Goal: Task Accomplishment & Management: Manage account settings

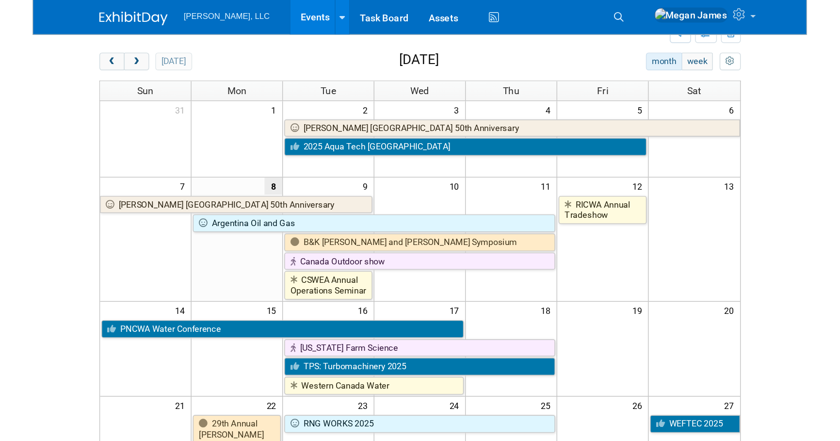
scroll to position [36, 0]
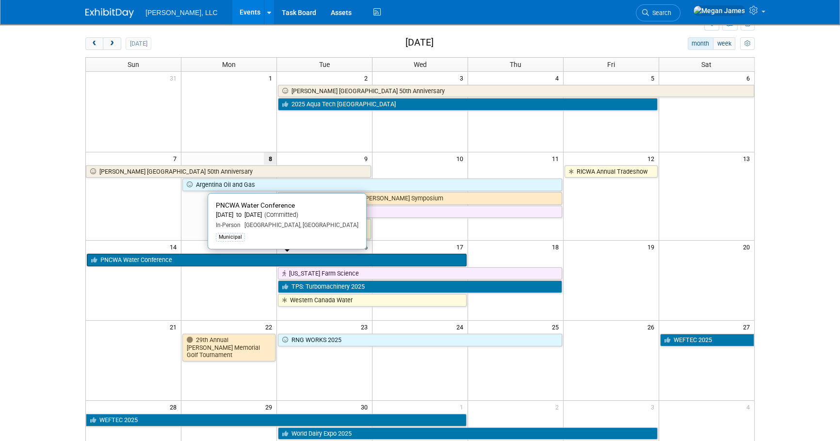
click at [183, 260] on link "PNCWA Water Conference" at bounding box center [277, 260] width 380 height 13
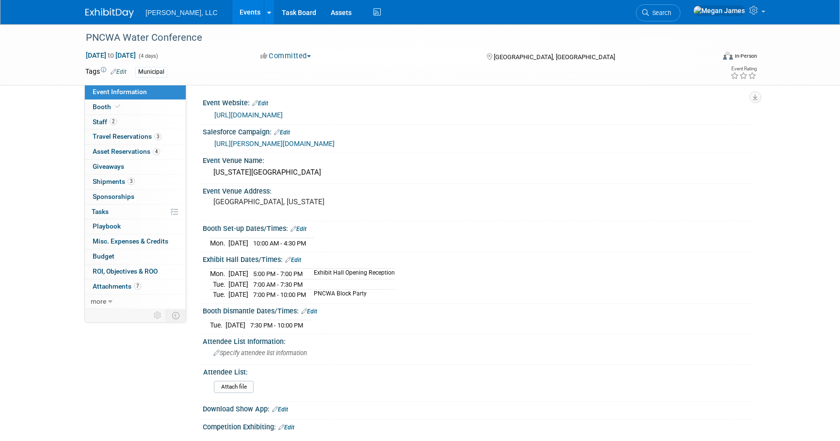
select select "Municipal"
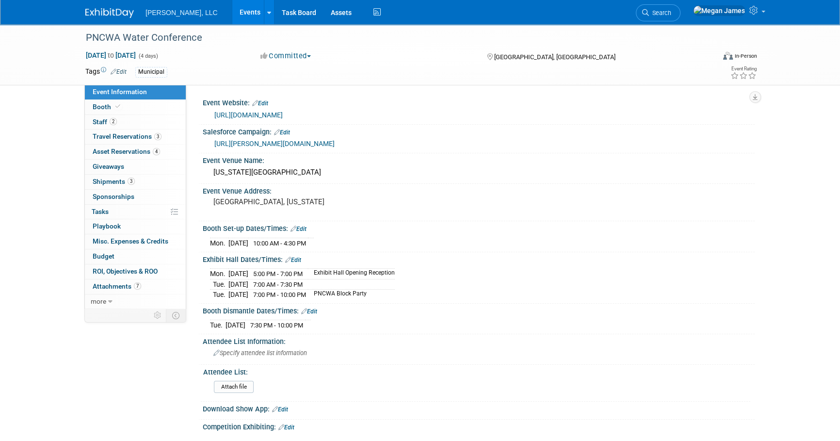
click at [810, 165] on div "PNCWA Water Conference Sep 14, 2025 to Sep 17, 2025 (4 days) Sep 14, 2025 to Se…" at bounding box center [420, 325] width 840 height 602
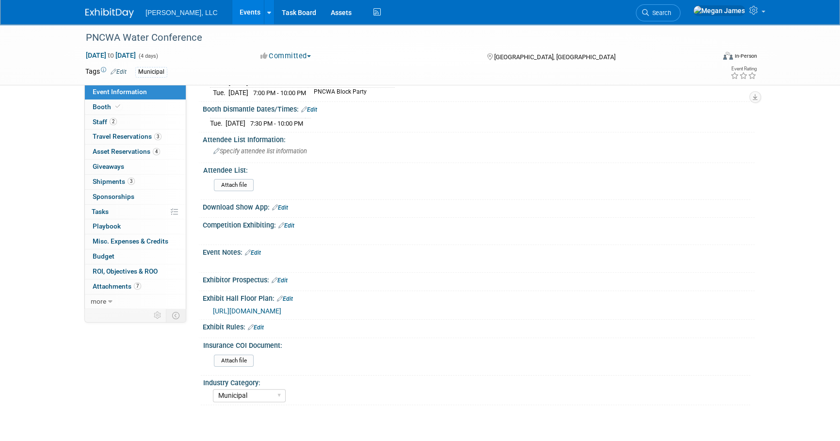
scroll to position [267, 0]
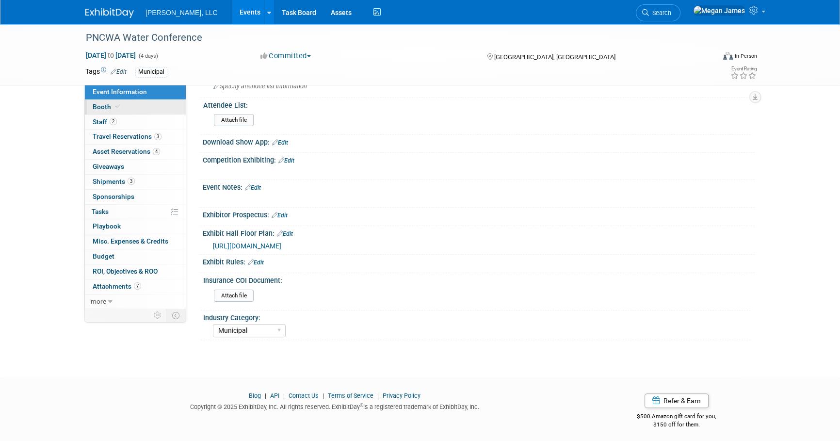
click at [171, 114] on link "Booth" at bounding box center [135, 107] width 101 height 15
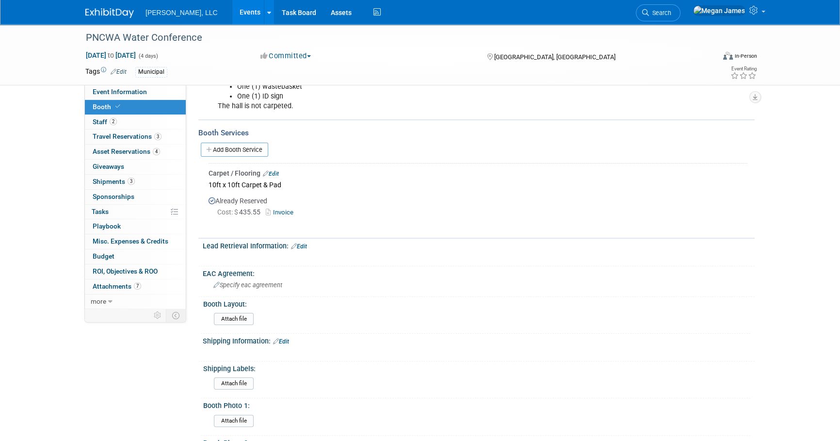
scroll to position [176, 0]
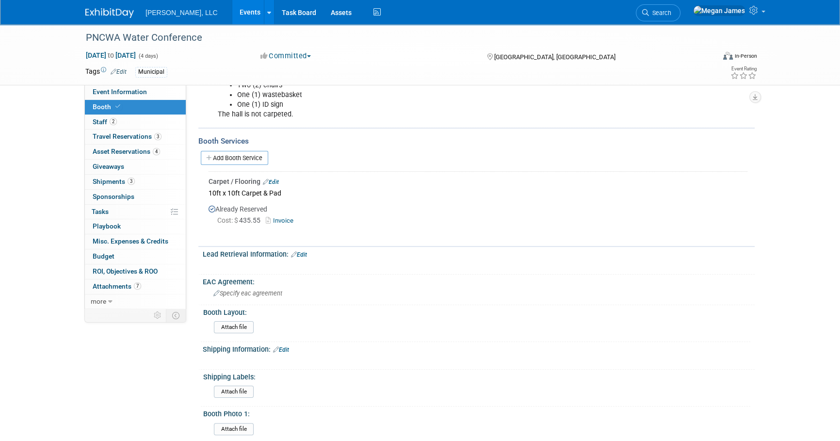
click at [230, 164] on div "Add Booth Service" at bounding box center [476, 157] width 556 height 22
click at [230, 158] on link "Add Booth Service" at bounding box center [234, 158] width 67 height 14
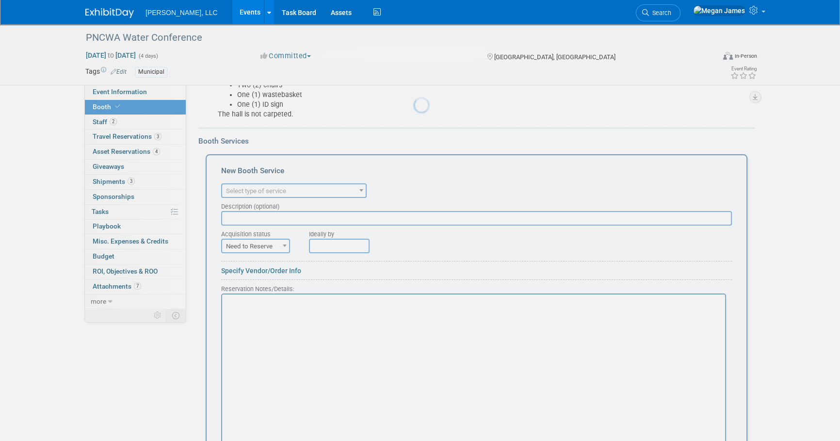
scroll to position [0, 0]
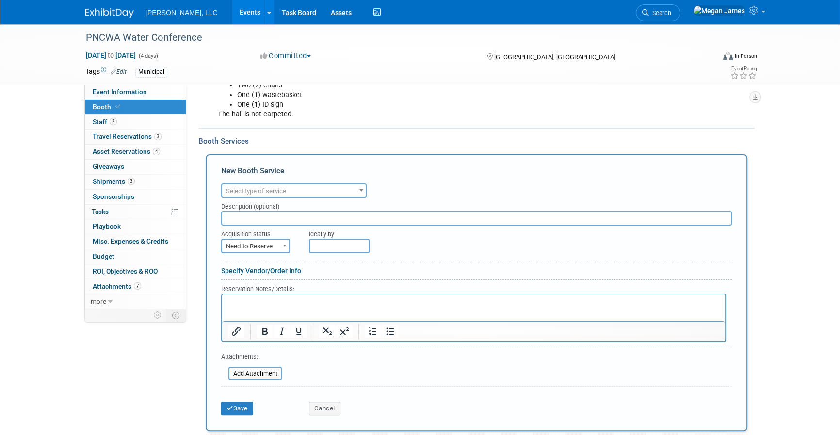
click at [282, 187] on span "Select type of service" at bounding box center [256, 190] width 60 height 7
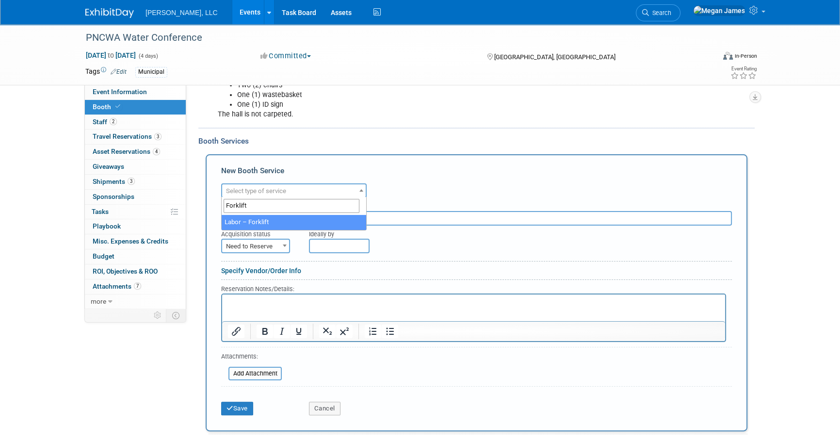
type input "Forklift"
select select "13"
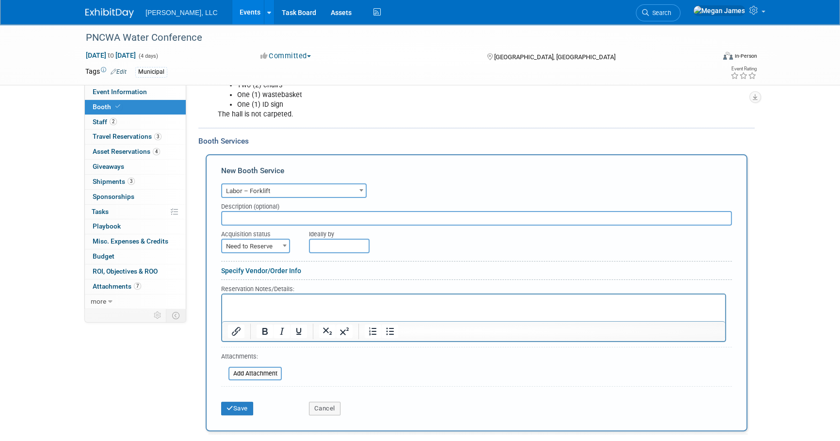
click at [270, 239] on span "Need to Reserve" at bounding box center [255, 246] width 67 height 14
select select "2"
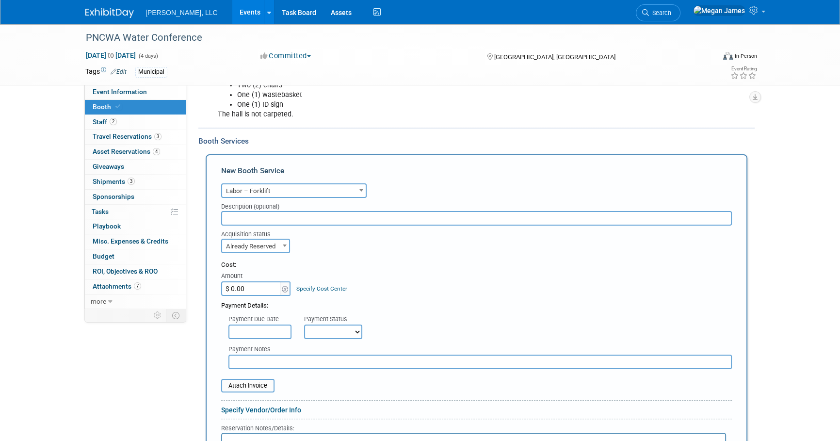
click at [471, 271] on div "Cost: Amount $ 0.00 Specify Cost Center Cost Center -- Not Specified --" at bounding box center [476, 277] width 510 height 35
drag, startPoint x: 307, startPoint y: 254, endPoint x: 294, endPoint y: 216, distance: 40.9
click at [296, 218] on form "Audio / Video Carpet / Flooring Catering / Food / Beverage Floral / Decorative …" at bounding box center [476, 370] width 510 height 378
click at [294, 216] on input "text" at bounding box center [476, 218] width 510 height 15
paste input "Forklift & Operator 5K -Install /hr"
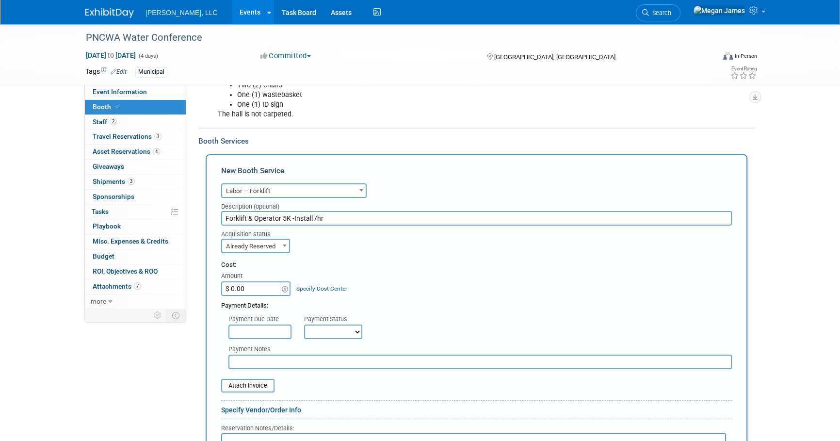
type input "Forklift & Operator 5K -Install /hr"
click at [469, 287] on div "Cost: Amount $ 0.00 Specify Cost Center Cost Center -- Not Specified --" at bounding box center [476, 277] width 510 height 35
click at [254, 296] on div "Payment Details:" at bounding box center [476, 303] width 510 height 15
click at [252, 291] on input "$ 0.00" at bounding box center [251, 288] width 61 height 15
type input "$ 202.10"
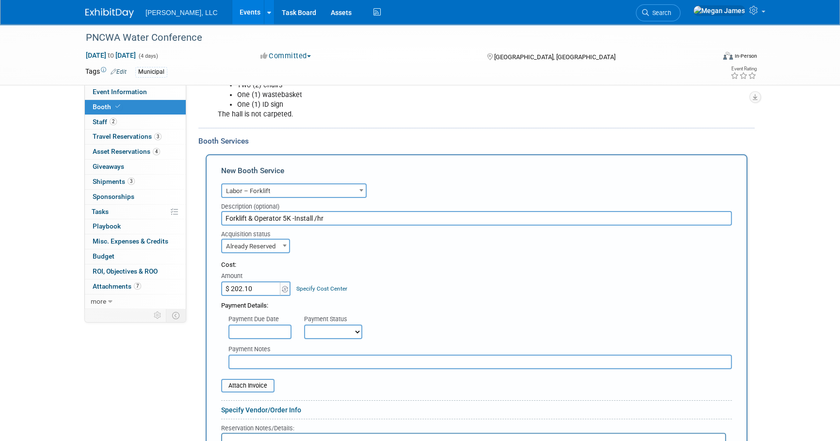
click at [407, 305] on div "Payment Details:" at bounding box center [476, 303] width 510 height 15
drag, startPoint x: 458, startPoint y: 274, endPoint x: 456, endPoint y: 280, distance: 5.5
click at [458, 274] on div "Cost: Amount $ 202.10 Specify Cost Center Cost Center -- Not Specified --" at bounding box center [476, 277] width 510 height 35
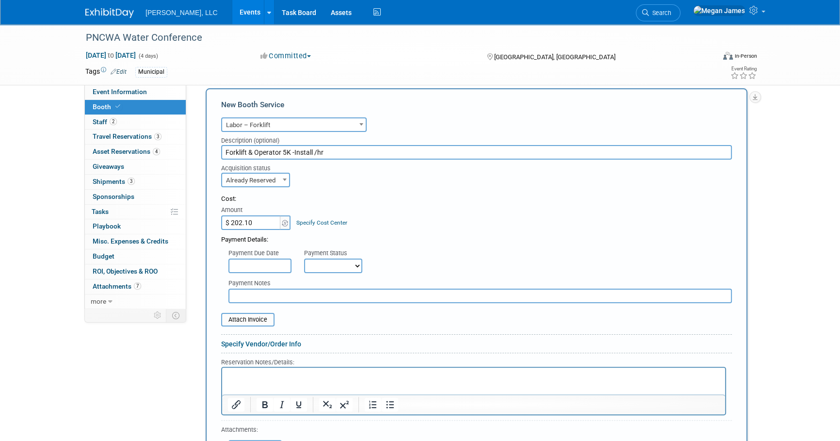
scroll to position [308, 0]
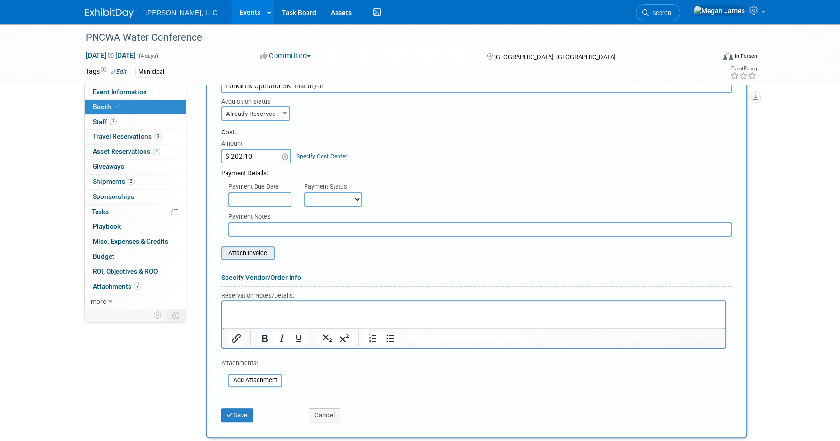
click at [250, 253] on input "file" at bounding box center [215, 253] width 115 height 12
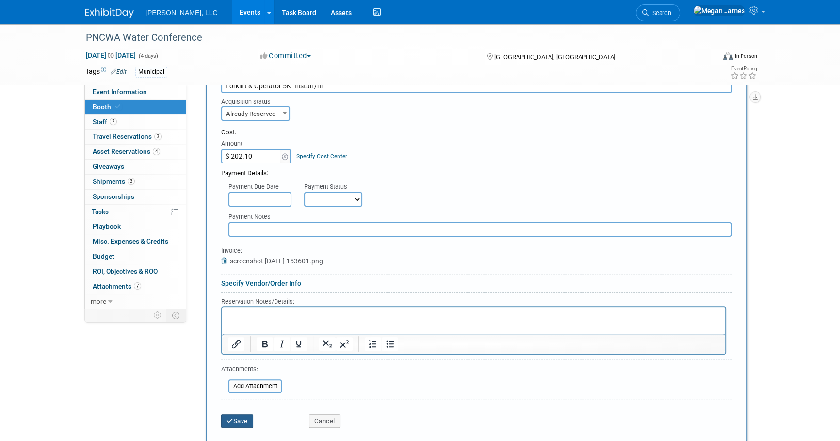
click at [249, 421] on button "Save" at bounding box center [237, 421] width 32 height 14
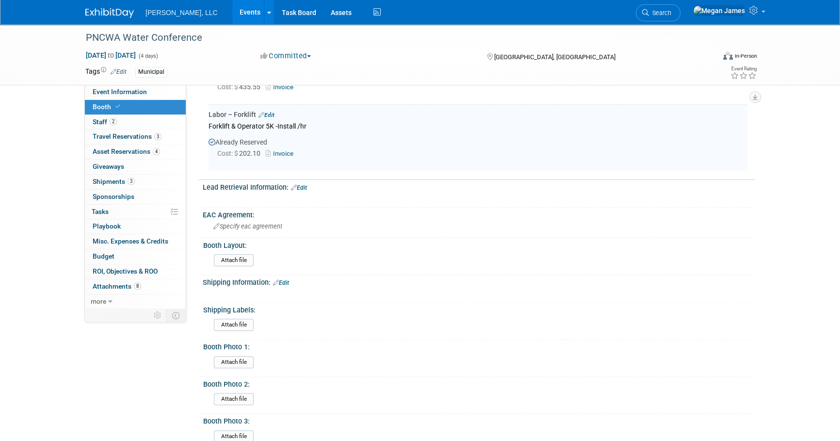
scroll to position [310, 0]
click at [276, 151] on link "Invoice" at bounding box center [282, 152] width 32 height 7
click at [270, 112] on link "Edit" at bounding box center [266, 114] width 16 height 7
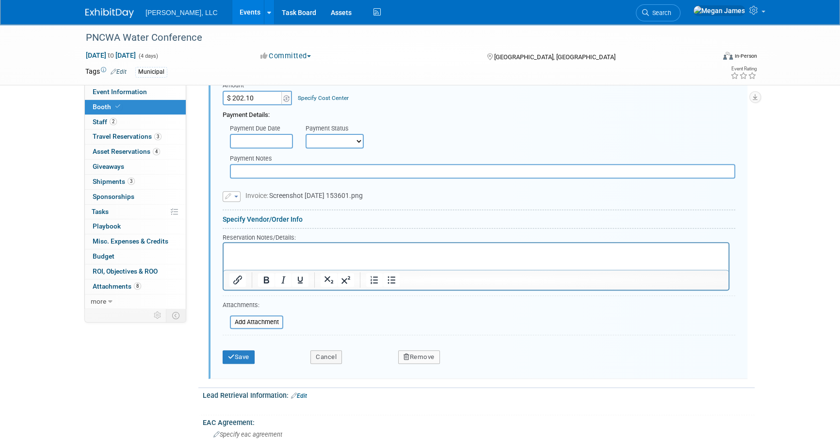
scroll to position [434, 0]
click at [299, 254] on p "Rich Text Area. Press ALT-0 for help." at bounding box center [475, 249] width 493 height 9
click at [231, 359] on button "Save" at bounding box center [238, 356] width 32 height 14
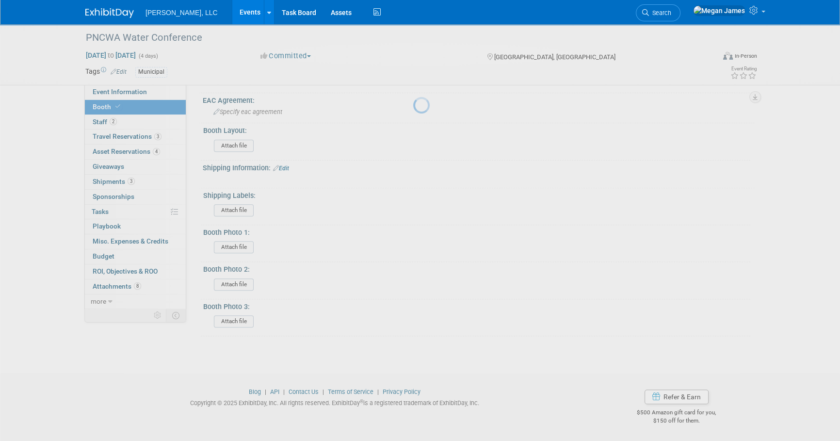
scroll to position [302, 0]
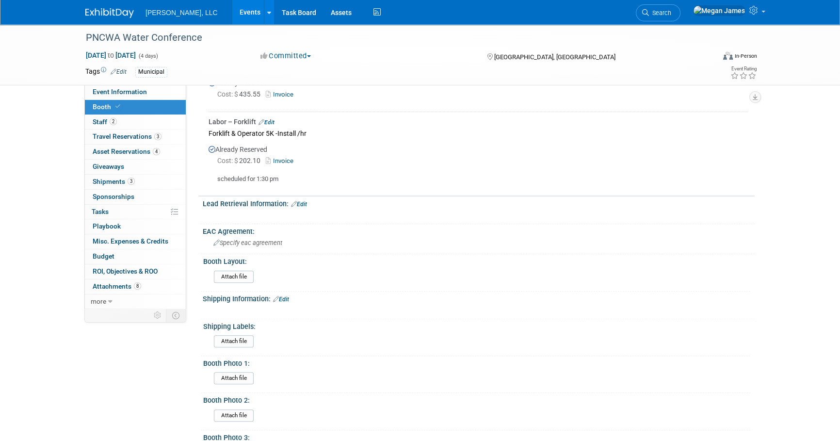
click at [799, 162] on div "PNCWA Water Conference Sep 14, 2025 to Sep 17, 2025 (4 days) Sep 14, 2025 to Se…" at bounding box center [420, 104] width 840 height 764
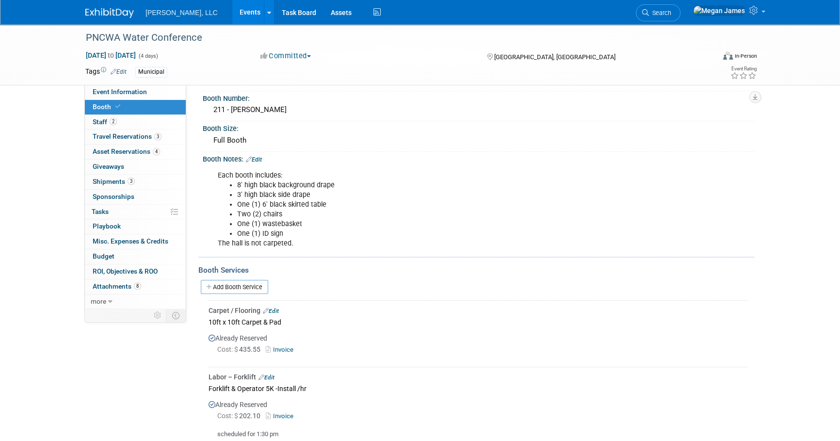
scroll to position [0, 0]
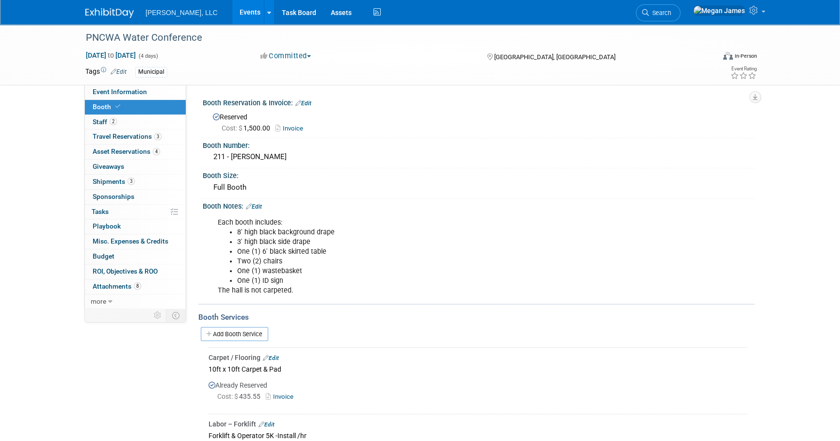
click at [805, 168] on div "PNCWA Water Conference Sep 14, 2025 to Sep 17, 2025 (4 days) Sep 14, 2025 to Se…" at bounding box center [420, 406] width 840 height 764
click at [168, 94] on link "Event Information" at bounding box center [135, 92] width 101 height 15
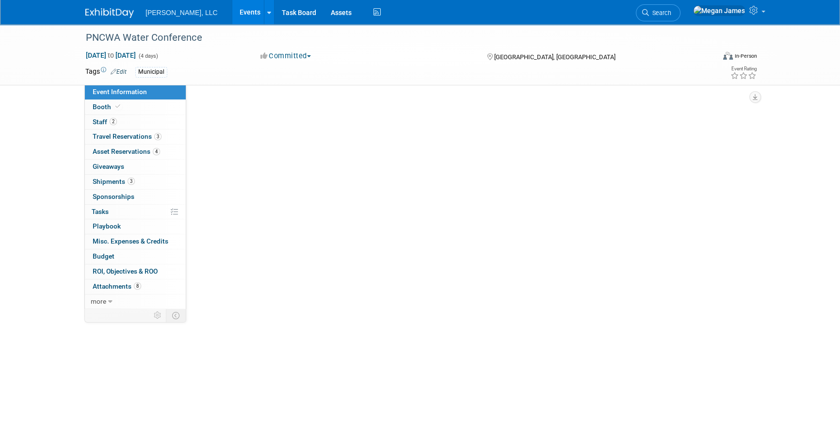
select select "Municipal"
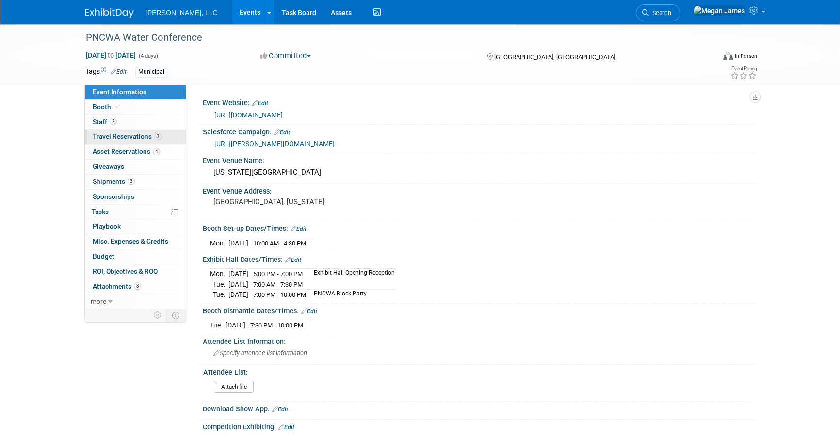
click at [173, 130] on link "3 Travel Reservations 3" at bounding box center [135, 136] width 101 height 15
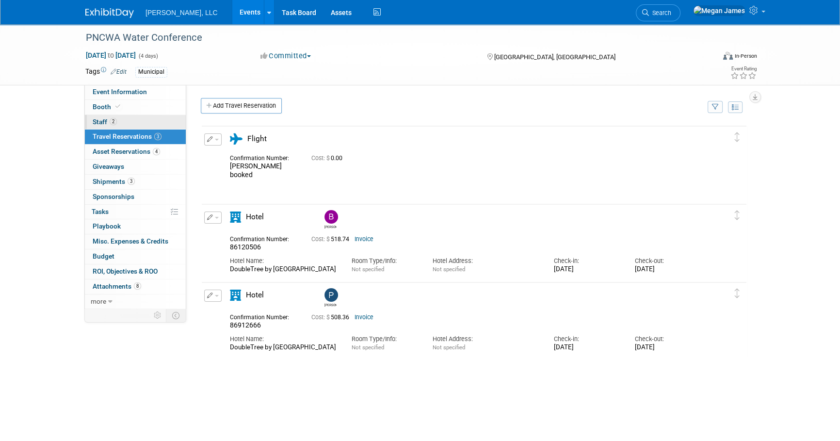
click at [170, 125] on link "2 Staff 2" at bounding box center [135, 122] width 101 height 15
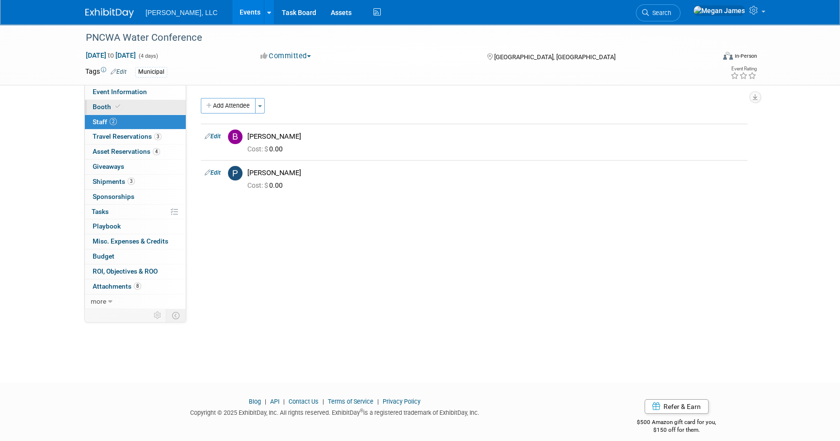
click at [170, 111] on link "Booth" at bounding box center [135, 107] width 101 height 15
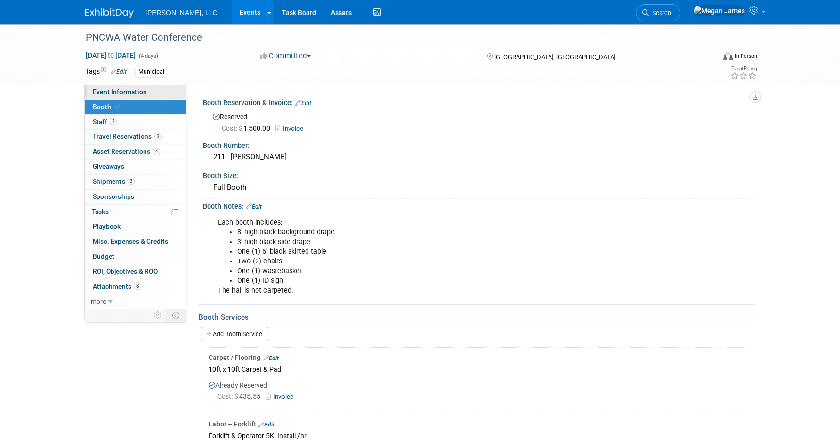
click at [170, 97] on link "Event Information" at bounding box center [135, 92] width 101 height 15
select select "Municipal"
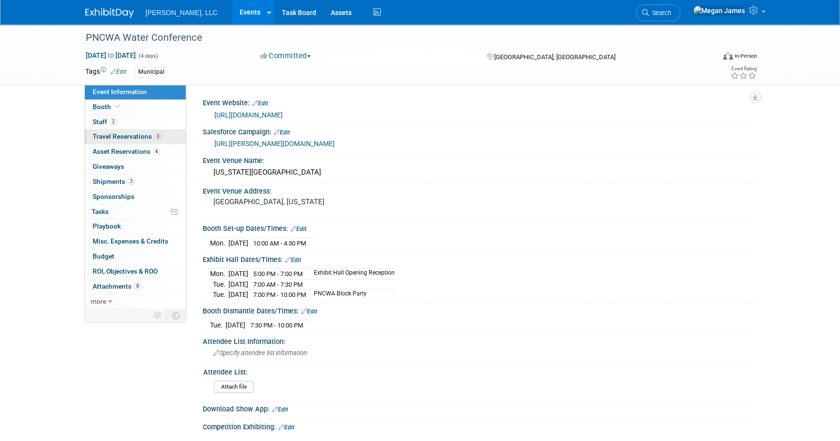
click at [163, 135] on link "3 Travel Reservations 3" at bounding box center [135, 136] width 101 height 15
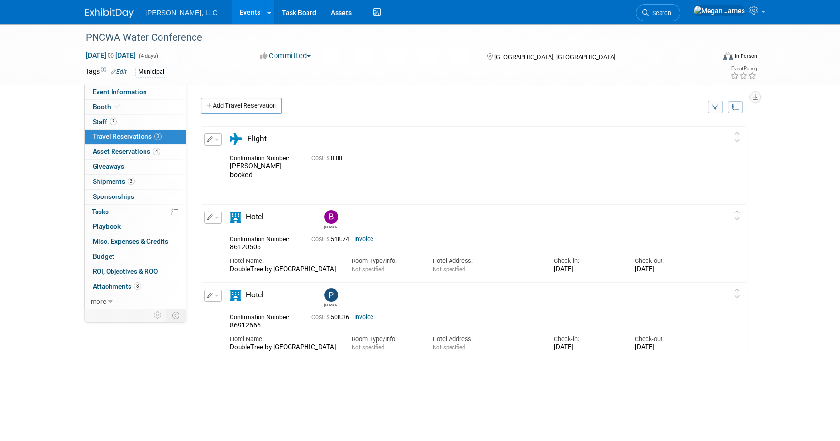
click at [794, 301] on div "PNCWA Water Conference Sep 14, 2025 to Sep 17, 2025 (4 days) Sep 14, 2025 to Se…" at bounding box center [420, 230] width 840 height 412
click at [805, 283] on div "PNCWA Water Conference Sep 14, 2025 to Sep 17, 2025 (4 days) Sep 14, 2025 to Se…" at bounding box center [420, 230] width 840 height 412
click at [232, 14] on link "Events" at bounding box center [249, 12] width 35 height 24
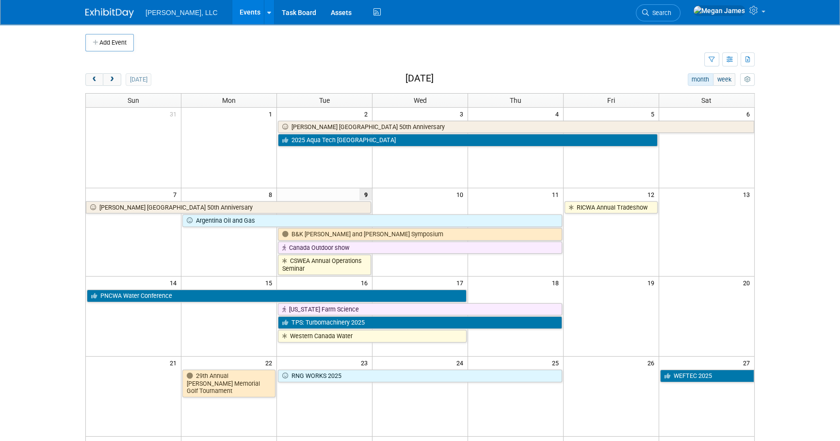
click at [792, 234] on body "Boerger, LLC Events Add Event Bulk Upload Events Shareable Event Boards Recentl…" at bounding box center [420, 220] width 840 height 441
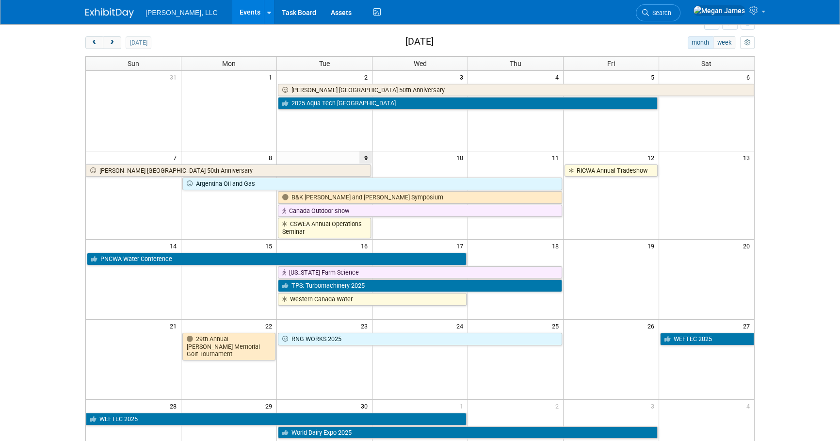
scroll to position [38, 0]
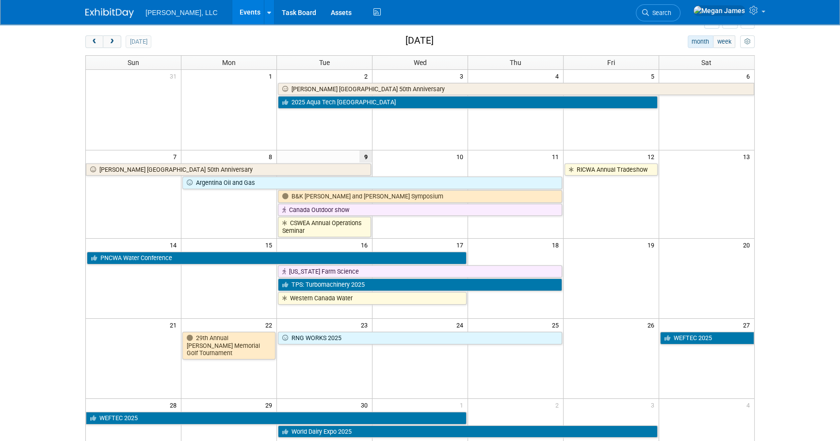
click at [804, 187] on body "Boerger, LLC Events Add Event Bulk Upload Events Shareable Event Boards Recentl…" at bounding box center [420, 182] width 840 height 441
click at [781, 188] on body "Boerger, LLC Events Add Event Bulk Upload Events Shareable Event Boards Recentl…" at bounding box center [420, 182] width 840 height 441
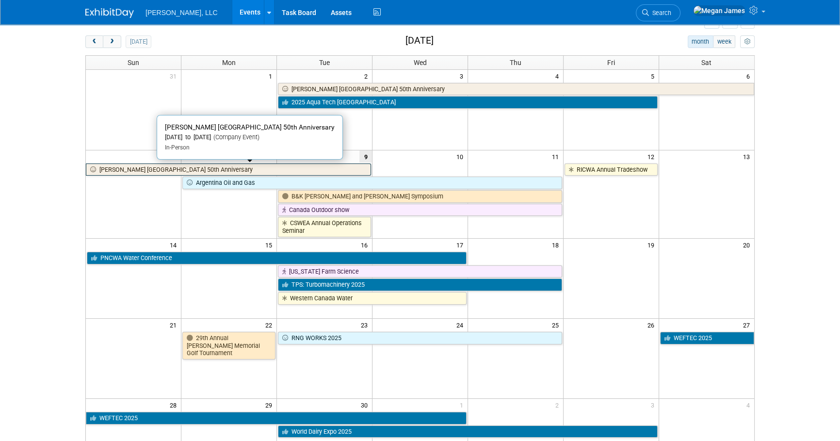
click at [242, 170] on link "[PERSON_NAME] [GEOGRAPHIC_DATA] 50th Anniversary" at bounding box center [228, 169] width 285 height 13
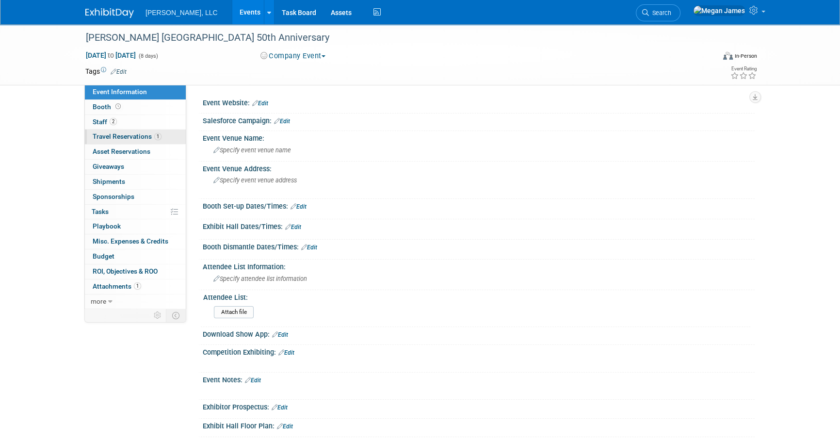
click at [169, 137] on link "1 Travel Reservations 1" at bounding box center [135, 136] width 101 height 15
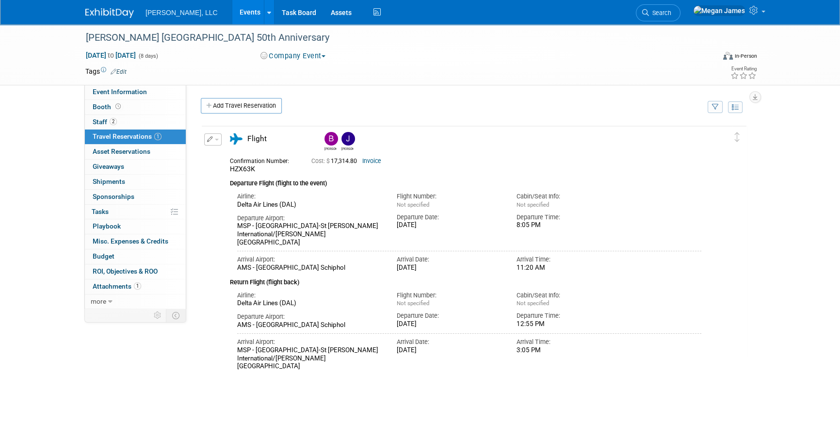
drag, startPoint x: 251, startPoint y: 411, endPoint x: 429, endPoint y: 432, distance: 179.7
click at [251, 411] on div "Delete Reservation Bernhard Jeff HZX63K Cost: $" at bounding box center [474, 270] width 546 height 291
click at [426, 15] on div "Boerger, LLC Events Add Event Bulk Upload Events Shareable Event Boards Recentl…" at bounding box center [419, 12] width 669 height 24
click at [232, 9] on link "Events" at bounding box center [249, 12] width 35 height 24
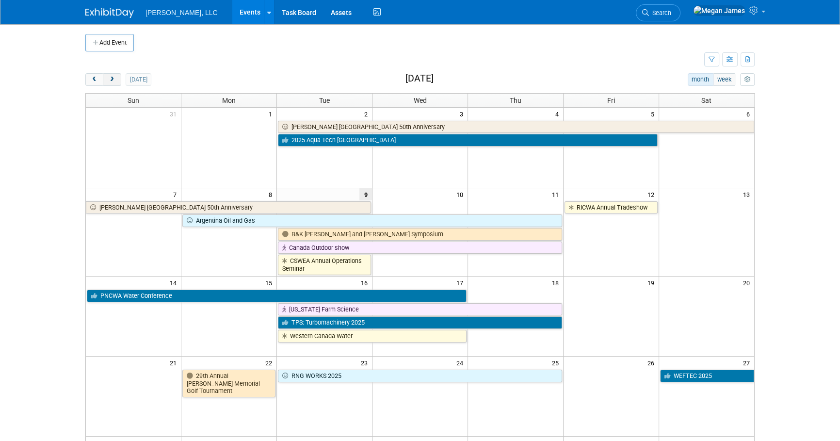
click at [115, 79] on span "next" at bounding box center [111, 80] width 7 height 6
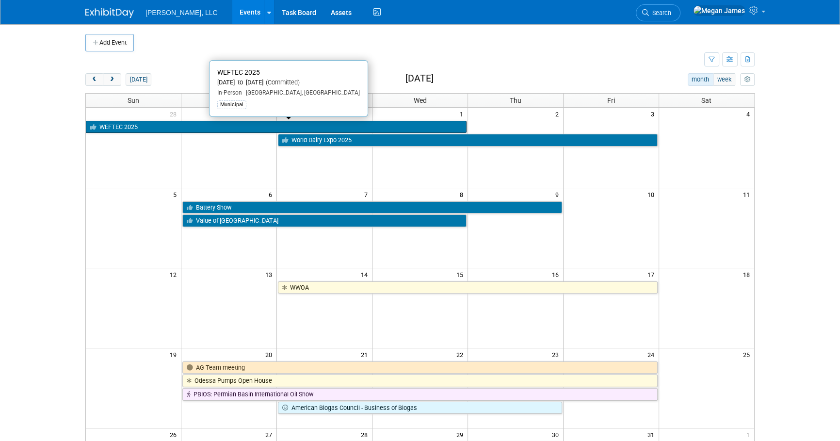
click at [141, 128] on link "WEFTEC 2025" at bounding box center [276, 127] width 381 height 13
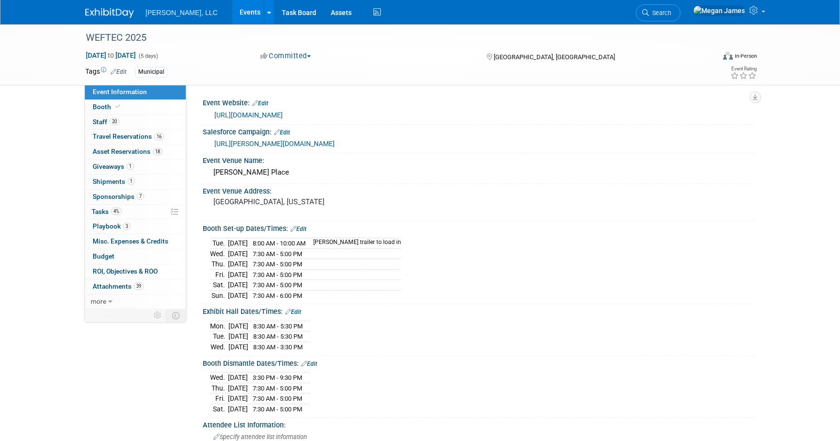
select select "Municipal"
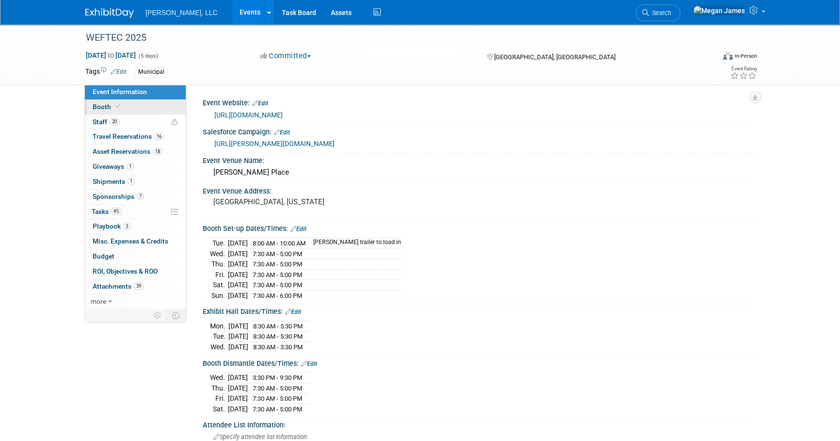
click at [141, 107] on link "Booth" at bounding box center [135, 107] width 101 height 15
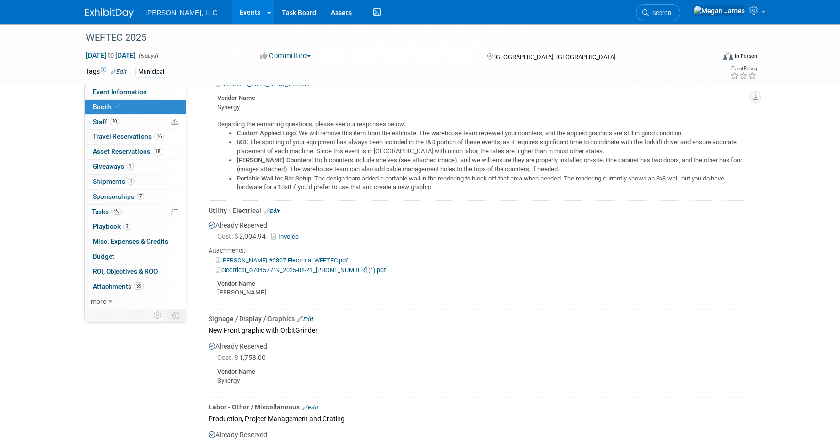
scroll to position [528, 0]
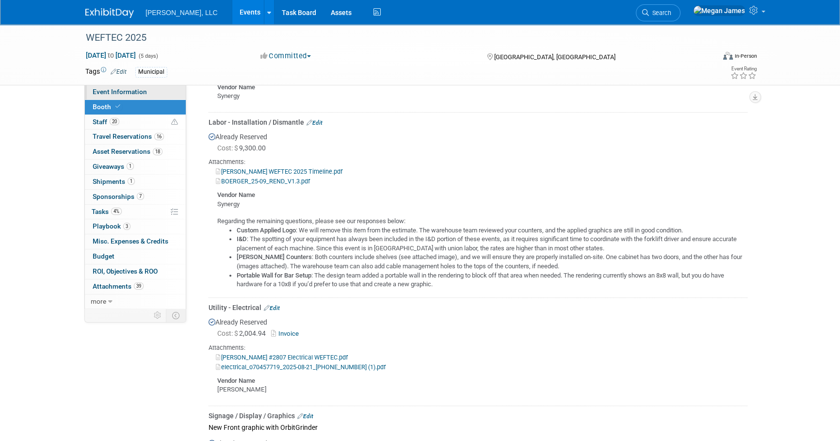
click at [140, 86] on link "Event Information" at bounding box center [135, 92] width 101 height 15
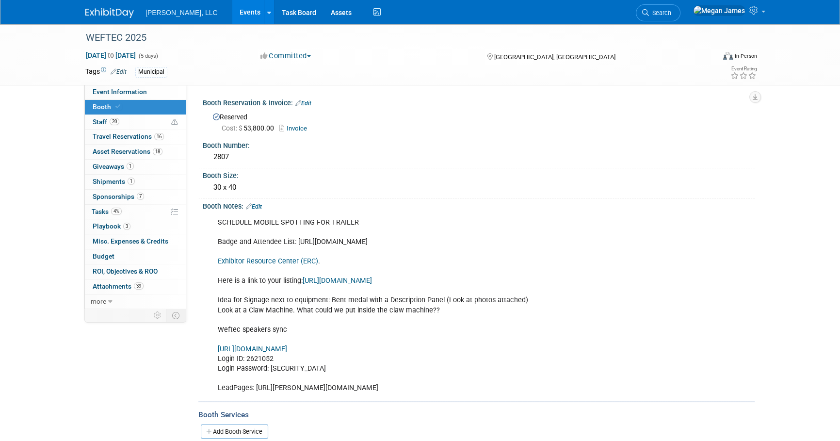
select select "Municipal"
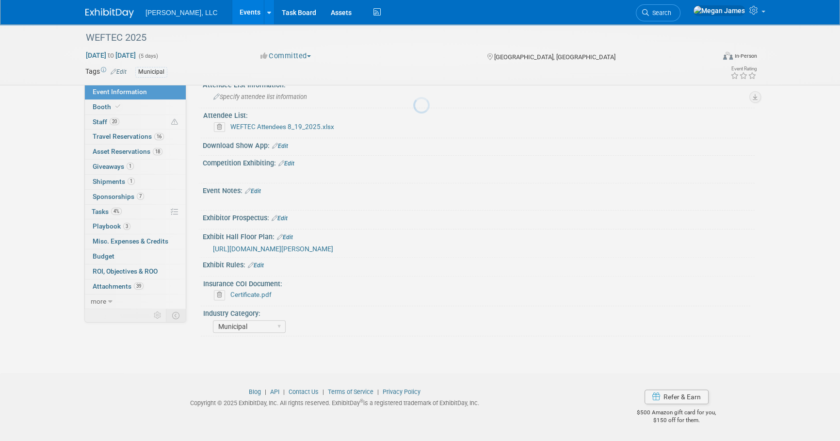
scroll to position [344, 0]
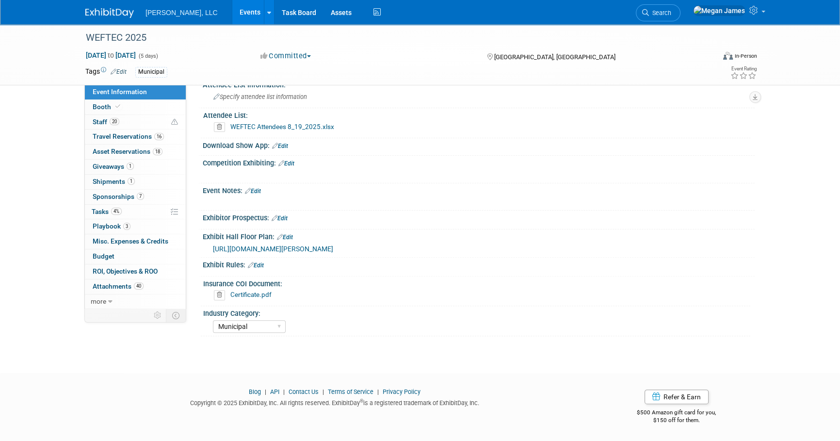
click at [232, 7] on link "Events" at bounding box center [249, 12] width 35 height 24
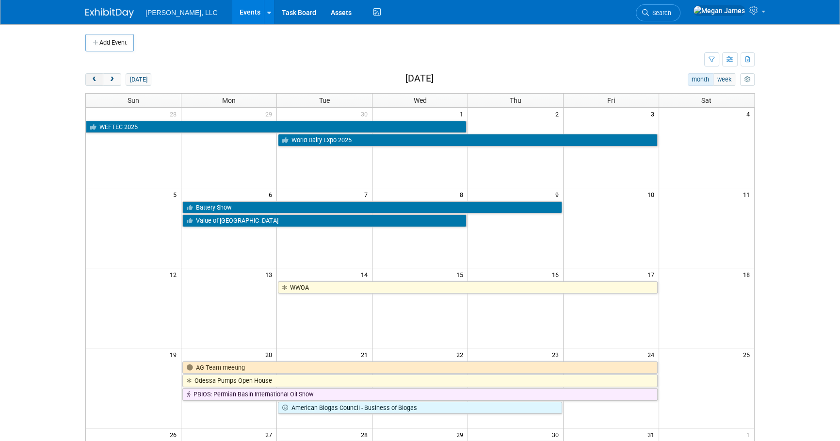
click at [99, 79] on button "prev" at bounding box center [94, 79] width 18 height 13
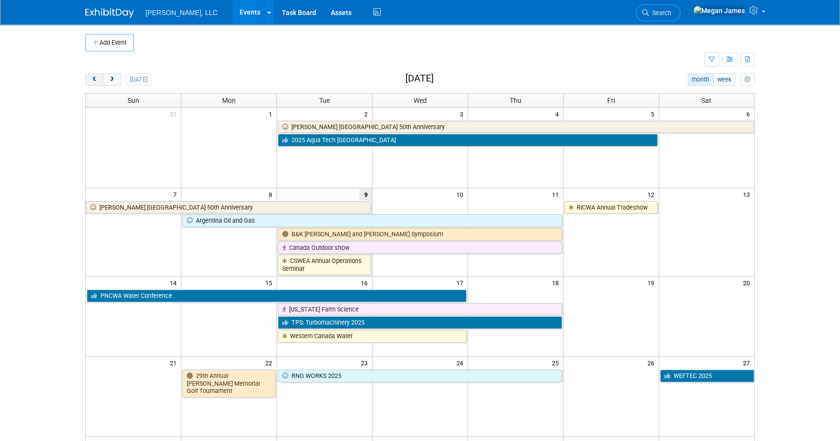
click at [98, 79] on button "prev" at bounding box center [94, 79] width 18 height 13
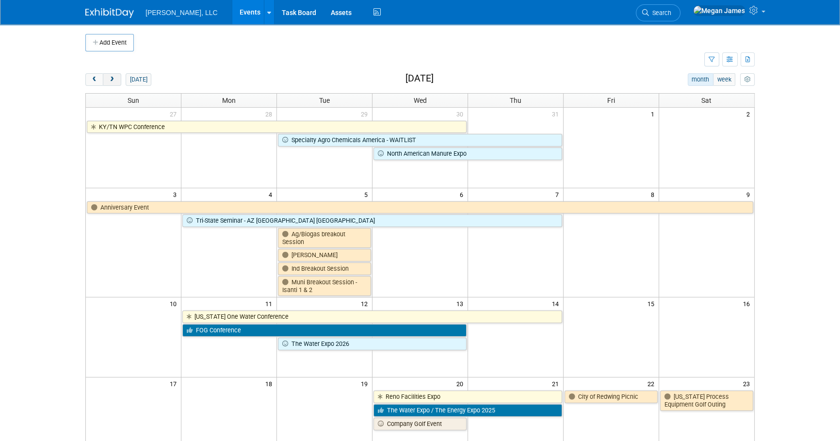
click at [118, 78] on button "next" at bounding box center [112, 79] width 18 height 13
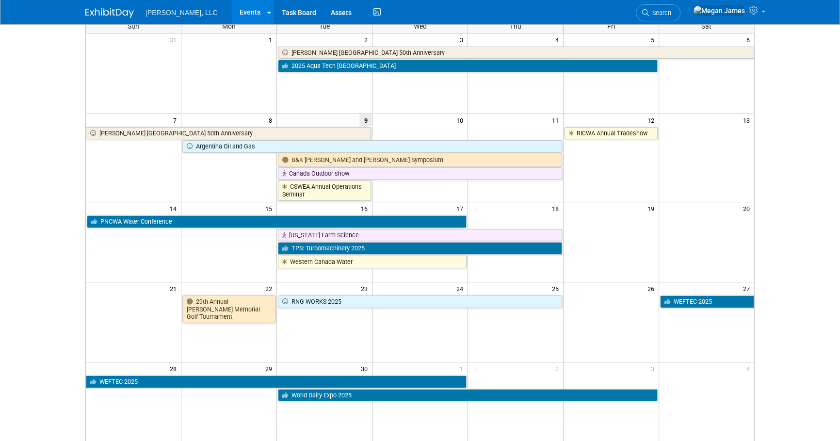
scroll to position [88, 0]
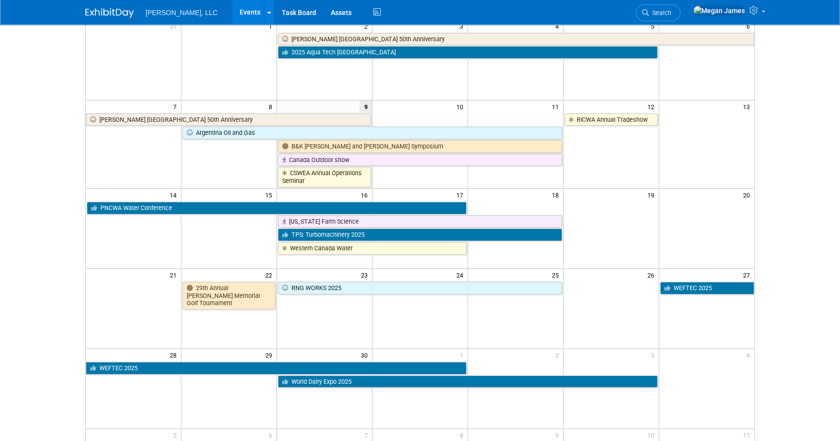
click at [795, 168] on body "Boerger, LLC Events Add Event Bulk Upload Events Shareable Event Boards Recentl…" at bounding box center [420, 132] width 840 height 441
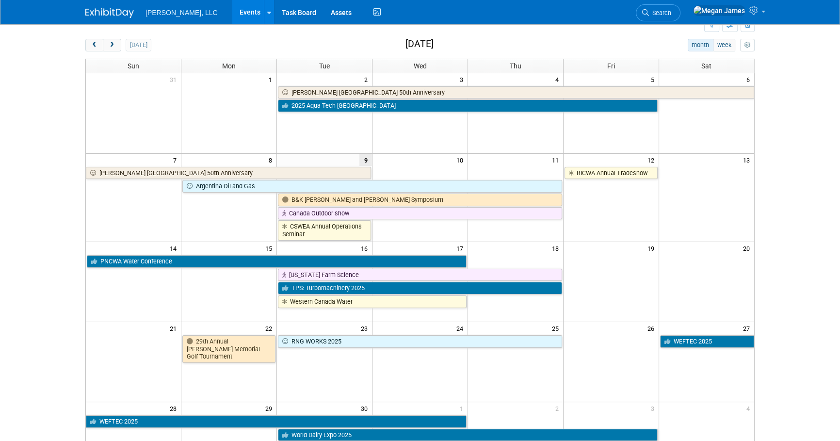
scroll to position [36, 0]
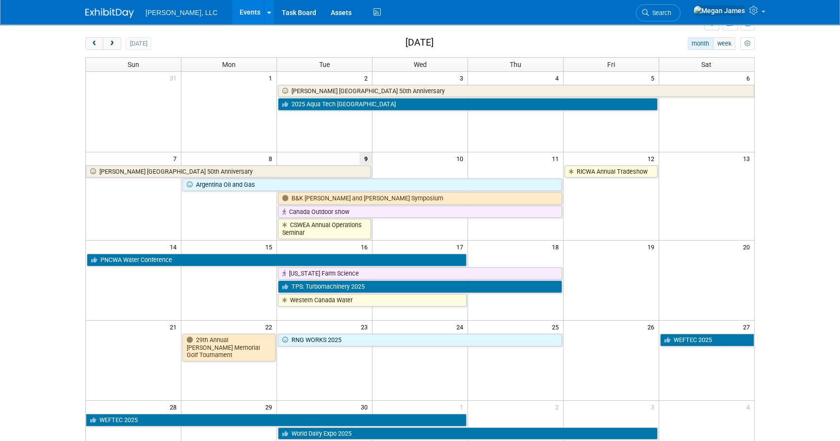
click at [810, 162] on body "Boerger, LLC Events Add Event Bulk Upload Events Shareable Event Boards Recentl…" at bounding box center [420, 184] width 840 height 441
click at [790, 308] on body "Boerger, LLC Events Add Event Bulk Upload Events Shareable Event Boards Recentl…" at bounding box center [420, 184] width 840 height 441
click at [809, 219] on body "Boerger, LLC Events Add Event Bulk Upload Events Shareable Event Boards Recentl…" at bounding box center [420, 184] width 840 height 441
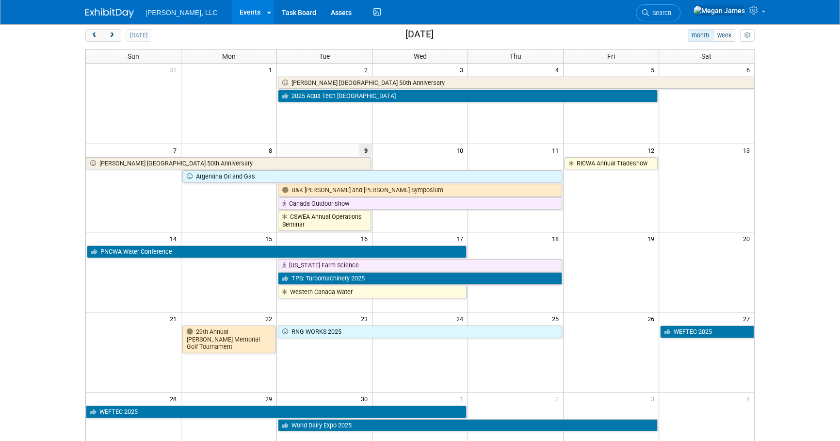
scroll to position [44, 0]
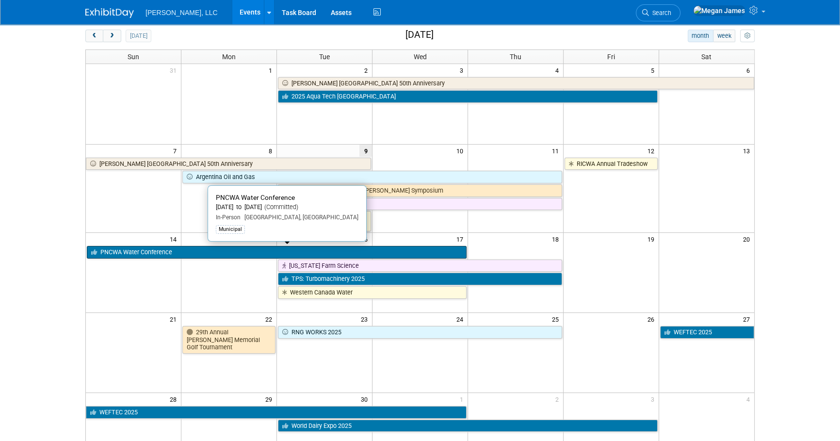
click at [178, 247] on link "PNCWA Water Conference" at bounding box center [277, 252] width 380 height 13
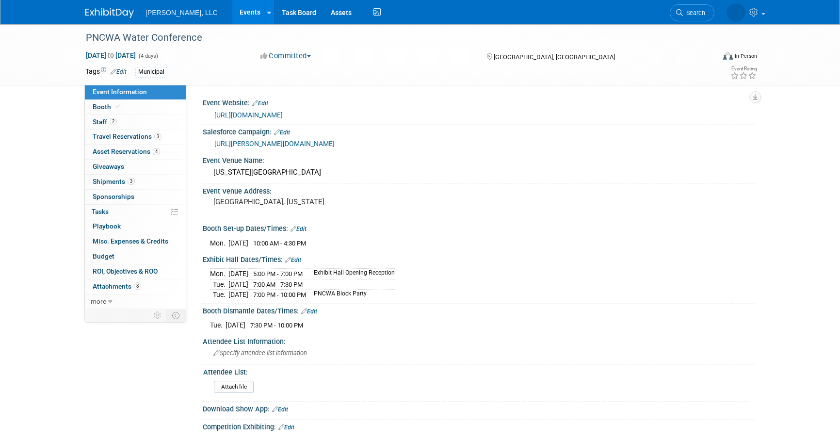
select select "Municipal"
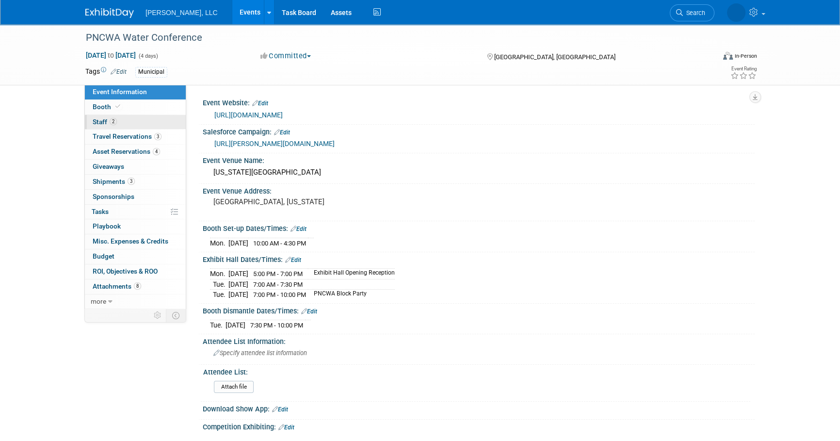
click at [153, 124] on link "2 Staff 2" at bounding box center [135, 122] width 101 height 15
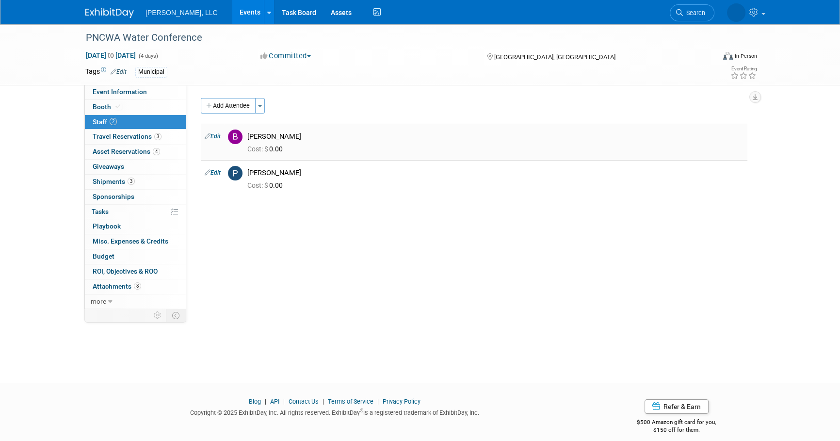
click at [210, 137] on link "Edit" at bounding box center [213, 136] width 16 height 7
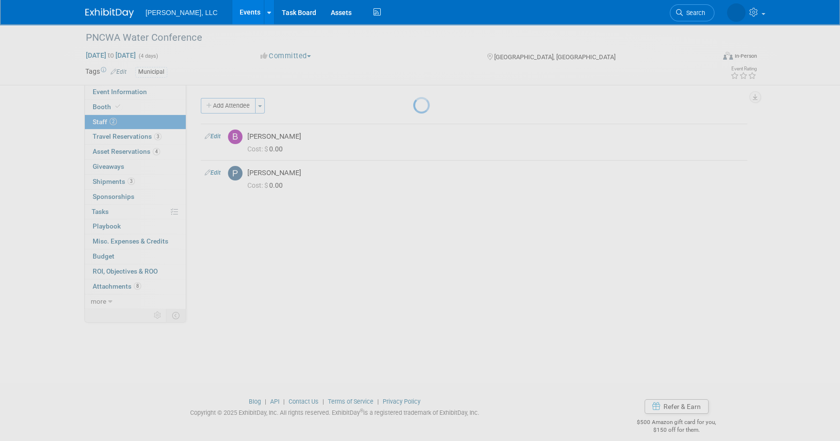
select select "5d22f4fa-5397-46c0-bf0f-d6cb3c2db027"
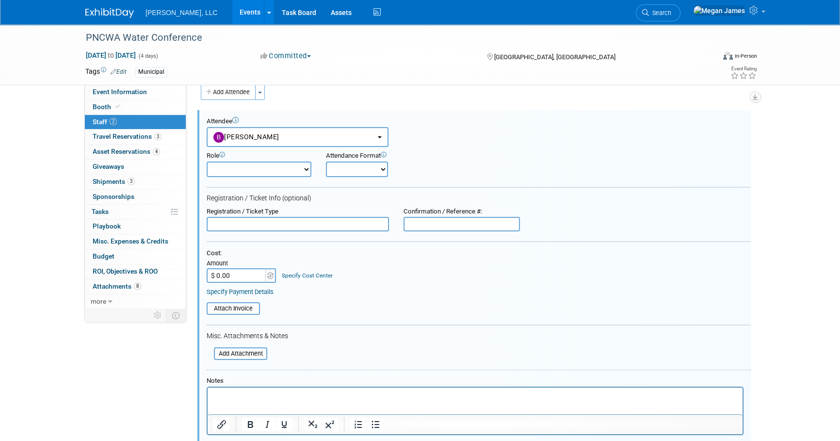
click at [280, 387] on html at bounding box center [474, 394] width 535 height 14
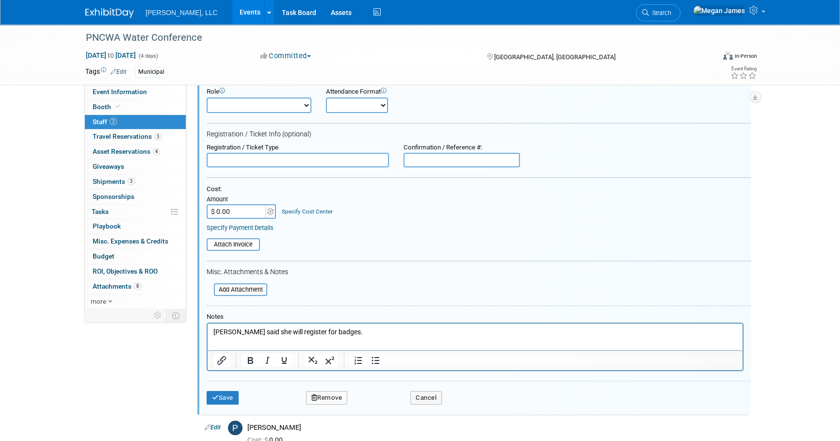
scroll to position [145, 0]
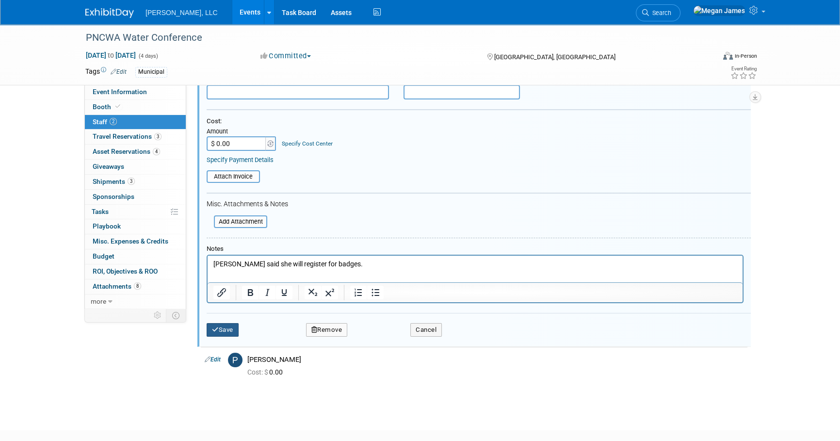
click at [220, 323] on button "Save" at bounding box center [222, 330] width 32 height 14
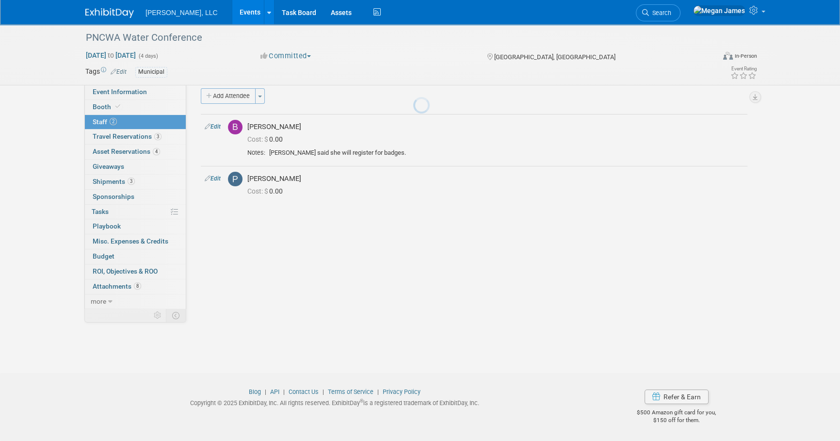
scroll to position [10, 0]
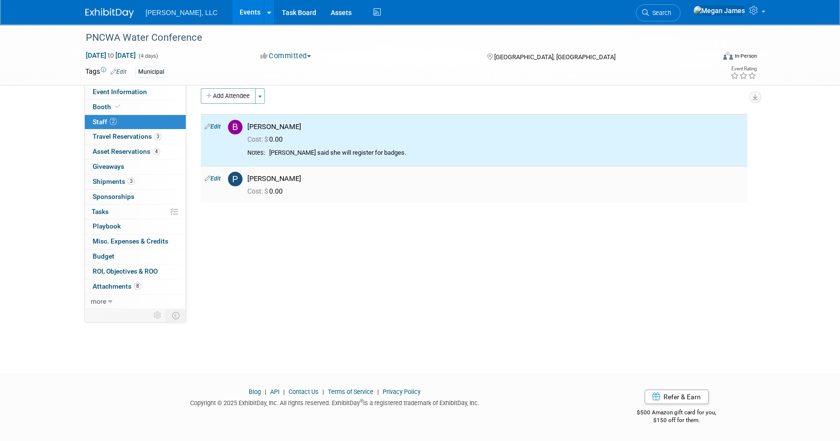
click at [215, 179] on link "Edit" at bounding box center [213, 178] width 16 height 7
select select "d8b51c22-eb7c-42cd-a066-3e20eb4dc52d"
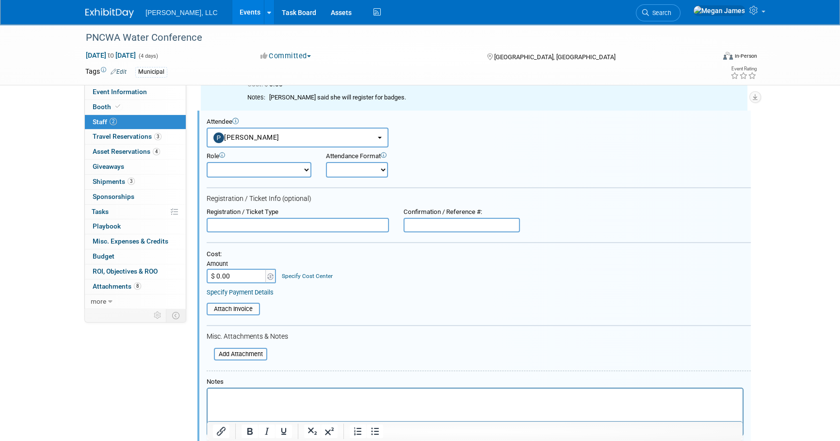
scroll to position [65, 0]
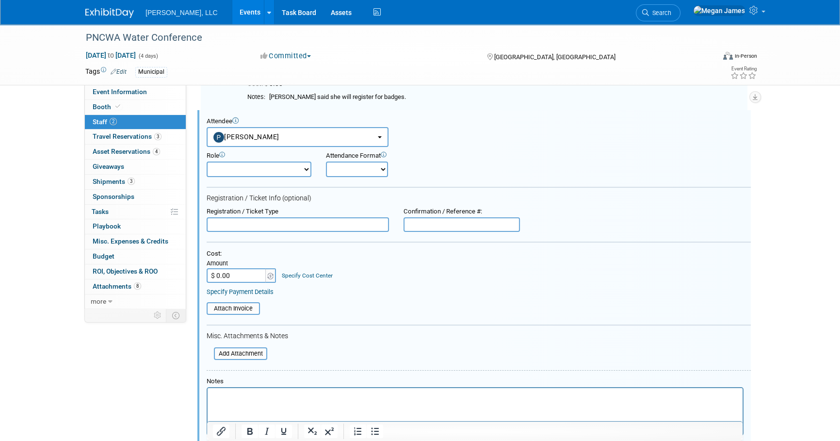
click at [280, 389] on html at bounding box center [474, 394] width 535 height 14
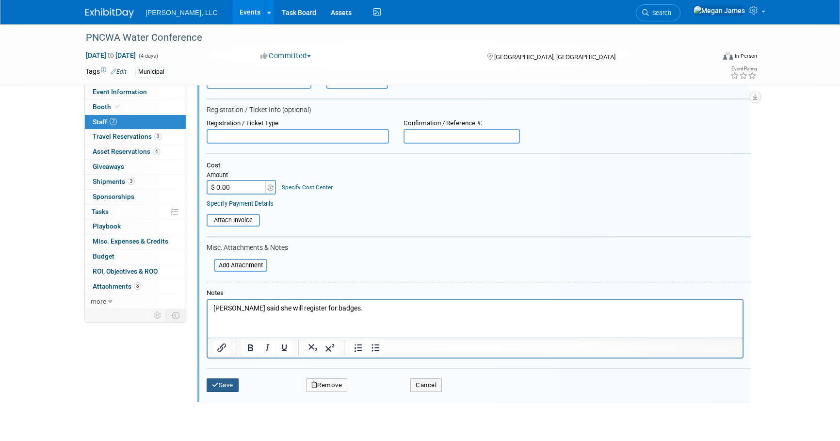
click at [236, 384] on button "Save" at bounding box center [222, 385] width 32 height 14
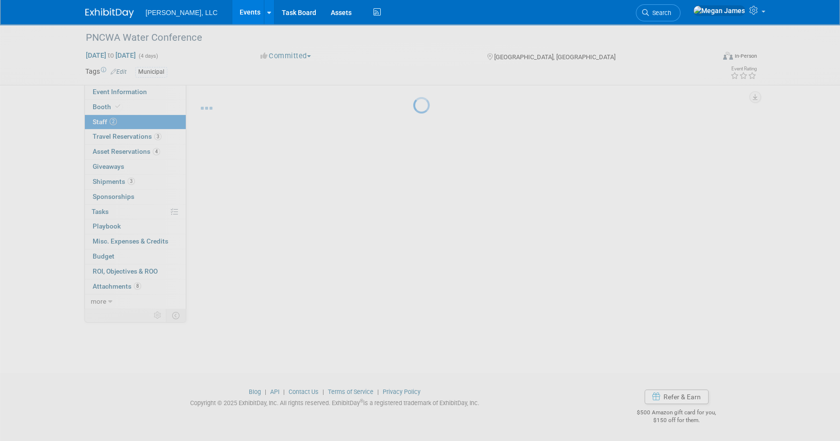
scroll to position [10, 0]
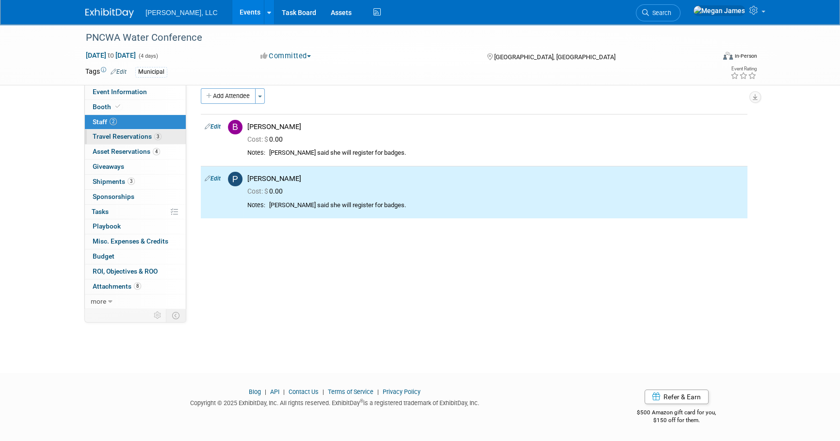
click at [171, 141] on link "3 Travel Reservations 3" at bounding box center [135, 136] width 101 height 15
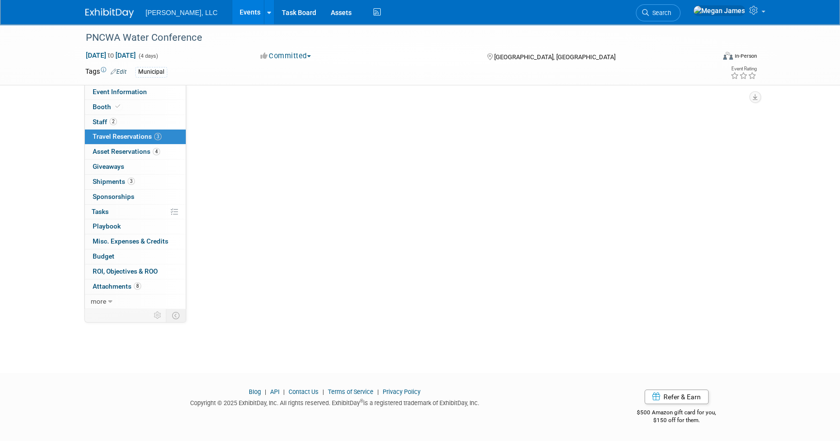
scroll to position [0, 0]
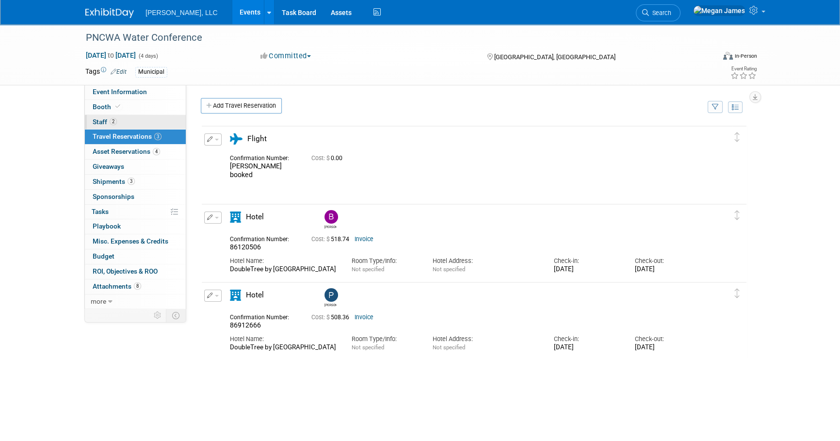
click at [169, 125] on link "2 Staff 2" at bounding box center [135, 122] width 101 height 15
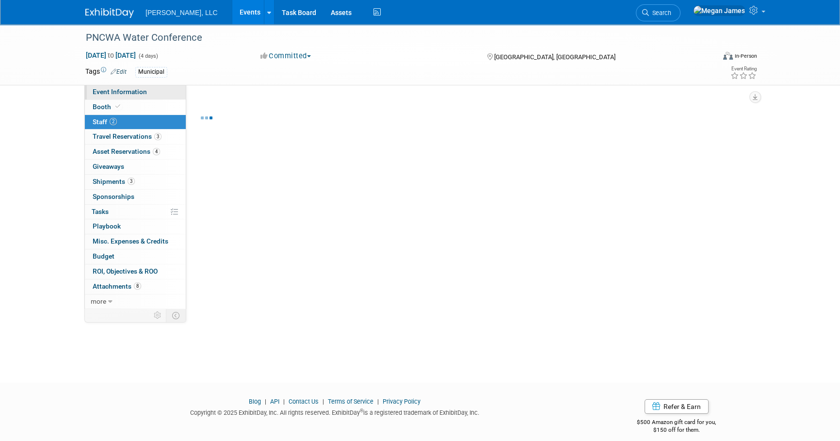
click at [162, 95] on link "Event Information" at bounding box center [135, 92] width 101 height 15
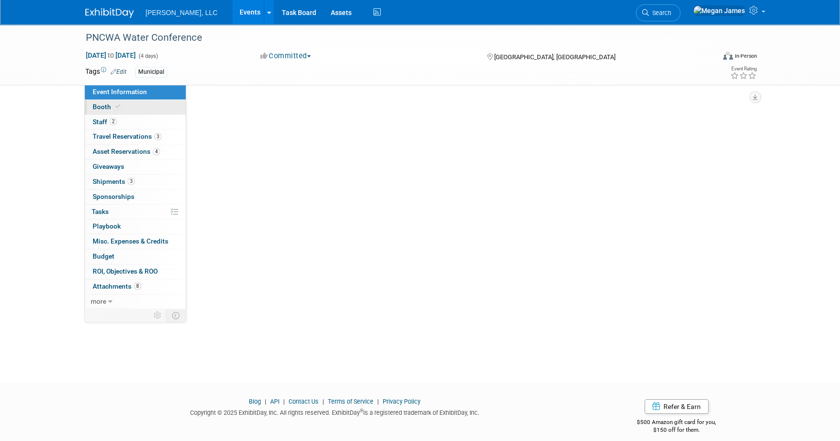
select select "Municipal"
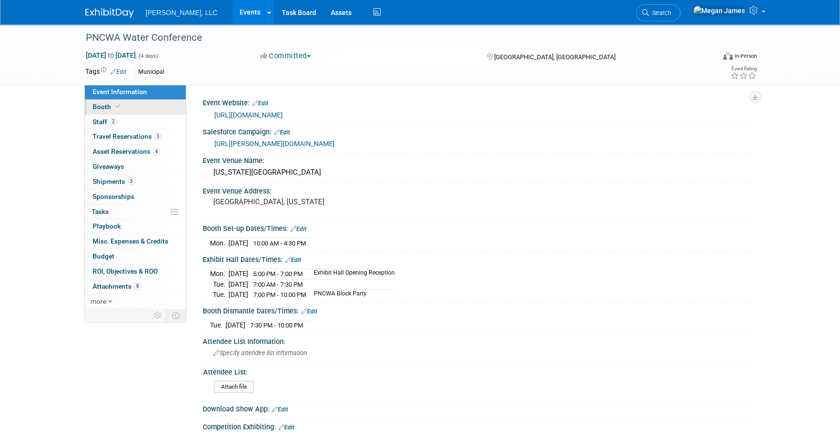
click at [160, 107] on link "Booth" at bounding box center [135, 107] width 101 height 15
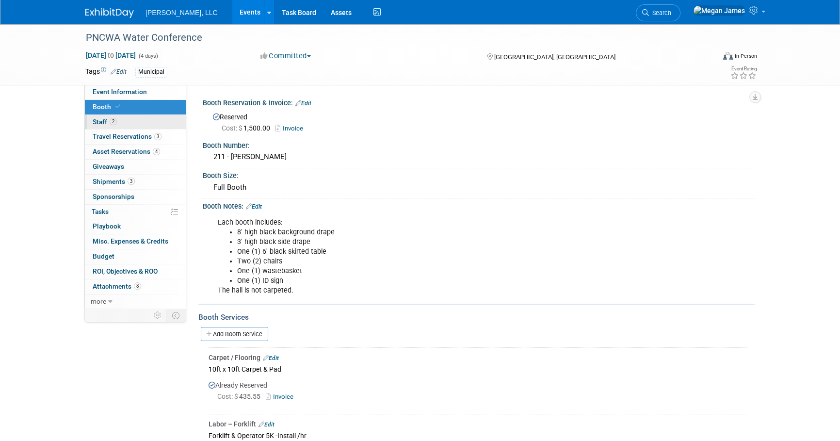
click at [159, 126] on link "2 Staff 2" at bounding box center [135, 122] width 101 height 15
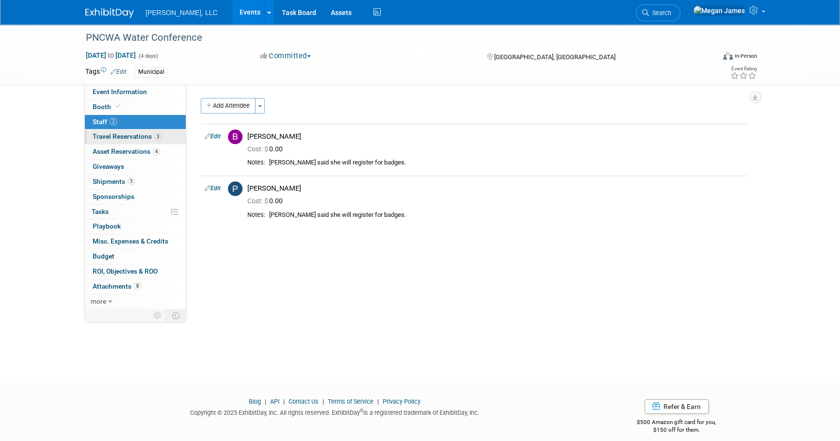
click at [162, 142] on link "3 Travel Reservations 3" at bounding box center [135, 136] width 101 height 15
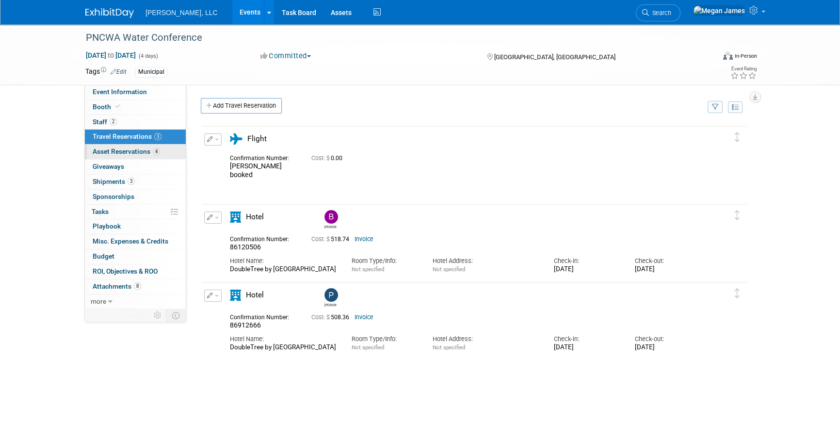
click at [165, 153] on link "4 Asset Reservations 4" at bounding box center [135, 151] width 101 height 15
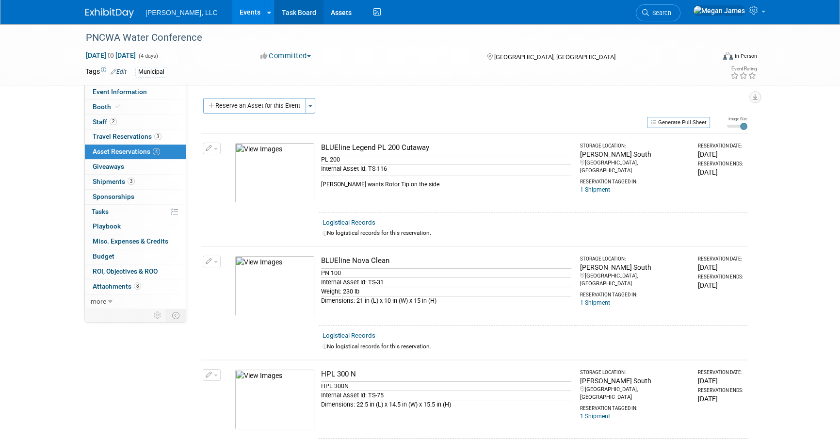
drag, startPoint x: 237, startPoint y: 9, endPoint x: 247, endPoint y: 2, distance: 12.2
click at [267, 10] on icon at bounding box center [269, 13] width 4 height 6
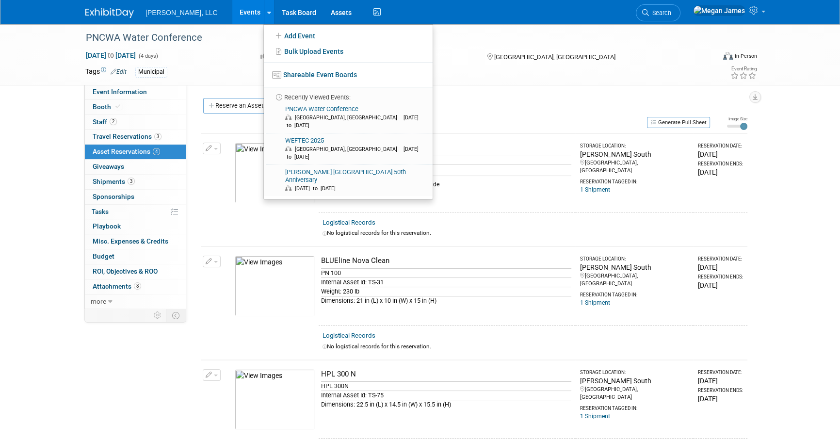
click at [232, 15] on link "Events" at bounding box center [249, 12] width 35 height 24
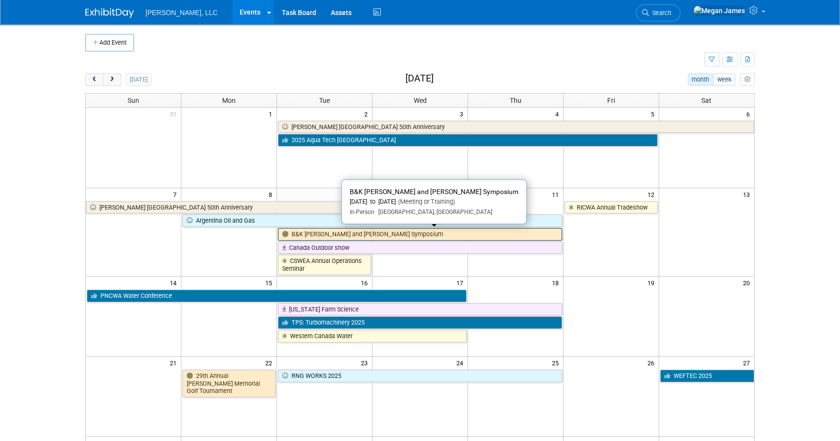
click at [318, 234] on link "B&K [PERSON_NAME] and [PERSON_NAME] Symposium" at bounding box center [420, 234] width 284 height 13
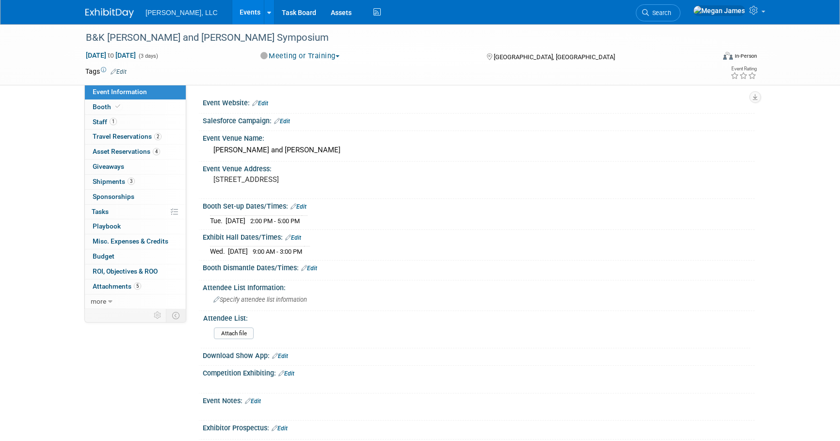
select select "Industrial"
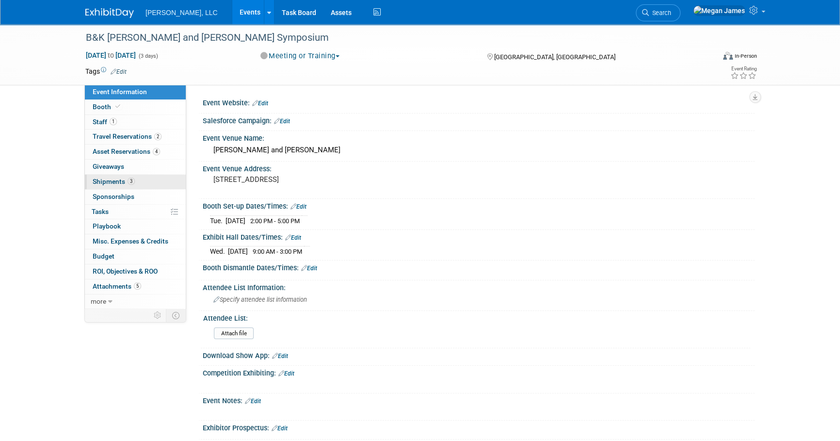
click at [159, 185] on link "3 Shipments 3" at bounding box center [135, 182] width 101 height 15
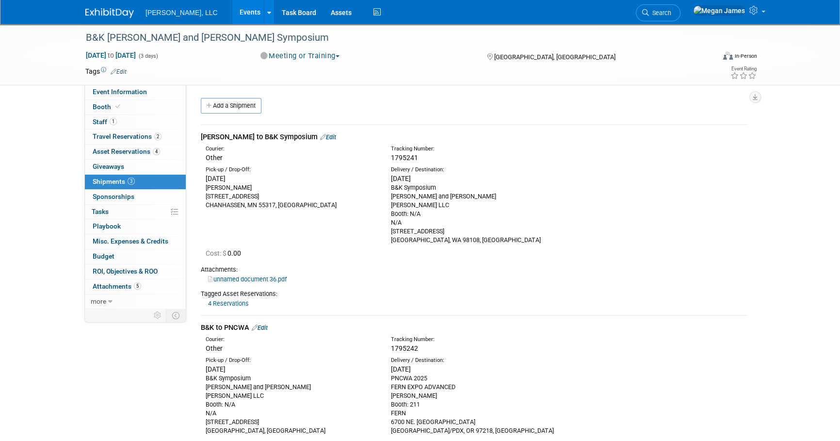
drag, startPoint x: 419, startPoint y: 158, endPoint x: 381, endPoint y: 159, distance: 38.3
click at [381, 159] on div "Courier: Other Tracking Number: 1795241" at bounding box center [473, 152] width 561 height 21
copy div "Tracking Number: 1795241"
click at [253, 277] on link "unnamed document 36.pdf" at bounding box center [247, 278] width 79 height 7
drag, startPoint x: 506, startPoint y: 303, endPoint x: 487, endPoint y: 289, distance: 23.7
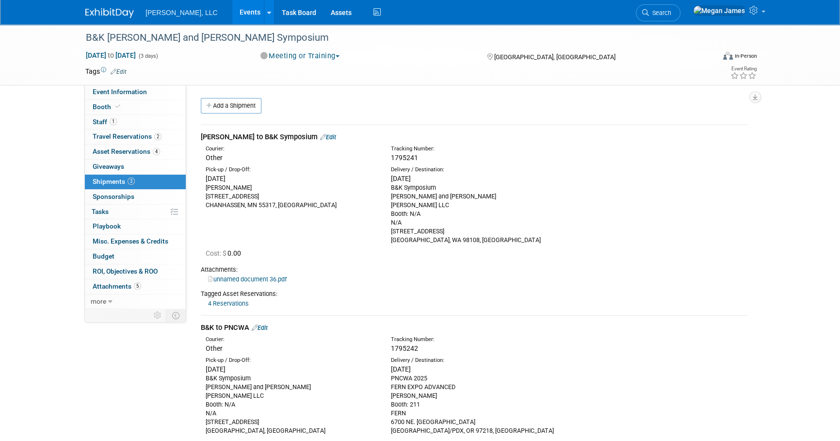
click at [506, 303] on div "4 Reservations 10031664-10727142-3bd4646d-285f-41d9-a914-bab345636fcc.jpg TS-116" at bounding box center [474, 303] width 546 height 10
click at [361, 291] on div "Tagged Asset Reservations:" at bounding box center [474, 293] width 546 height 9
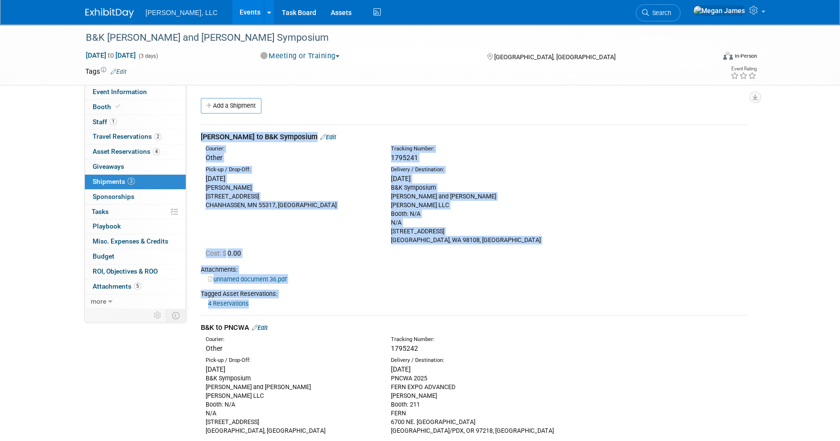
drag, startPoint x: 310, startPoint y: 302, endPoint x: 198, endPoint y: 126, distance: 208.7
click at [198, 126] on div "[PERSON_NAME] to B&K Symposium Edit Courier: Other Tracking Number:" at bounding box center [473, 356] width 561 height 481
drag, startPoint x: 198, startPoint y: 126, endPoint x: 440, endPoint y: 202, distance: 253.1
click at [440, 202] on div "B&K Symposium [PERSON_NAME] and [PERSON_NAME] LLC [PERSON_NAME]: N/A N/A [STREE…" at bounding box center [476, 213] width 171 height 61
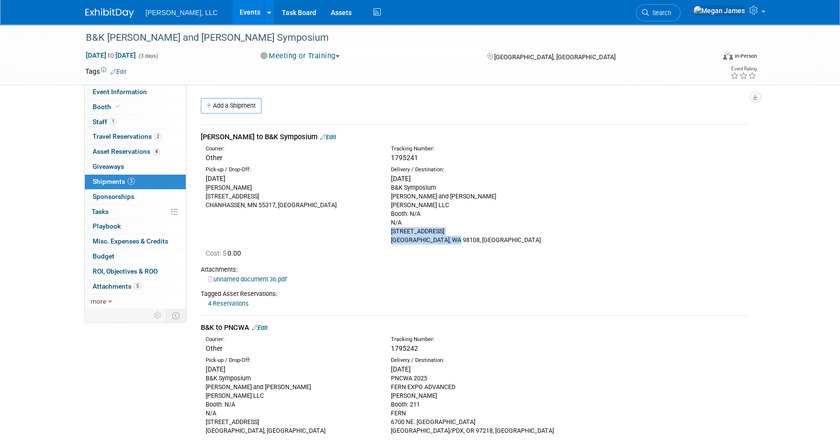
drag, startPoint x: 466, startPoint y: 240, endPoint x: 387, endPoint y: 232, distance: 79.9
click at [387, 232] on div "Delivery / Destination: [DATE] B&K Symposium [PERSON_NAME] and [PERSON_NAME] LL…" at bounding box center [475, 205] width 185 height 79
copy div "[STREET_ADDRESS]"
click at [232, 14] on link "Events" at bounding box center [249, 12] width 35 height 24
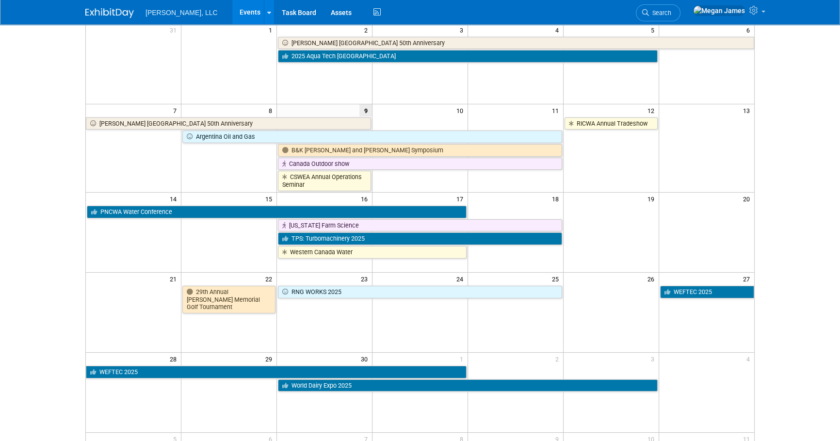
scroll to position [88, 0]
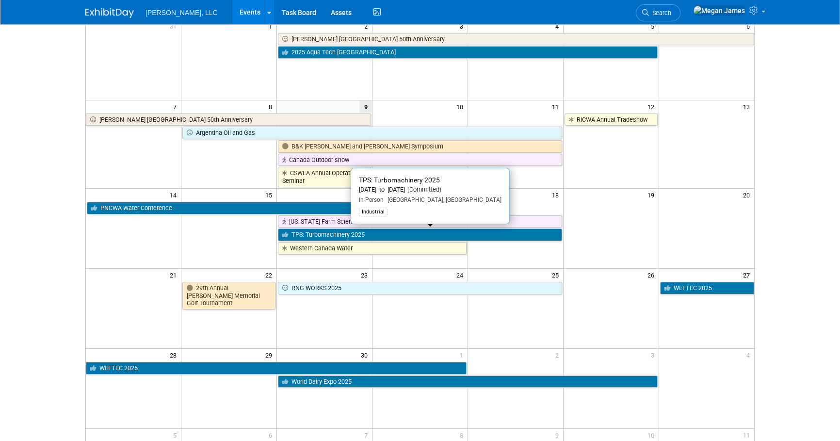
click at [299, 232] on link "TPS: Turbomachinery 2025" at bounding box center [420, 234] width 284 height 13
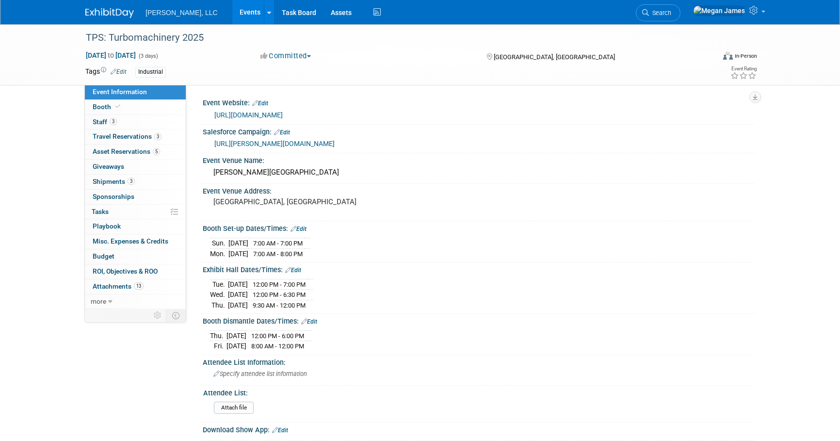
select select "Industrial"
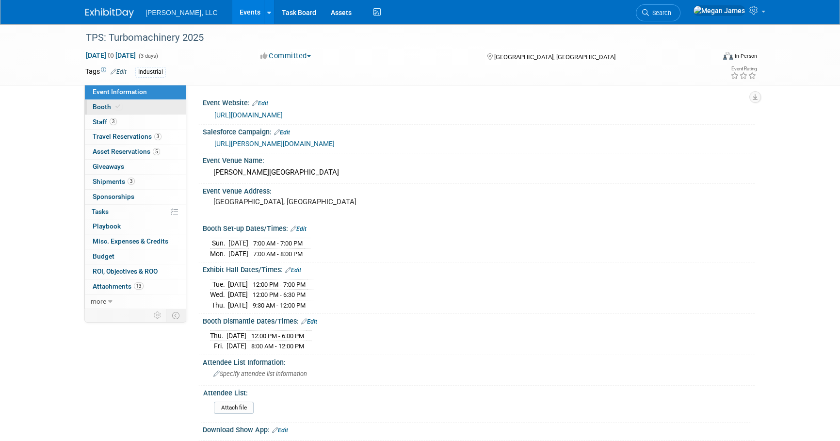
click at [143, 108] on link "Booth" at bounding box center [135, 107] width 101 height 15
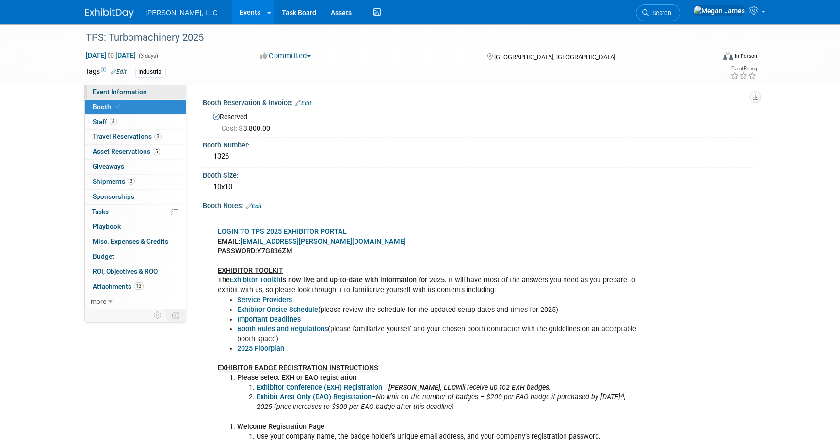
click at [136, 93] on span "Event Information" at bounding box center [120, 92] width 54 height 8
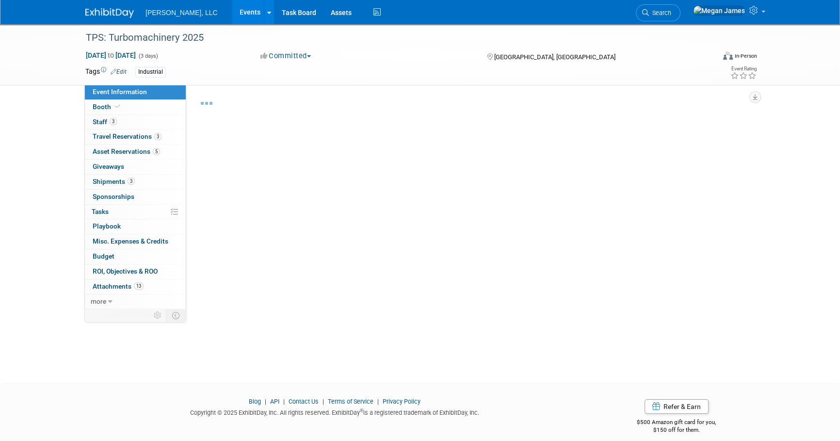
select select "Industrial"
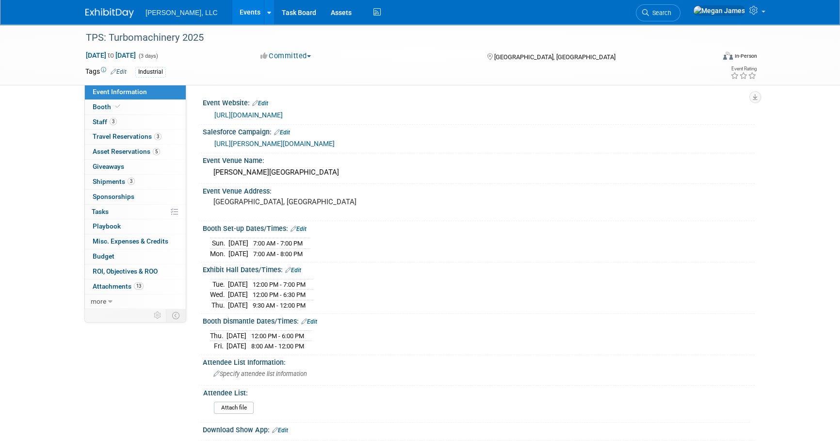
click at [283, 115] on link "https://tps.tamu.edu/selection-session/" at bounding box center [248, 115] width 68 height 8
click at [751, 220] on div "Event Venue Address: Houston, TX" at bounding box center [476, 202] width 556 height 37
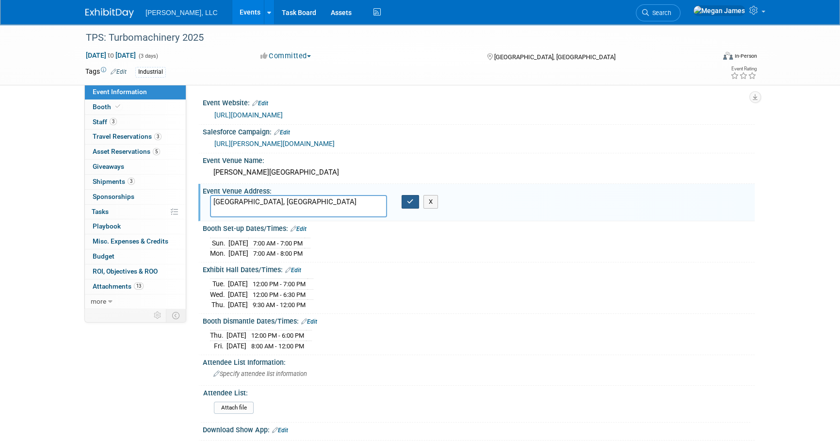
click at [413, 206] on button "button" at bounding box center [409, 202] width 17 height 14
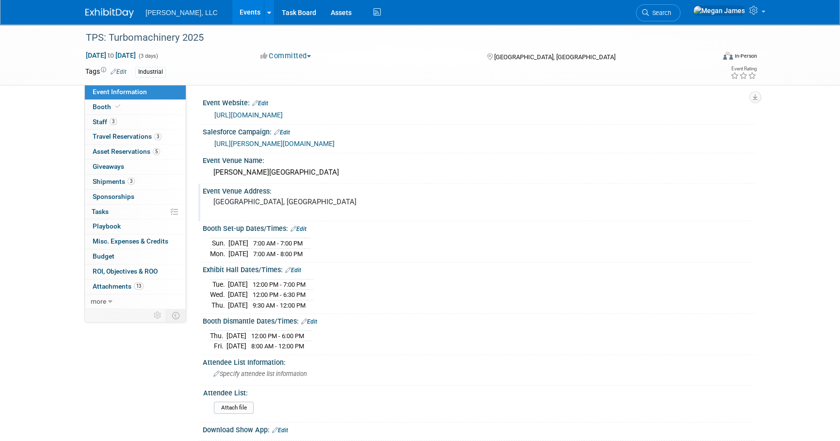
click at [232, 14] on link "Events" at bounding box center [249, 12] width 35 height 24
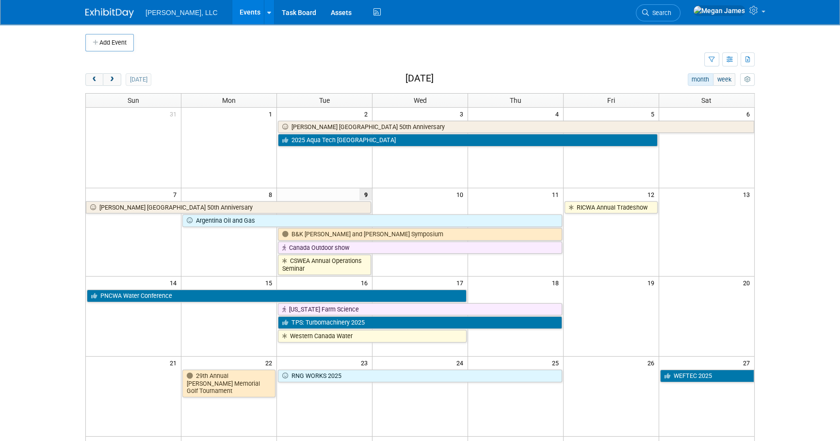
click at [789, 269] on body "[PERSON_NAME], LLC Events Add Event Bulk Upload Events Shareable Event Boards R…" at bounding box center [420, 220] width 840 height 441
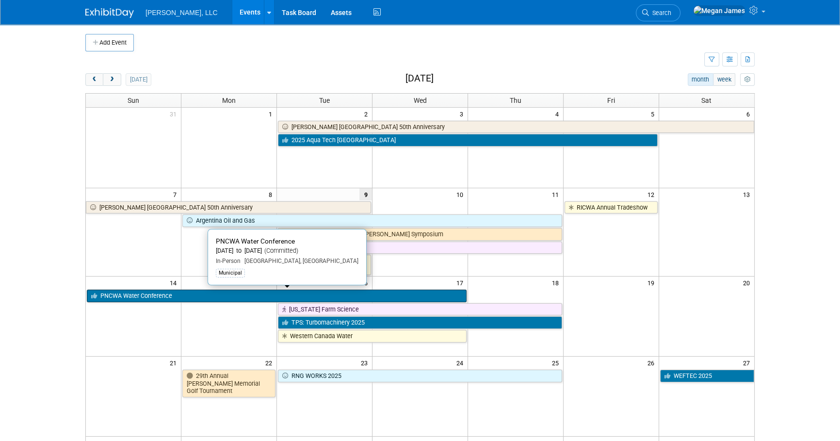
click at [178, 296] on link "PNCWA Water Conference" at bounding box center [277, 295] width 380 height 13
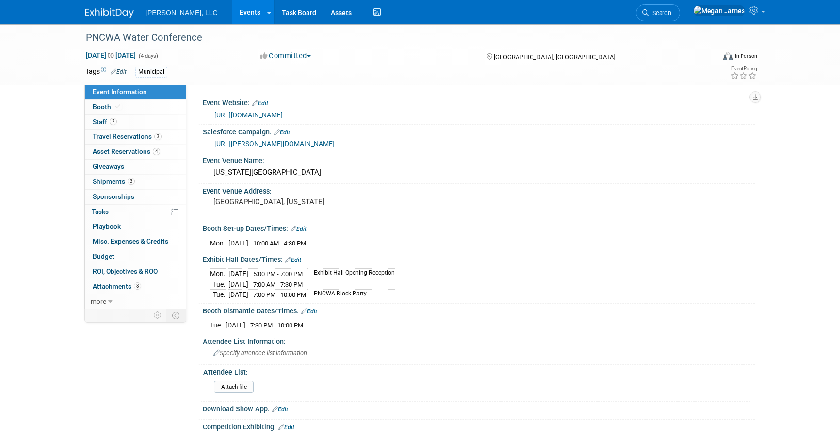
select select "Municipal"
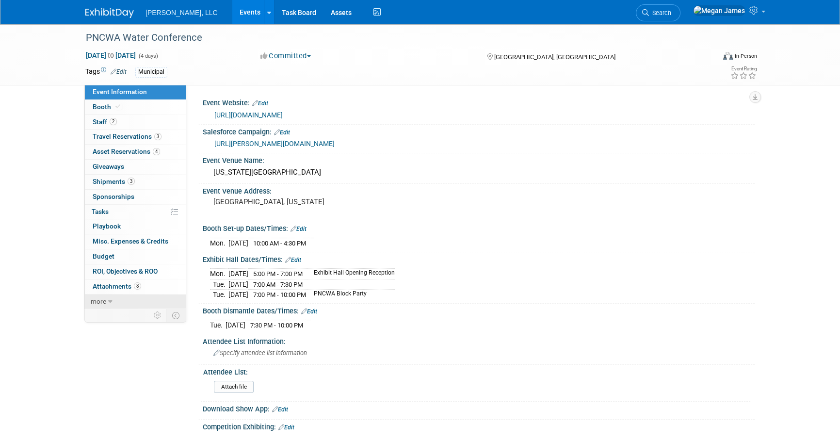
click at [123, 296] on link "more" at bounding box center [135, 301] width 101 height 15
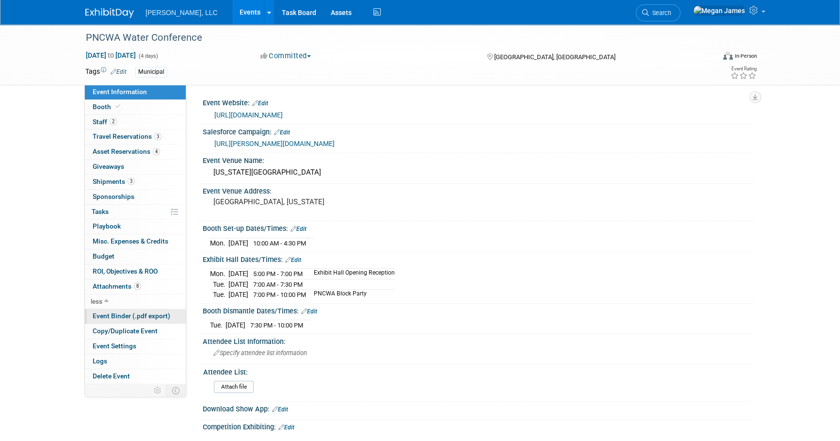
click at [126, 315] on span "Event Binder (.pdf export)" at bounding box center [132, 316] width 78 height 8
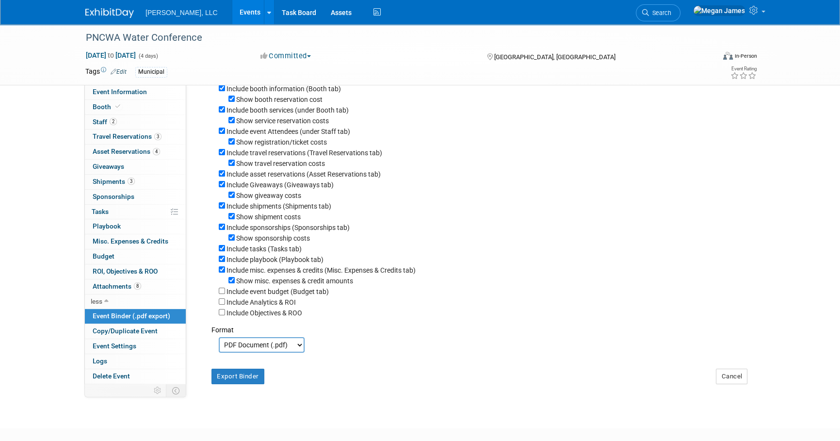
scroll to position [127, 0]
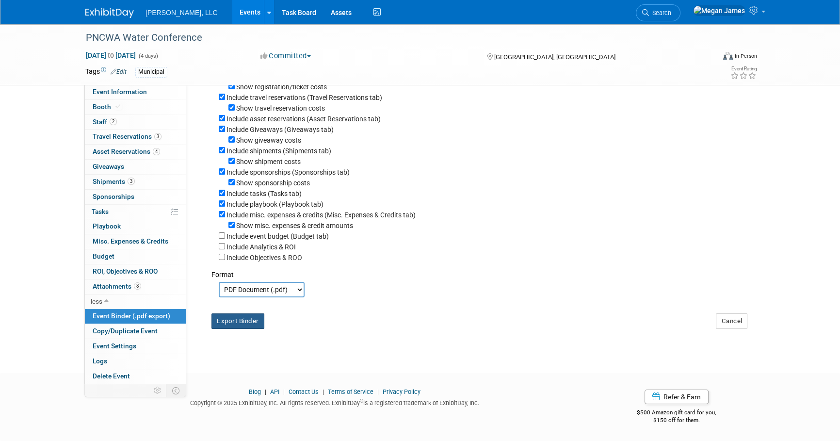
click at [249, 321] on button "Export Binder" at bounding box center [237, 321] width 53 height 16
drag, startPoint x: 430, startPoint y: 339, endPoint x: 297, endPoint y: 167, distance: 218.0
click at [430, 339] on div "PNCWA Water Conference Sep 14, 2025 to Sep 17, 2025 (4 days) Sep 14, 2025 to Se…" at bounding box center [420, 128] width 840 height 453
click at [232, 6] on link "Events" at bounding box center [249, 12] width 35 height 24
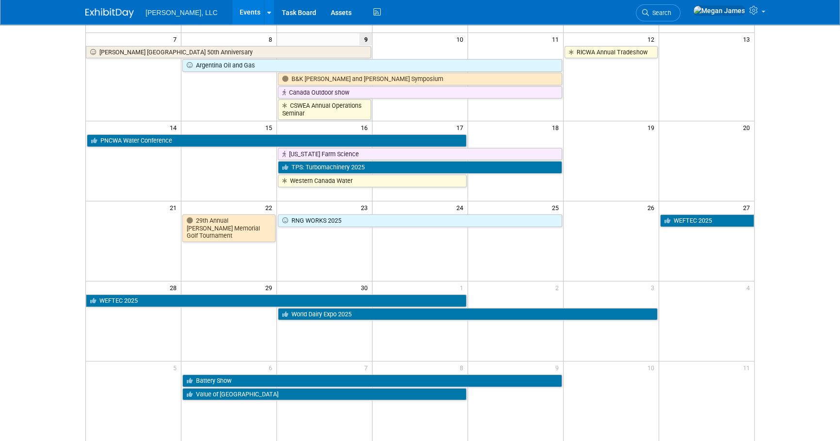
scroll to position [176, 0]
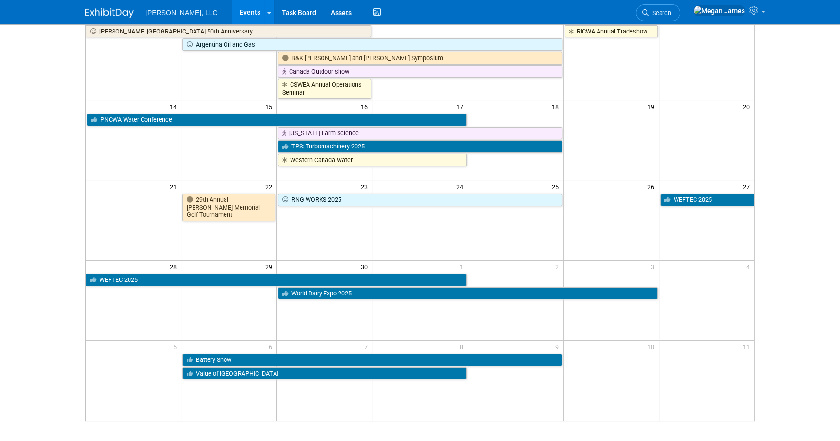
click at [800, 236] on body "[PERSON_NAME], LLC Events Add Event Bulk Upload Events Shareable Event Boards R…" at bounding box center [420, 44] width 840 height 441
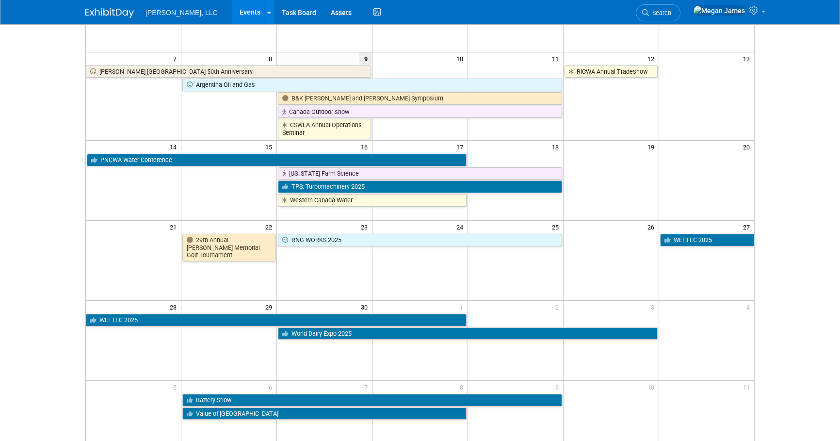
scroll to position [132, 0]
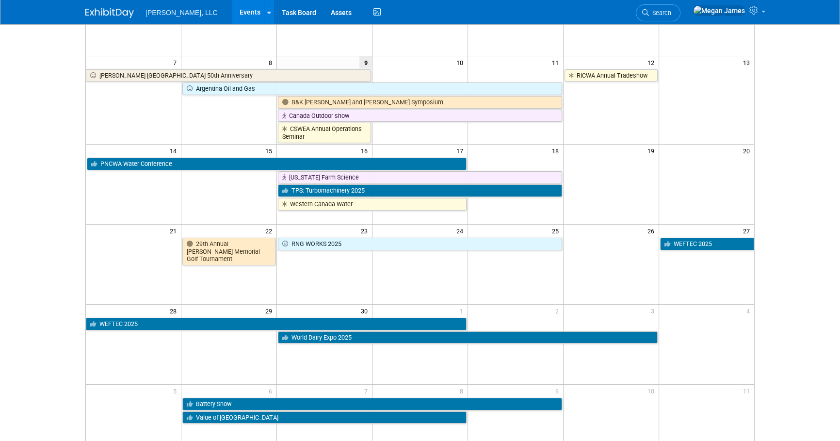
click at [806, 309] on html "[PERSON_NAME], LLC Events Add Event Bulk Upload Events Shareable Event Boards R…" at bounding box center [420, 88] width 840 height 441
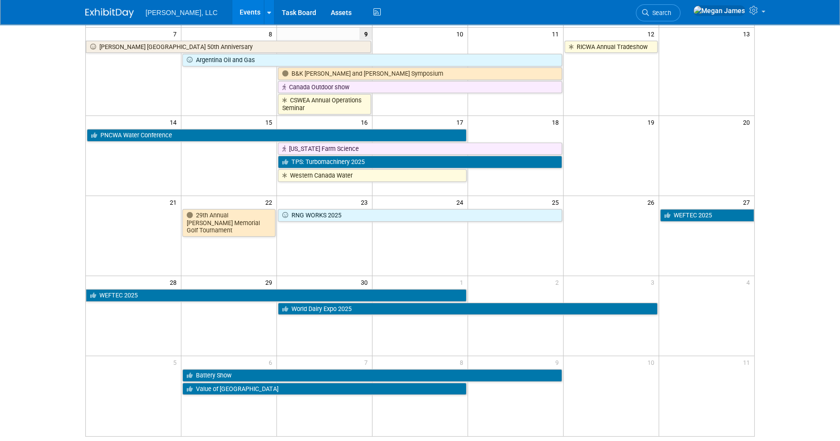
scroll to position [176, 0]
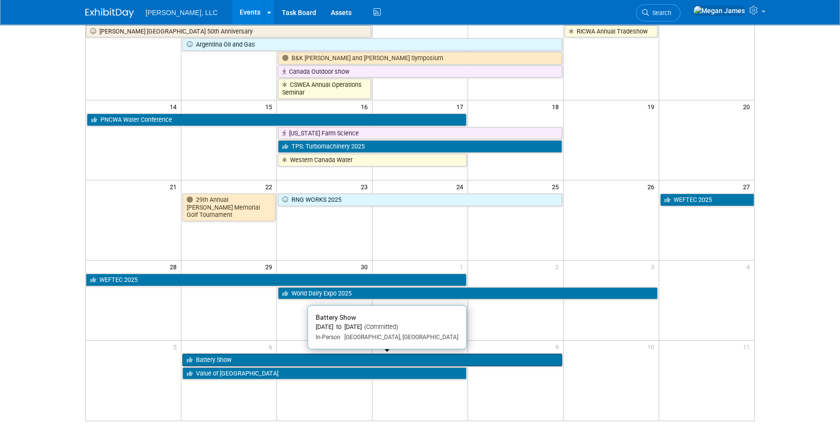
click at [328, 359] on link "Battery Show" at bounding box center [371, 359] width 379 height 13
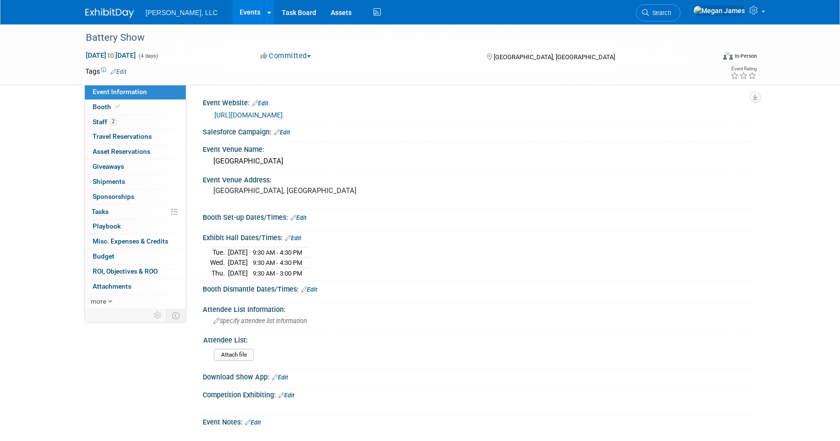
select select "Industrial"
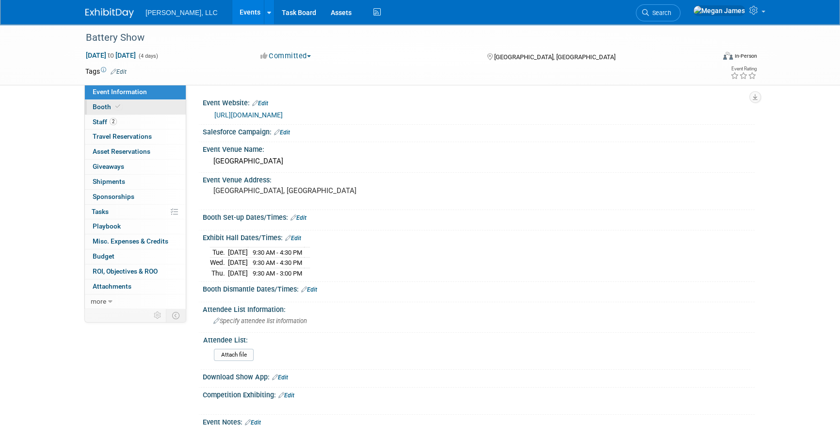
click at [132, 110] on link "Booth" at bounding box center [135, 107] width 101 height 15
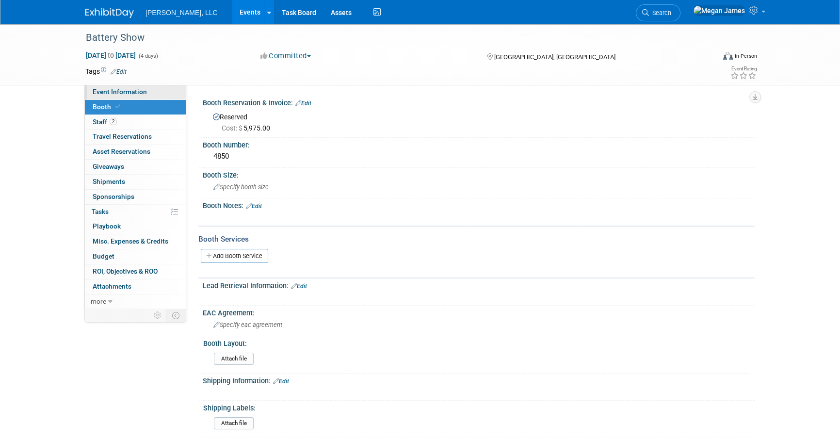
click at [144, 87] on link "Event Information" at bounding box center [135, 92] width 101 height 15
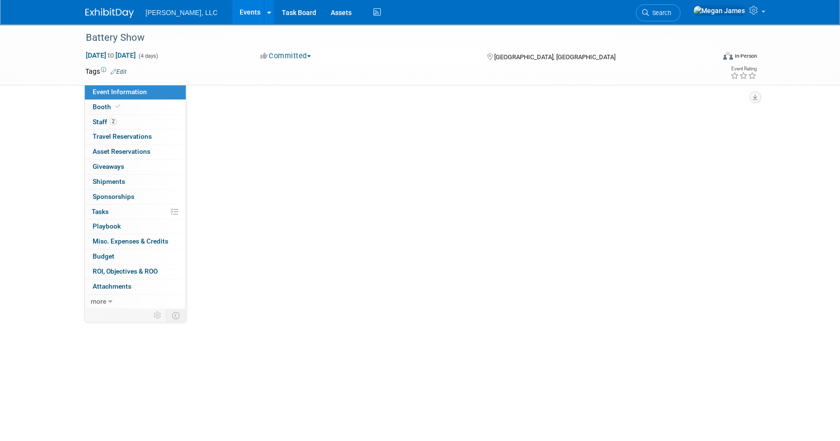
select select "Industrial"
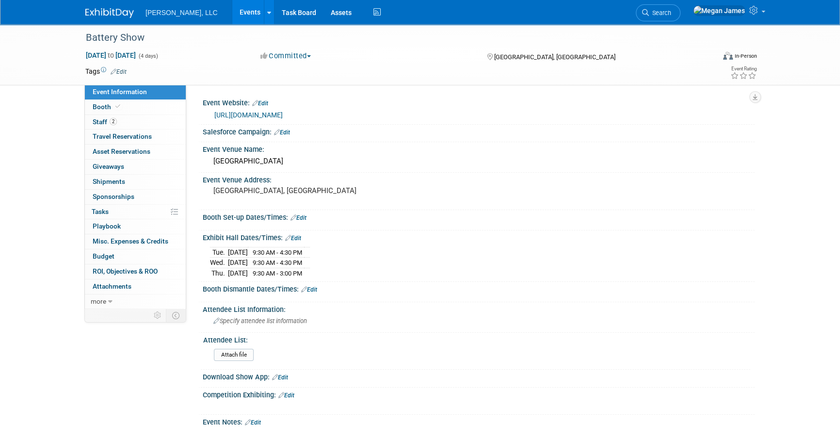
click at [50, 167] on div "Battery Show [DATE] to [DATE] (4 days) [DATE] to [DATE] Committed Committed Con…" at bounding box center [420, 309] width 840 height 570
click at [152, 104] on link "Booth" at bounding box center [135, 107] width 101 height 15
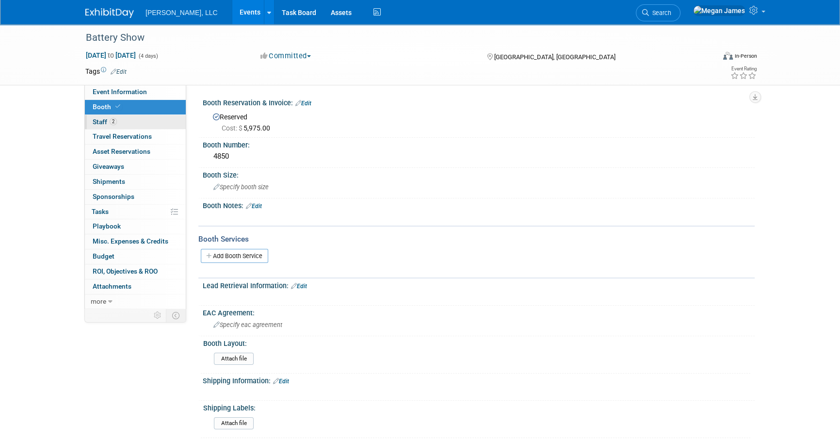
click at [151, 119] on link "2 Staff 2" at bounding box center [135, 122] width 101 height 15
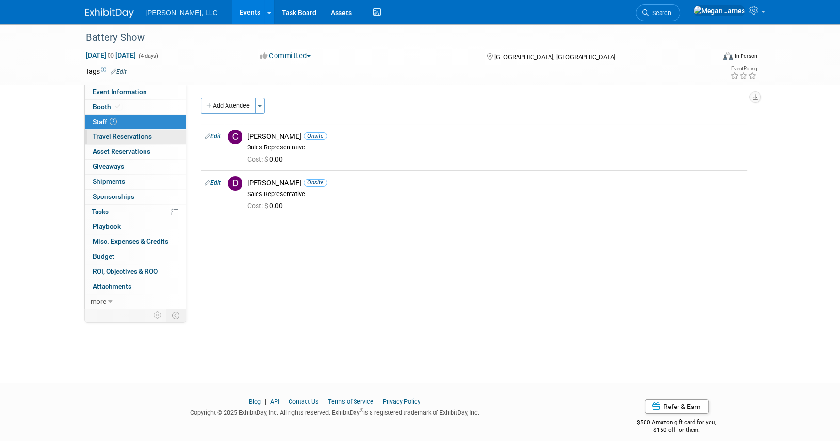
click at [144, 135] on span "Travel Reservations 0" at bounding box center [122, 136] width 59 height 8
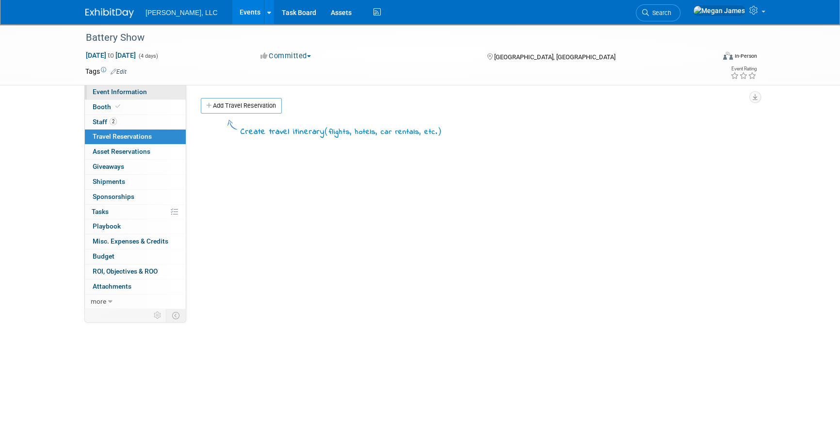
click at [151, 94] on link "Event Information" at bounding box center [135, 92] width 101 height 15
select select "Industrial"
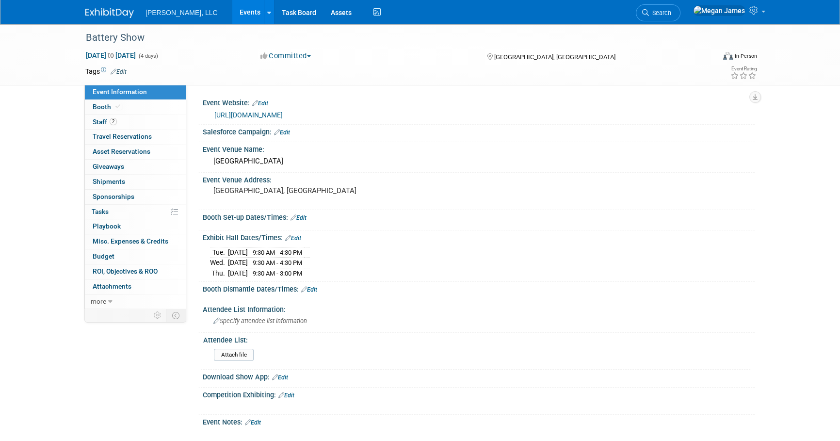
click at [281, 114] on link "https://www.thebatteryshow.com/" at bounding box center [248, 115] width 68 height 8
drag, startPoint x: 170, startPoint y: 106, endPoint x: 165, endPoint y: 109, distance: 5.2
click at [170, 106] on link "Booth" at bounding box center [135, 107] width 101 height 15
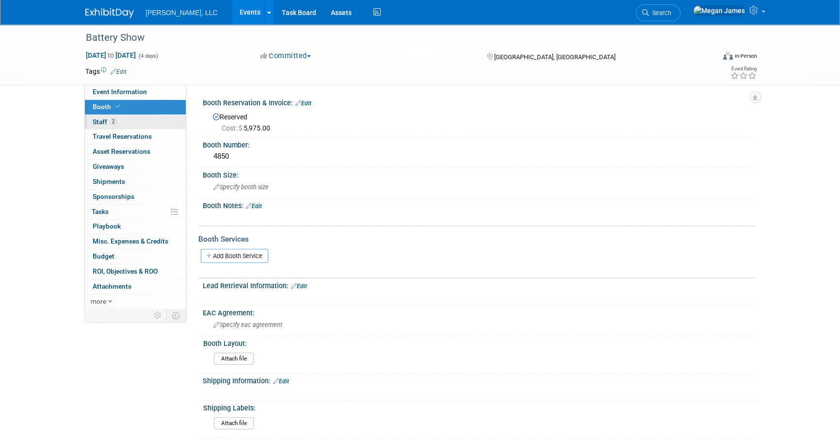
click at [157, 120] on link "2 Staff 2" at bounding box center [135, 122] width 101 height 15
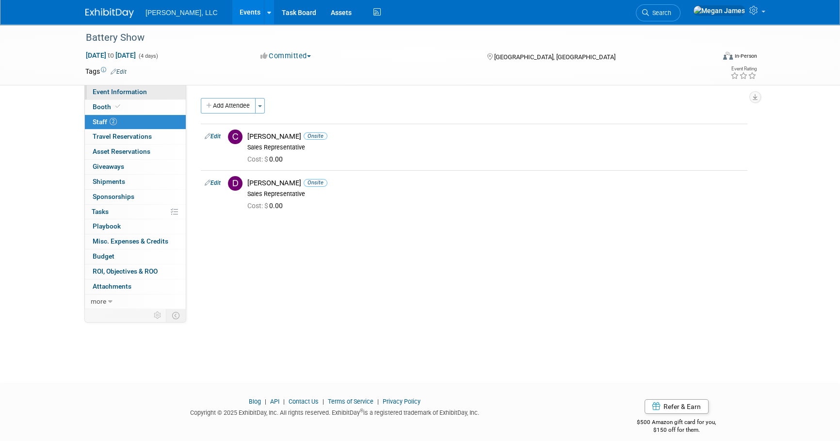
click at [159, 87] on link "Event Information" at bounding box center [135, 92] width 101 height 15
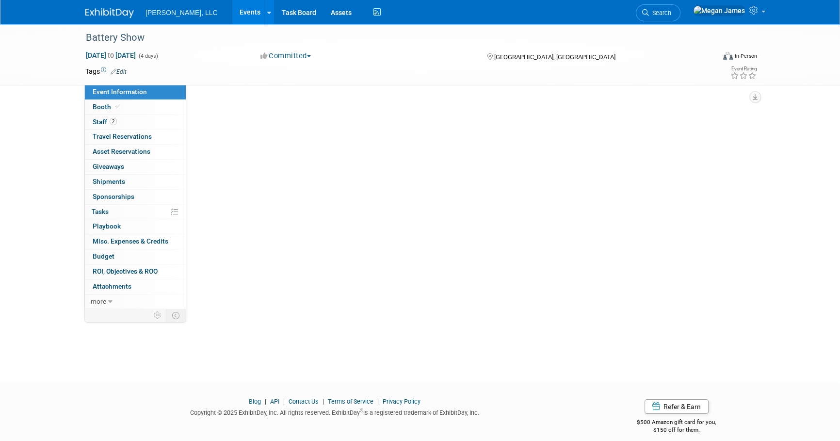
select select "Industrial"
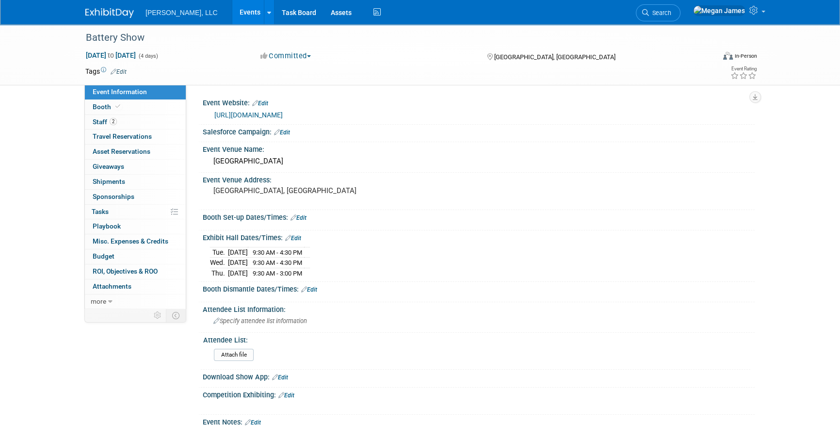
click at [232, 12] on link "Events" at bounding box center [249, 12] width 35 height 24
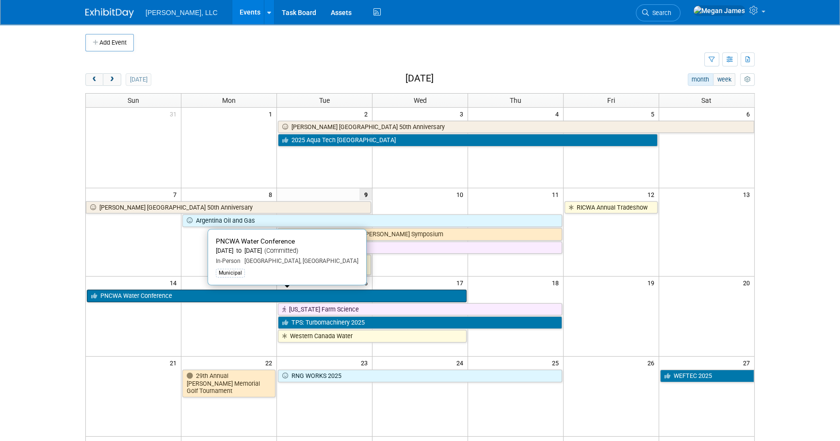
click at [174, 295] on link "PNCWA Water Conference" at bounding box center [277, 295] width 380 height 13
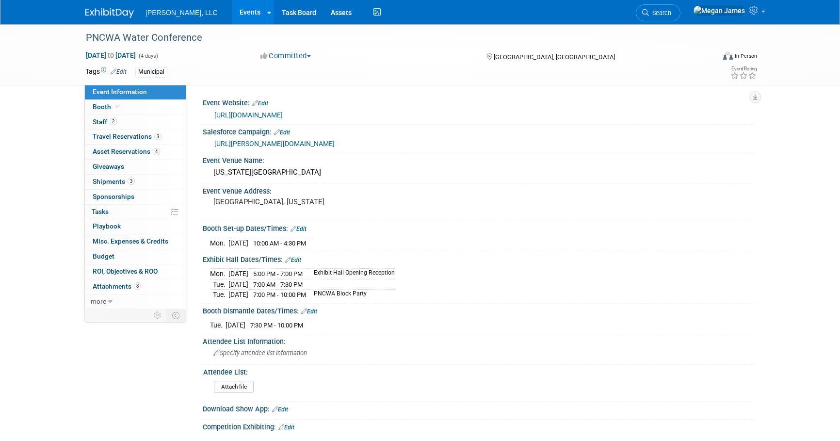
select select "Municipal"
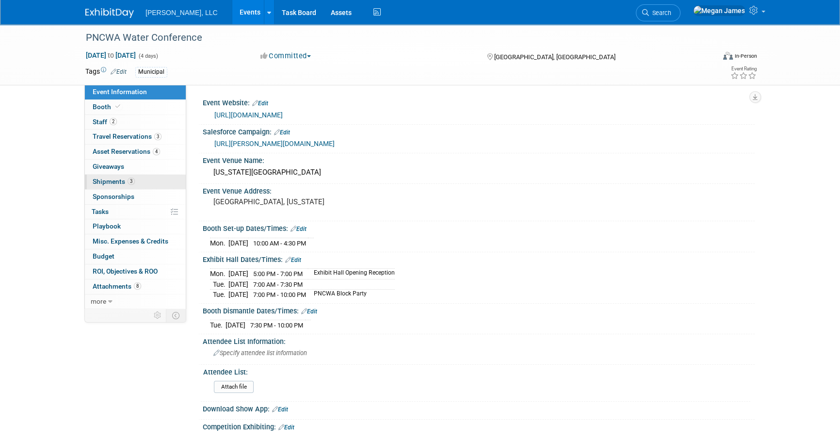
click at [134, 183] on link "3 Shipments 3" at bounding box center [135, 182] width 101 height 15
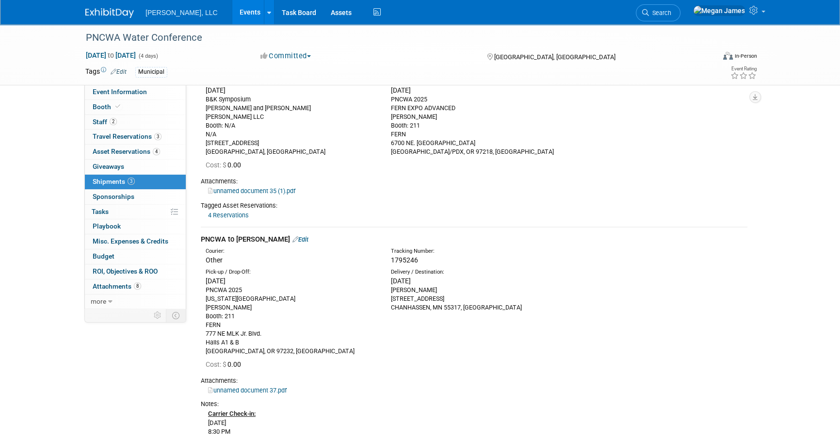
scroll to position [220, 0]
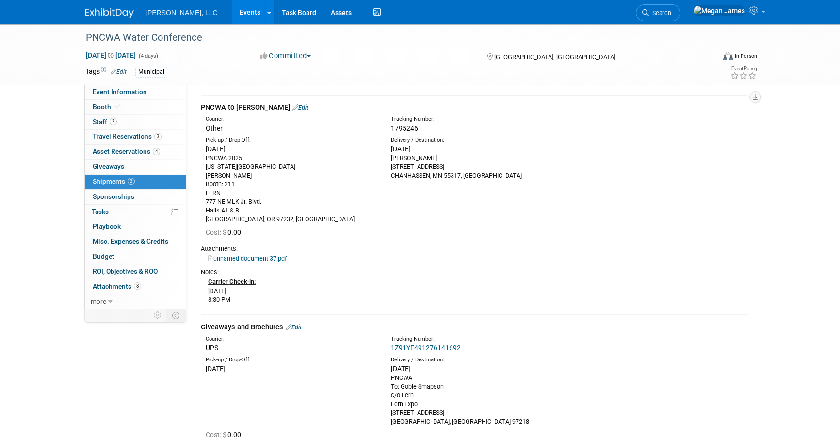
click at [275, 254] on link "unnamed document 37.pdf" at bounding box center [247, 257] width 79 height 7
click at [126, 182] on span "Shipments 3" at bounding box center [114, 181] width 42 height 8
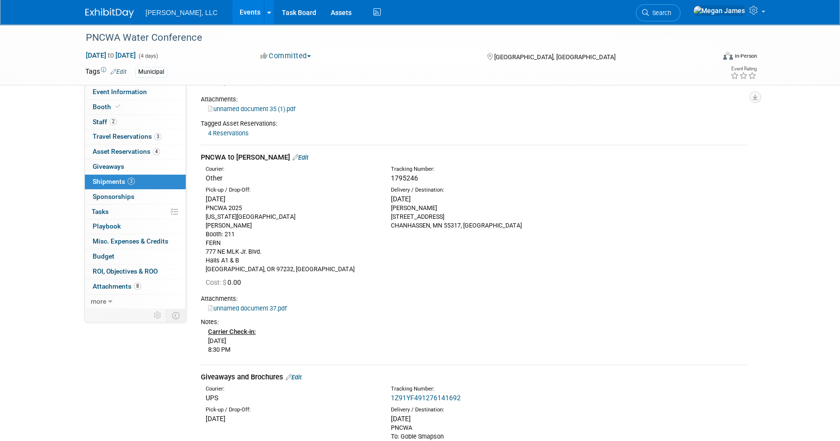
scroll to position [0, 0]
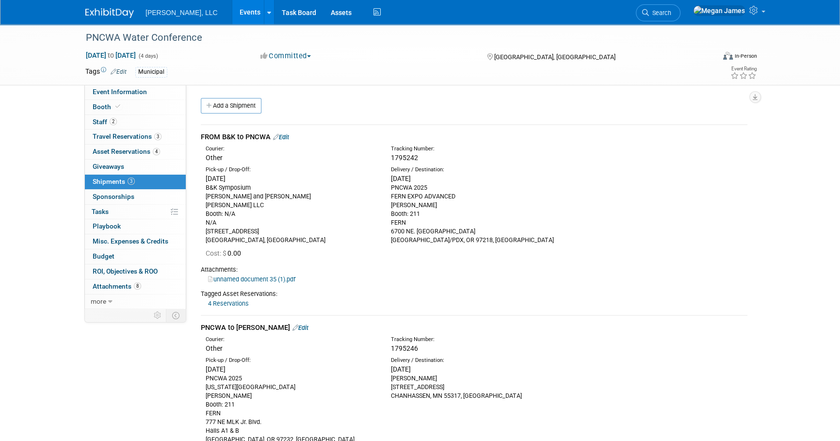
click at [232, 10] on link "Events" at bounding box center [249, 12] width 35 height 24
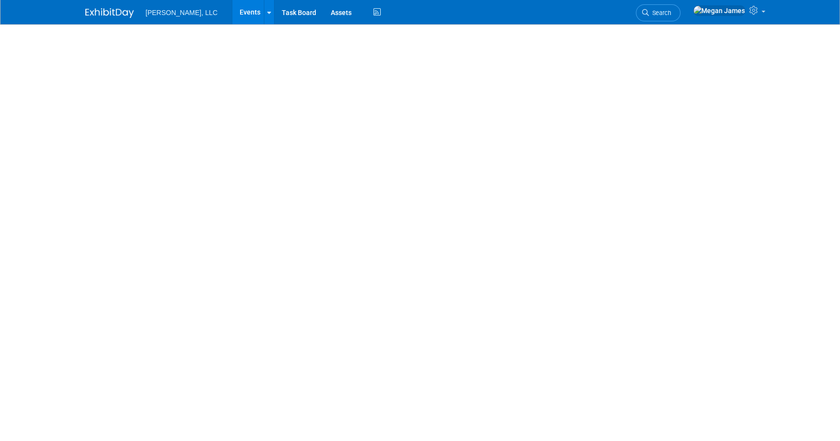
click at [232, 11] on link "Events" at bounding box center [249, 12] width 35 height 24
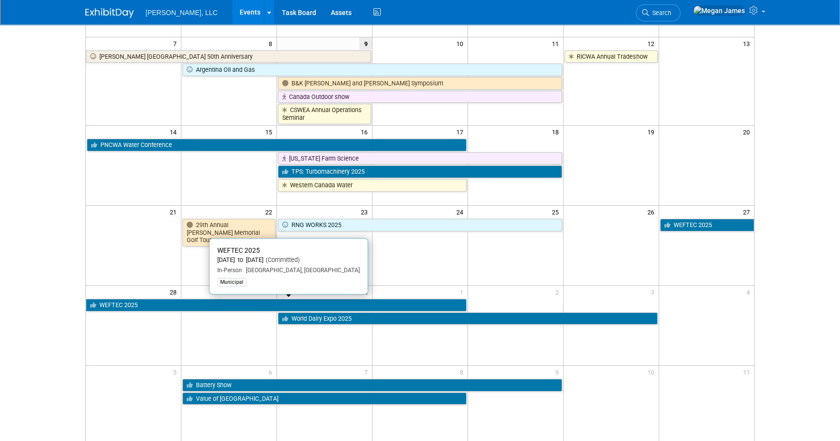
scroll to position [260, 0]
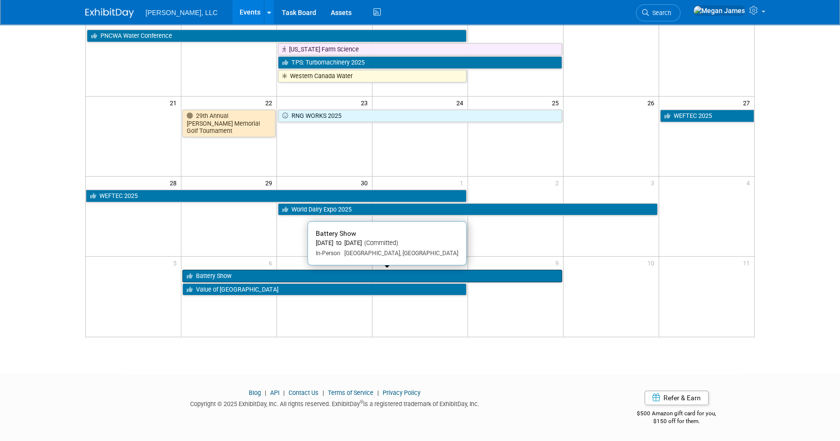
click at [244, 276] on link "Battery Show" at bounding box center [371, 276] width 379 height 13
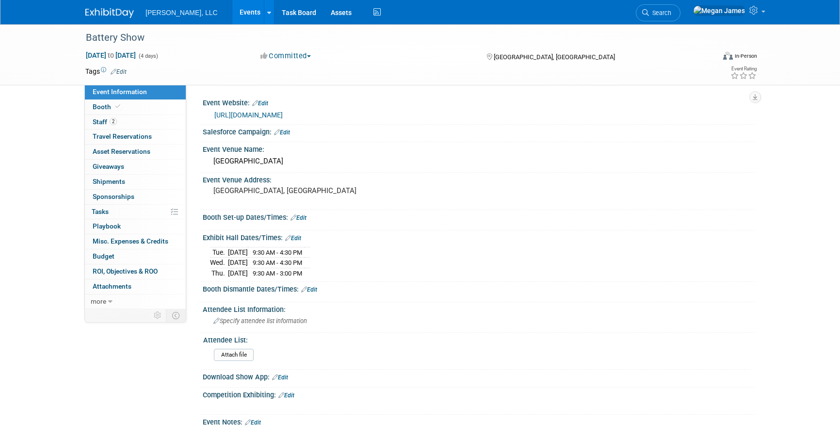
select select "Industrial"
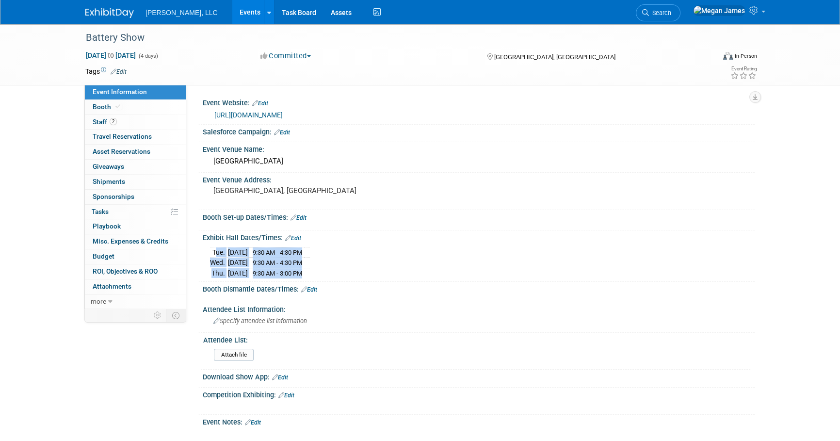
drag, startPoint x: 209, startPoint y: 250, endPoint x: 323, endPoint y: 273, distance: 115.7
click at [310, 273] on tbody "[DATE] 9:30 AM - 4:30 PM [DATE] 9:30 AM - 4:30 PM [DATE] 9:30 AM - 3:00 PM" at bounding box center [260, 262] width 100 height 31
click at [795, 291] on div "Battery Show [DATE] to [DATE] (4 days) [DATE] to [DATE] Committed Committed Con…" at bounding box center [420, 309] width 840 height 570
drag, startPoint x: 207, startPoint y: 250, endPoint x: 325, endPoint y: 278, distance: 121.1
click at [325, 278] on div "Exhibit Hall Dates/Times: Edit Tue. Oct 7, 2025 9:30 AM - 4:30 PM Wed. Oct 8, 2…" at bounding box center [476, 255] width 556 height 51
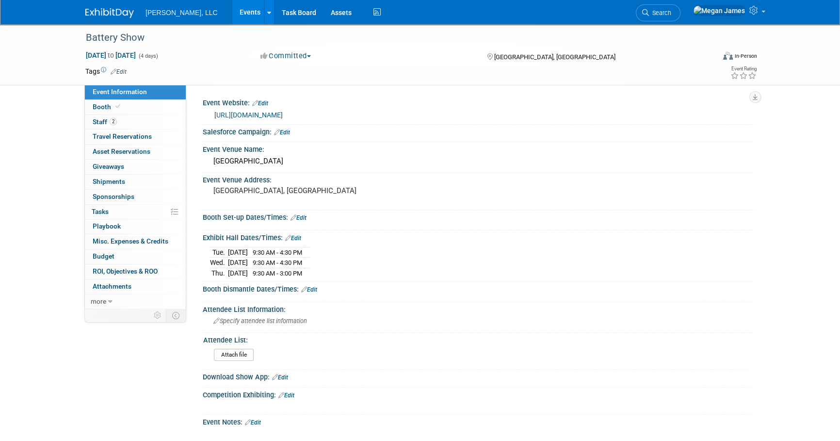
drag, startPoint x: 325, startPoint y: 278, endPoint x: 320, endPoint y: 273, distance: 6.9
click at [310, 274] on td at bounding box center [307, 273] width 6 height 10
drag, startPoint x: 316, startPoint y: 270, endPoint x: 208, endPoint y: 253, distance: 109.0
click at [208, 253] on div "Tue. Oct 7, 2025 9:30 AM - 4:30 PM Wed. Oct 8, 2025 9:30 AM - 4:30 PM Thu. Oct …" at bounding box center [479, 260] width 552 height 37
click at [232, 12] on link "Events" at bounding box center [249, 12] width 35 height 24
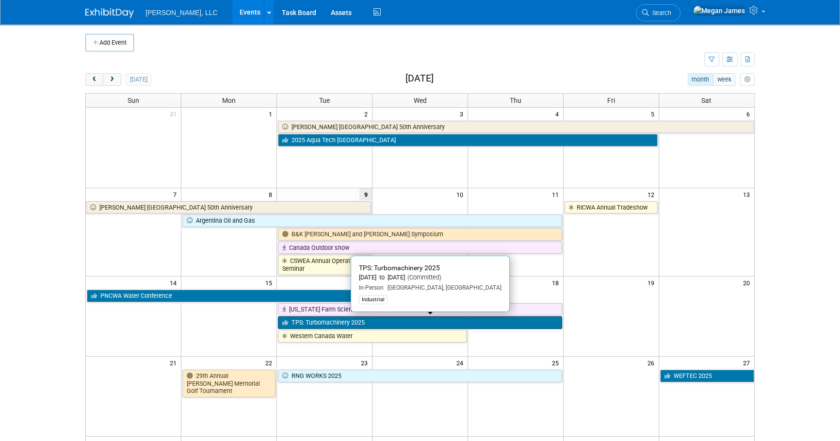
click at [328, 322] on link "TPS: Turbomachinery 2025" at bounding box center [420, 322] width 284 height 13
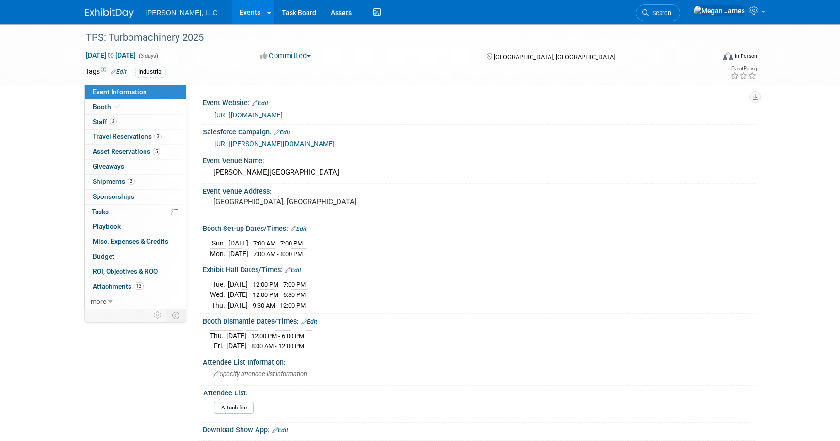
select select "Industrial"
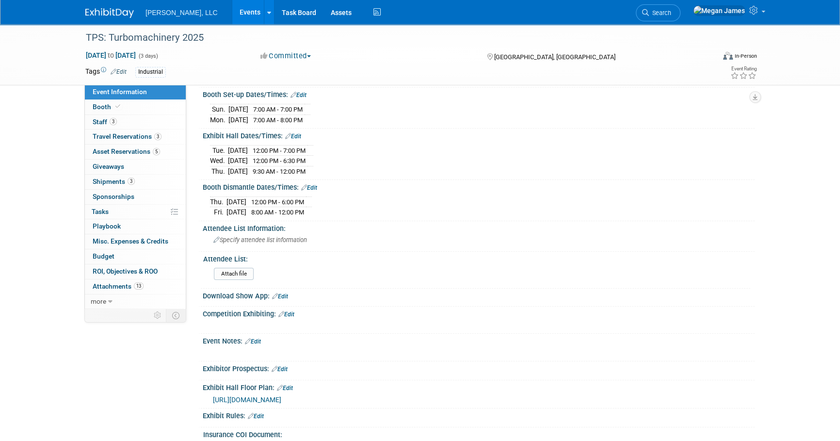
scroll to position [264, 0]
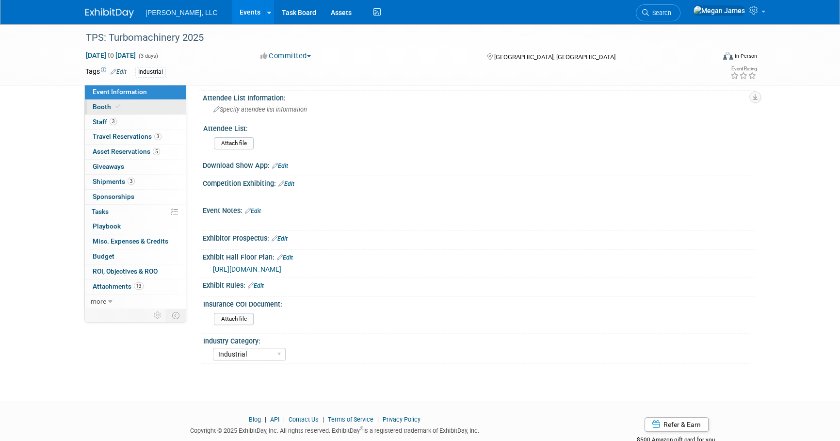
click at [175, 105] on link "Booth" at bounding box center [135, 107] width 101 height 15
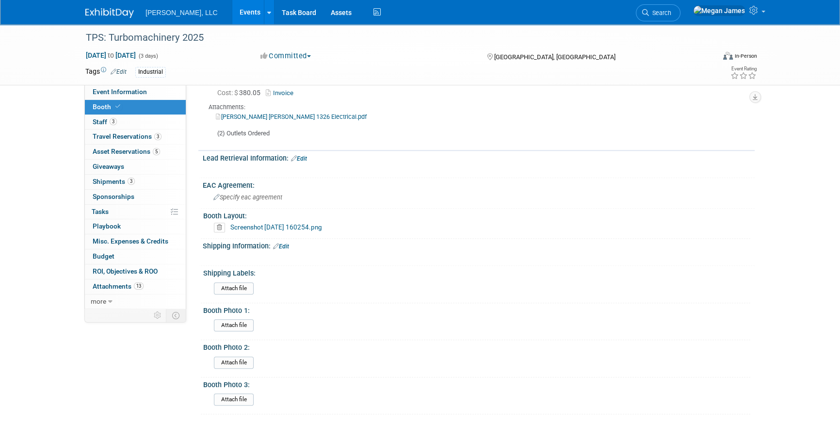
scroll to position [1203, 0]
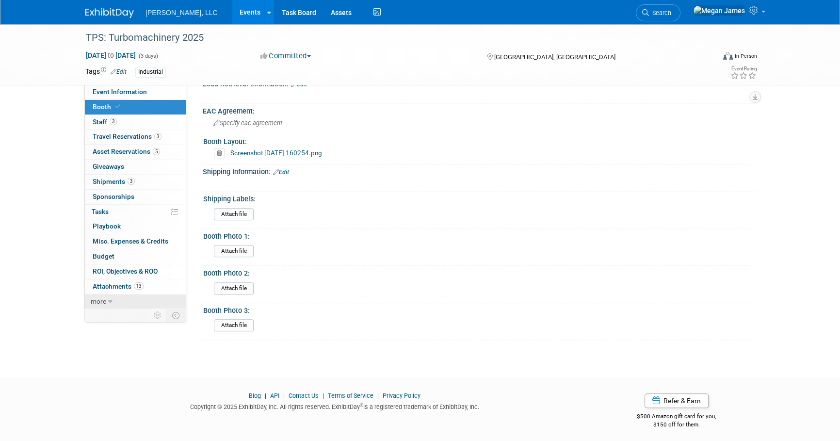
click at [126, 297] on link "more" at bounding box center [135, 301] width 101 height 15
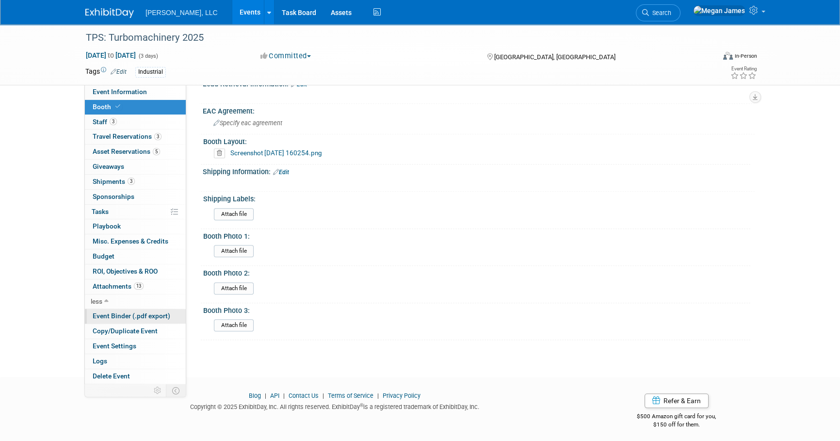
click at [124, 316] on span "Event Binder (.pdf export)" at bounding box center [132, 316] width 78 height 8
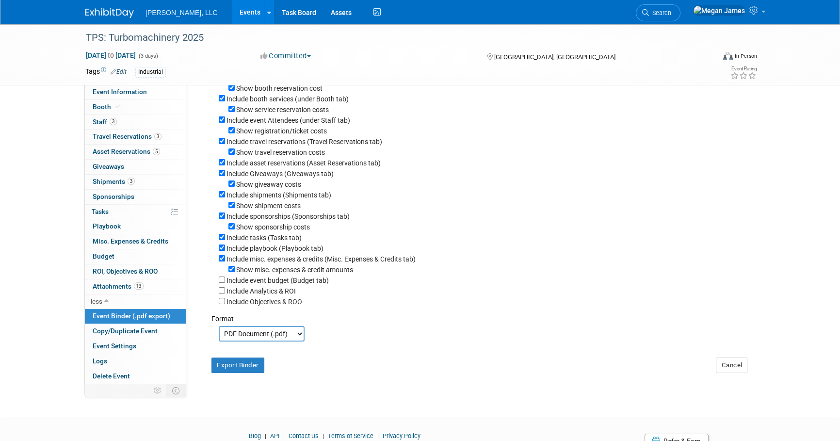
scroll to position [127, 0]
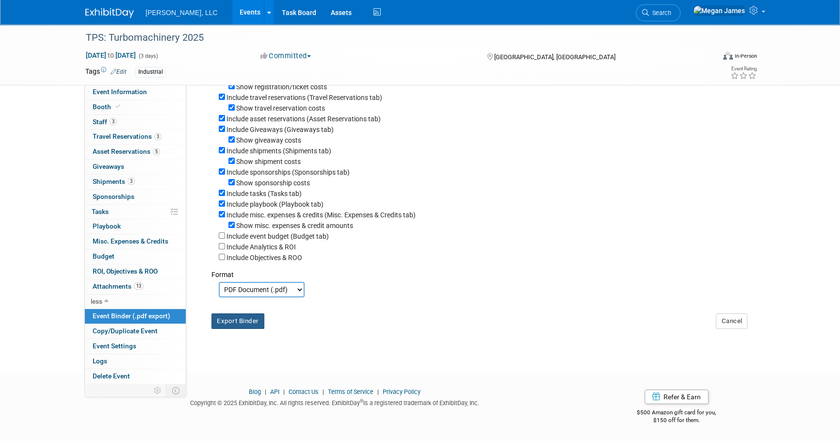
click at [257, 323] on button "Export Binder" at bounding box center [237, 321] width 53 height 16
click at [160, 111] on link "Booth" at bounding box center [135, 107] width 101 height 15
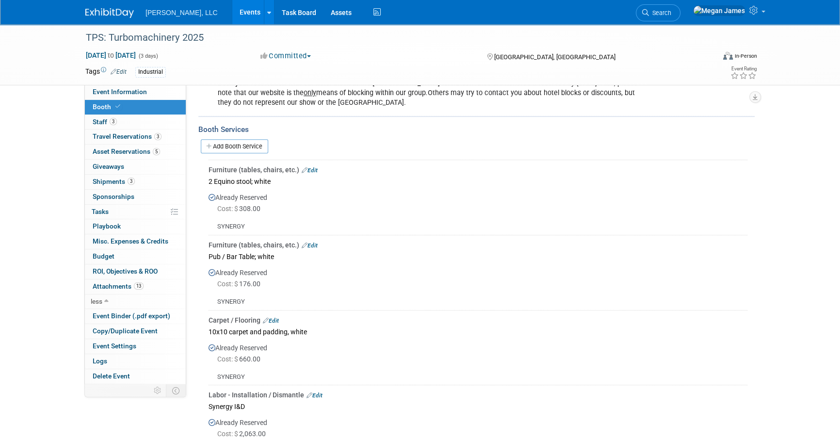
scroll to position [661, 0]
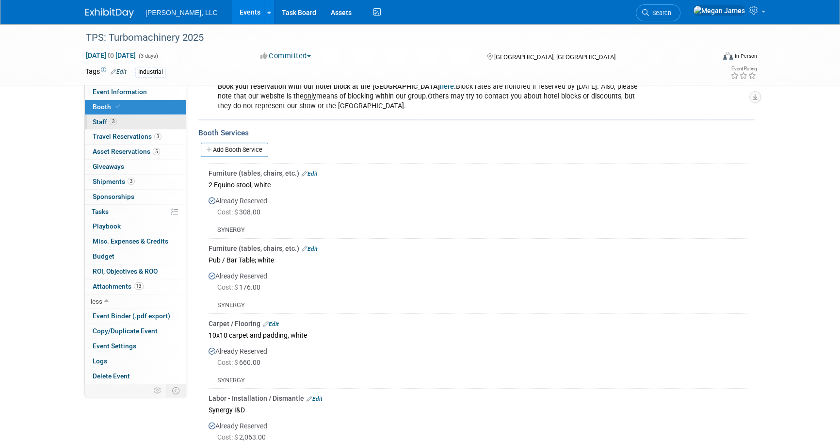
click at [132, 120] on link "3 Staff 3" at bounding box center [135, 122] width 101 height 15
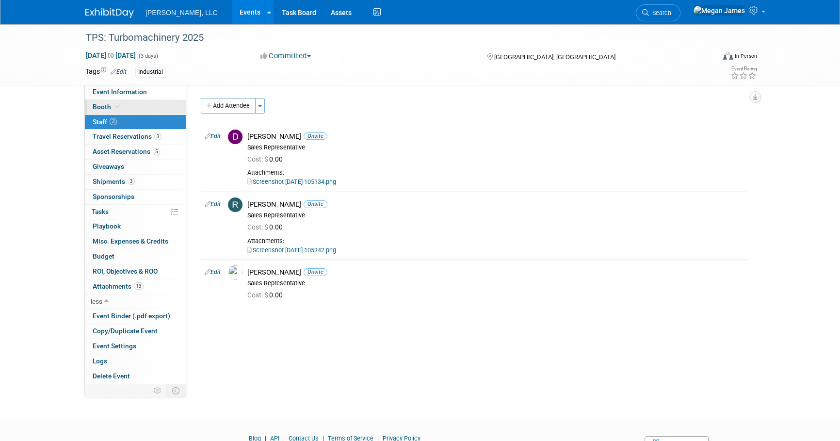
click at [138, 105] on link "Booth" at bounding box center [135, 107] width 101 height 15
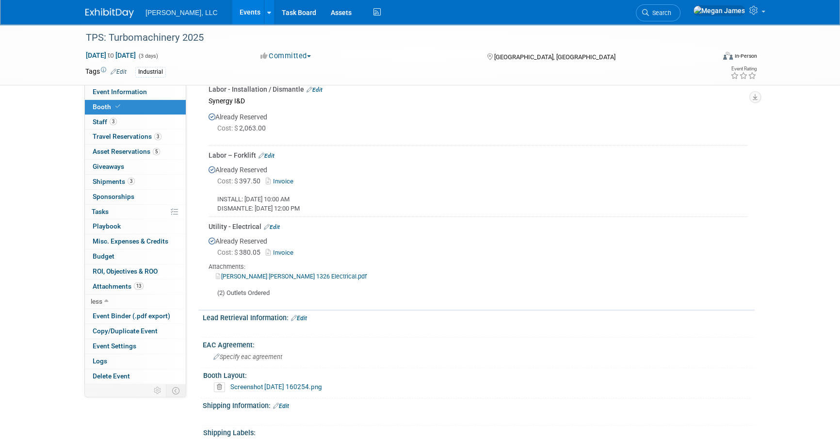
scroll to position [969, 0]
click at [243, 275] on link "[PERSON_NAME] [PERSON_NAME] 1326 Electrical.pdf" at bounding box center [291, 275] width 151 height 7
click at [141, 120] on link "3 Staff 3" at bounding box center [135, 122] width 101 height 15
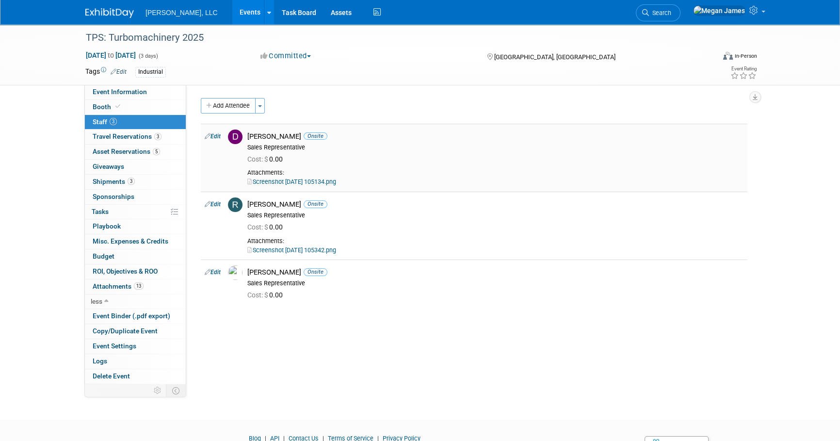
click at [314, 184] on link "Screenshot [DATE] 105134.png" at bounding box center [291, 181] width 89 height 7
click at [316, 253] on link "Screenshot [DATE] 105342.png" at bounding box center [291, 249] width 89 height 7
click at [167, 109] on link "Booth" at bounding box center [135, 107] width 101 height 15
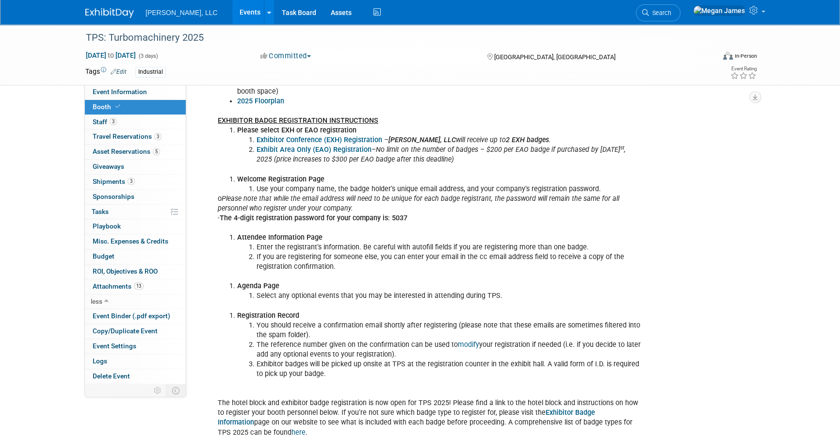
scroll to position [220, 0]
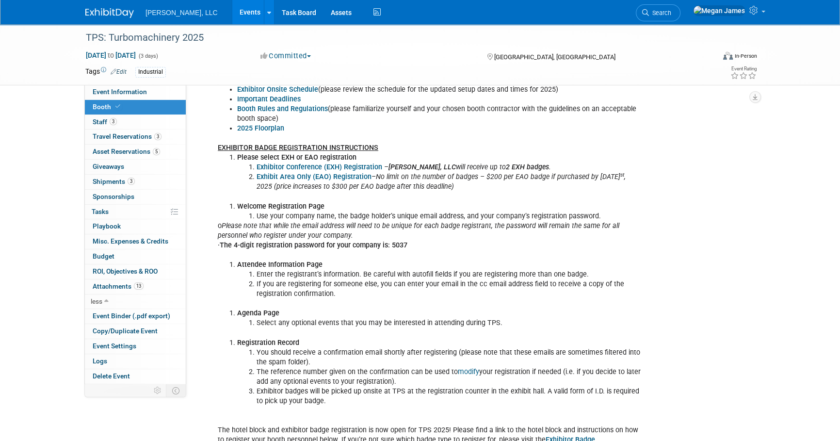
click at [515, 257] on div "LOGIN TO TPS 2025 EXHIBITOR PORTAL EMAIL: [EMAIL_ADDRESS][PERSON_NAME][DOMAIN_N…" at bounding box center [429, 274] width 437 height 564
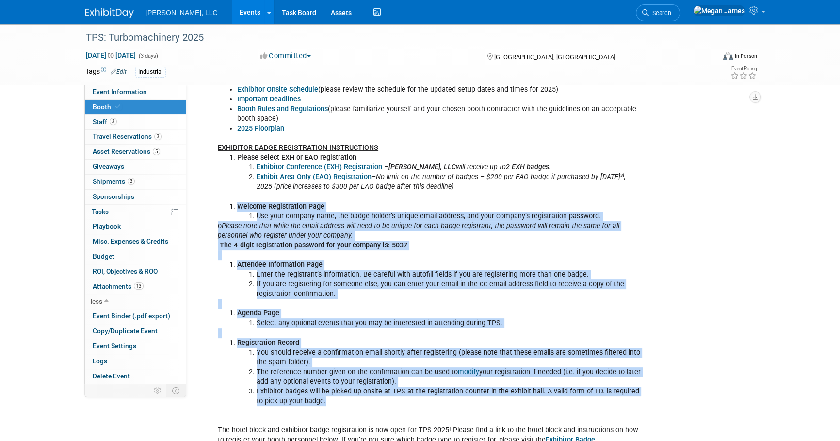
drag, startPoint x: 235, startPoint y: 204, endPoint x: 426, endPoint y: 398, distance: 272.2
click at [426, 398] on div "LOGIN TO TPS 2025 EXHIBITOR PORTAL EMAIL: [EMAIL_ADDRESS][PERSON_NAME][DOMAIN_N…" at bounding box center [429, 274] width 437 height 564
click at [426, 398] on li "Exhibitor badges will be picked up onsite at TPS at the registration counter in…" at bounding box center [448, 395] width 385 height 19
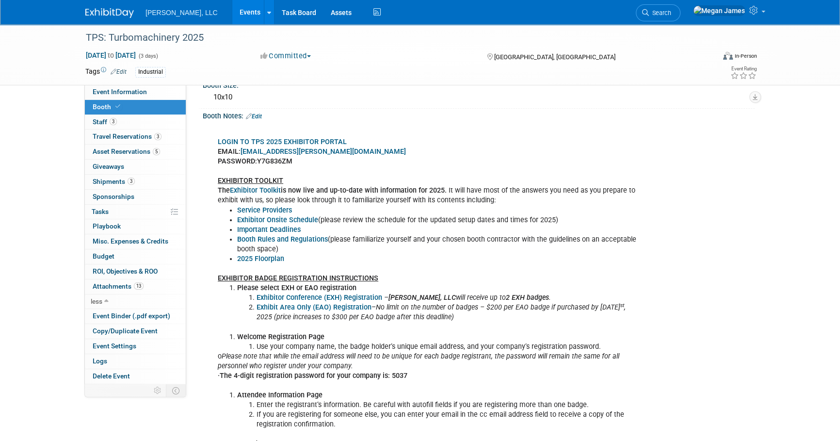
scroll to position [88, 0]
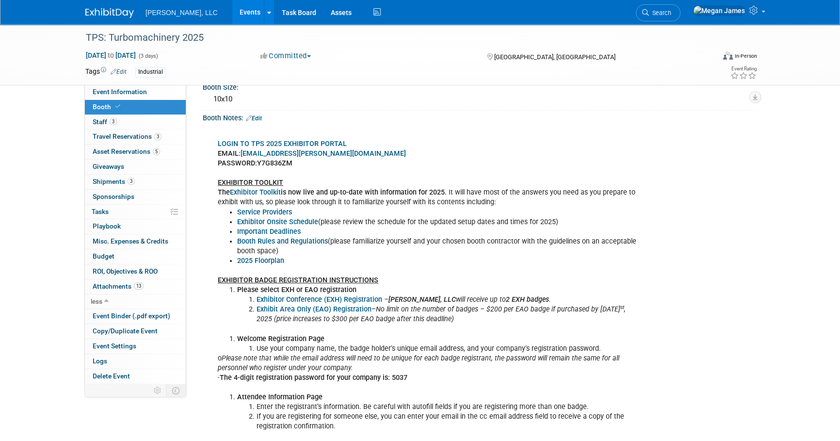
click at [265, 210] on b "Service Providers" at bounding box center [264, 212] width 55 height 8
click at [641, 274] on div "LOGIN TO TPS 2025 EXHIBITOR PORTAL EMAIL: mja@boerger.com PASSWORD: Y7G836ZM EX…" at bounding box center [429, 407] width 437 height 564
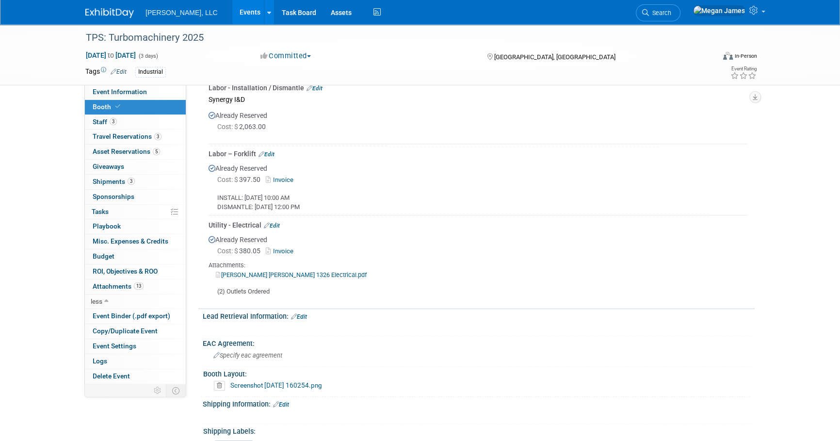
scroll to position [969, 0]
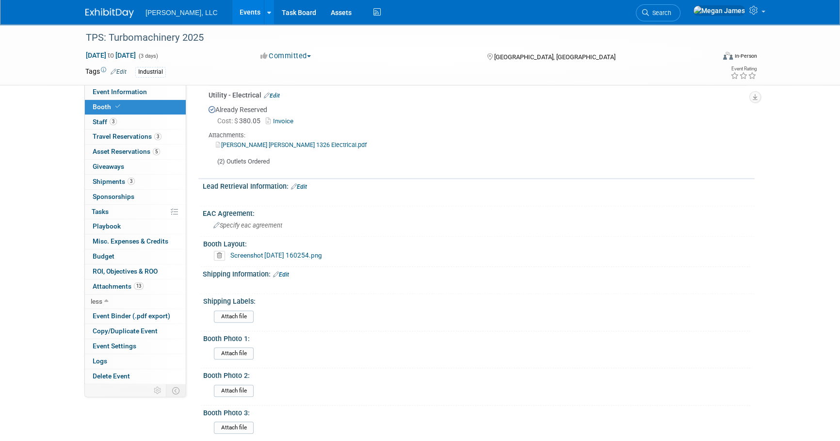
scroll to position [1101, 0]
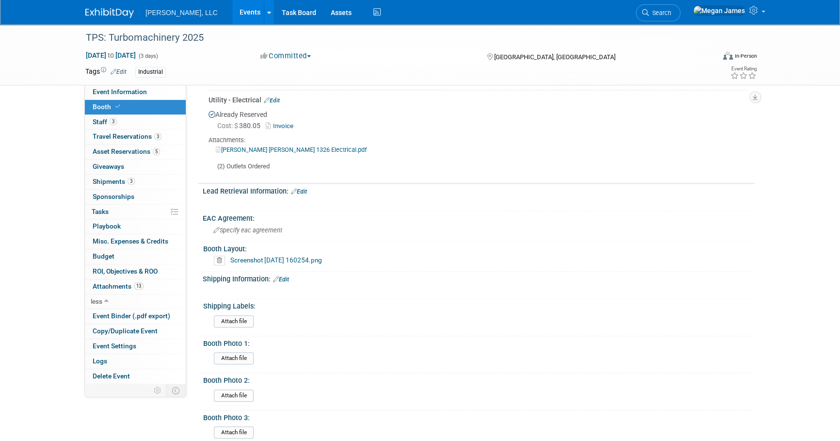
scroll to position [1095, 0]
click at [152, 88] on link "Event Information" at bounding box center [135, 92] width 101 height 15
select select "Industrial"
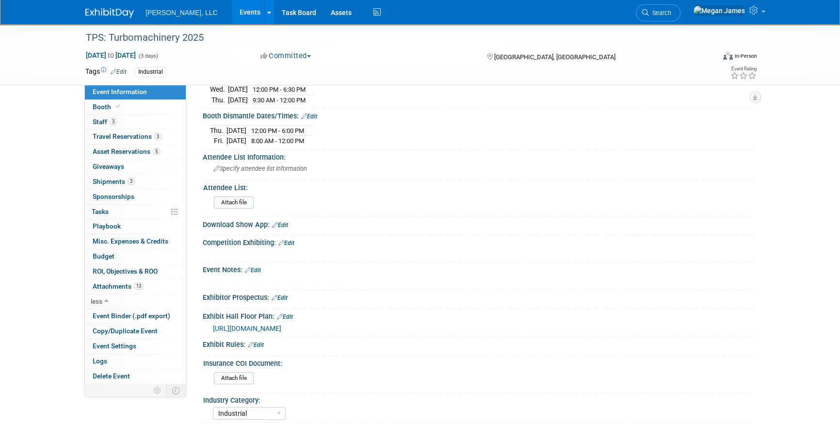
scroll to position [287, 0]
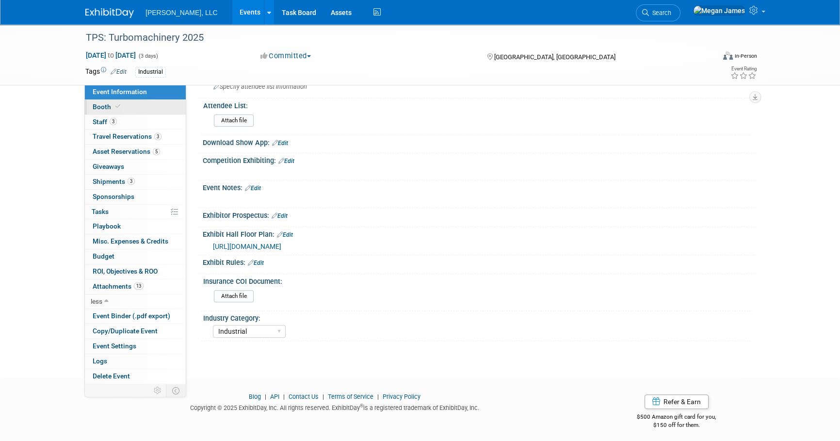
click at [160, 111] on link "Booth" at bounding box center [135, 107] width 101 height 15
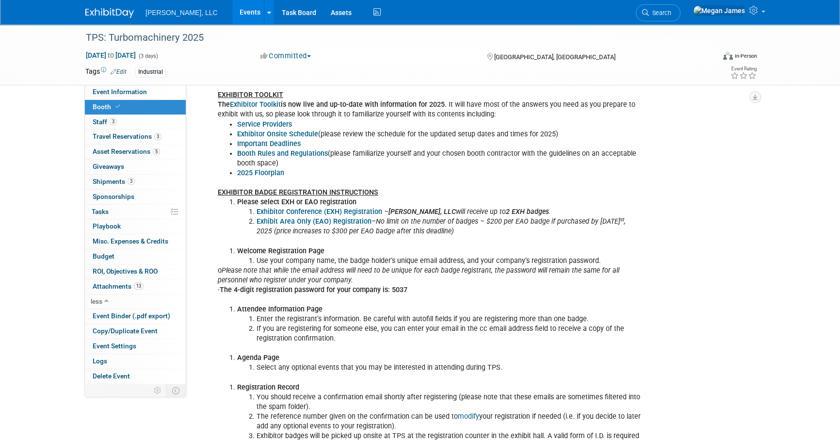
scroll to position [176, 0]
click at [261, 103] on b "Exhibitor Toolkit" at bounding box center [255, 104] width 51 height 8
click at [427, 172] on li "2025 Floorplan" at bounding box center [439, 173] width 405 height 10
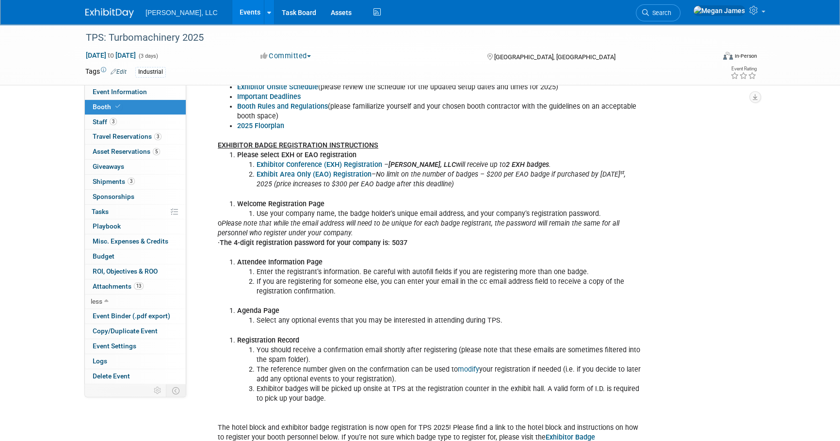
scroll to position [220, 0]
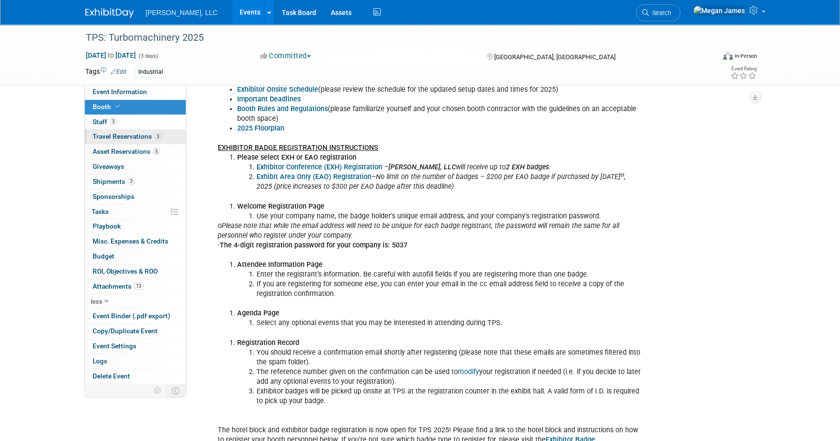
click at [175, 137] on link "3 Travel Reservations 3" at bounding box center [135, 136] width 101 height 15
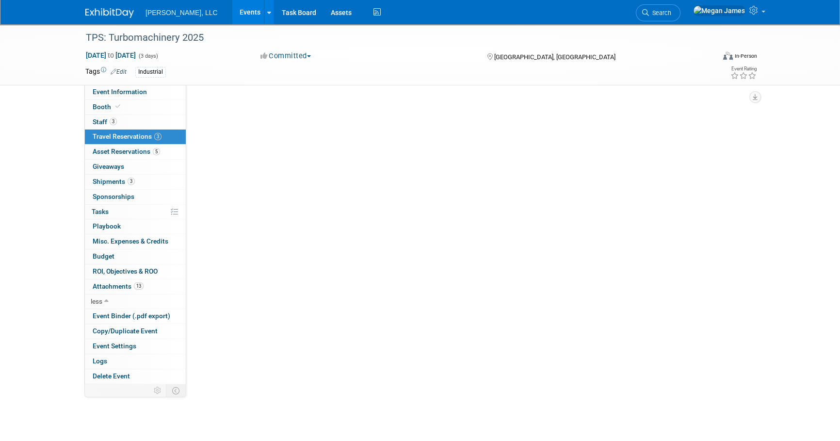
scroll to position [0, 0]
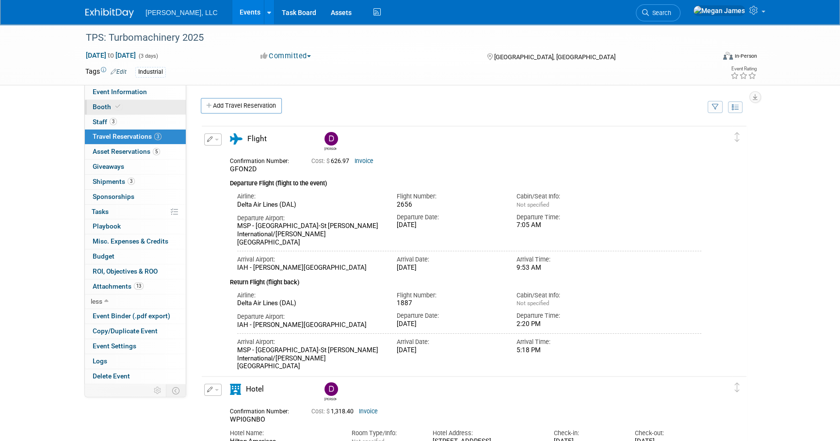
click at [149, 104] on link "Booth" at bounding box center [135, 107] width 101 height 15
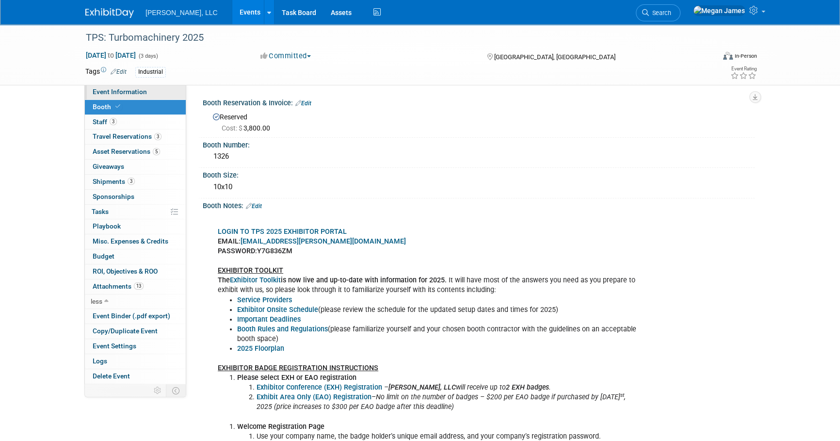
click at [137, 91] on span "Event Information" at bounding box center [120, 92] width 54 height 8
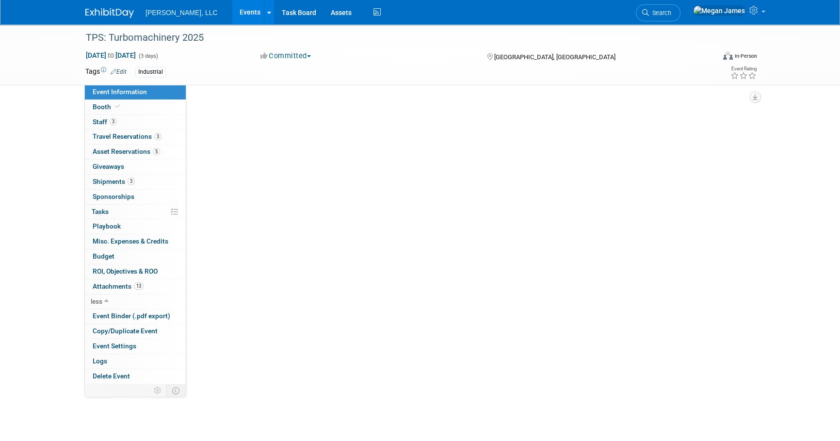
select select "Industrial"
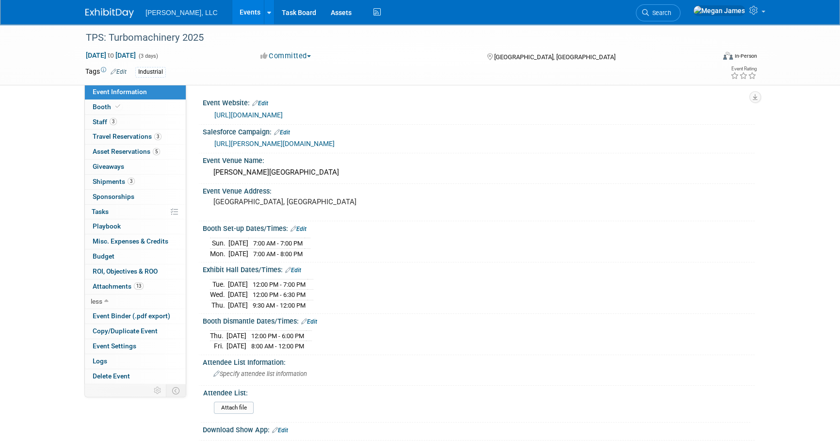
drag, startPoint x: 215, startPoint y: 303, endPoint x: 328, endPoint y: 302, distance: 113.4
click at [313, 302] on tr "Thu. Sep 18, 2025 9:30 AM - 12:00 PM" at bounding box center [261, 305] width 103 height 10
click at [131, 134] on span "Travel Reservations 3" at bounding box center [127, 136] width 69 height 8
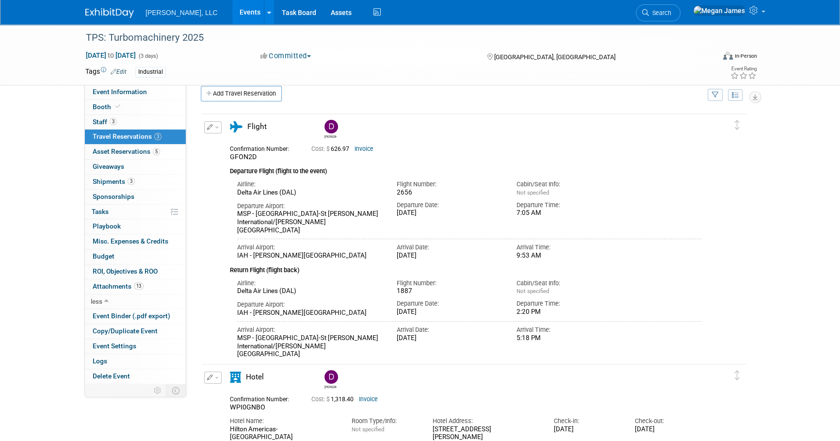
scroll to position [189, 0]
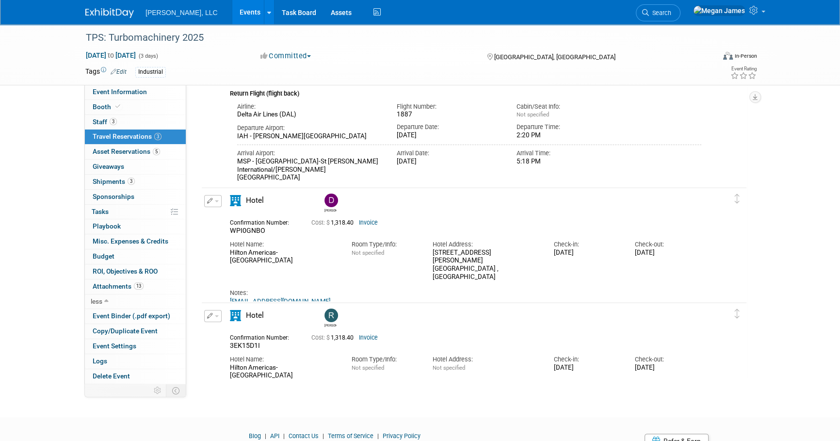
drag, startPoint x: 336, startPoint y: 294, endPoint x: 214, endPoint y: 223, distance: 141.4
click at [214, 223] on div "Edit Reservation Drew WPI0GNBO" at bounding box center [467, 250] width 530 height 110
click at [699, 312] on div "Hotel" at bounding box center [465, 320] width 486 height 20
click at [752, 301] on div "Delete Reservation Drew GFON2D Cost: $ 626.97 Drew" at bounding box center [473, 155] width 561 height 450
drag, startPoint x: 266, startPoint y: 233, endPoint x: 207, endPoint y: 227, distance: 58.9
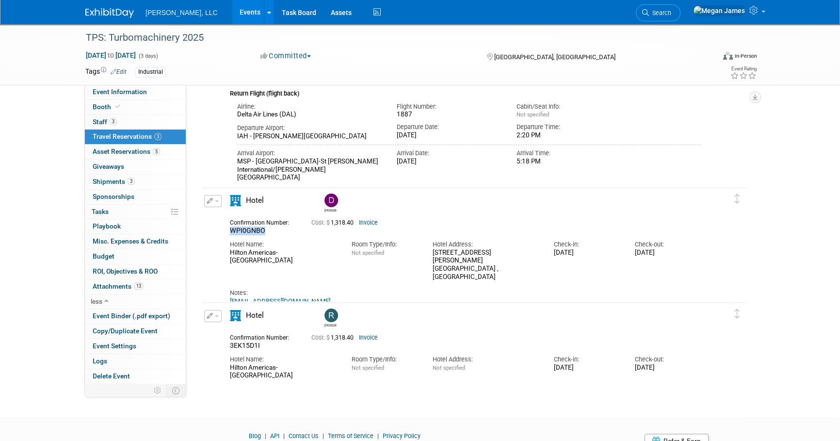
click at [207, 227] on div "Edit Reservation Drew WPI0GNBO" at bounding box center [467, 250] width 530 height 110
copy span "WPI0GNBO"
click at [776, 282] on div "TPS: Turbomachinery 2025 Sep 16, 2025 to Sep 18, 2025 (3 days) Sep 16, 2025 to …" at bounding box center [420, 118] width 840 height 564
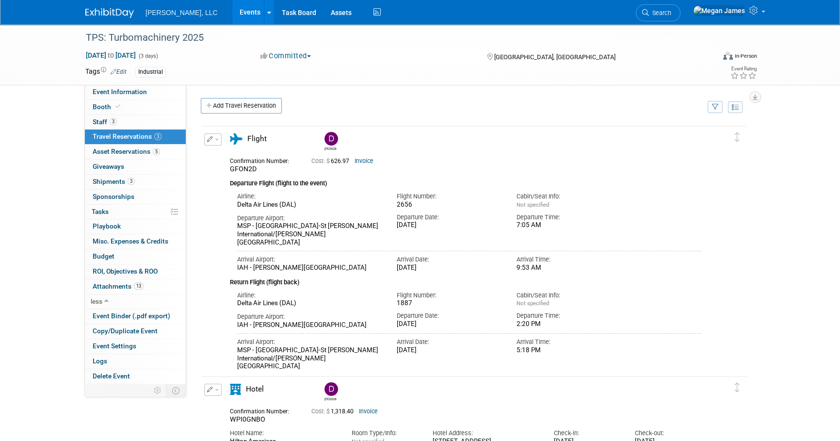
scroll to position [0, 0]
click at [232, 15] on link "Events" at bounding box center [249, 12] width 35 height 24
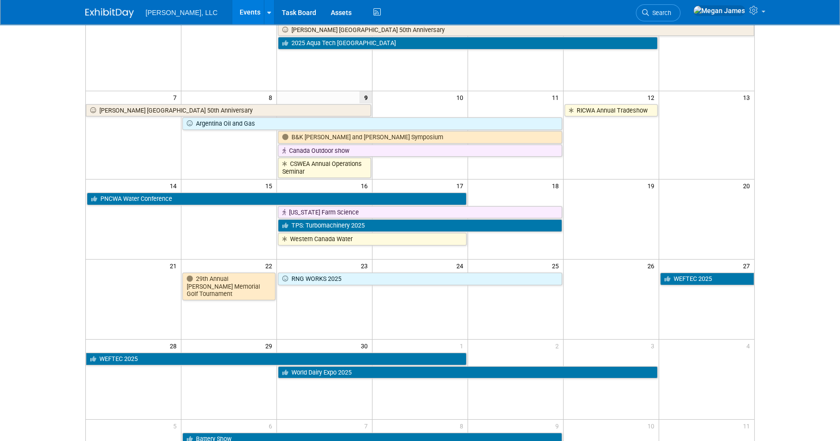
scroll to position [176, 0]
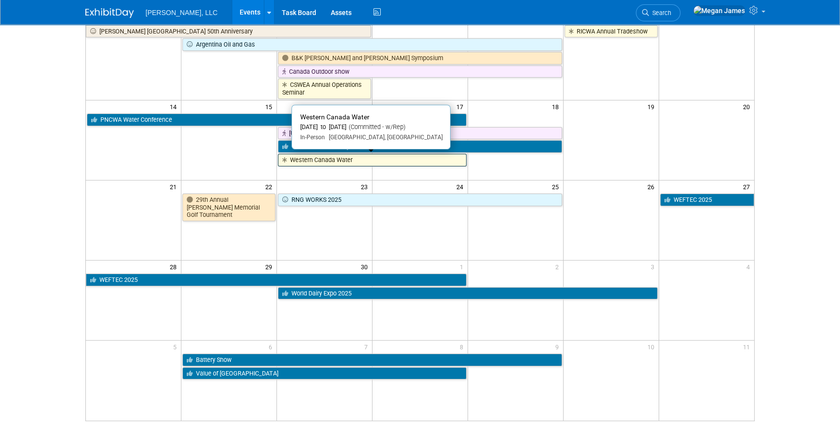
click at [324, 161] on link "Western Canada Water" at bounding box center [372, 160] width 189 height 13
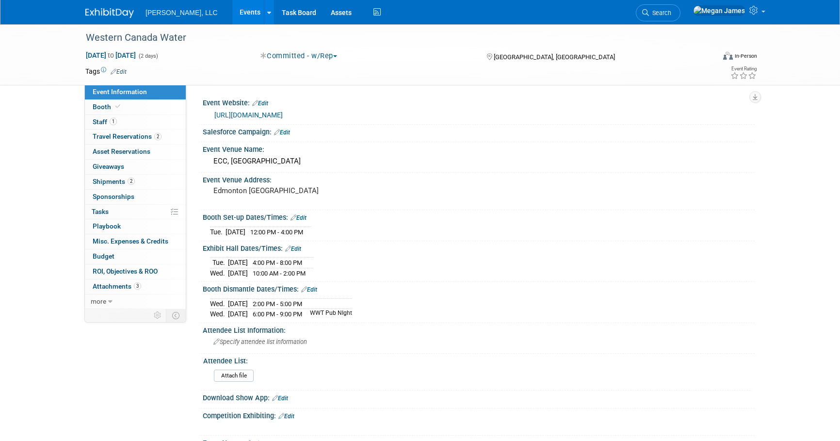
select select "Municipal"
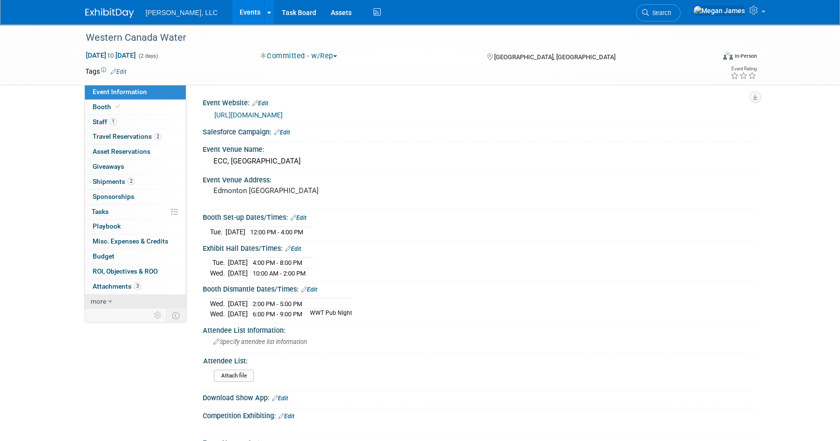
click at [145, 304] on link "more" at bounding box center [135, 301] width 101 height 15
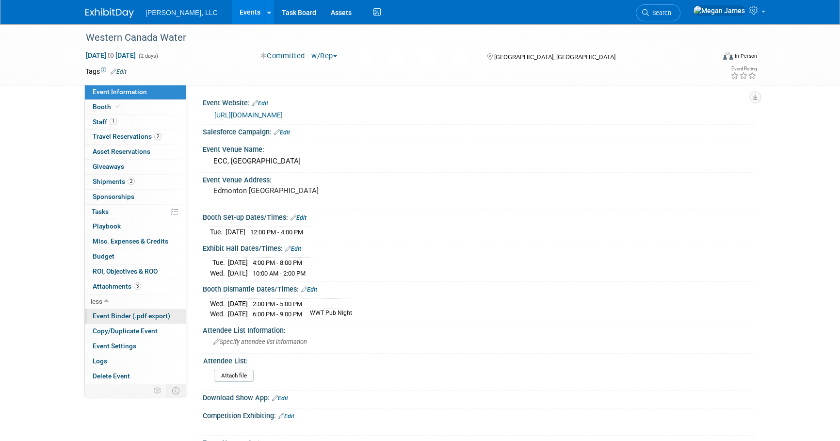
click at [140, 314] on span "Event Binder (.pdf export)" at bounding box center [132, 316] width 78 height 8
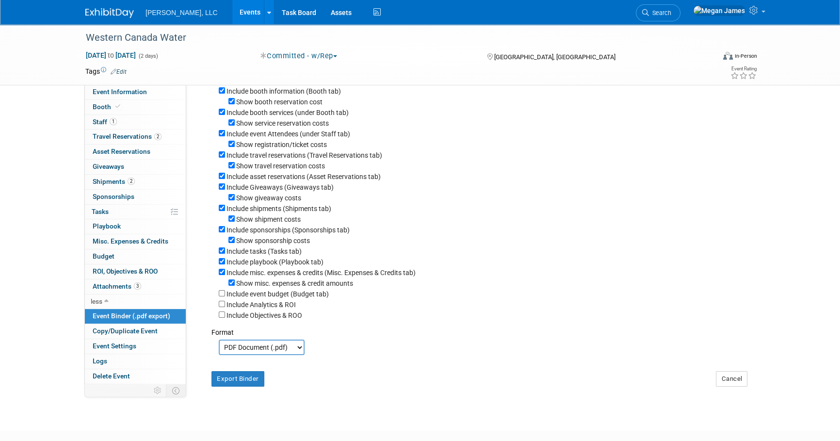
scroll to position [127, 0]
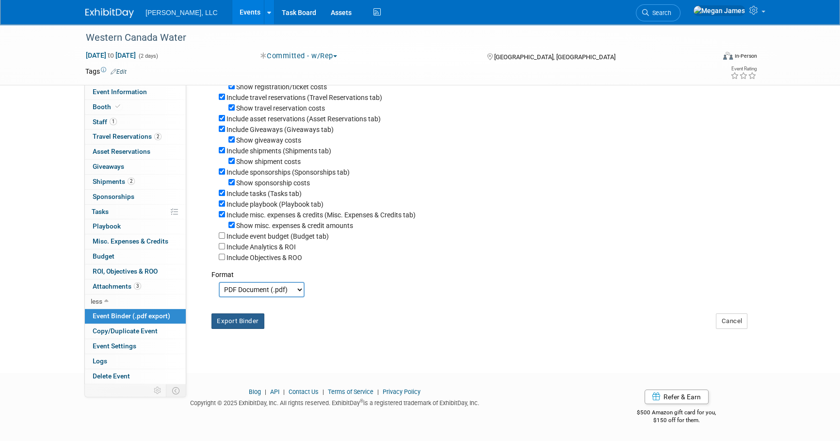
click at [235, 323] on button "Export Binder" at bounding box center [237, 321] width 53 height 16
click at [441, 281] on div "PDF Document (.pdf) Microsoft Word (.docx) Exports to MS-Word (.docx) format ar…" at bounding box center [479, 288] width 536 height 18
drag, startPoint x: 238, startPoint y: 354, endPoint x: 179, endPoint y: 303, distance: 78.1
click at [238, 354] on div "Western Canada Water Sep 16, 2025 to Sep 17, 2025 (2 days) Sep 16, 2025 to Sep …" at bounding box center [420, 128] width 840 height 453
click at [145, 138] on span "Travel Reservations 2" at bounding box center [127, 136] width 69 height 8
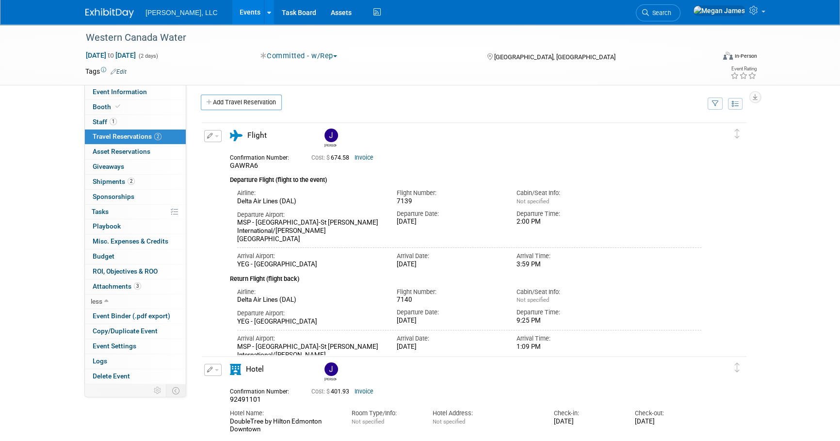
scroll to position [0, 0]
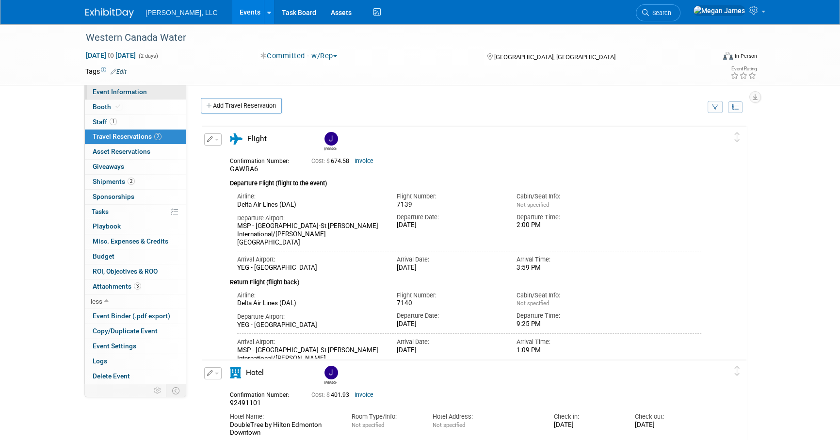
click at [142, 94] on span "Event Information" at bounding box center [120, 92] width 54 height 8
select select "Municipal"
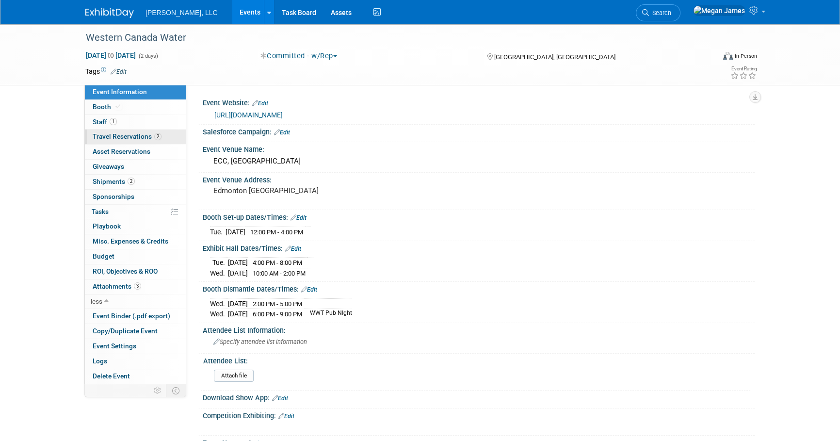
click at [149, 139] on span "Travel Reservations 2" at bounding box center [127, 136] width 69 height 8
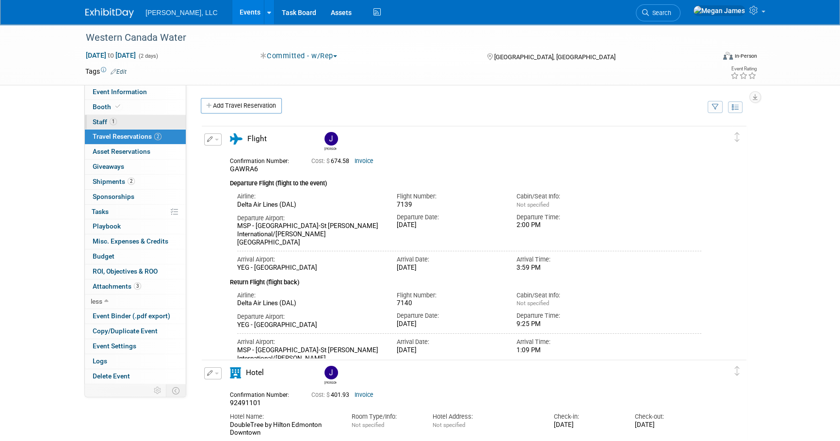
click at [148, 126] on link "1 Staff 1" at bounding box center [135, 122] width 101 height 15
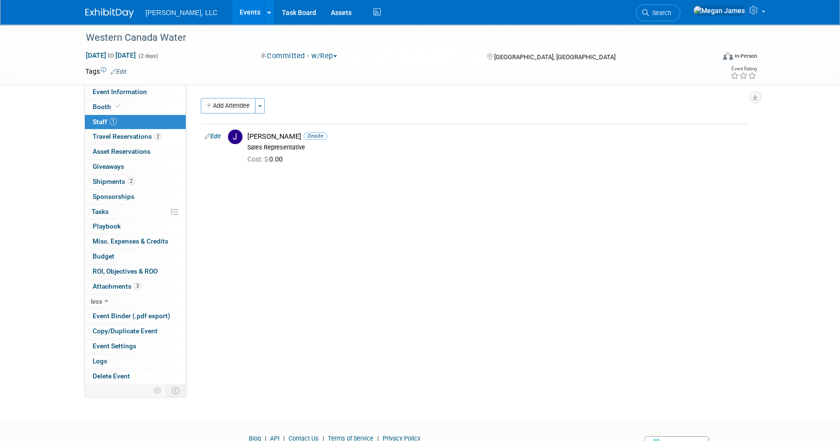
drag, startPoint x: 441, startPoint y: 232, endPoint x: 19, endPoint y: 29, distance: 468.1
click at [439, 230] on div "Event Website: Edit https://www.wcwwa.ca/page/Exhibition Salesforce Campaign: E…" at bounding box center [470, 234] width 568 height 298
click at [232, 14] on link "Events" at bounding box center [249, 12] width 35 height 24
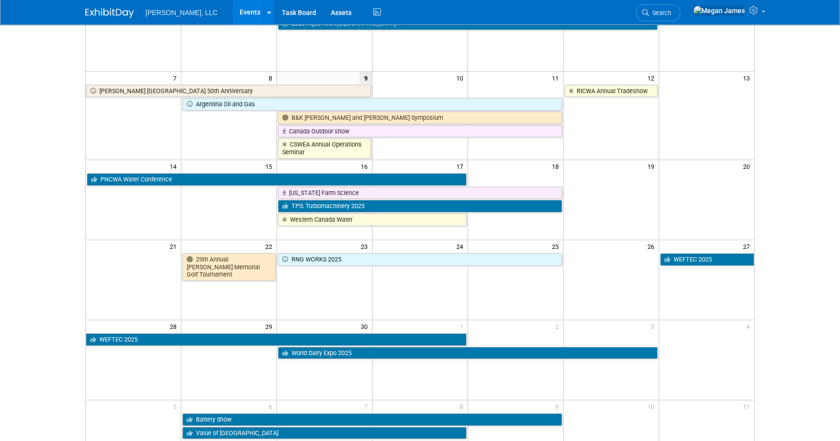
scroll to position [176, 0]
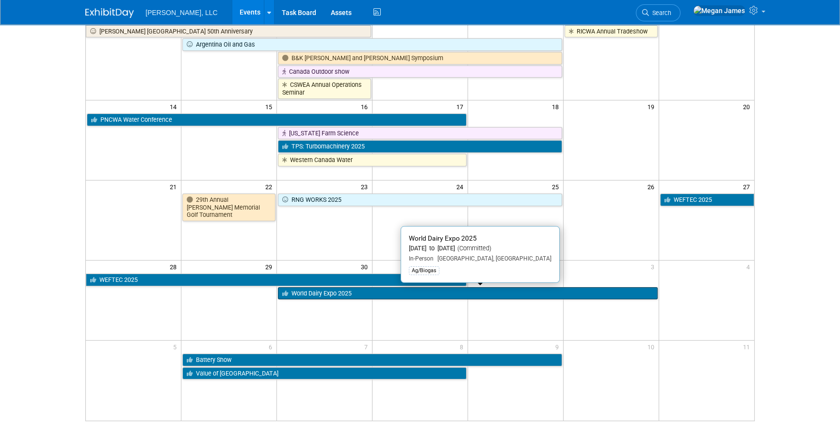
click at [362, 292] on link "World Dairy Expo 2025" at bounding box center [467, 293] width 379 height 13
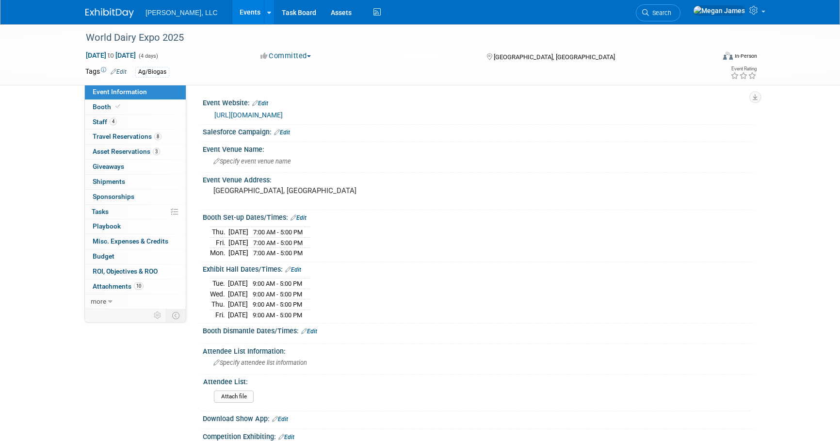
select select "Ag/Biogas"
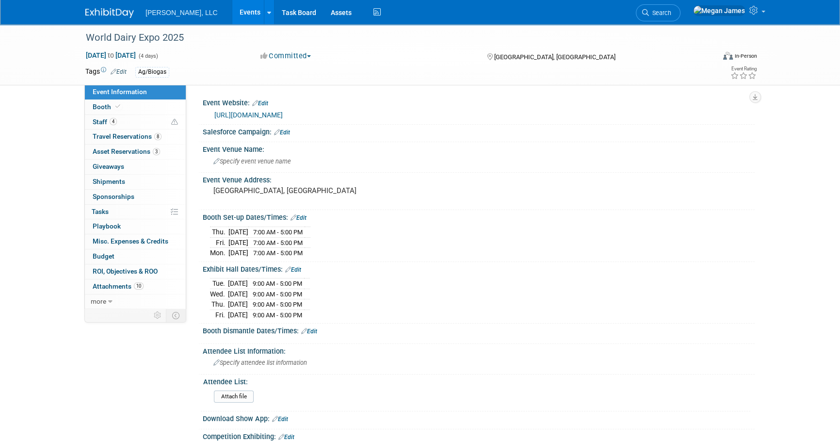
click at [275, 117] on link "[URL][DOMAIN_NAME]" at bounding box center [248, 115] width 68 height 8
click at [256, 158] on span "Specify event venue name" at bounding box center [252, 161] width 78 height 7
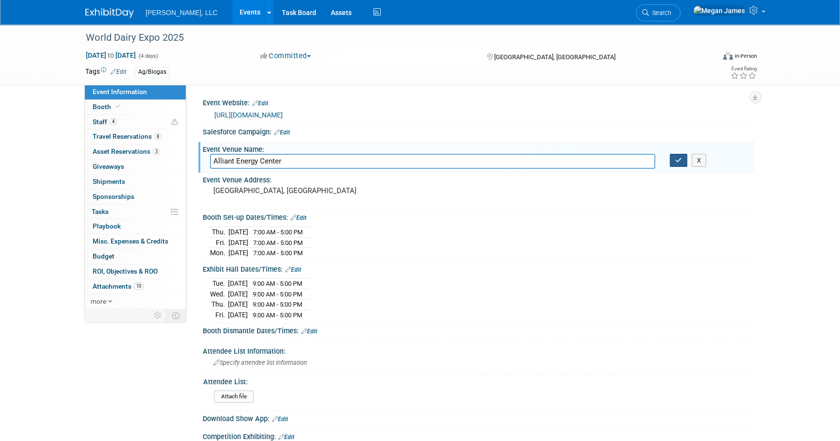
type input "Alliant Energy Center"
click at [675, 162] on button "button" at bounding box center [677, 161] width 17 height 14
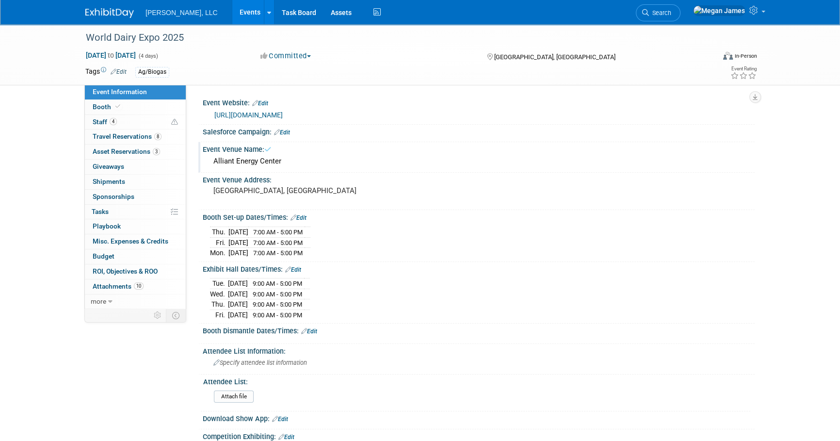
drag, startPoint x: 791, startPoint y: 215, endPoint x: 791, endPoint y: 222, distance: 7.3
click at [791, 216] on div "World Dairy Expo 2025 [DATE] to [DATE] (4 days) [DATE] to [DATE] Committed Comm…" at bounding box center [420, 330] width 840 height 612
click at [793, 262] on div "World Dairy Expo 2025 Sep 30, 2025 to Oct 3, 2025 (4 days) Sep 30, 2025 to Oct …" at bounding box center [420, 330] width 840 height 612
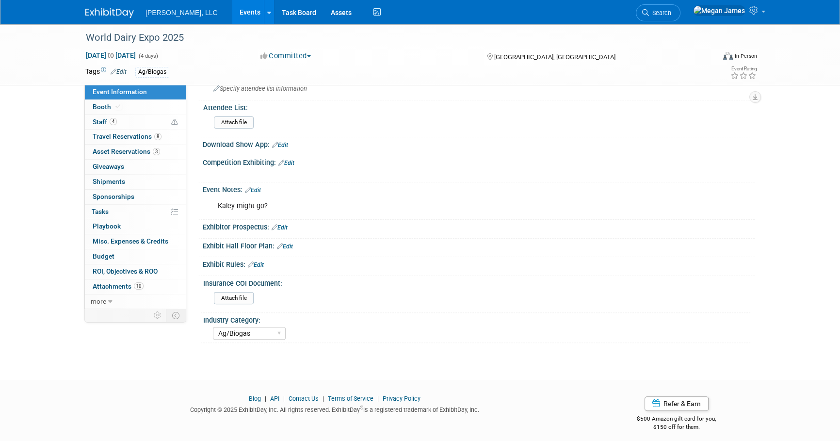
scroll to position [276, 0]
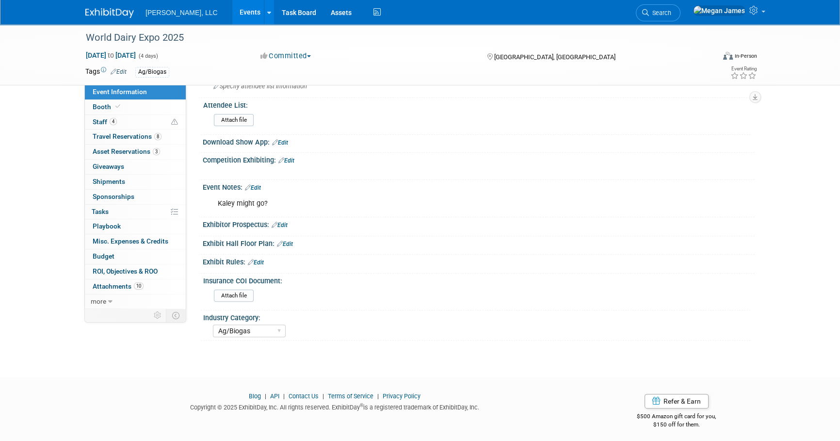
drag, startPoint x: 281, startPoint y: 209, endPoint x: 274, endPoint y: 204, distance: 9.0
click at [281, 208] on div "Kaley might go?" at bounding box center [429, 203] width 437 height 19
click at [261, 185] on link "Edit" at bounding box center [253, 187] width 16 height 7
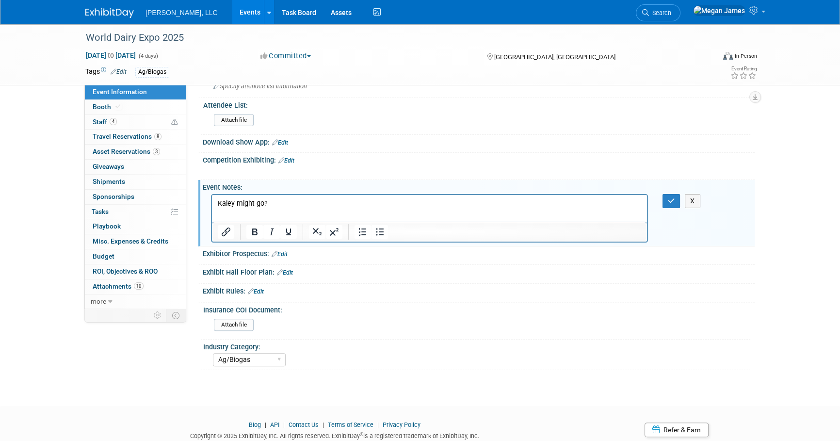
scroll to position [0, 0]
drag, startPoint x: 281, startPoint y: 203, endPoint x: 216, endPoint y: 203, distance: 65.4
click at [216, 203] on html "Kaley might go?" at bounding box center [429, 201] width 435 height 14
click at [674, 201] on button "button" at bounding box center [671, 201] width 18 height 14
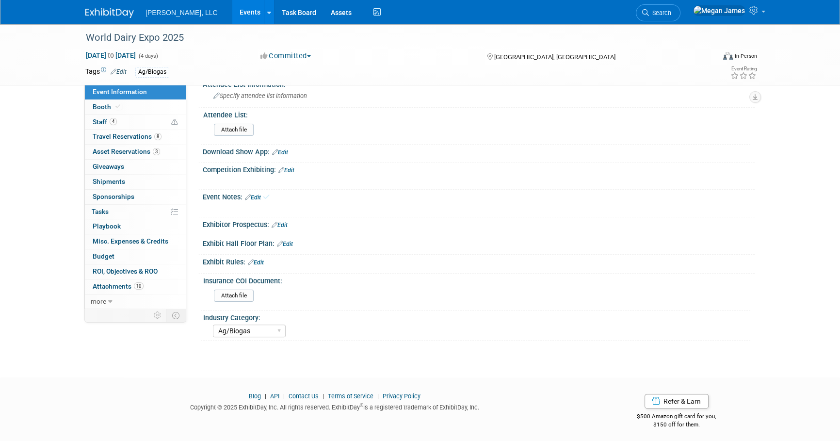
click at [809, 234] on div "World Dairy Expo 2025 Sep 30, 2025 to Oct 3, 2025 (4 days) Sep 30, 2025 to Oct …" at bounding box center [420, 59] width 840 height 602
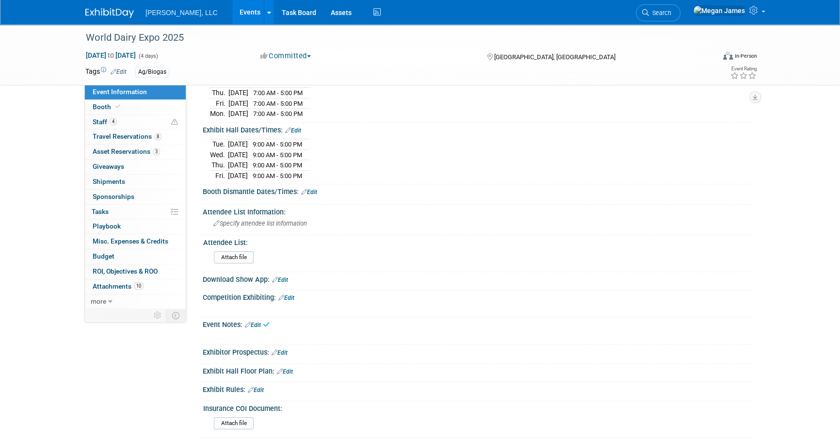
scroll to position [134, 0]
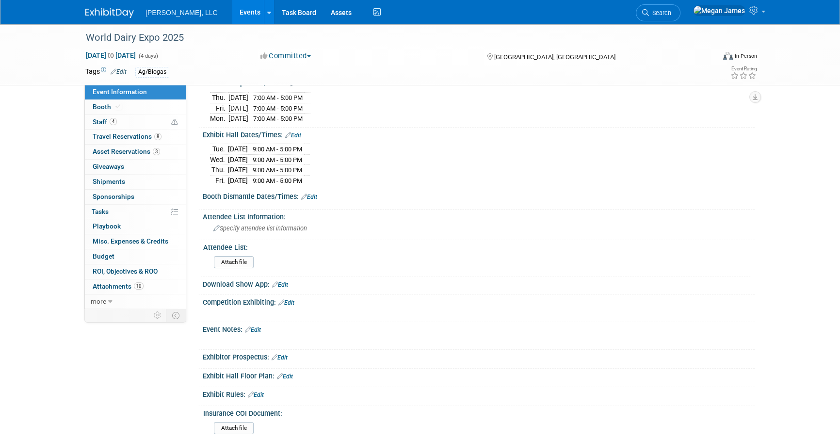
click at [32, 145] on div "World Dairy Expo 2025 Sep 30, 2025 to Oct 3, 2025 (4 days) Sep 30, 2025 to Oct …" at bounding box center [420, 191] width 840 height 602
click at [104, 110] on span "Booth" at bounding box center [108, 107] width 30 height 8
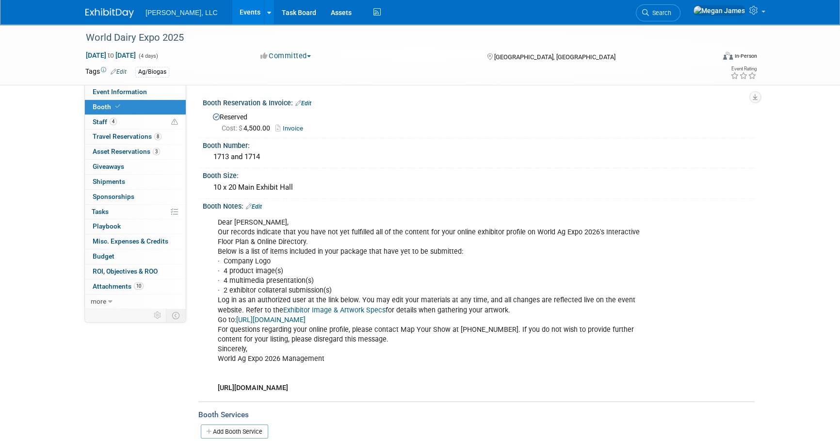
click at [262, 205] on link "Edit" at bounding box center [254, 206] width 16 height 7
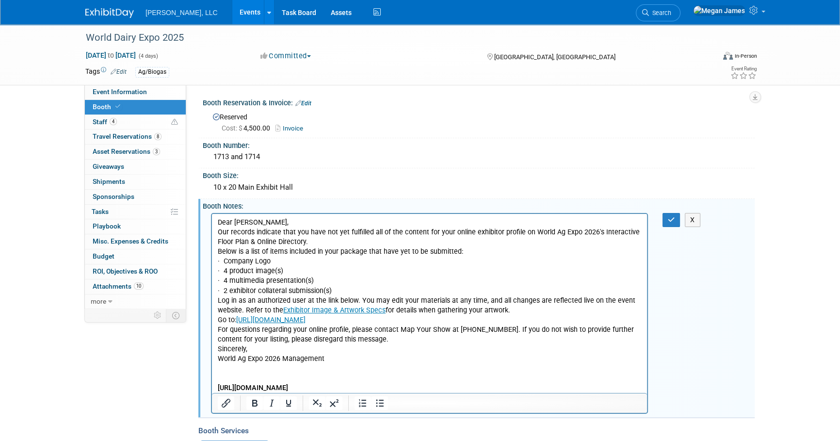
click at [290, 341] on p "Dear Megan, Our records indicate that you have not yet fulfilled all of the con…" at bounding box center [430, 304] width 424 height 175
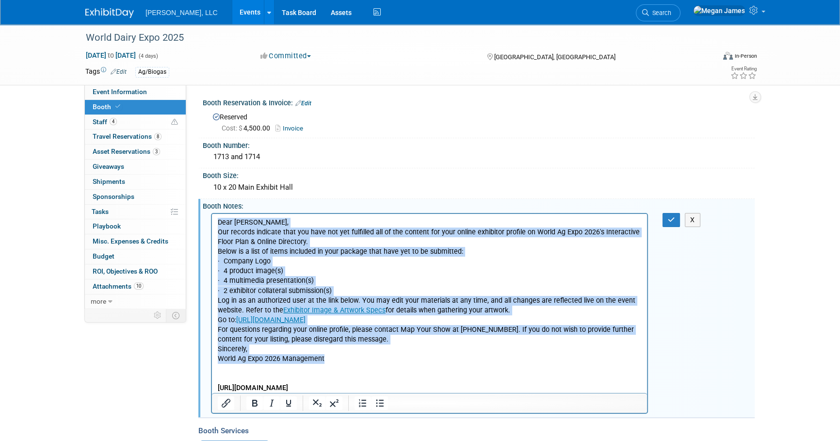
drag, startPoint x: 363, startPoint y: 360, endPoint x: 419, endPoint y: 433, distance: 92.3
click at [212, 221] on html "Dear Megan, Our records indicate that you have not yet fulfilled all of the con…" at bounding box center [429, 302] width 435 height 179
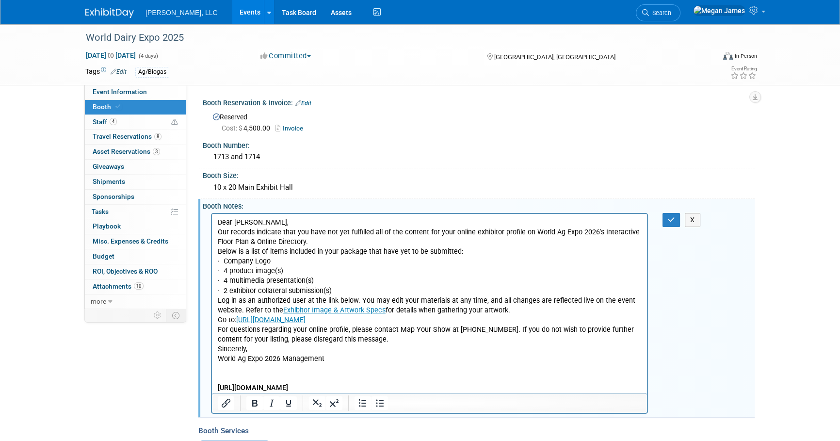
click at [379, 379] on p "Dear Megan, Our records indicate that you have not yet fulfilled all of the con…" at bounding box center [430, 304] width 424 height 175
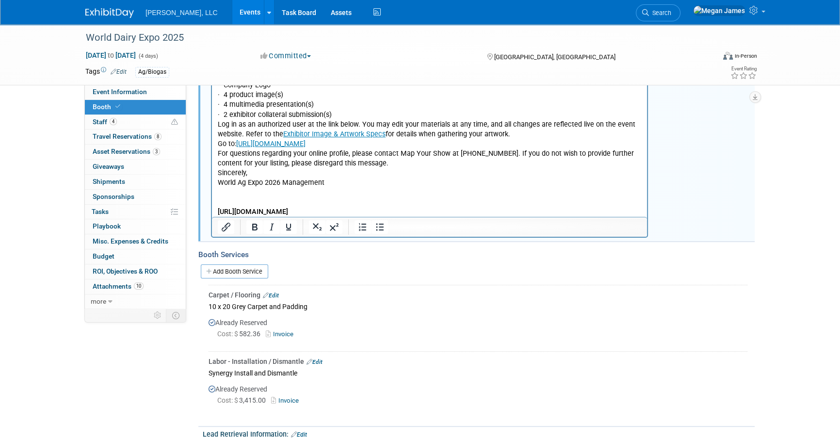
click at [451, 208] on p "Dear Megan, Our records indicate that you have not yet fulfilled all of the con…" at bounding box center [430, 128] width 424 height 175
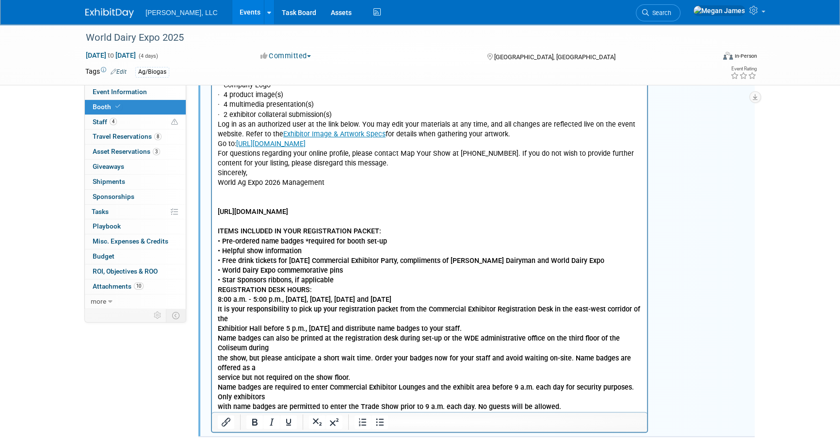
click at [216, 287] on html "Dear Megan, Our records indicate that you have not yet fulfilled all of the con…" at bounding box center [429, 224] width 435 height 374
click at [218, 288] on b "ITEMS INCLUDED IN YOUR REGISTRATION PACKET: • Pre-ordered name badges *required…" at bounding box center [429, 317] width 422 height 183
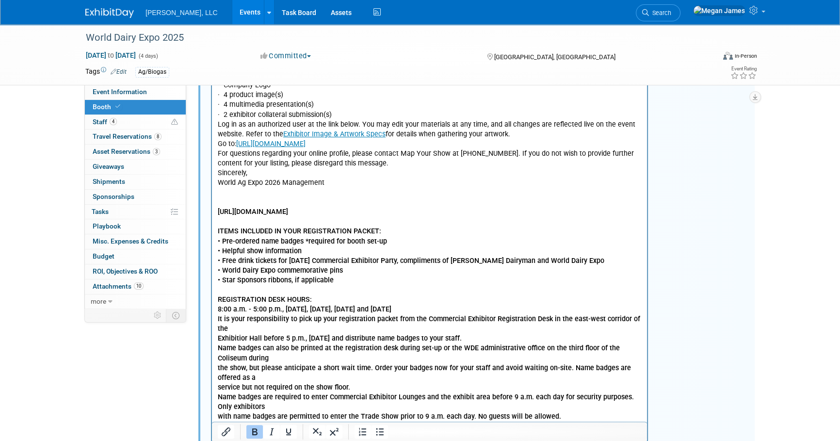
click at [387, 332] on p "REGISTRATION DESK HOURS: 8:00 a.m. - 5:00 p.m., Friday, Saturday, Sunday and Mo…" at bounding box center [430, 357] width 424 height 127
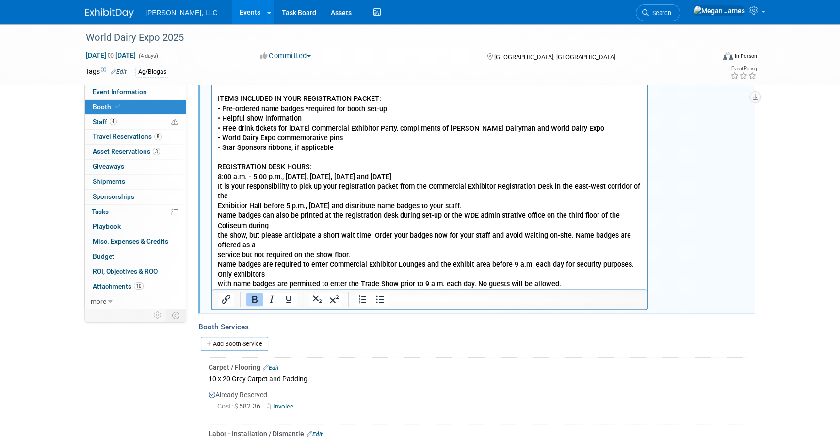
scroll to position [220, 0]
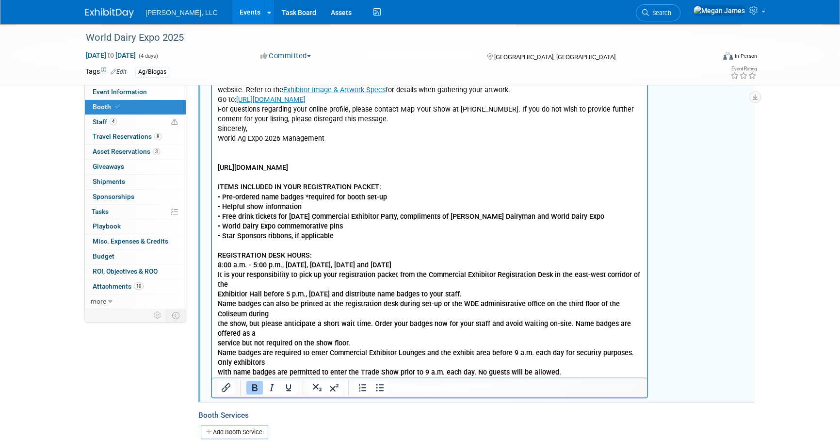
click at [389, 331] on p "REGISTRATION DESK HOURS: 8:00 a.m. - 5:00 p.m., Friday, Saturday, Sunday and Mo…" at bounding box center [430, 314] width 424 height 127
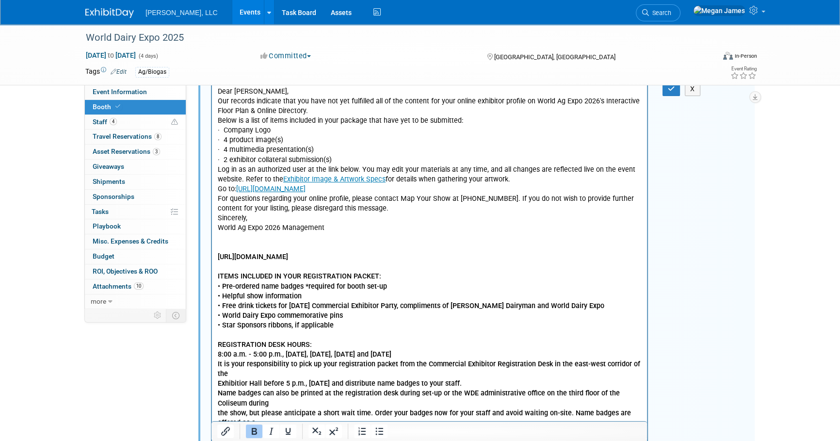
scroll to position [0, 0]
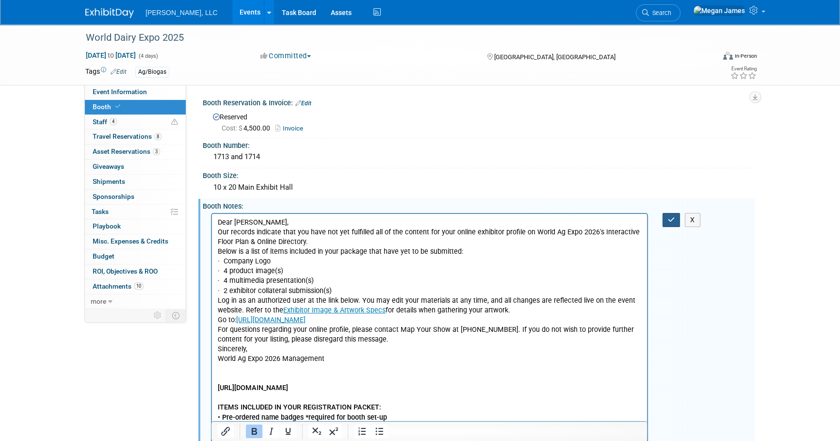
click at [673, 217] on icon "button" at bounding box center [670, 219] width 7 height 7
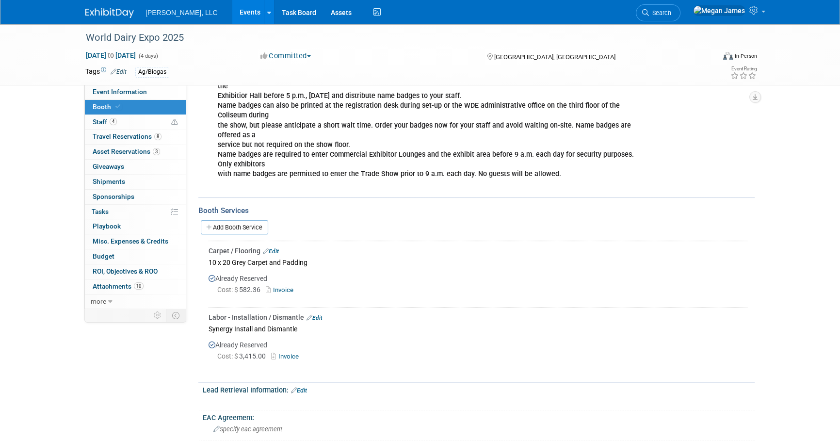
scroll to position [485, 0]
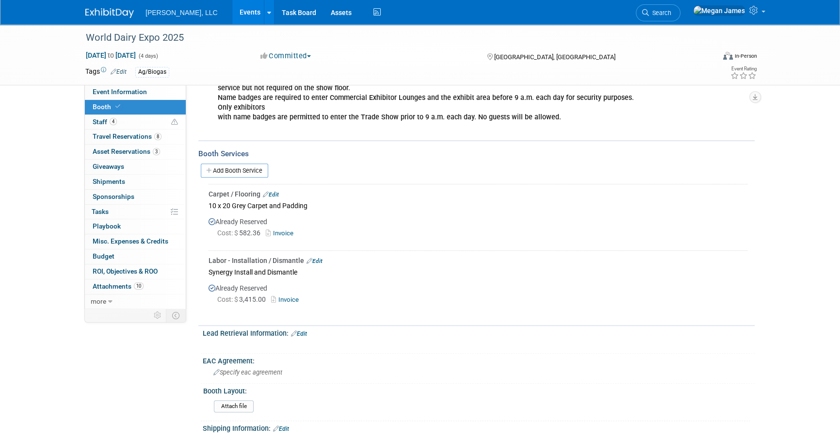
click at [287, 231] on link "Invoice" at bounding box center [282, 232] width 32 height 7
click at [283, 296] on link "Invoice" at bounding box center [287, 299] width 32 height 7
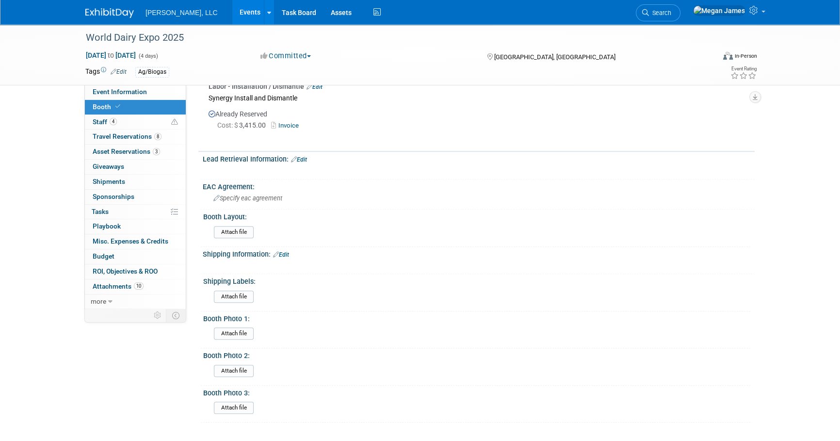
scroll to position [565, 0]
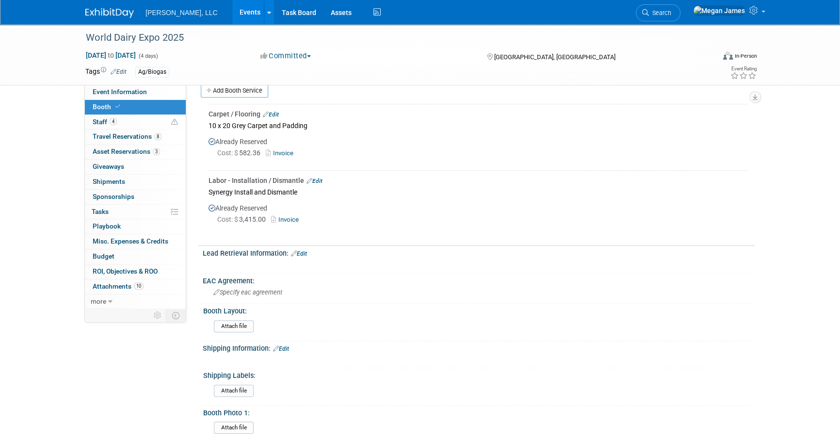
drag, startPoint x: 214, startPoint y: 19, endPoint x: 222, endPoint y: 6, distance: 15.1
click at [232, 19] on link "Events" at bounding box center [249, 12] width 35 height 24
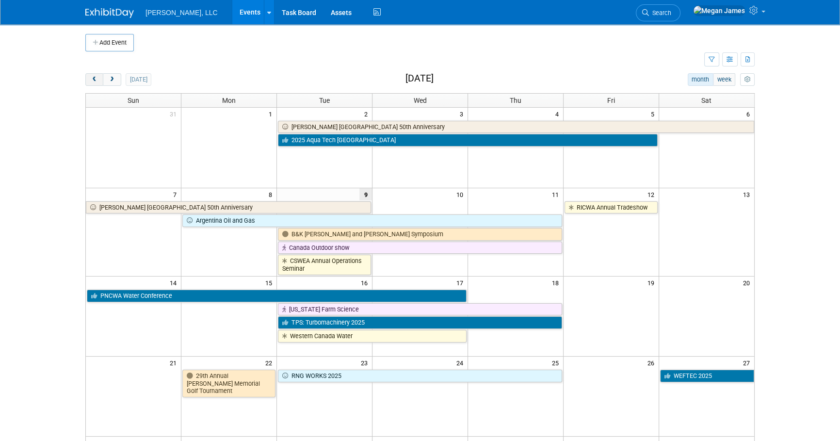
click at [94, 80] on span "prev" at bounding box center [94, 80] width 7 height 6
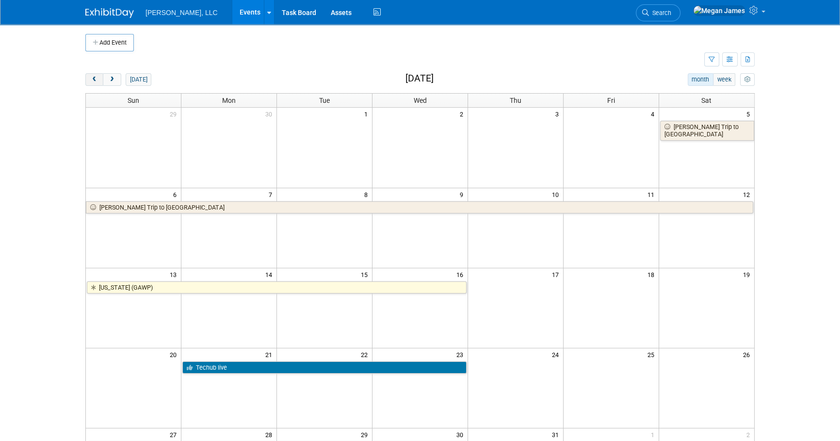
click at [94, 80] on span "prev" at bounding box center [94, 80] width 7 height 6
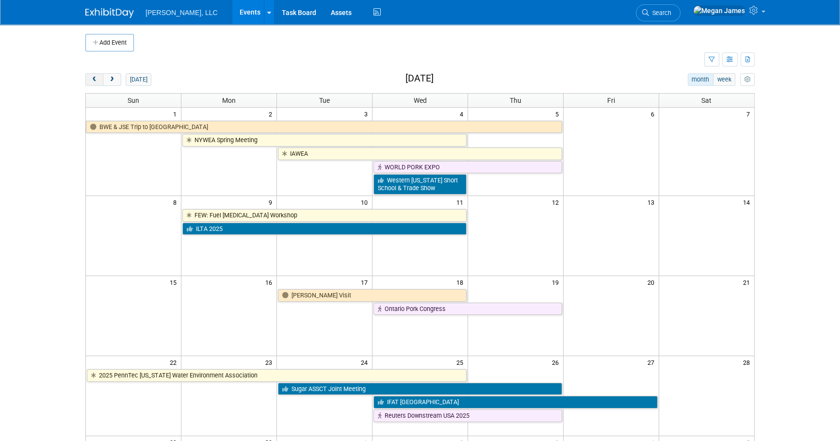
click at [94, 80] on span "prev" at bounding box center [94, 80] width 7 height 6
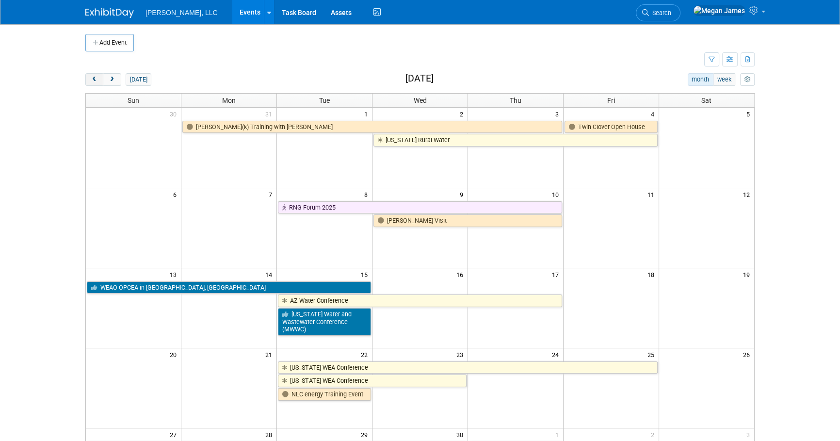
click at [94, 80] on span "prev" at bounding box center [94, 80] width 7 height 6
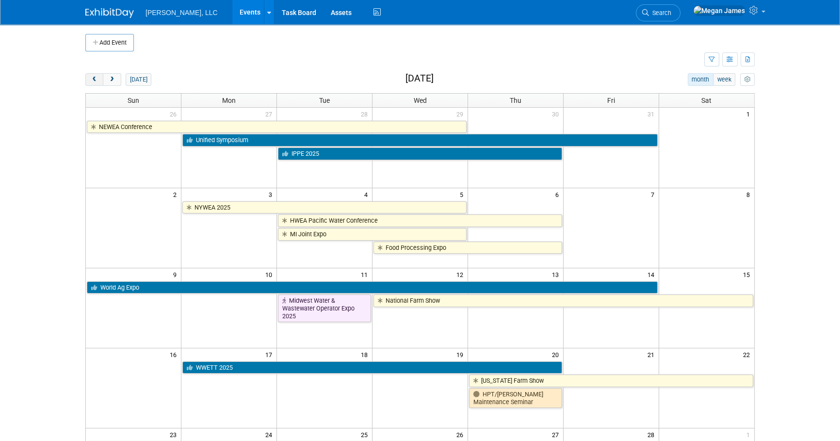
click at [94, 80] on span "prev" at bounding box center [94, 80] width 7 height 6
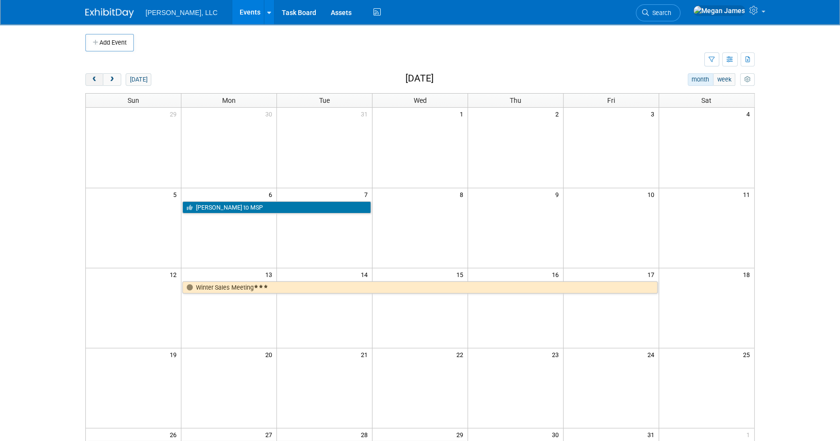
click at [94, 80] on span "prev" at bounding box center [94, 80] width 7 height 6
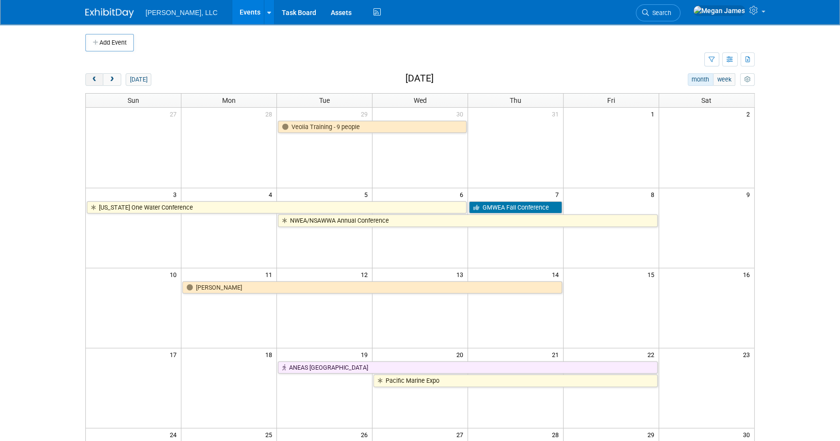
click at [94, 80] on span "prev" at bounding box center [94, 80] width 7 height 6
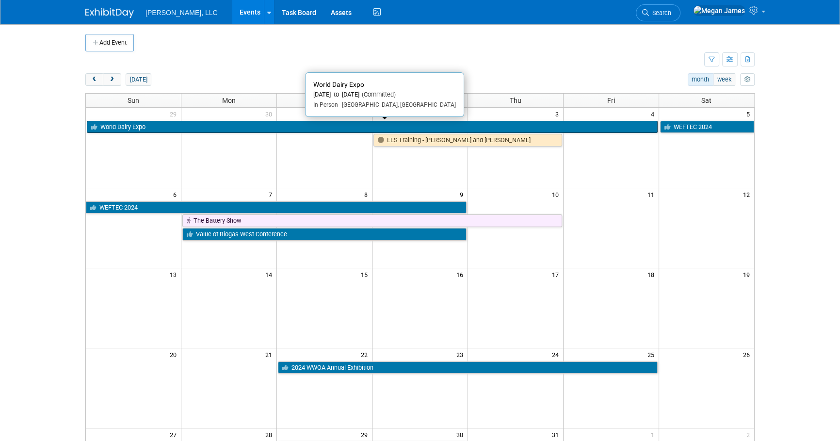
click at [99, 124] on icon at bounding box center [95, 127] width 9 height 6
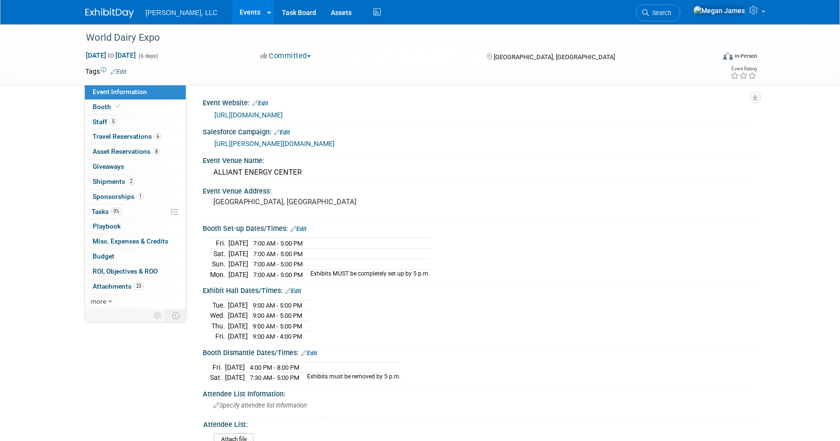
select select "Ag/Biogas"
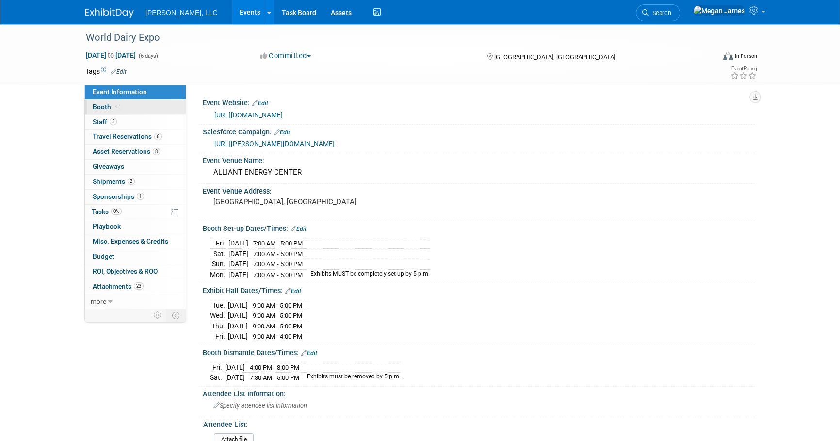
click at [135, 108] on link "Booth" at bounding box center [135, 107] width 101 height 15
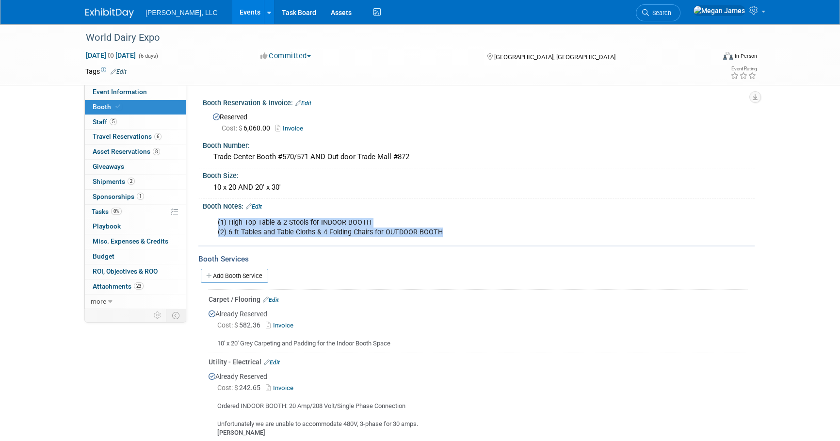
drag, startPoint x: 211, startPoint y: 220, endPoint x: 447, endPoint y: 233, distance: 235.9
click at [447, 233] on div "(1) High Top Table & 2 Stools for INDOOR BOOTH (2) 6 ft Tables and Table Cloths…" at bounding box center [429, 227] width 437 height 29
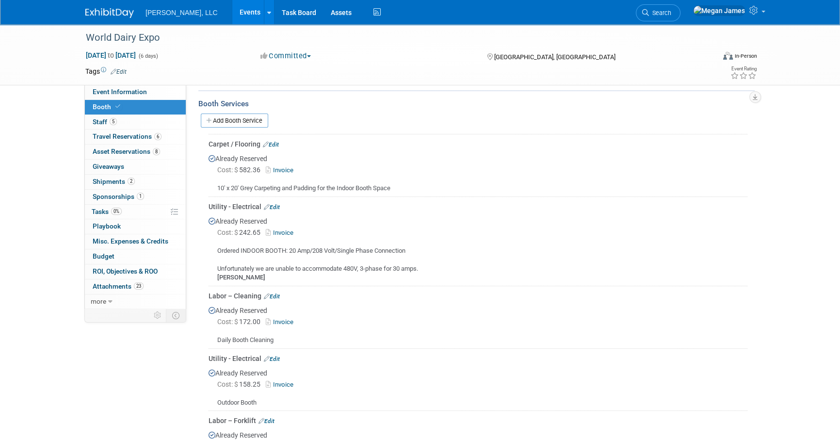
scroll to position [176, 0]
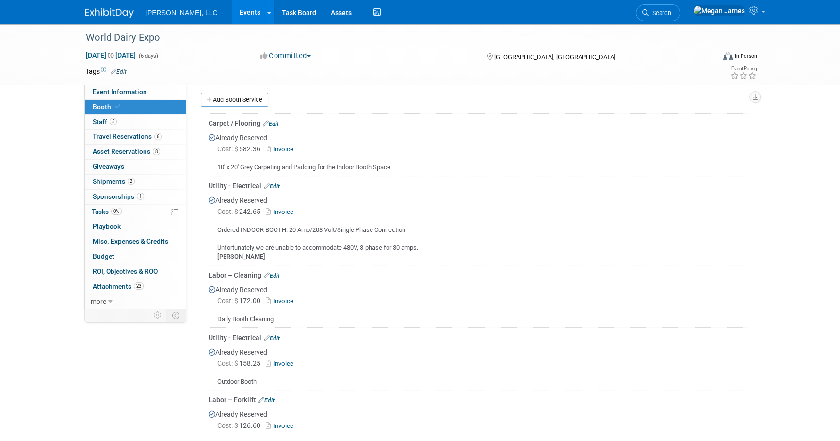
click at [286, 209] on link "Invoice" at bounding box center [282, 211] width 32 height 7
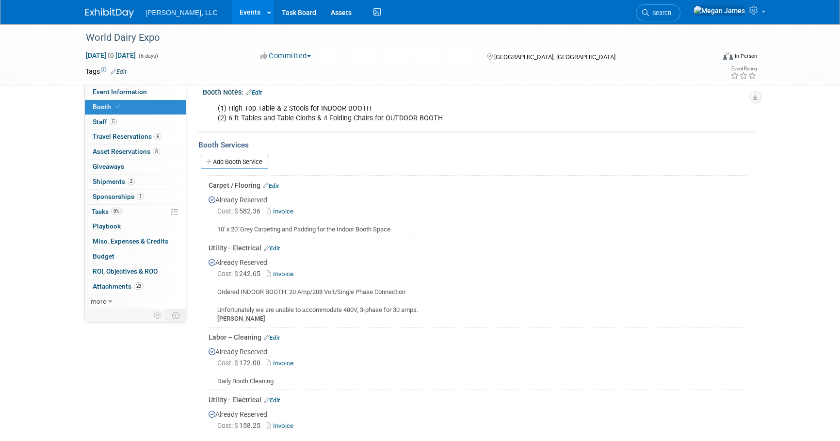
scroll to position [132, 0]
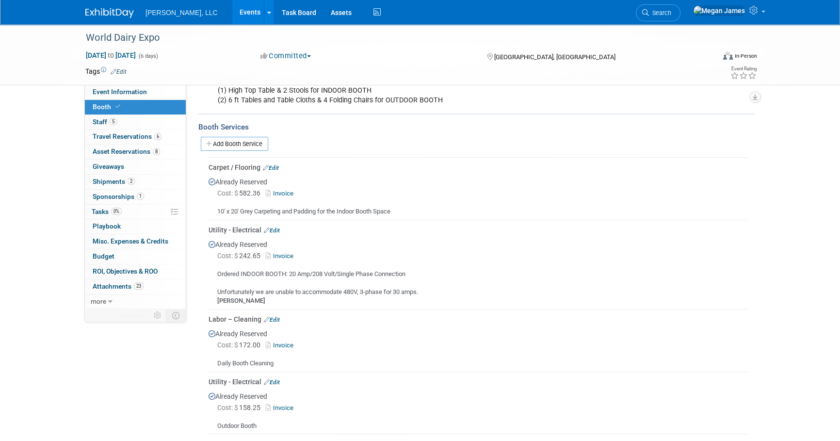
drag, startPoint x: 289, startPoint y: 271, endPoint x: 456, endPoint y: 269, distance: 167.3
click at [456, 269] on div "Ordered INDOOR BOOTH: 20 Amp/208 Volt/Single Phase Connection Unfortunately we …" at bounding box center [477, 284] width 539 height 44
click at [232, 12] on link "Events" at bounding box center [249, 12] width 35 height 24
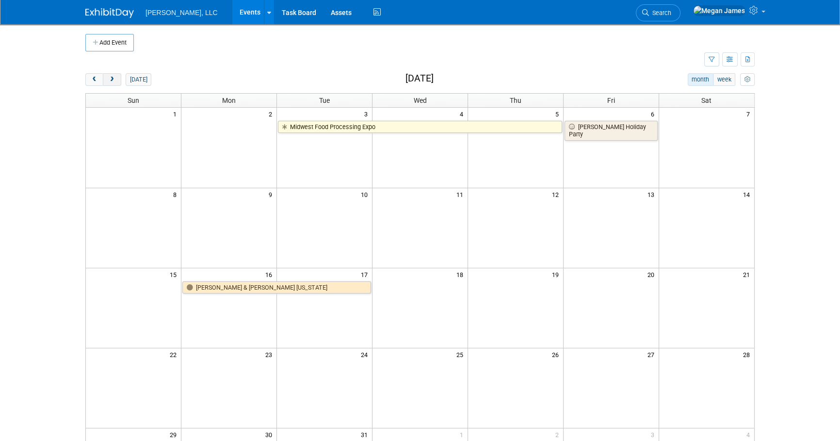
click at [114, 78] on span "next" at bounding box center [111, 80] width 7 height 6
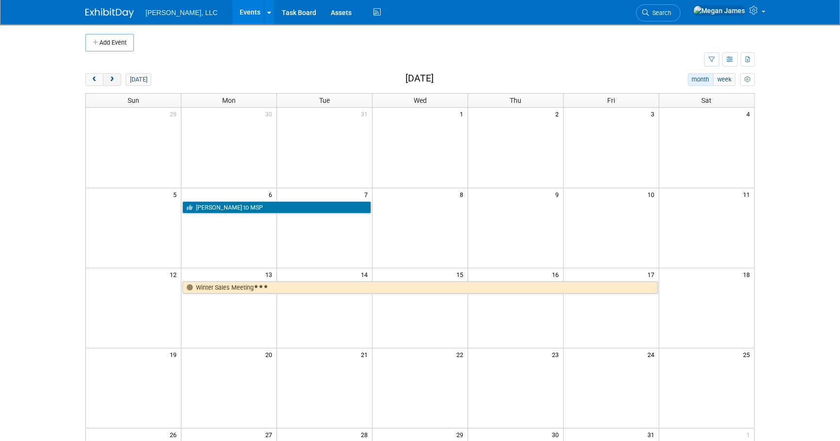
click at [114, 78] on span "next" at bounding box center [111, 80] width 7 height 6
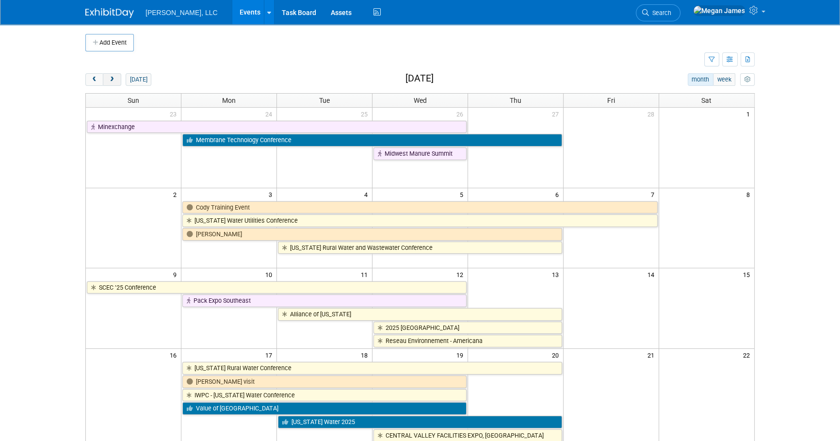
click at [114, 78] on span "next" at bounding box center [111, 80] width 7 height 6
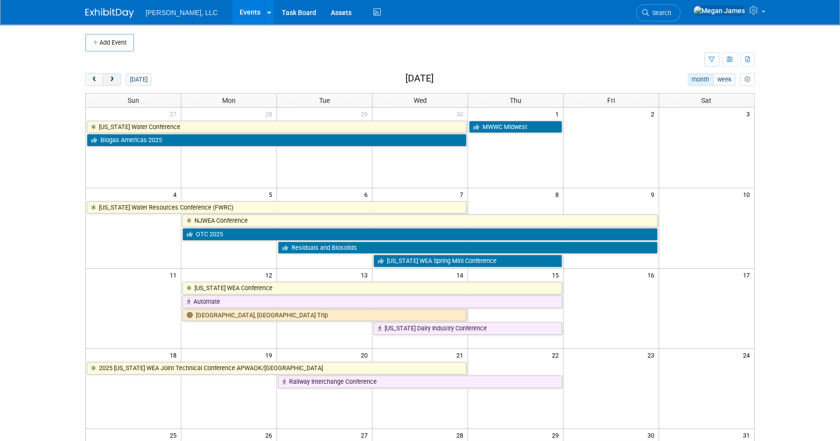
click at [114, 78] on span "next" at bounding box center [111, 80] width 7 height 6
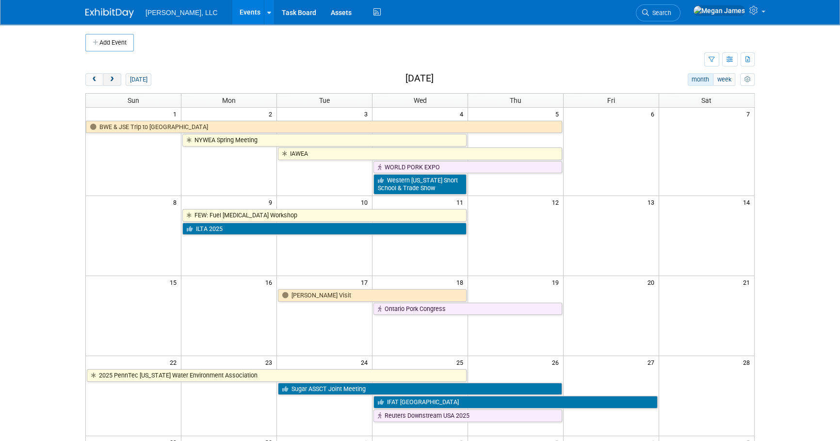
click at [114, 78] on span "next" at bounding box center [111, 80] width 7 height 6
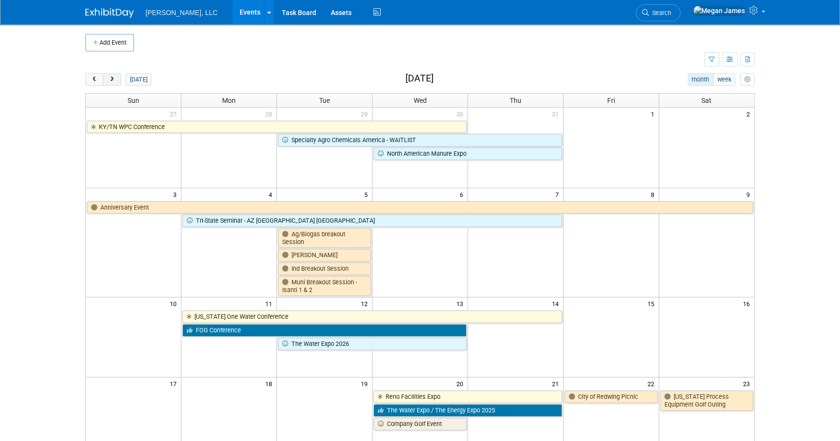
click at [114, 78] on span "next" at bounding box center [111, 80] width 7 height 6
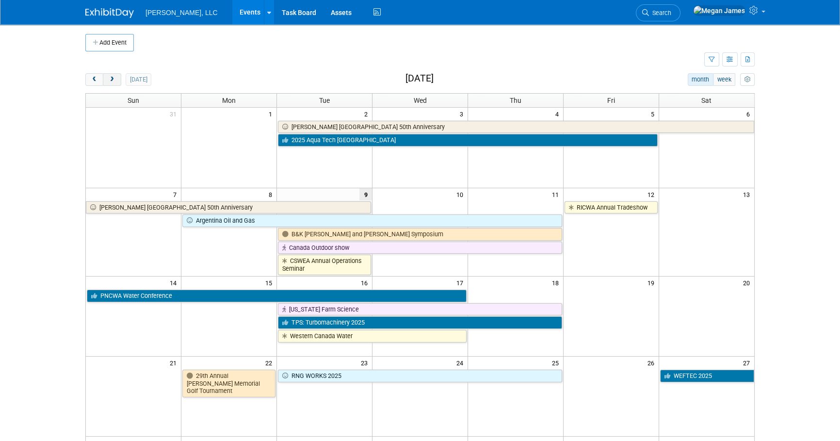
click at [114, 78] on span "next" at bounding box center [111, 80] width 7 height 6
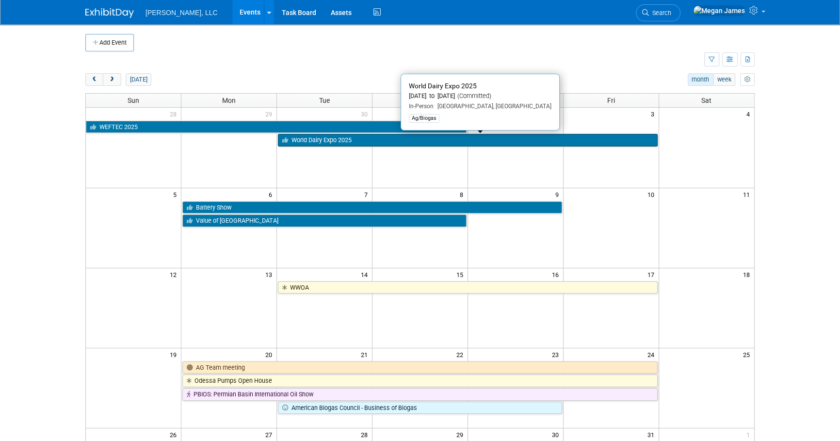
click at [325, 143] on link "World Dairy Expo 2025" at bounding box center [467, 140] width 379 height 13
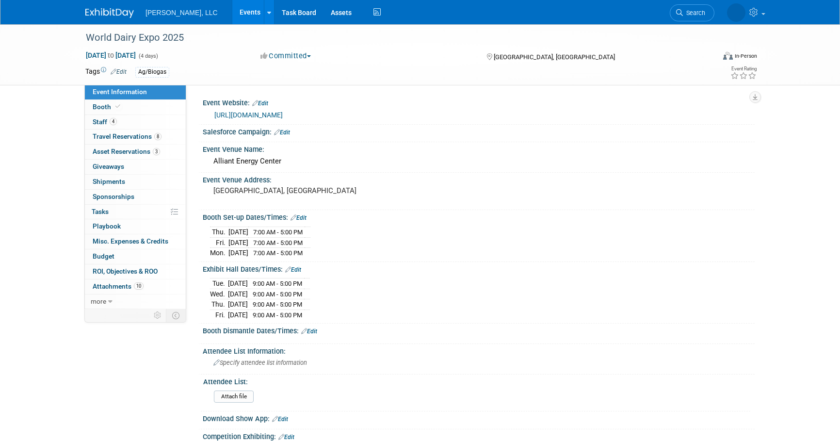
select select "Ag/Biogas"
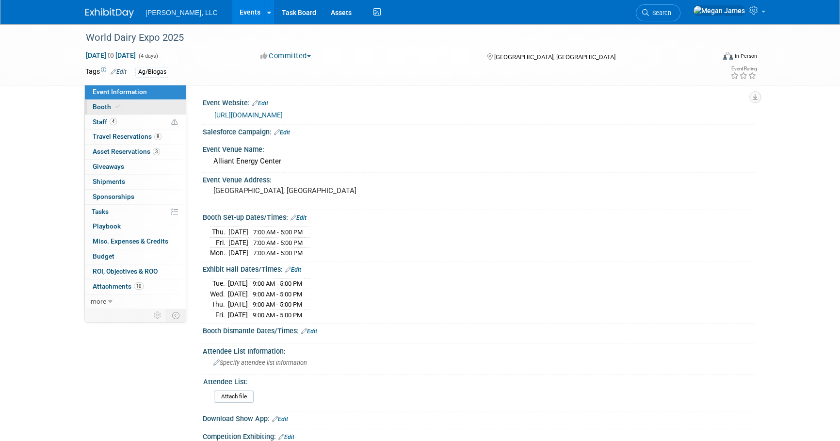
click at [152, 108] on link "Booth" at bounding box center [135, 107] width 101 height 15
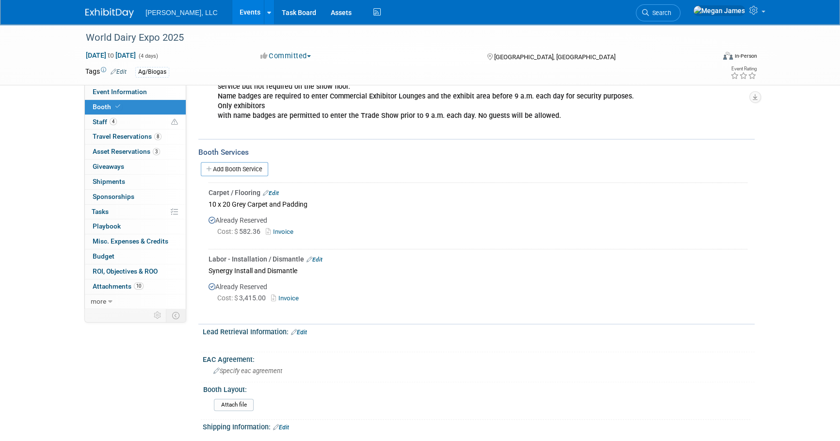
scroll to position [485, 0]
click at [213, 163] on link "Add Booth Service" at bounding box center [234, 170] width 67 height 14
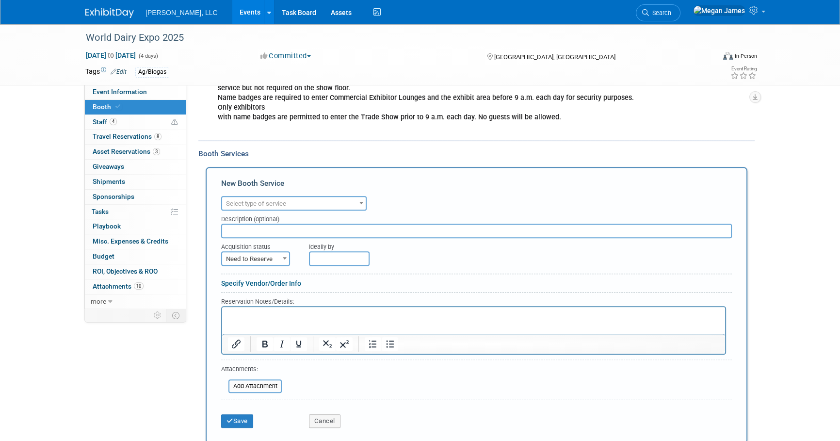
scroll to position [0, 0]
click at [251, 210] on div "Description (optional)" at bounding box center [476, 216] width 510 height 13
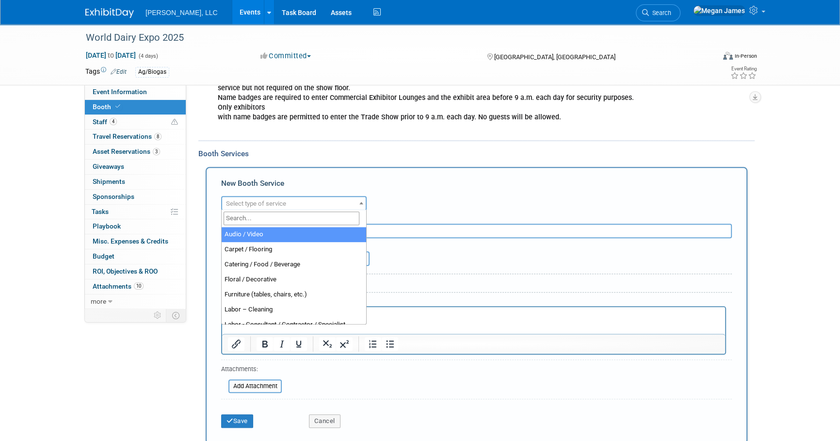
click at [251, 205] on span "Select type of service" at bounding box center [256, 203] width 60 height 7
click at [247, 218] on input "search" at bounding box center [291, 218] width 136 height 14
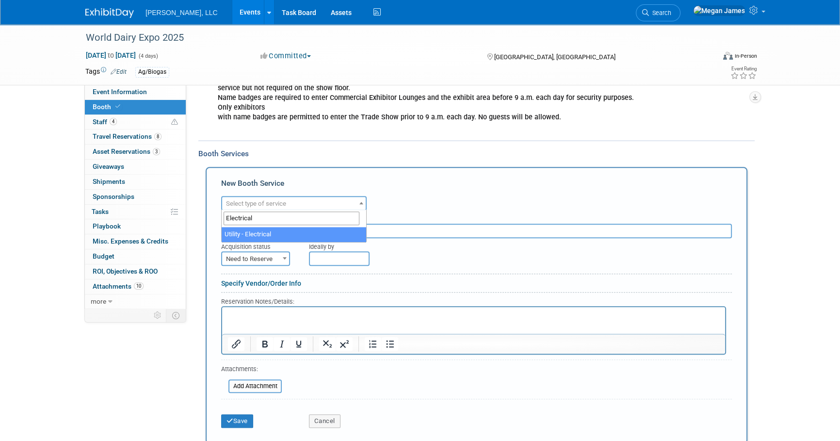
type input "Electrical"
select select "8"
click at [268, 257] on span "Need to Reserve" at bounding box center [255, 259] width 67 height 14
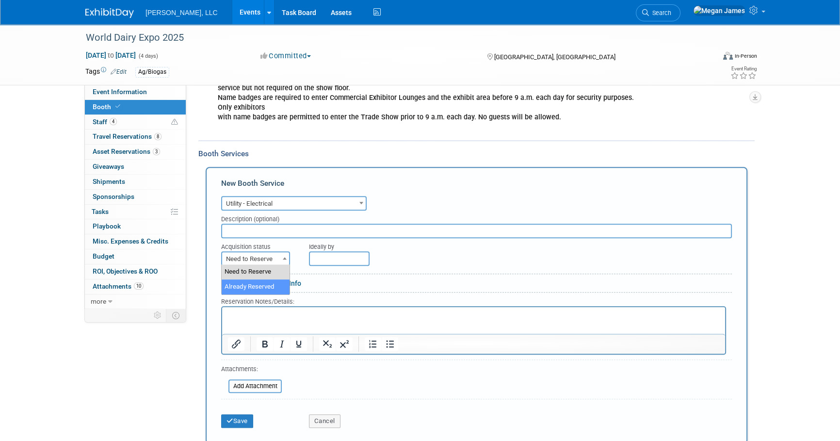
select select "2"
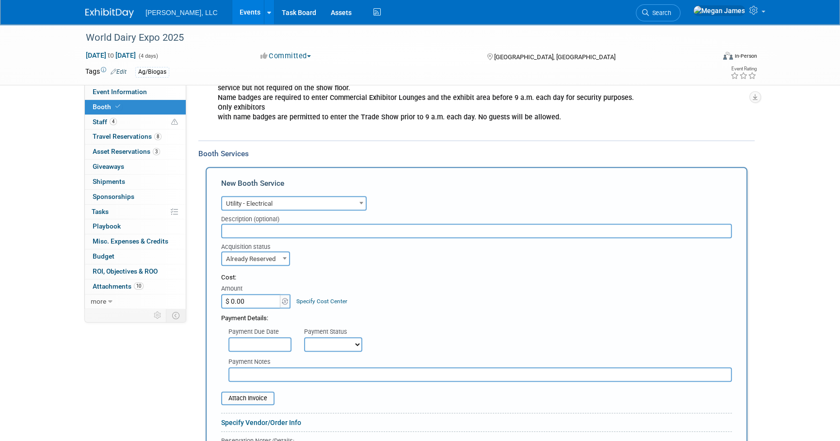
click at [281, 227] on input "text" at bounding box center [476, 230] width 510 height 15
type input "(2) Regular outlets Reserved"
click at [381, 306] on div "Cost: Amount $ 0.00 Specify Cost Center Cost Center -- Not Specified --" at bounding box center [476, 290] width 510 height 35
click at [264, 301] on input "$ 0.00" at bounding box center [251, 301] width 61 height 15
paste input "337.6"
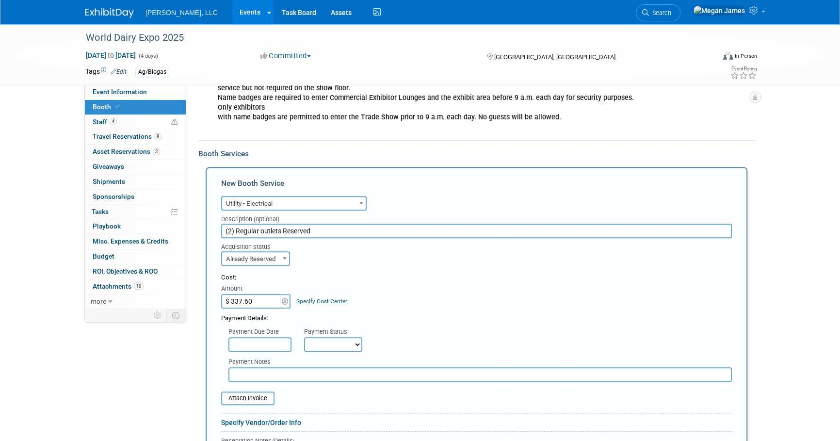
type input "$ 337.60"
click at [452, 311] on div "Payment Details:" at bounding box center [476, 315] width 510 height 15
click at [264, 395] on input "file" at bounding box center [215, 398] width 115 height 12
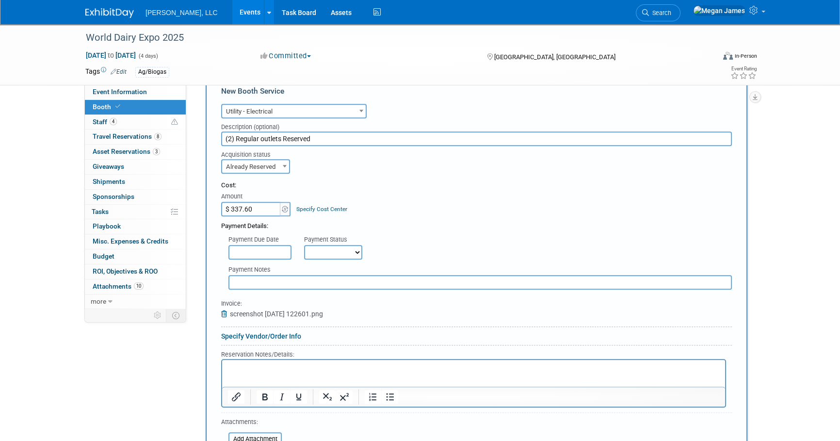
scroll to position [705, 0]
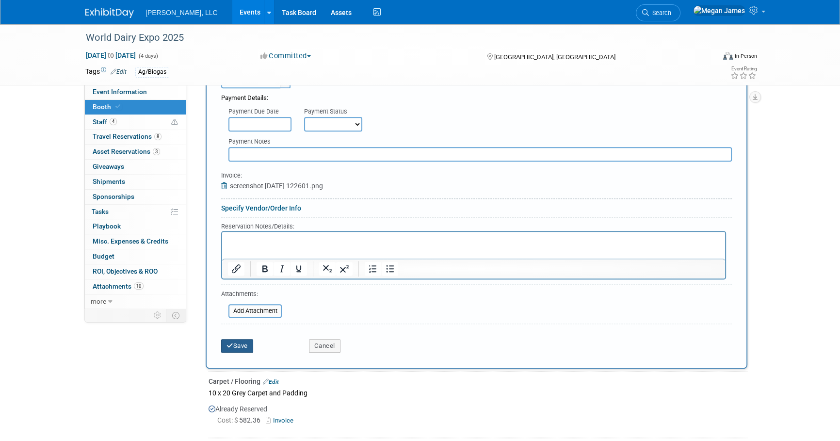
click at [239, 345] on button "Save" at bounding box center [237, 346] width 32 height 14
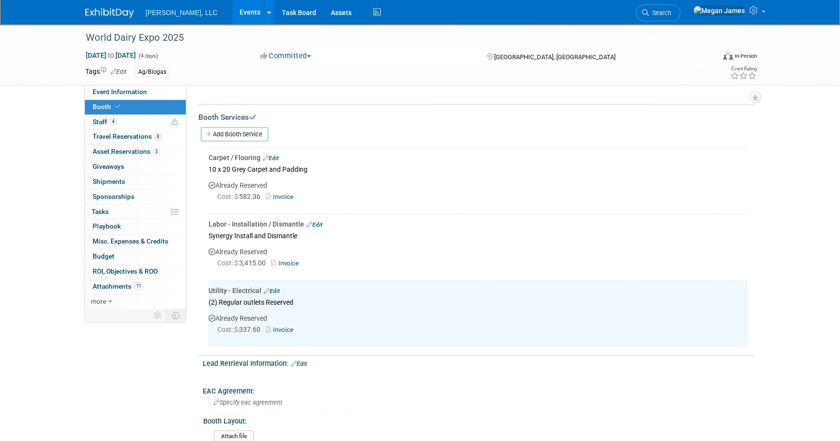
scroll to position [520, 0]
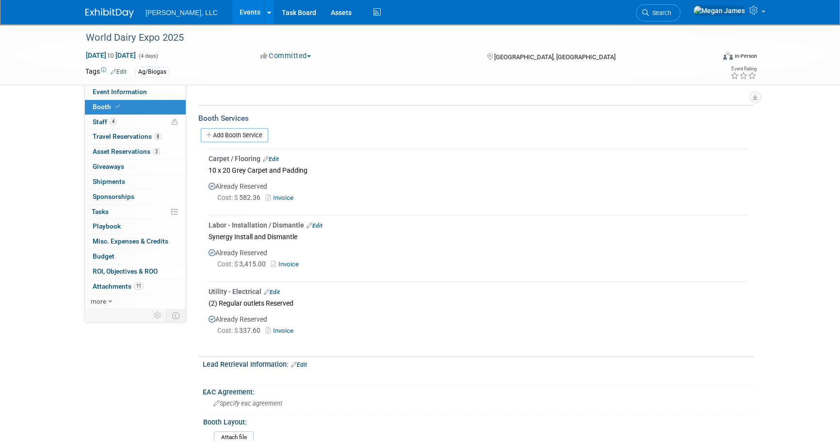
click at [781, 177] on div "World Dairy Expo 2025 [DATE] to [DATE] (4 days) [DATE] to [DATE] Committed Comm…" at bounding box center [420, 75] width 840 height 1143
click at [156, 90] on link "Event Information" at bounding box center [135, 92] width 101 height 15
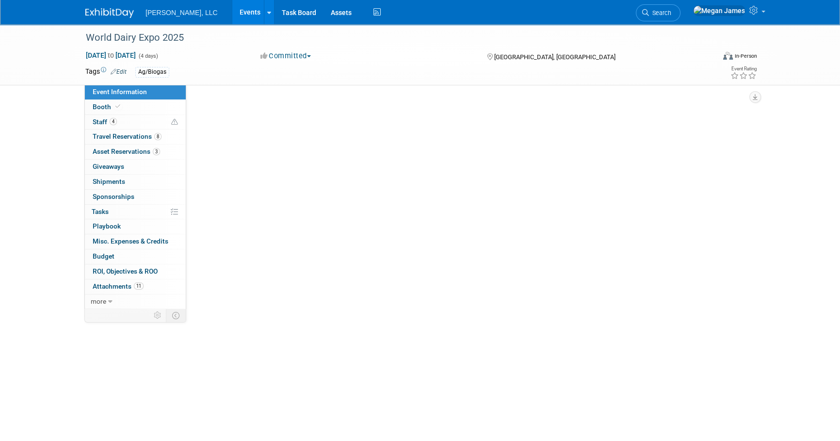
scroll to position [0, 0]
select select "Ag/Biogas"
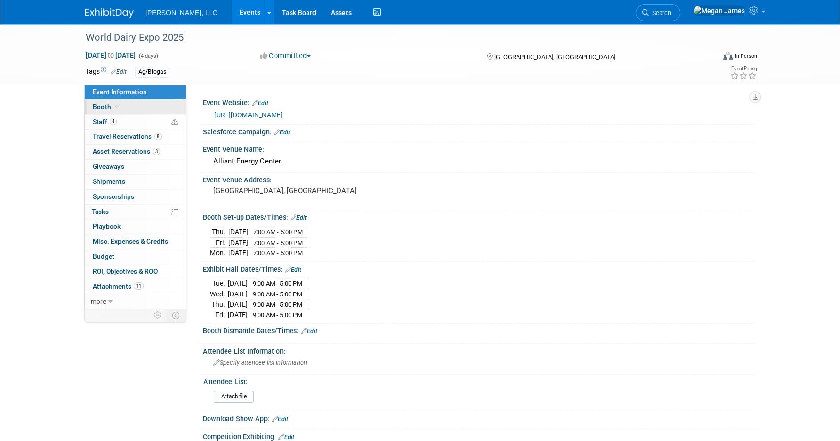
click at [164, 110] on link "Booth" at bounding box center [135, 107] width 101 height 15
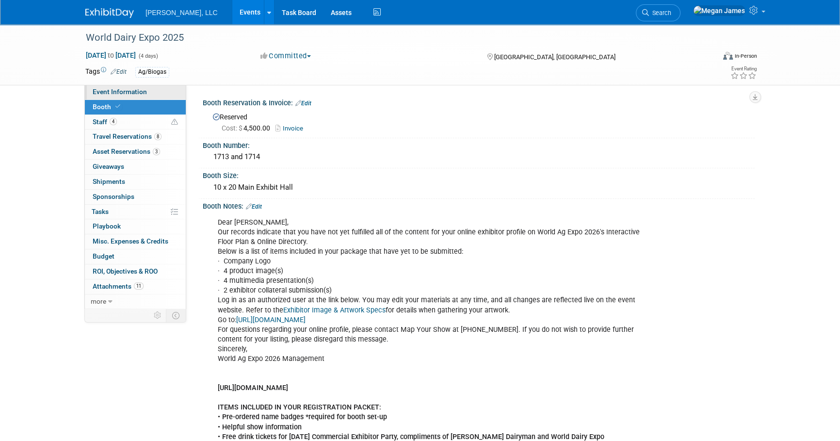
click at [179, 95] on link "Event Information" at bounding box center [135, 92] width 101 height 15
select select "Ag/Biogas"
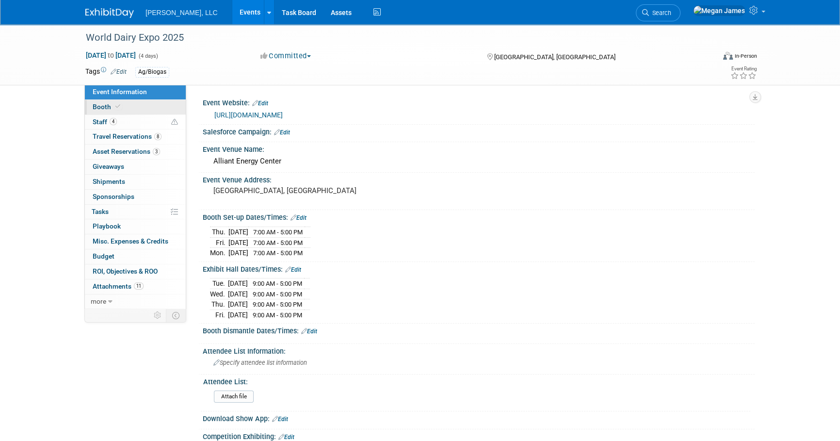
click at [178, 108] on link "Booth" at bounding box center [135, 107] width 101 height 15
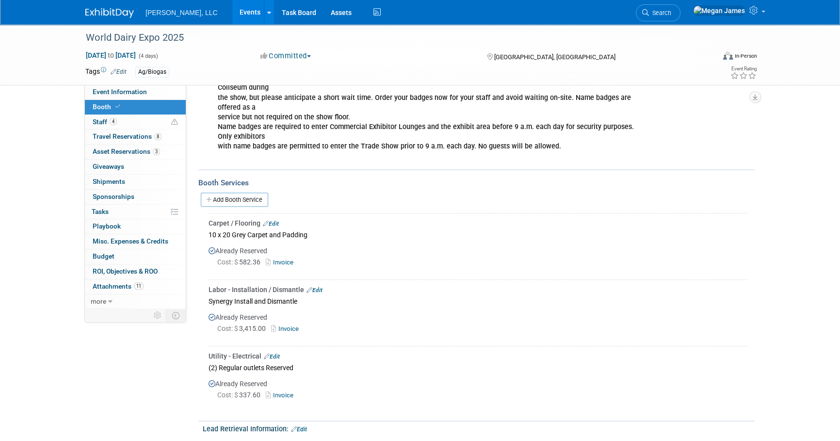
scroll to position [528, 0]
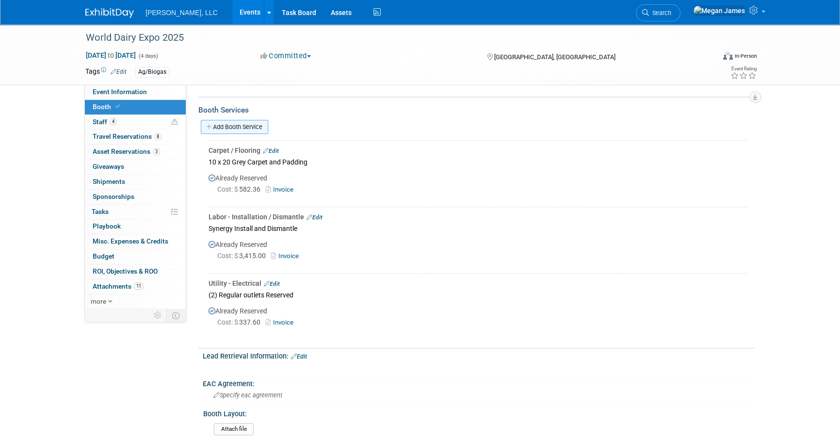
click at [237, 131] on link "Add Booth Service" at bounding box center [234, 127] width 67 height 14
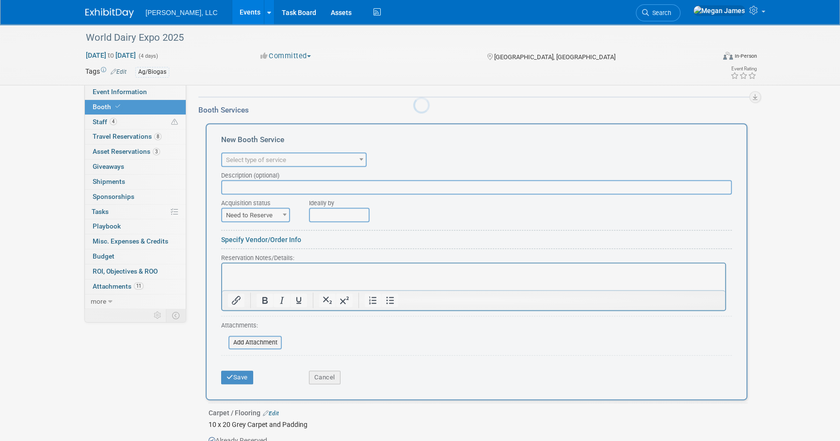
scroll to position [0, 0]
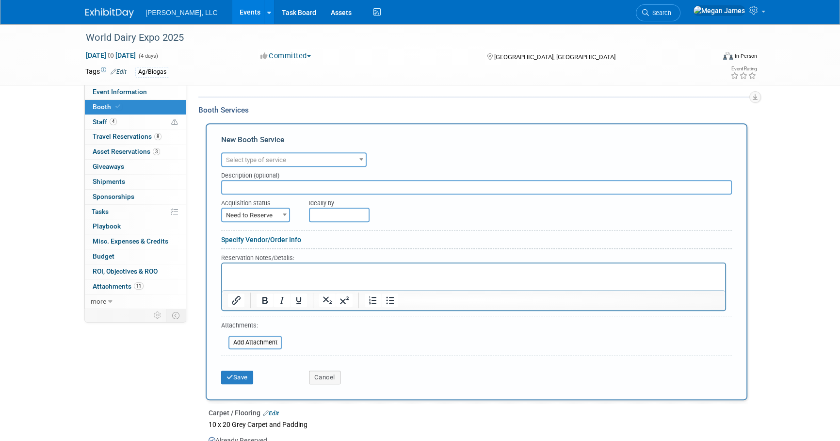
click at [261, 167] on div "Description (optional)" at bounding box center [476, 173] width 510 height 13
click at [265, 160] on span "Select type of service" at bounding box center [256, 159] width 60 height 7
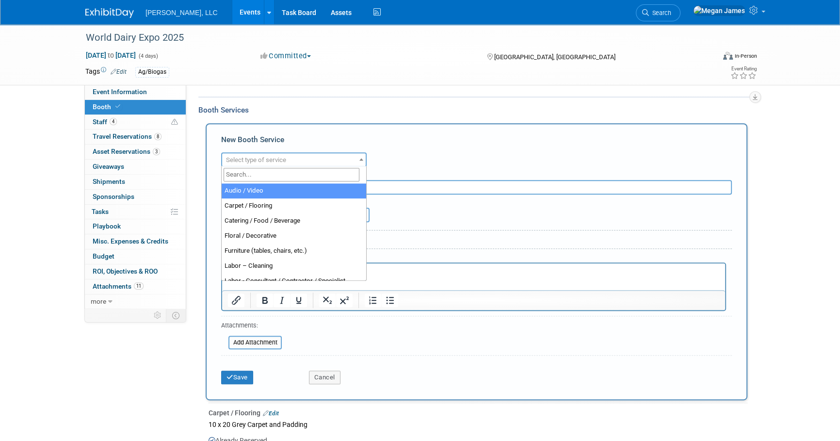
click at [262, 176] on input "search" at bounding box center [291, 175] width 136 height 14
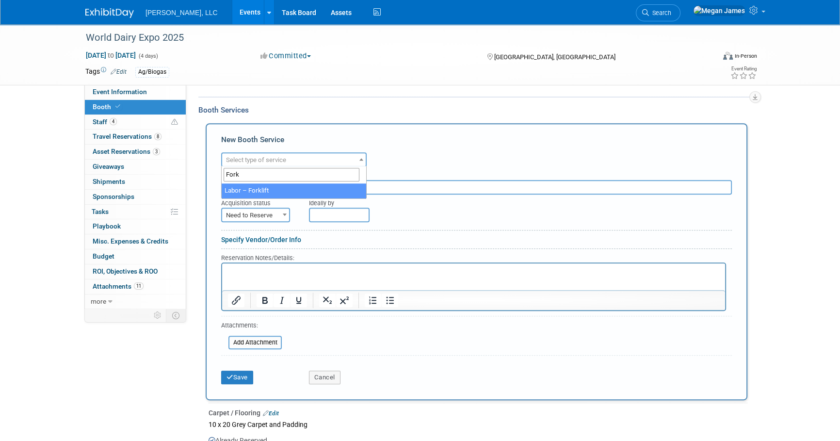
type input "Fork"
select select "13"
click at [254, 187] on input "text" at bounding box center [476, 187] width 510 height 15
type input "Install and Dismantle Forklifts AND Crate Storage"
click at [276, 208] on span "Need to Reserve" at bounding box center [255, 215] width 67 height 14
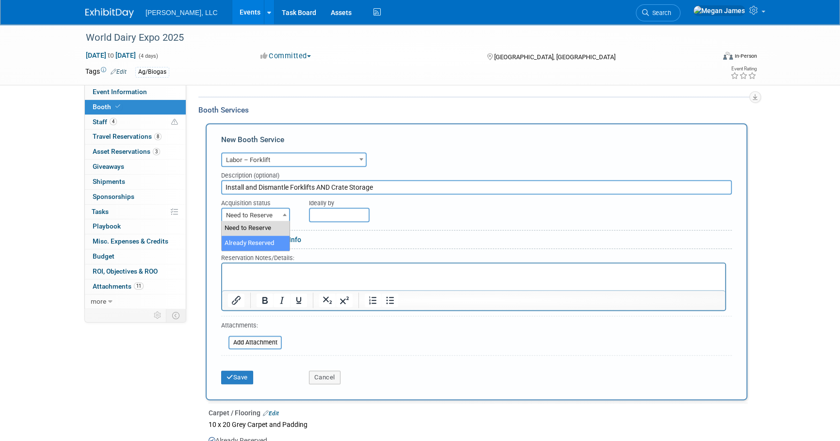
select select "2"
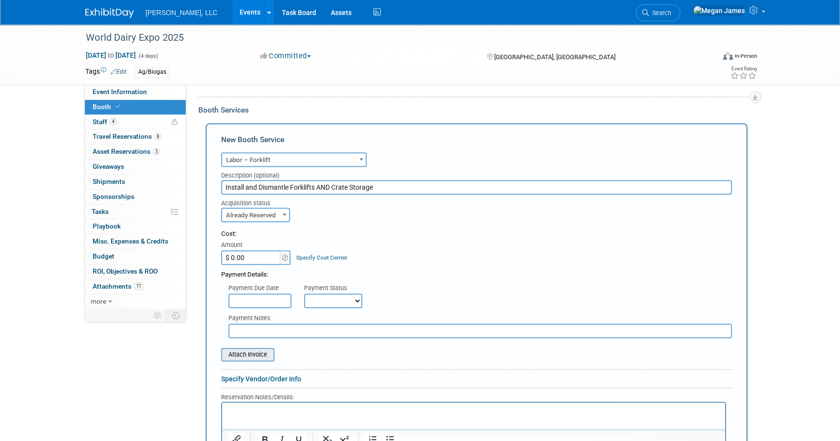
click at [258, 356] on input "file" at bounding box center [215, 355] width 115 height 12
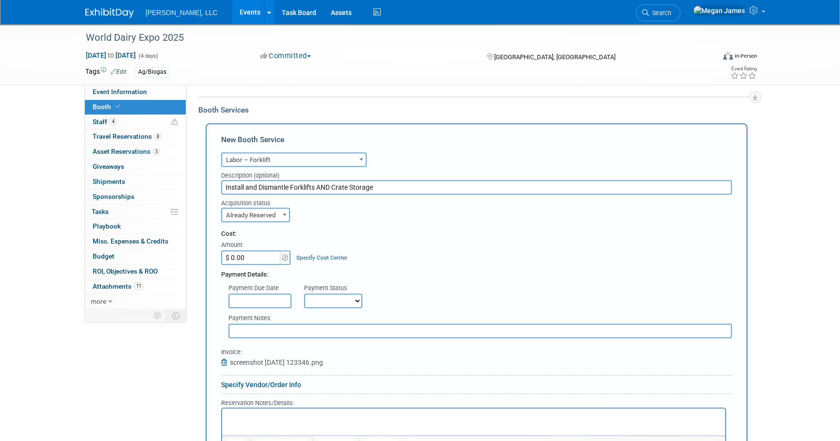
click at [246, 255] on input "$ 0.00" at bounding box center [251, 257] width 61 height 15
type input "$ 391.41"
click at [494, 250] on div "Cost: Amount $ 391.41 Specify Cost Center Cost Center -- Not Specified --" at bounding box center [476, 246] width 510 height 35
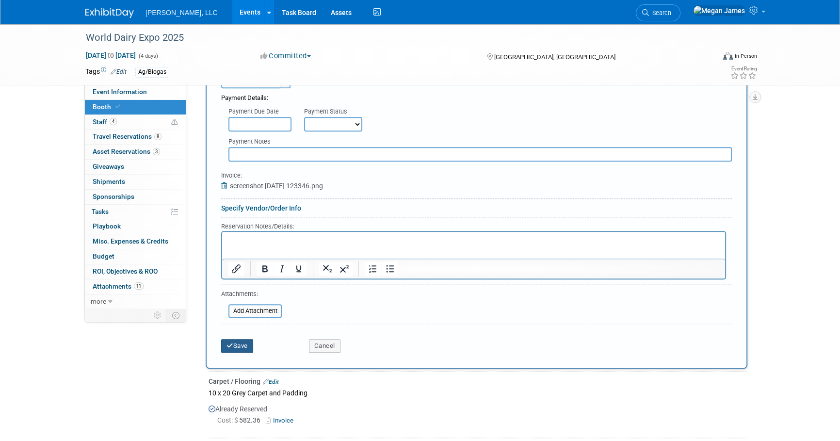
click at [244, 347] on button "Save" at bounding box center [237, 346] width 32 height 14
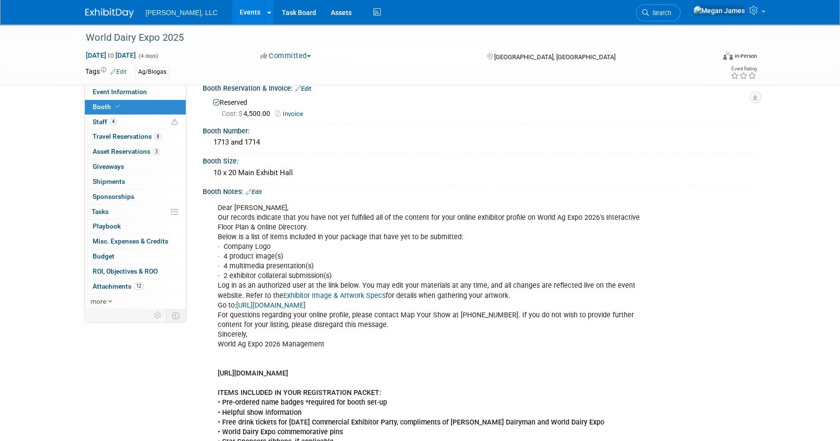
scroll to position [0, 0]
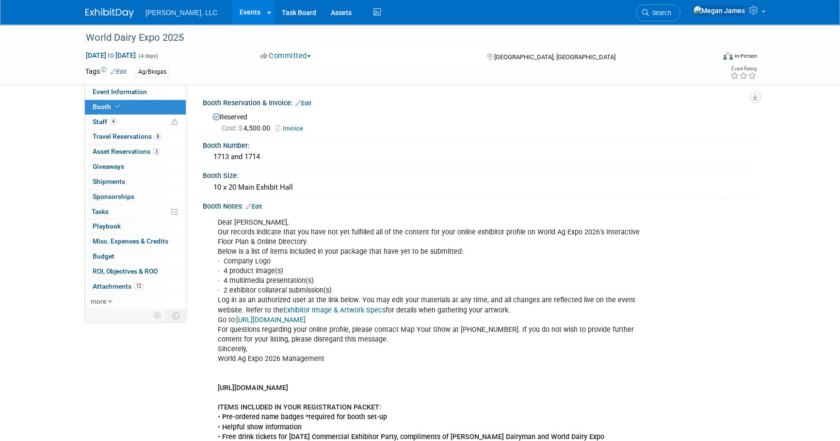
click at [402, 7] on div "[PERSON_NAME], LLC Events Add Event Bulk Upload Events Shareable Event Boards R…" at bounding box center [419, 12] width 669 height 24
click at [170, 94] on link "Event Information" at bounding box center [135, 92] width 101 height 15
select select "Ag/Biogas"
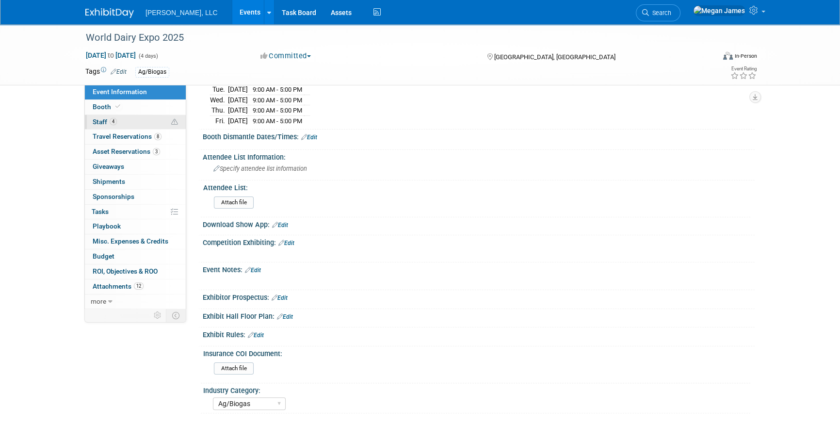
scroll to position [178, 0]
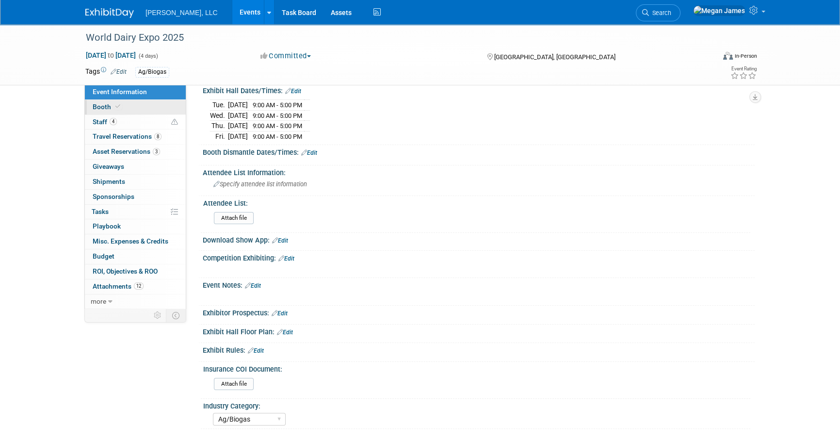
click at [145, 104] on link "Booth" at bounding box center [135, 107] width 101 height 15
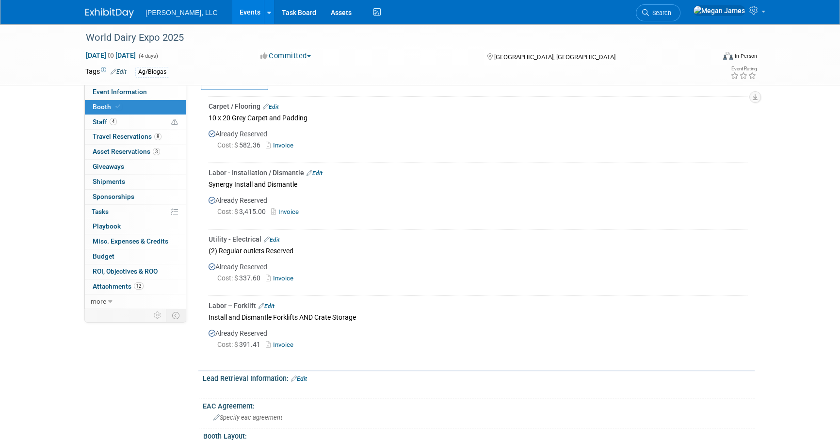
scroll to position [749, 0]
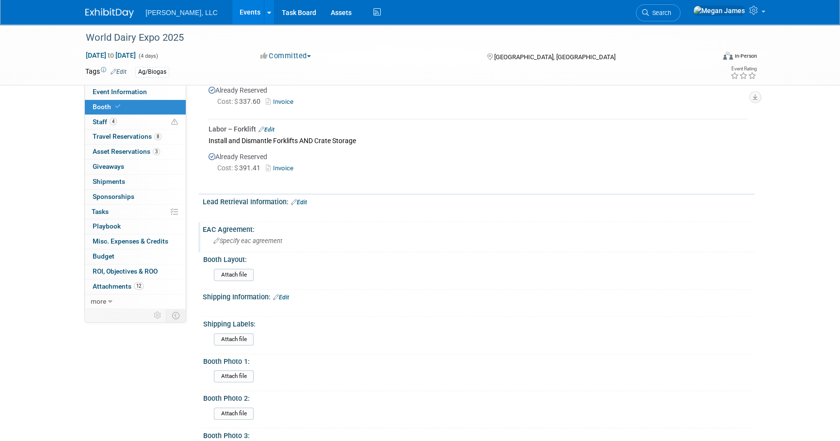
click at [252, 238] on span "Specify eac agreement" at bounding box center [247, 240] width 69 height 7
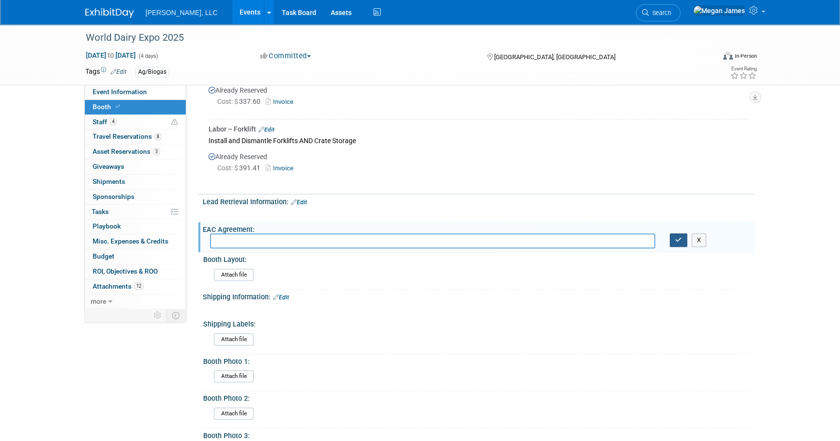
click at [678, 237] on icon "button" at bounding box center [678, 240] width 7 height 6
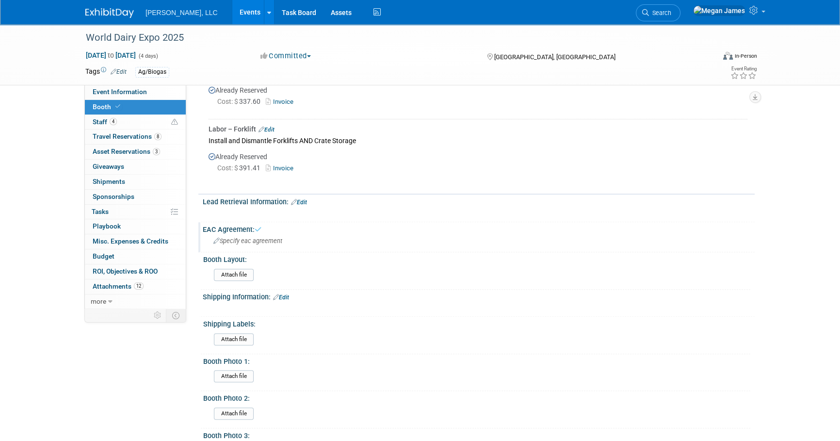
click at [274, 238] on span "Specify eac agreement" at bounding box center [247, 240] width 69 height 7
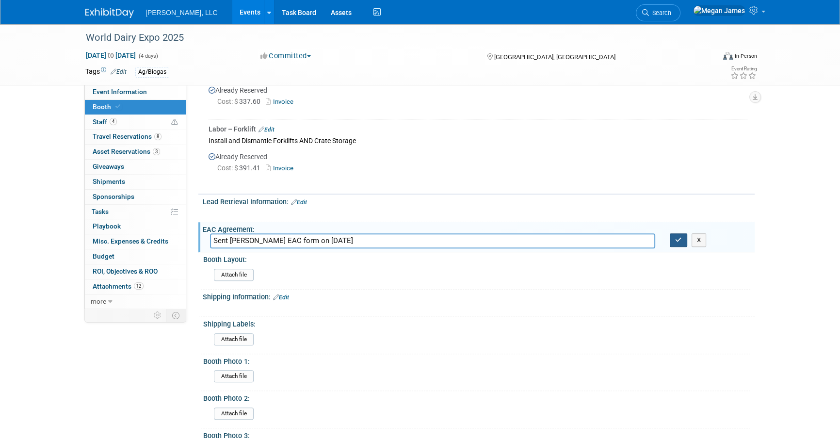
type input "Sent [PERSON_NAME] EAC form on [DATE]"
click at [674, 236] on button "button" at bounding box center [677, 240] width 17 height 14
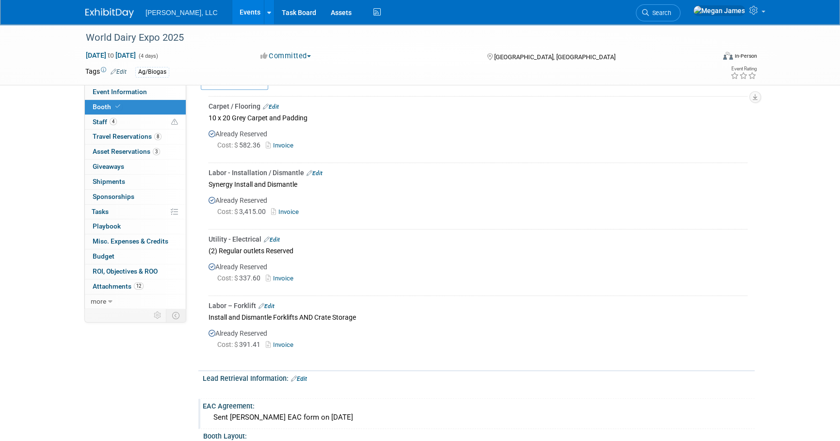
scroll to position [352, 0]
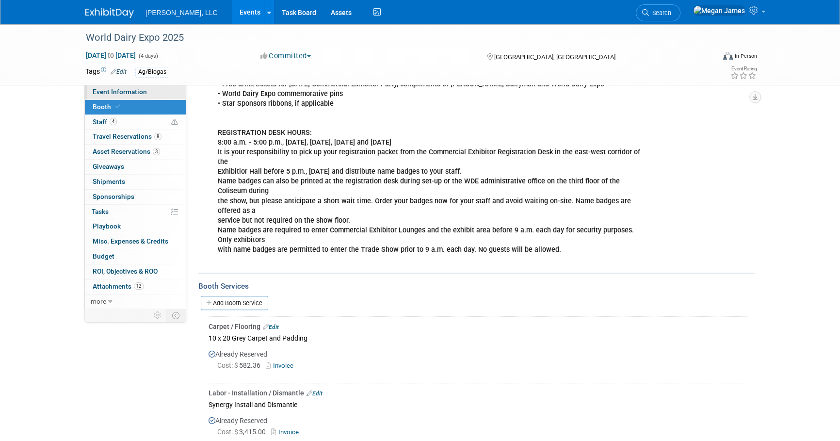
click at [164, 95] on link "Event Information" at bounding box center [135, 92] width 101 height 15
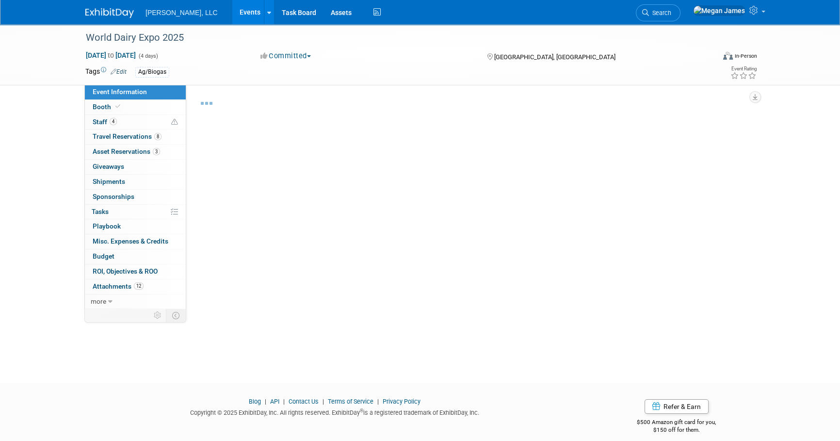
select select "Ag/Biogas"
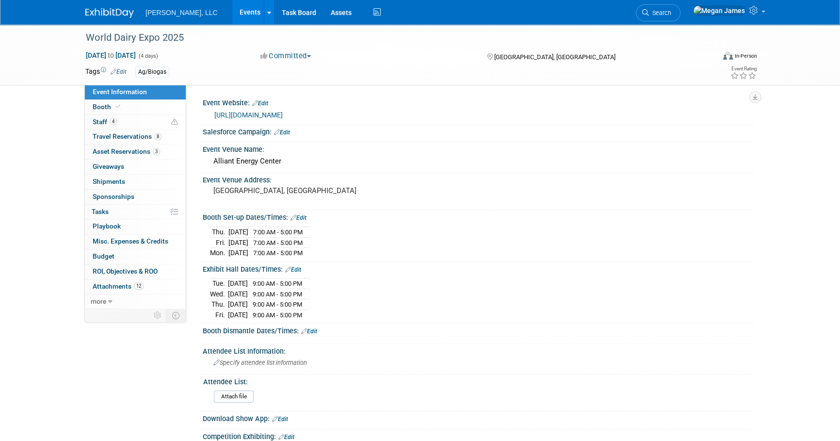
click at [314, 330] on link "Edit" at bounding box center [309, 331] width 16 height 7
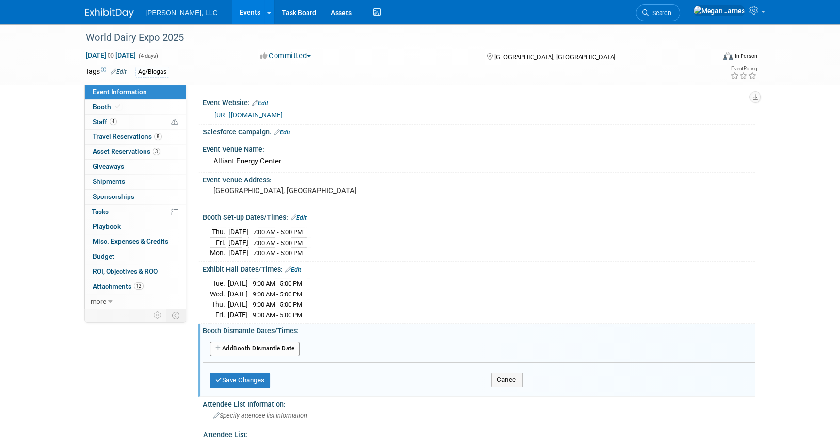
click at [243, 344] on button "Add Another Booth Dismantle Date" at bounding box center [255, 348] width 90 height 15
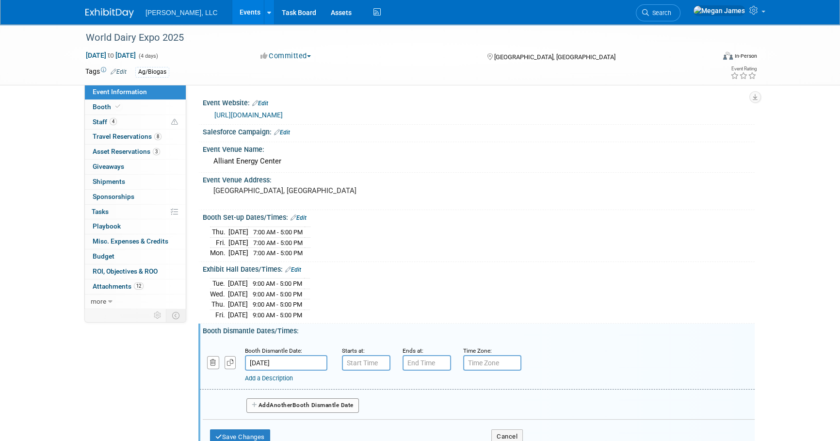
click at [283, 355] on input "[DATE]" at bounding box center [286, 363] width 82 height 16
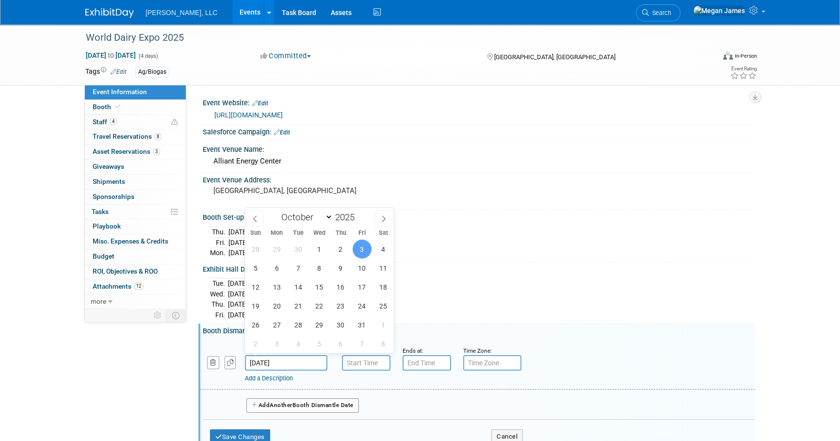
click at [362, 250] on span "3" at bounding box center [361, 248] width 19 height 19
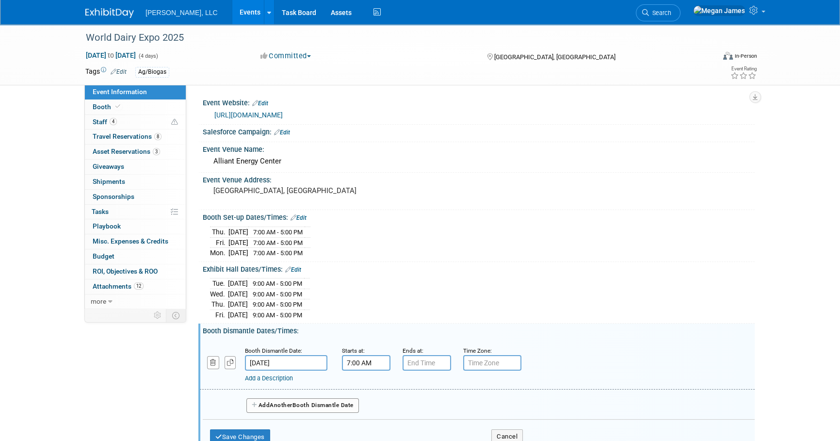
click at [368, 355] on input "7:00 AM" at bounding box center [366, 363] width 48 height 16
drag, startPoint x: 372, startPoint y: 356, endPoint x: 329, endPoint y: 362, distance: 43.5
click at [329, 362] on div "Booth Dismantle Date: [DATE] Starts at: 7:00 AM 07 : 00 AM 12 01 02 03 04 05 06…" at bounding box center [477, 364] width 555 height 49
type input "4:00 PM"
type input "7:00 PM"
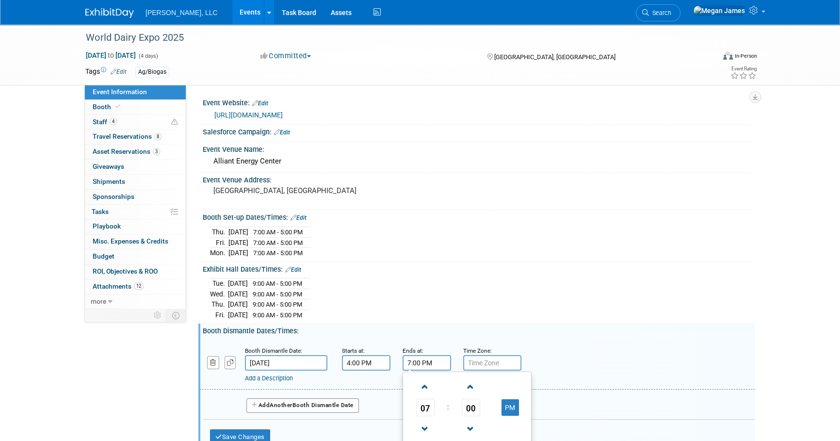
click at [433, 312] on div "[DATE] 9:00 AM - 5:00 PM [DATE] 9:00 AM - 5:00 PM Thu." at bounding box center [478, 297] width 537 height 44
click at [275, 374] on link "Add a Description" at bounding box center [269, 377] width 48 height 7
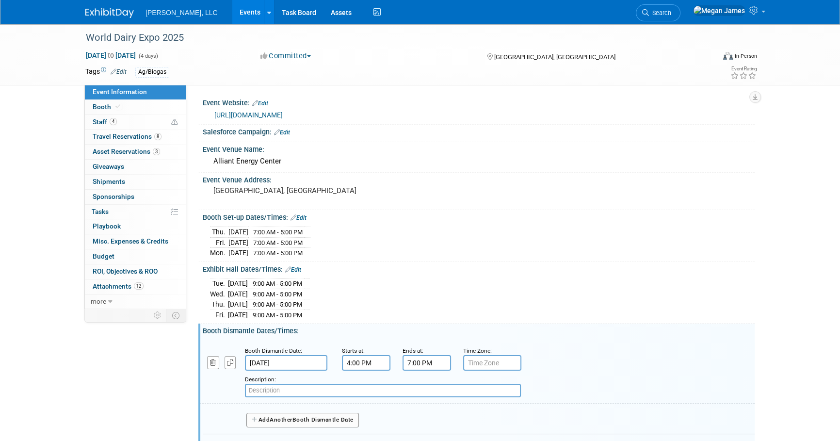
paste input "Release time in the [GEOGRAPHIC_DATA] is 4 p.m. Forklifts will start bringing"
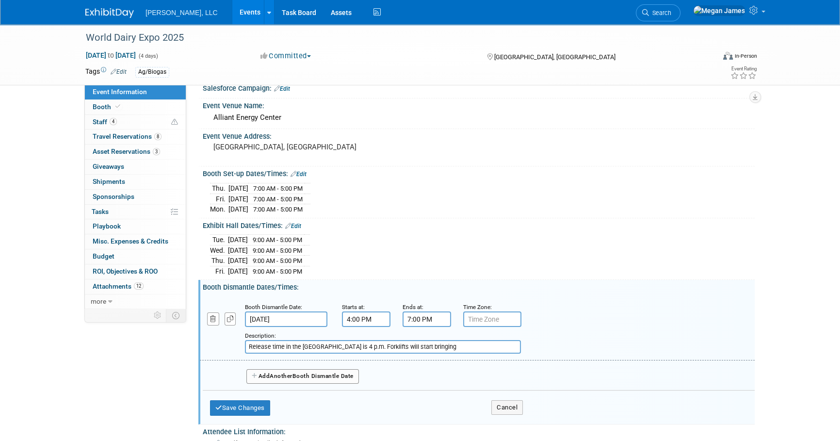
drag, startPoint x: 444, startPoint y: 344, endPoint x: 415, endPoint y: 347, distance: 29.2
click at [415, 347] on input "Release time in the [GEOGRAPHIC_DATA] is 4 p.m. Forklifts will start bringing" at bounding box center [383, 347] width 276 height 14
type input "Release time in the [GEOGRAPHIC_DATA] is 4 p.m. Forklifts will start"
click at [256, 403] on button "Save Changes" at bounding box center [240, 408] width 60 height 16
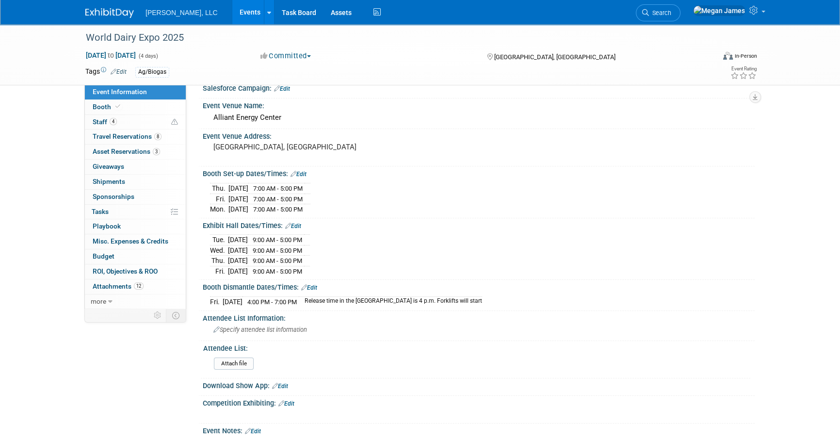
click at [315, 284] on link "Edit" at bounding box center [309, 287] width 16 height 7
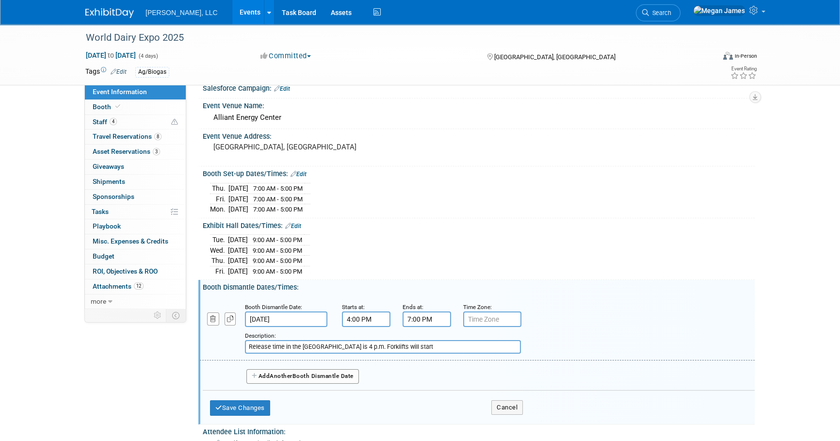
click at [270, 376] on button "Add Another Booth Dismantle Date" at bounding box center [302, 376] width 112 height 15
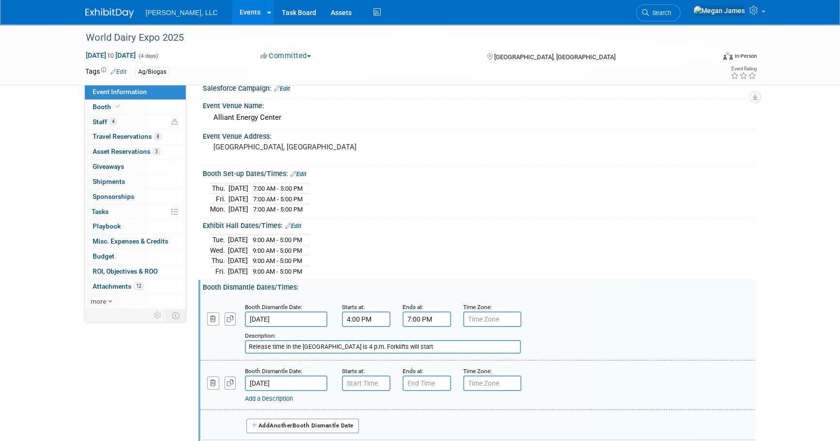
type input "7:00 AM"
click at [368, 383] on input "7:00 AM" at bounding box center [366, 383] width 48 height 16
click at [444, 380] on input "7:00 PM" at bounding box center [426, 383] width 48 height 16
drag, startPoint x: 431, startPoint y: 379, endPoint x: 401, endPoint y: 380, distance: 30.1
click at [401, 380] on div "Ends at: 7:00 PM 07 : 00 PM 12 01 02 03 04 05 06 07 08 09 10 11 00 05 10 15 20 …" at bounding box center [425, 377] width 61 height 25
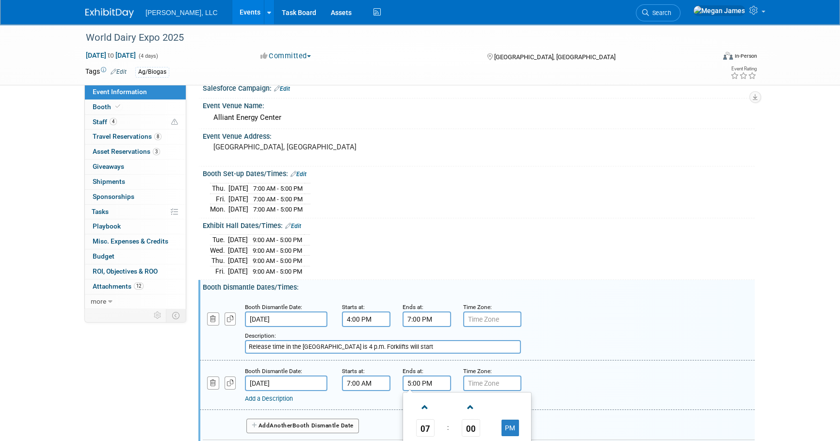
type input "5:00 PM"
drag, startPoint x: 498, startPoint y: 397, endPoint x: 478, endPoint y: 397, distance: 19.9
click at [498, 397] on div "Add a Description" at bounding box center [452, 398] width 414 height 9
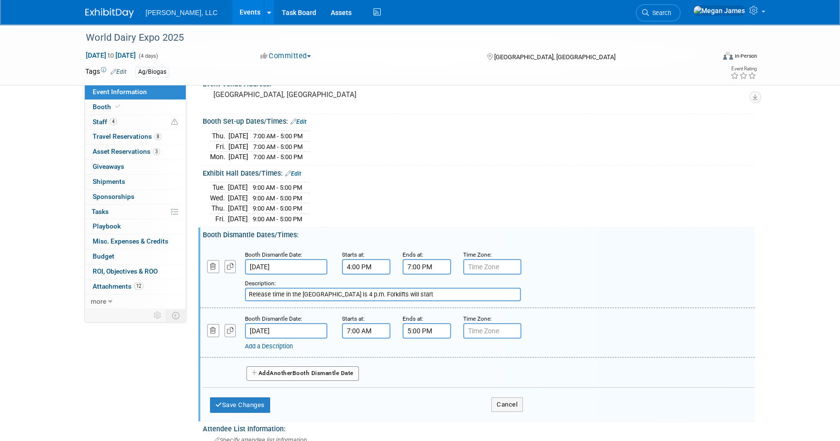
scroll to position [132, 0]
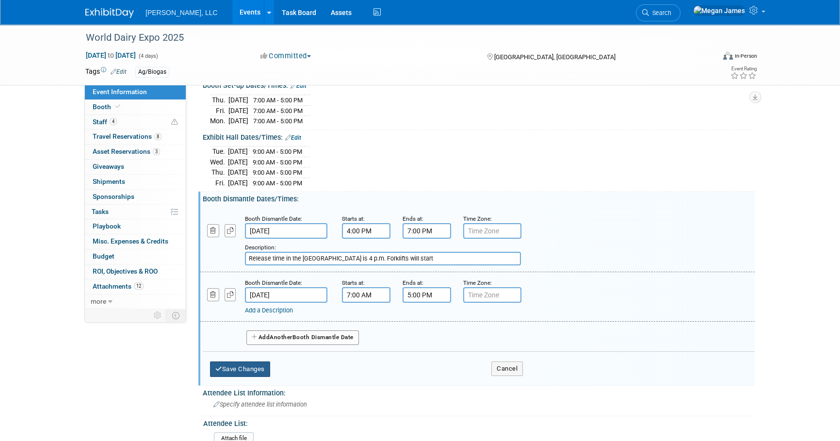
click at [259, 365] on button "Save Changes" at bounding box center [240, 369] width 60 height 16
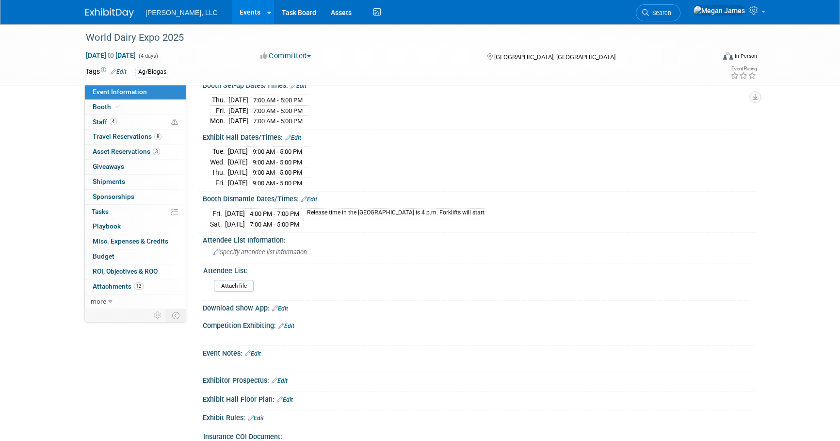
drag, startPoint x: 280, startPoint y: 303, endPoint x: 288, endPoint y: 305, distance: 8.8
click at [280, 305] on link "Edit" at bounding box center [280, 308] width 16 height 7
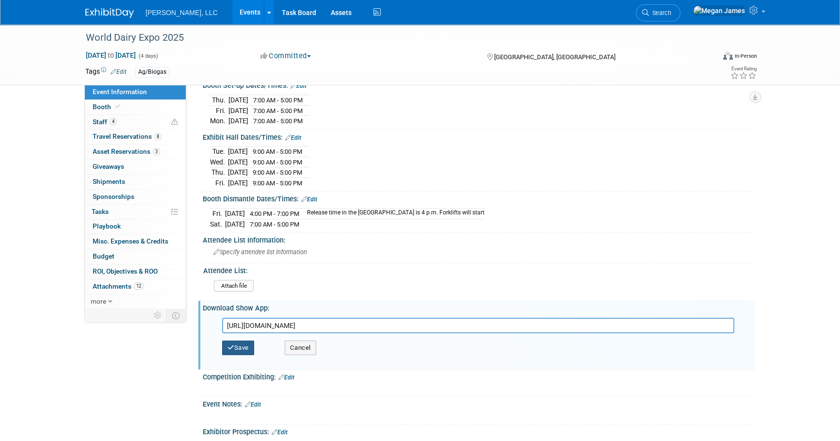
type input "[URL][DOMAIN_NAME]"
click at [247, 342] on button "Save" at bounding box center [238, 347] width 32 height 15
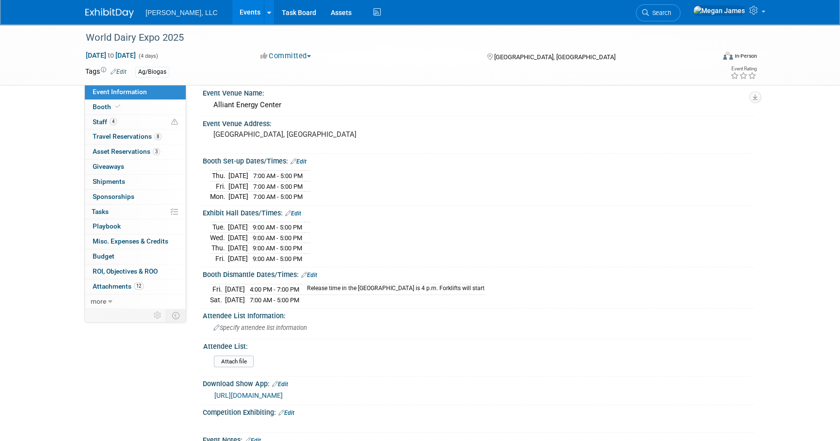
scroll to position [49, 0]
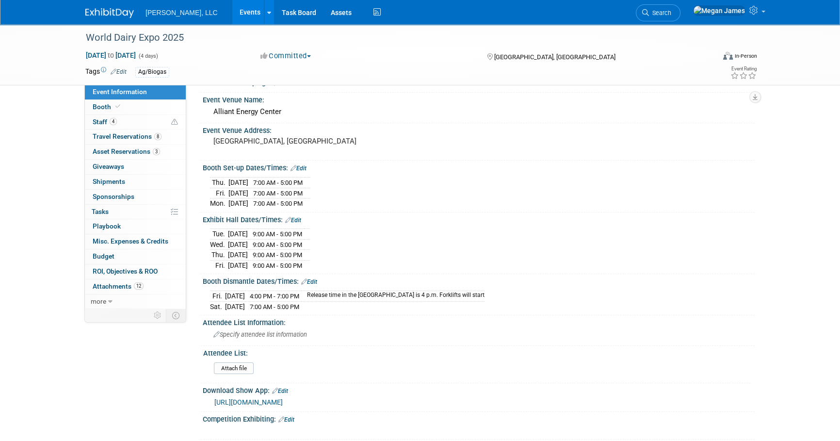
drag, startPoint x: 328, startPoint y: 302, endPoint x: 201, endPoint y: 167, distance: 185.9
click at [201, 167] on div "Event Website: Edit [URL][DOMAIN_NAME] Salesforce Campaign: Edit [GEOGRAPHIC_DA…" at bounding box center [474, 317] width 546 height 543
click at [204, 165] on div "Booth Set-up Dates/Times: Edit" at bounding box center [479, 166] width 552 height 13
click at [129, 110] on link "Booth" at bounding box center [135, 107] width 101 height 15
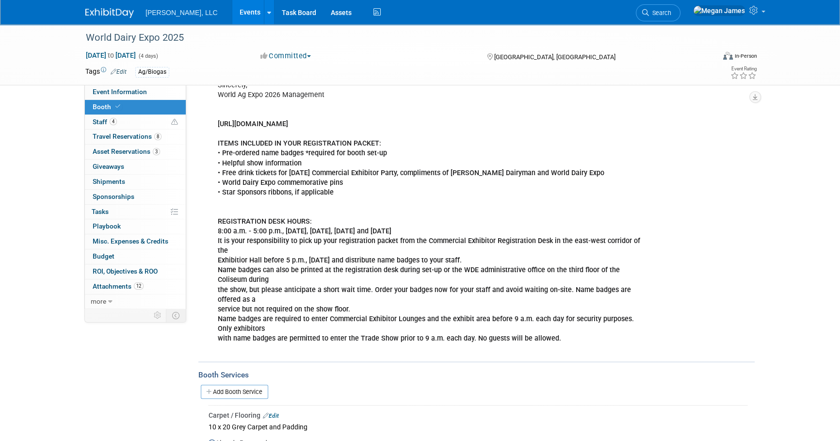
scroll to position [264, 0]
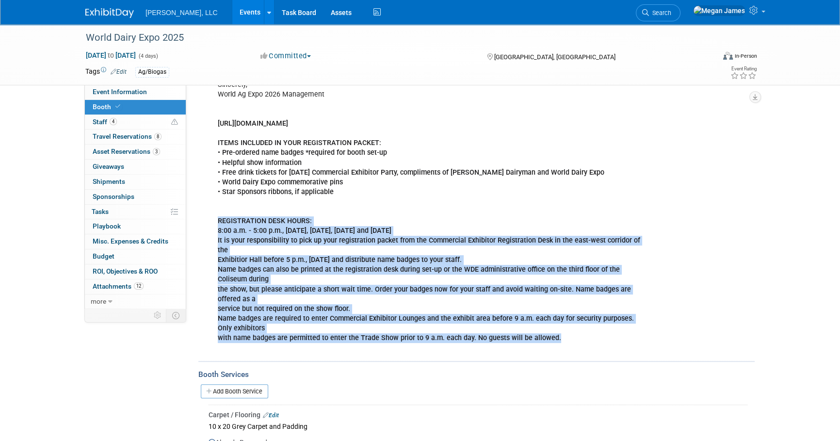
drag, startPoint x: 587, startPoint y: 335, endPoint x: 216, endPoint y: 218, distance: 388.8
click at [216, 218] on div "Dear Megan, Our records indicate that you have not yet fulfilled all of the con…" at bounding box center [429, 153] width 437 height 409
click at [219, 220] on b "REGISTRATION DESK HOURS: 8:00 a.m. - 5:00 p.m., Friday, Saturday, Sunday and Mo…" at bounding box center [429, 279] width 422 height 125
drag, startPoint x: 219, startPoint y: 218, endPoint x: 639, endPoint y: 341, distance: 437.6
click at [639, 341] on div "Dear Megan, Our records indicate that you have not yet fulfilled all of the con…" at bounding box center [429, 153] width 437 height 409
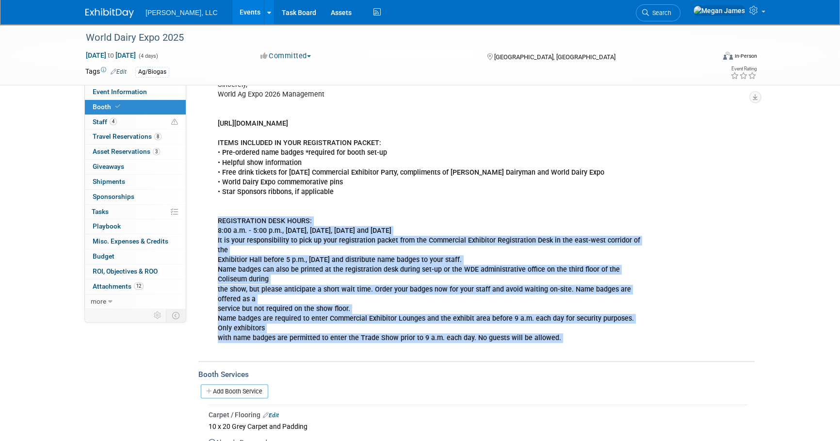
drag, startPoint x: 639, startPoint y: 341, endPoint x: 619, endPoint y: 335, distance: 21.2
click at [630, 334] on div "Dear Megan, Our records indicate that you have not yet fulfilled all of the con…" at bounding box center [429, 153] width 437 height 409
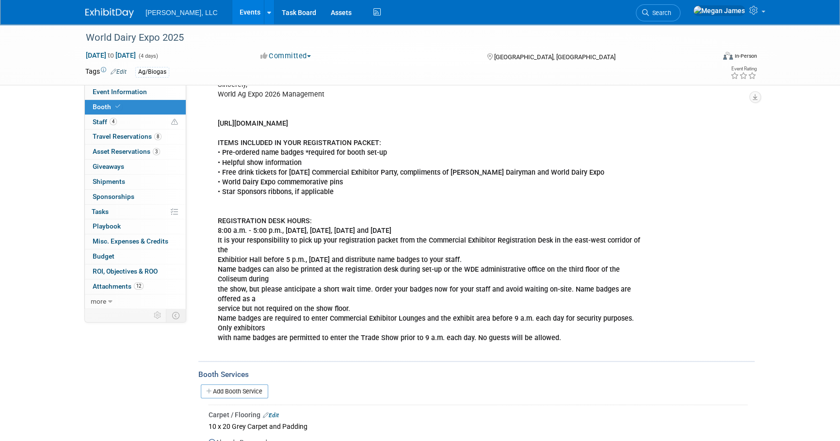
drag, startPoint x: 528, startPoint y: 335, endPoint x: 202, endPoint y: 216, distance: 347.2
click at [203, 216] on div "Dear Megan, Our records indicate that you have not yet fulfilled all of the con…" at bounding box center [479, 152] width 552 height 412
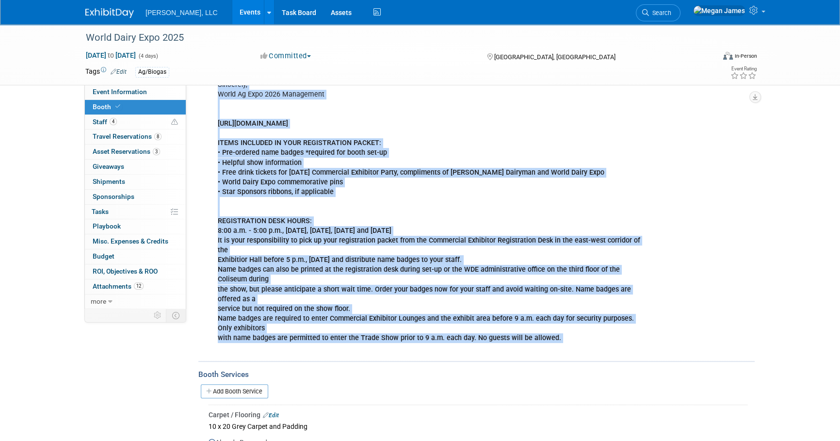
drag, startPoint x: 202, startPoint y: 216, endPoint x: 230, endPoint y: 233, distance: 32.4
click at [230, 233] on div "Dear Megan, Our records indicate that you have not yet fulfilled all of the con…" at bounding box center [429, 153] width 437 height 409
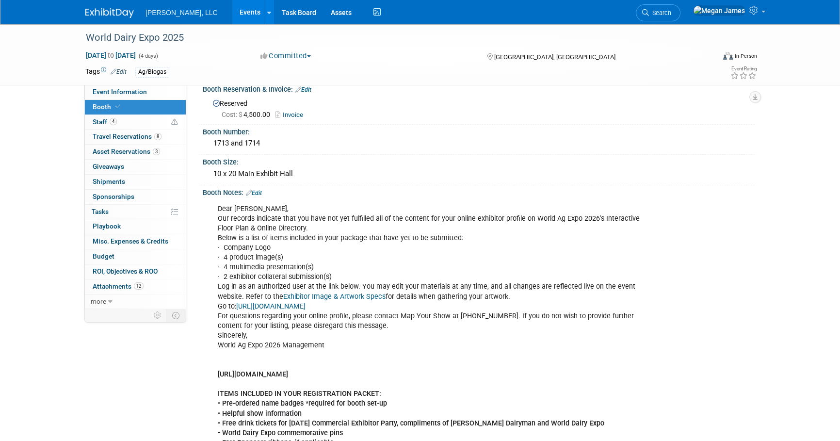
scroll to position [0, 0]
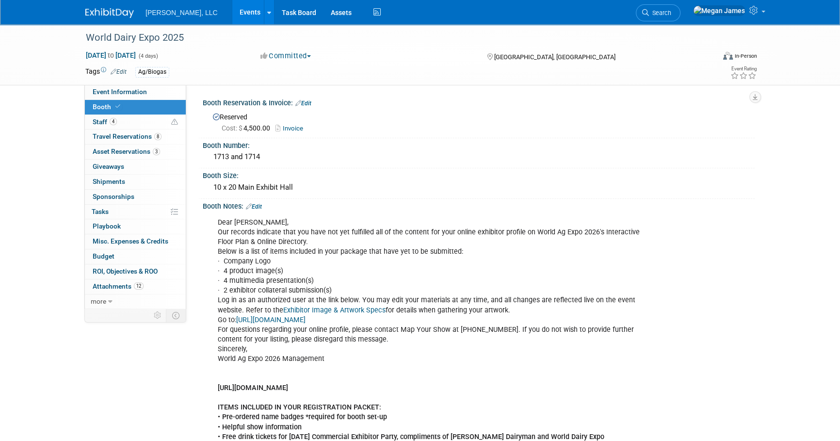
click at [748, 294] on div "Dear Megan, Our records indicate that you have not yet fulfilled all of the con…" at bounding box center [479, 416] width 552 height 412
click at [157, 95] on link "Event Information" at bounding box center [135, 92] width 101 height 15
select select "Ag/Biogas"
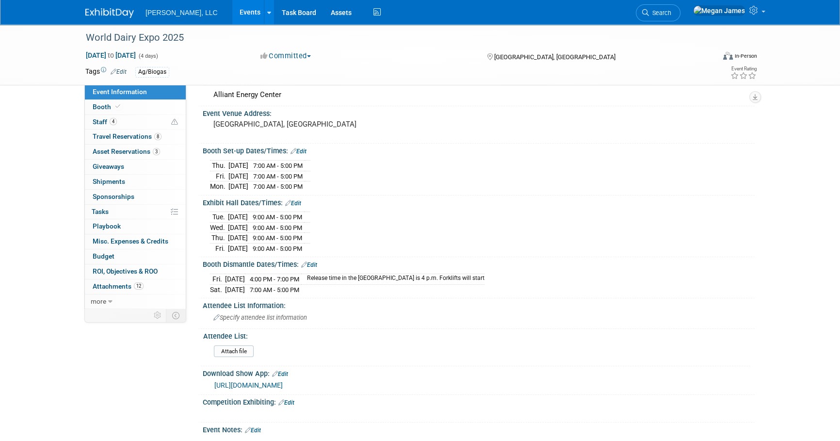
scroll to position [88, 0]
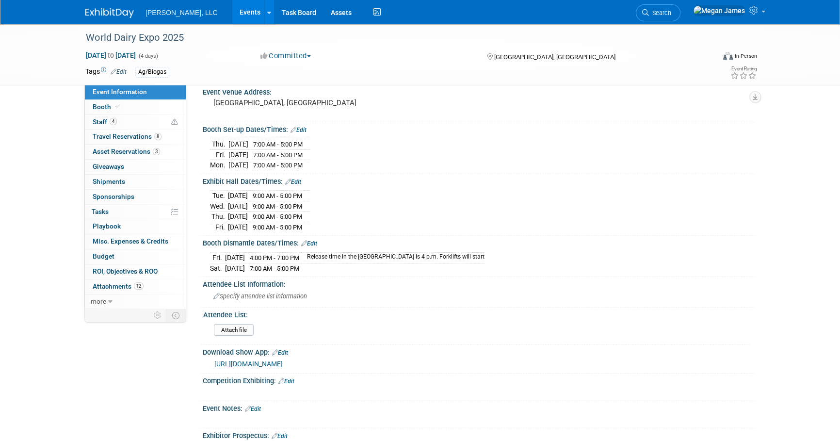
click at [786, 291] on div "World Dairy Expo 2025 Sep 30, 2025 to Oct 3, 2025 (4 days) Sep 30, 2025 to Oct …" at bounding box center [420, 253] width 840 height 634
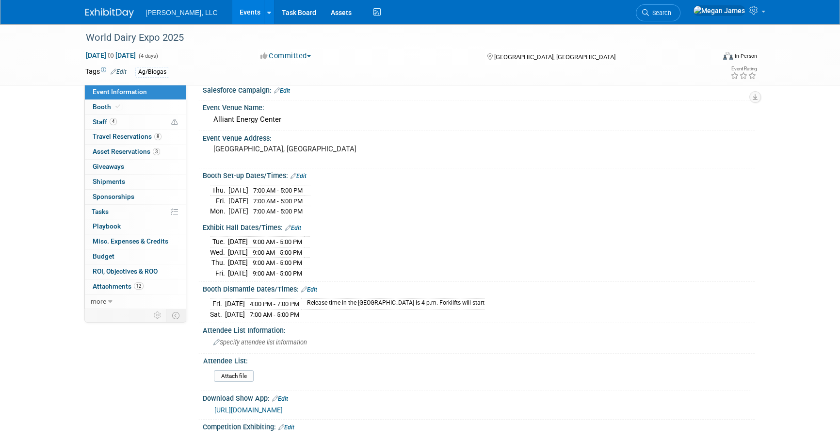
scroll to position [0, 0]
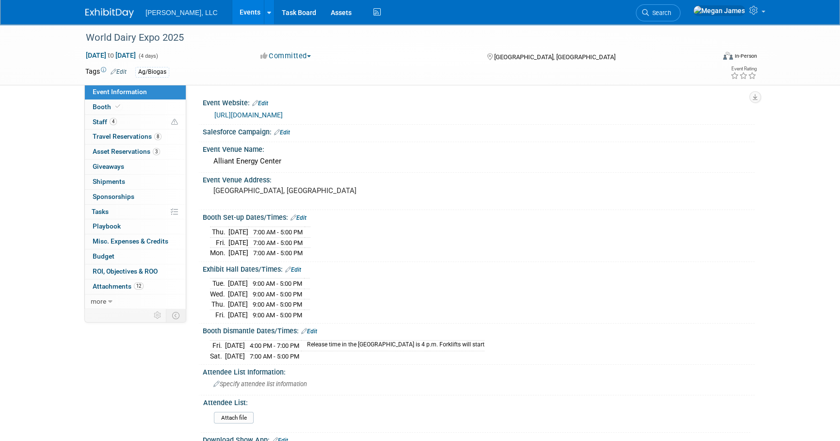
click at [232, 17] on link "Events" at bounding box center [249, 12] width 35 height 24
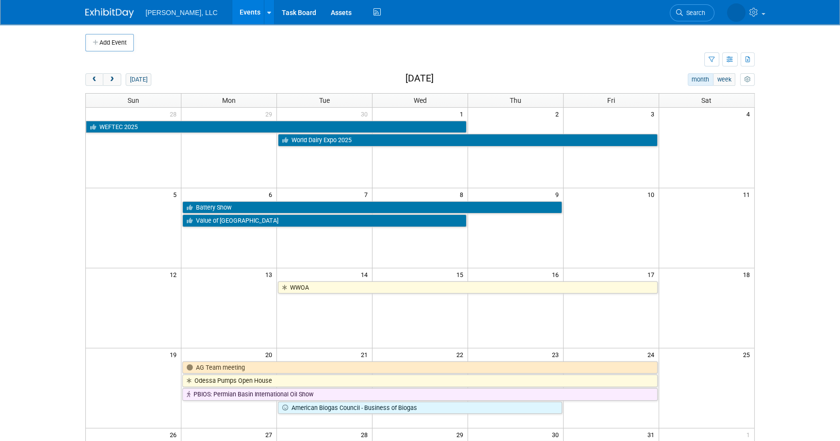
drag, startPoint x: 756, startPoint y: 161, endPoint x: 763, endPoint y: 163, distance: 8.1
click at [756, 161] on div "Add Event New Event Duplicate Event Warning There is another event in your work…" at bounding box center [419, 316] width 683 height 584
click at [780, 186] on body "[PERSON_NAME], LLC Events Add Event Bulk Upload Events Shareable Event Boards R…" at bounding box center [420, 220] width 840 height 441
drag, startPoint x: 230, startPoint y: 50, endPoint x: 236, endPoint y: 51, distance: 6.4
click at [230, 50] on td at bounding box center [428, 42] width 588 height 17
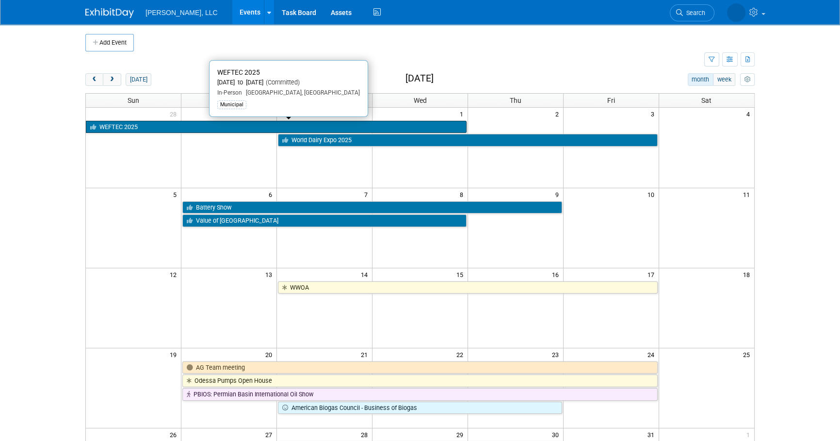
click at [179, 129] on link "WEFTEC 2025" at bounding box center [276, 127] width 381 height 13
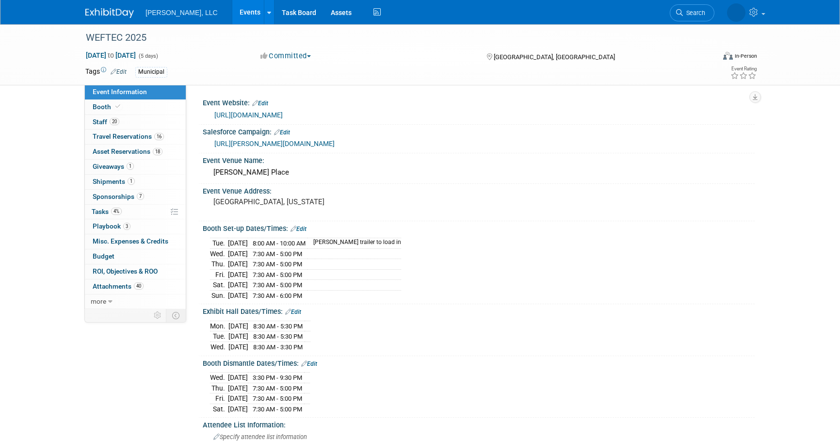
select select "Municipal"
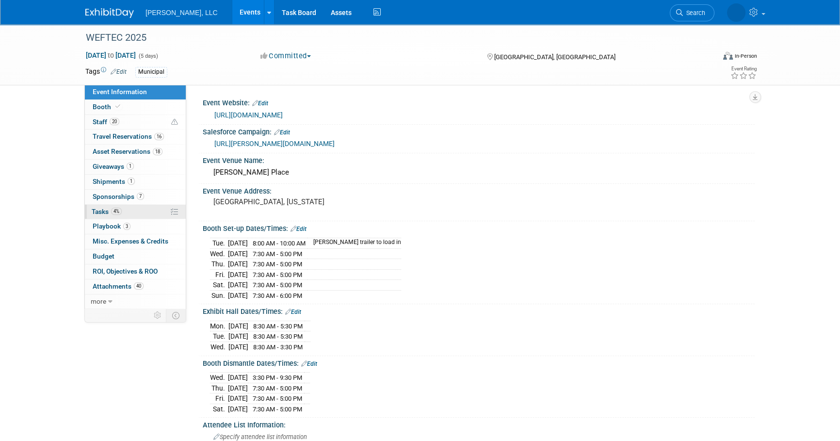
click at [139, 208] on link "4% Tasks 4%" at bounding box center [135, 212] width 101 height 15
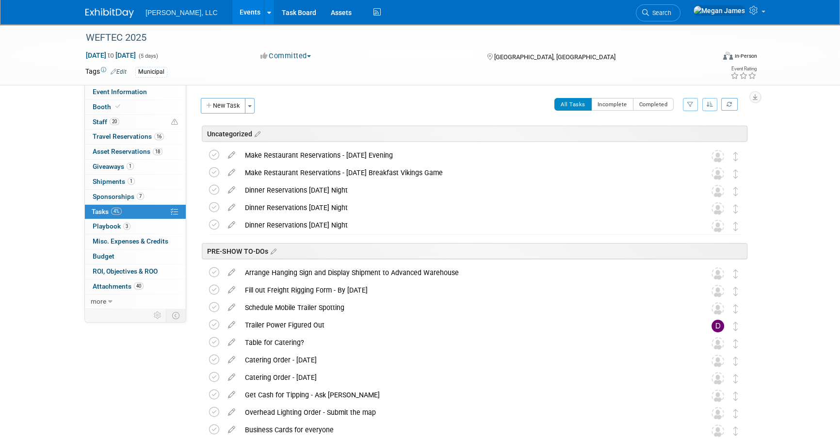
click at [232, 15] on link "Events" at bounding box center [249, 12] width 35 height 24
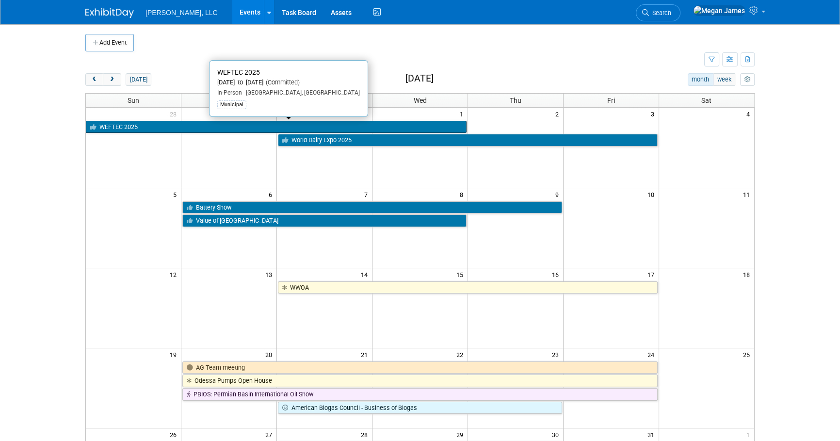
click at [146, 128] on link "WEFTEC 2025" at bounding box center [276, 127] width 381 height 13
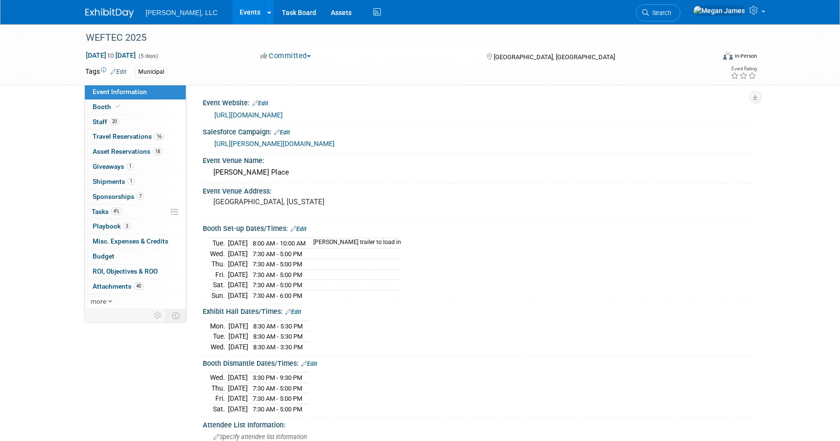
select select "Municipal"
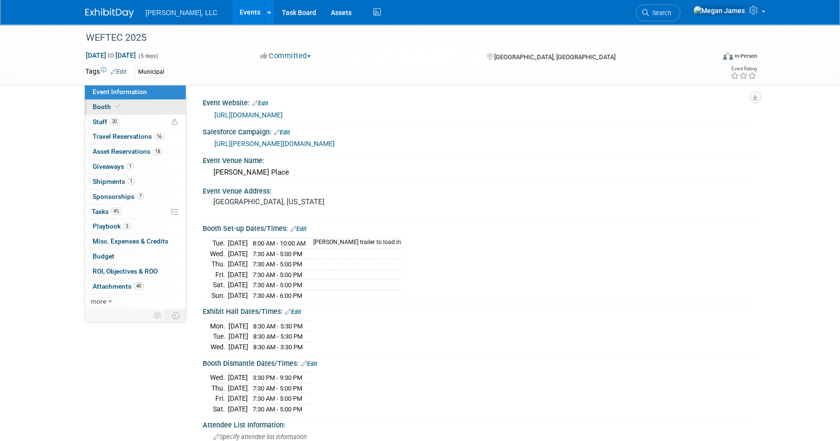
click at [149, 110] on link "Booth" at bounding box center [135, 107] width 101 height 15
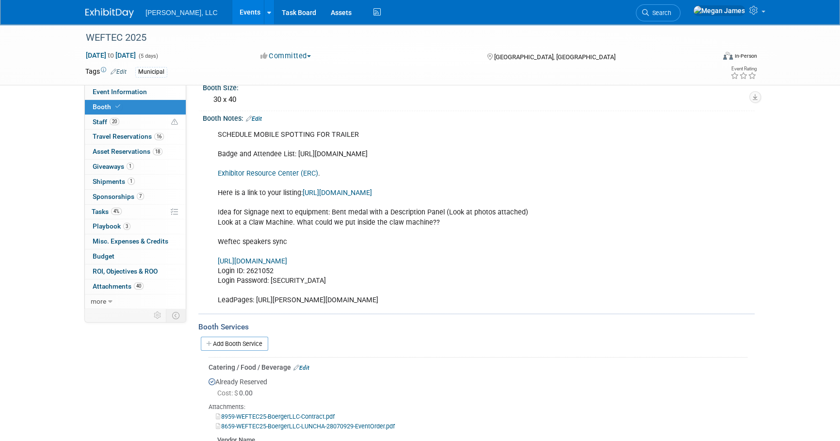
scroll to position [44, 0]
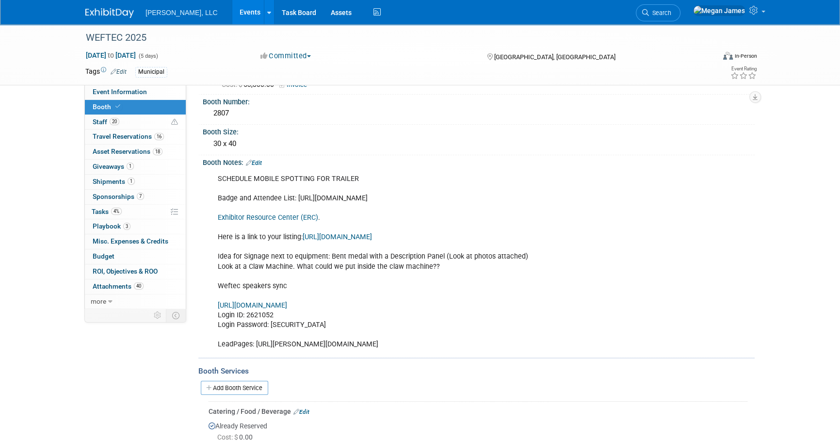
drag, startPoint x: 383, startPoint y: 344, endPoint x: 218, endPoint y: 178, distance: 234.1
click at [218, 178] on div "SCHEDULE MOBILE SPOTTING FOR TRAILER Badge and Attendee List: https://registrat…" at bounding box center [429, 261] width 437 height 185
drag, startPoint x: 218, startPoint y: 178, endPoint x: 231, endPoint y: 177, distance: 13.6
click at [231, 177] on div "SCHEDULE MOBILE SPOTTING FOR TRAILER Badge and Attendee List: https://registrat…" at bounding box center [429, 261] width 437 height 185
drag, startPoint x: 220, startPoint y: 176, endPoint x: 441, endPoint y: 349, distance: 280.0
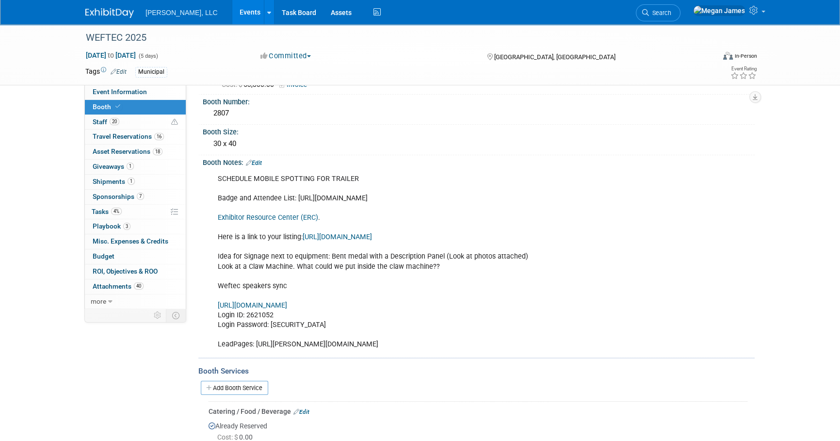
click at [441, 349] on div "SCHEDULE MOBILE SPOTTING FOR TRAILER Badge and Attendee List: https://registrat…" at bounding box center [429, 261] width 437 height 185
drag, startPoint x: 441, startPoint y: 349, endPoint x: 417, endPoint y: 344, distance: 24.2
click at [417, 344] on div "SCHEDULE MOBILE SPOTTING FOR TRAILER Badge and Attendee List: https://registrat…" at bounding box center [429, 261] width 437 height 185
click at [287, 303] on link "https://weftec25.exh.mapyourshow.com/7_0/boothsales/customer_login.cfm" at bounding box center [252, 305] width 69 height 8
click at [309, 278] on div "SCHEDULE MOBILE SPOTTING FOR TRAILER Badge and Attendee List: https://registrat…" at bounding box center [429, 261] width 437 height 185
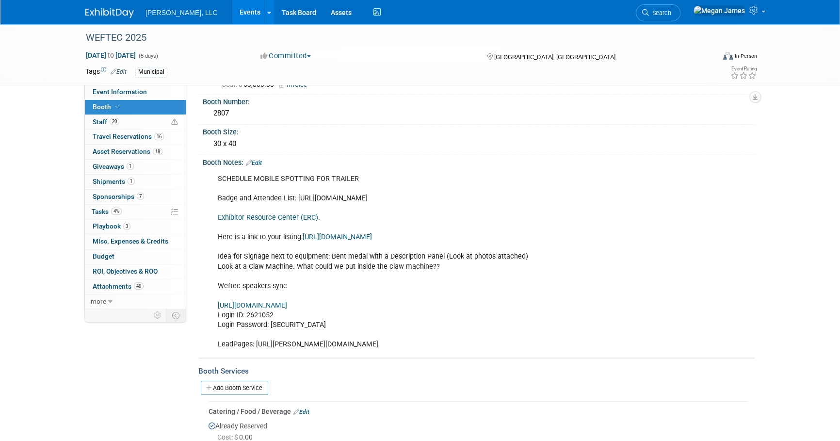
drag, startPoint x: 384, startPoint y: 346, endPoint x: 227, endPoint y: 214, distance: 205.4
click at [227, 214] on div "SCHEDULE MOBILE SPOTTING FOR TRAILER Badge and Attendee List: https://registrat…" at bounding box center [429, 261] width 437 height 185
drag, startPoint x: 227, startPoint y: 214, endPoint x: 228, endPoint y: 195, distance: 18.4
click at [228, 195] on div "SCHEDULE MOBILE SPOTTING FOR TRAILER Badge and Attendee List: https://registrat…" at bounding box center [429, 261] width 437 height 185
click at [268, 217] on link "Exhibitor Resource Center (ERC)" at bounding box center [268, 217] width 100 height 8
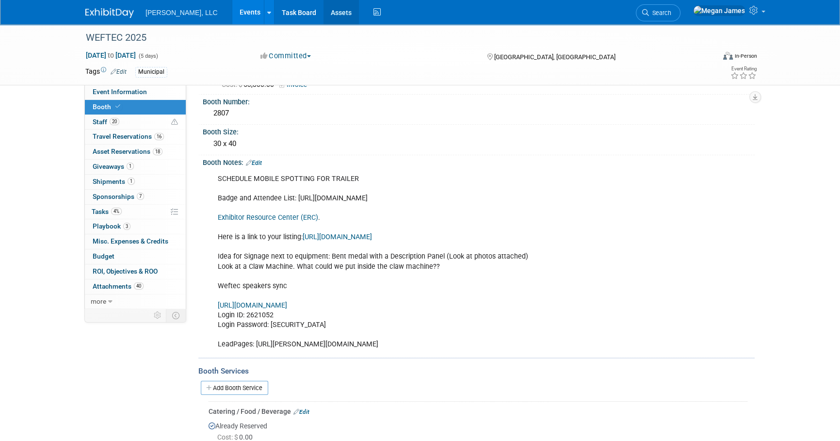
click at [323, 7] on link "Assets" at bounding box center [340, 12] width 35 height 24
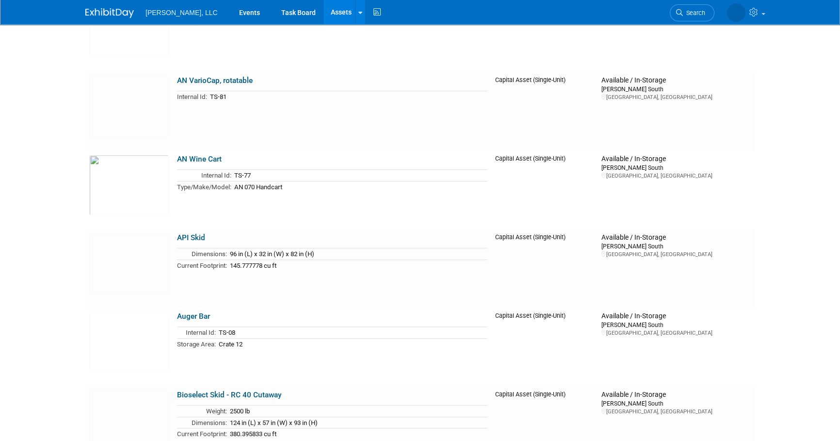
scroll to position [925, 0]
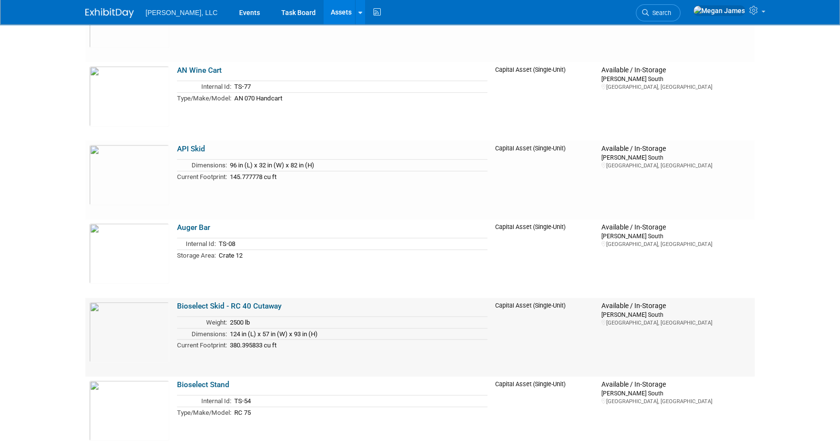
click at [271, 306] on link "Bioselect Skid - RC 40 Cutaway" at bounding box center [229, 306] width 105 height 9
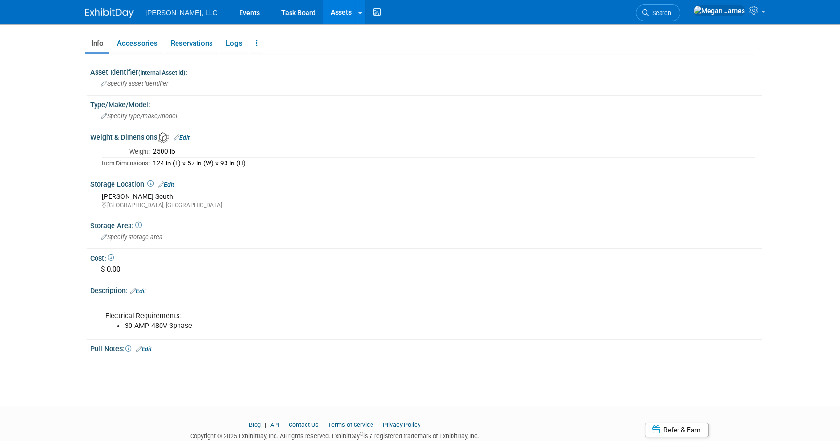
scroll to position [132, 0]
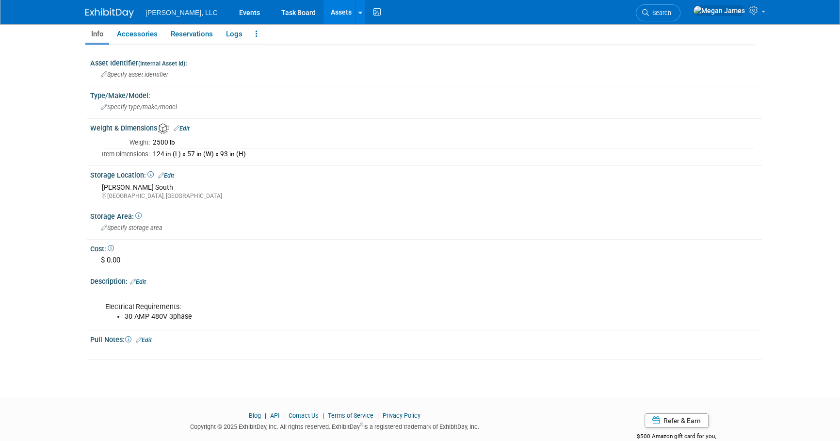
drag, startPoint x: 194, startPoint y: 315, endPoint x: 98, endPoint y: 300, distance: 97.1
click at [98, 300] on div "Electrical Requirements: 30 AMP 480V 3phase" at bounding box center [366, 306] width 537 height 39
copy div "Electrical Requirements: 30 AMP 480V 3phase"
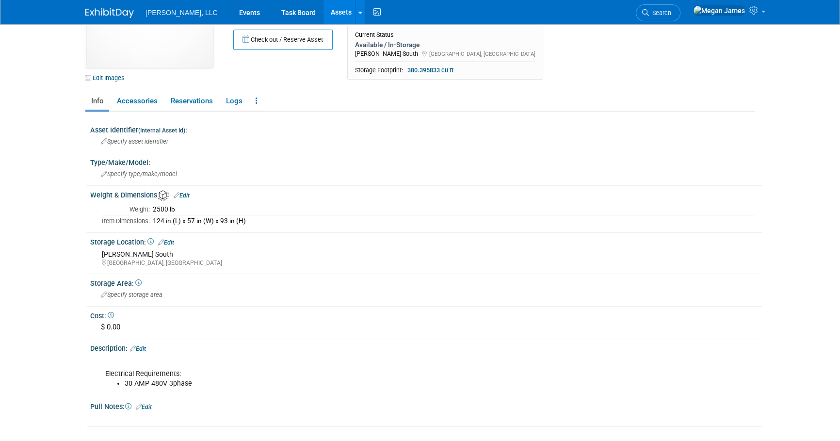
scroll to position [0, 0]
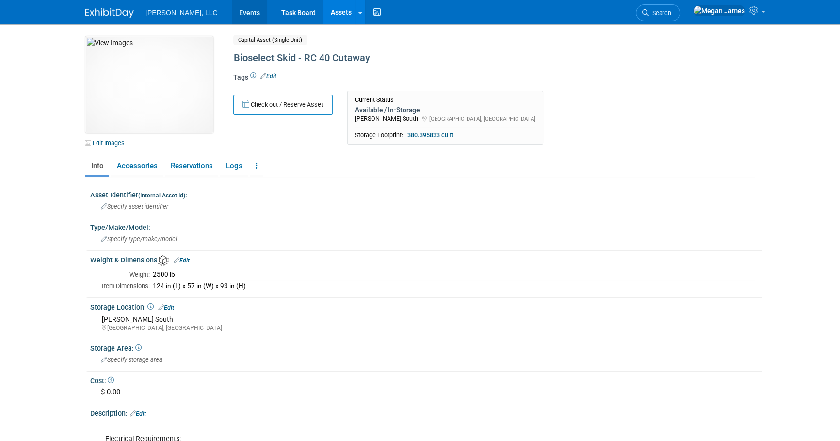
click at [232, 15] on link "Events" at bounding box center [249, 12] width 35 height 24
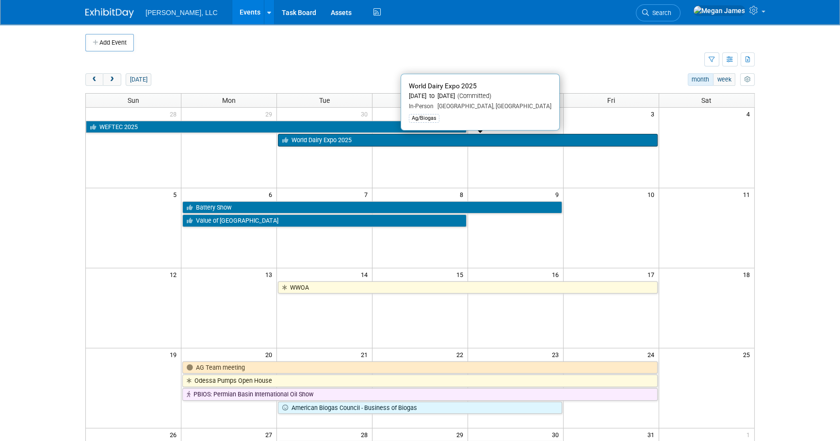
click at [318, 141] on link "World Dairy Expo 2025" at bounding box center [467, 140] width 379 height 13
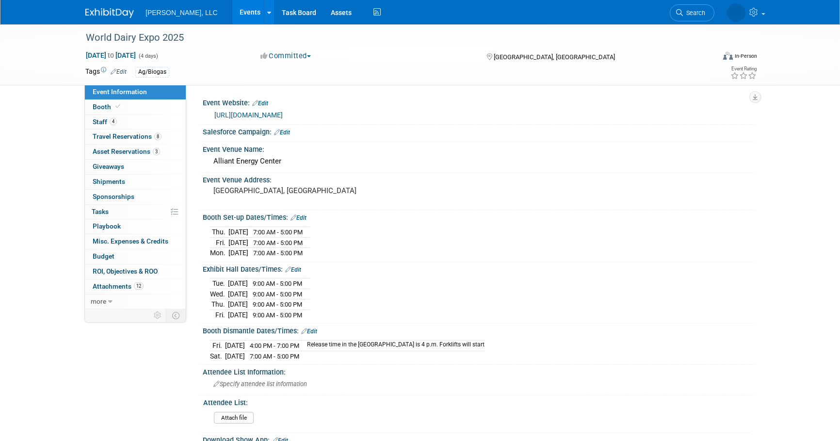
select select "Ag/Biogas"
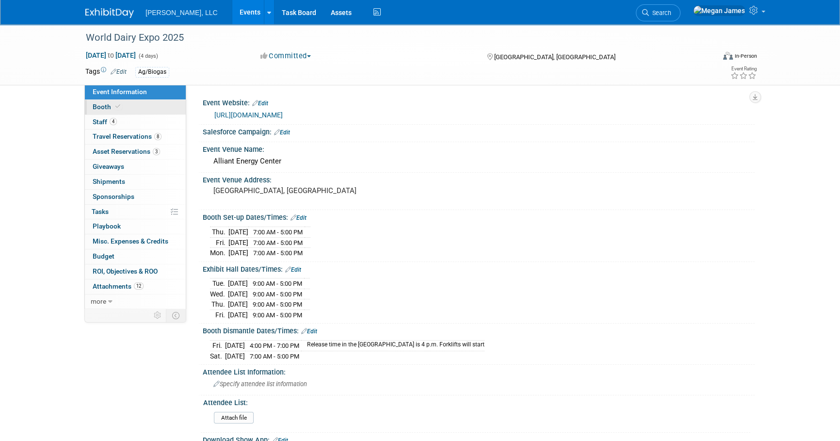
click at [147, 110] on link "Booth" at bounding box center [135, 107] width 101 height 15
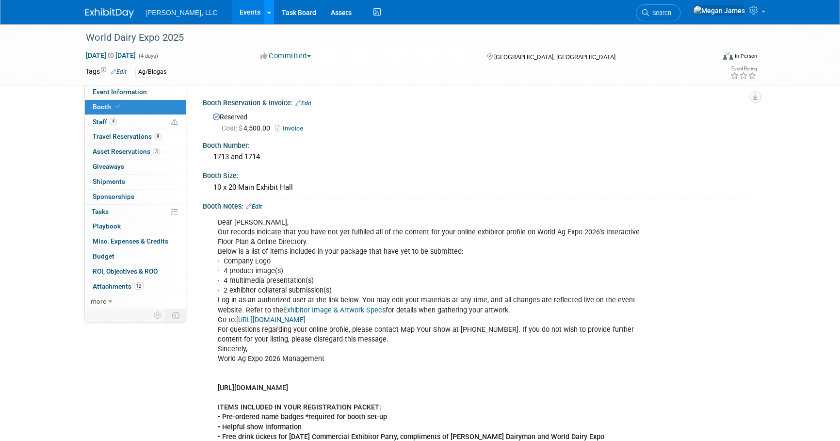
drag, startPoint x: 216, startPoint y: 19, endPoint x: 236, endPoint y: 19, distance: 20.4
click at [232, 19] on link "Events" at bounding box center [249, 12] width 35 height 24
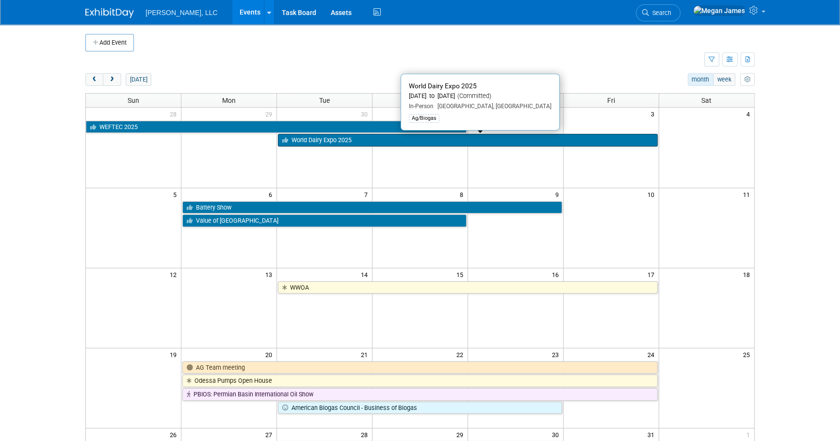
click at [346, 138] on link "World Dairy Expo 2025" at bounding box center [467, 140] width 379 height 13
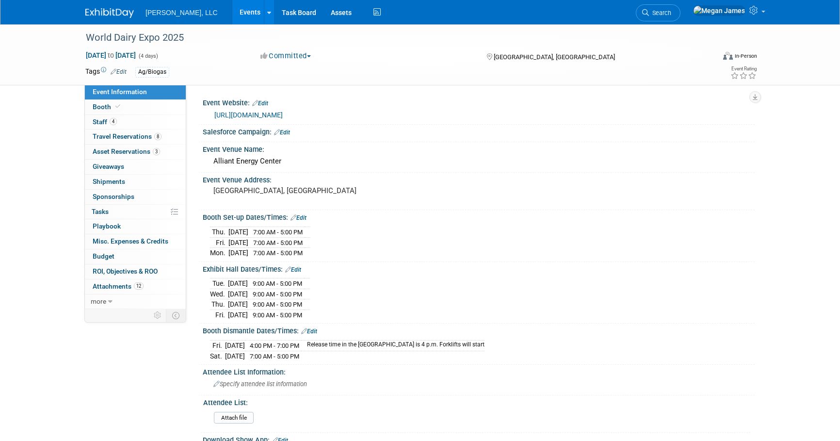
select select "Ag/Biogas"
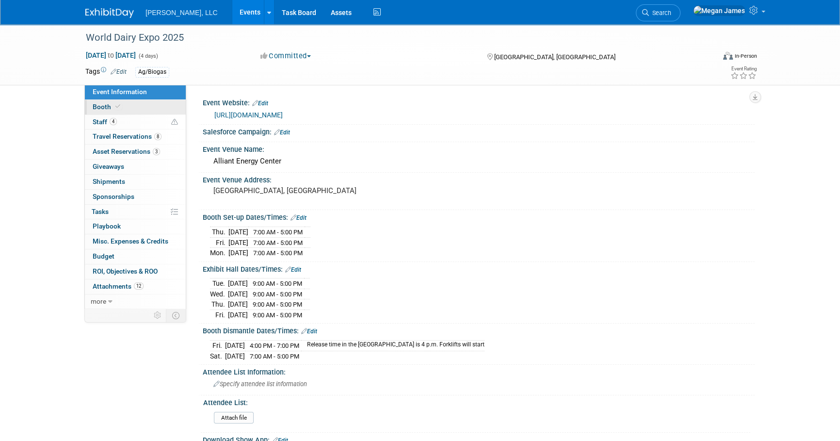
click at [121, 105] on link "Booth" at bounding box center [135, 107] width 101 height 15
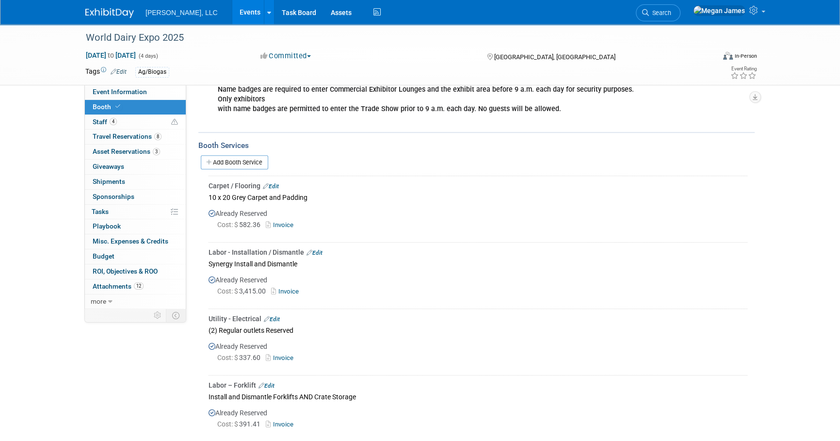
scroll to position [528, 0]
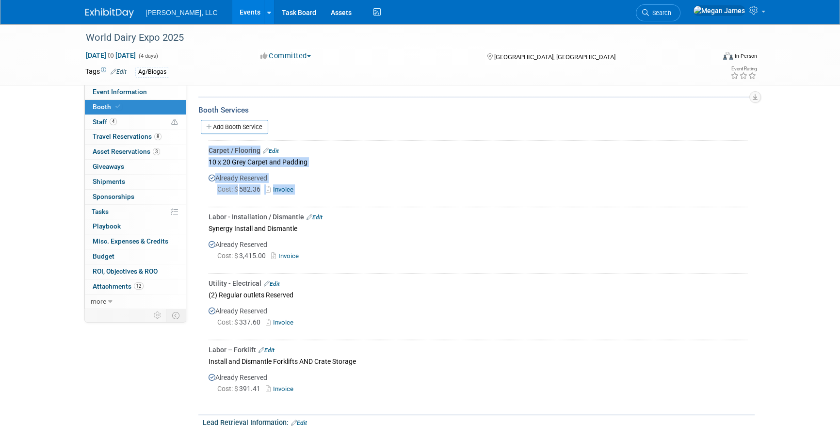
drag, startPoint x: 204, startPoint y: 148, endPoint x: 313, endPoint y: 197, distance: 119.7
click at [313, 197] on div "Carpet / Flooring Edit 10 x 20 Grey Carpet and Padding Already Reserved Cost: $…" at bounding box center [476, 272] width 556 height 269
drag, startPoint x: 313, startPoint y: 197, endPoint x: 374, endPoint y: 261, distance: 88.5
click at [375, 262] on div at bounding box center [477, 266] width 539 height 8
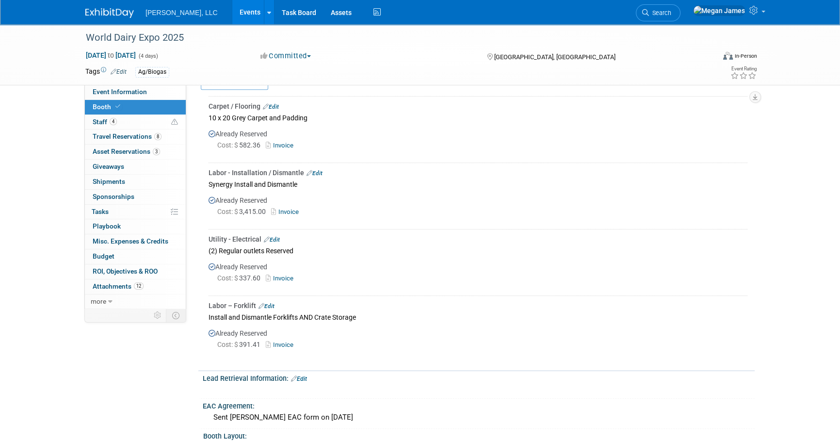
scroll to position [617, 0]
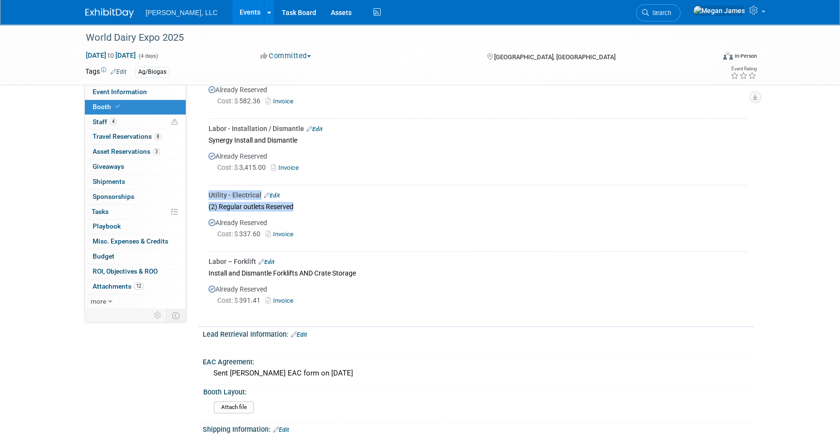
drag, startPoint x: 206, startPoint y: 204, endPoint x: 313, endPoint y: 207, distance: 107.7
click at [313, 207] on div "Carpet / Flooring Edit 10 x 20 Grey Carpet and Padding Already Reserved Cost: $…" at bounding box center [476, 185] width 541 height 266
click at [286, 297] on link "Invoice" at bounding box center [282, 300] width 32 height 7
click at [500, 279] on div "Already Reserved Cost: $ 391.41 Invoice" at bounding box center [477, 296] width 539 height 35
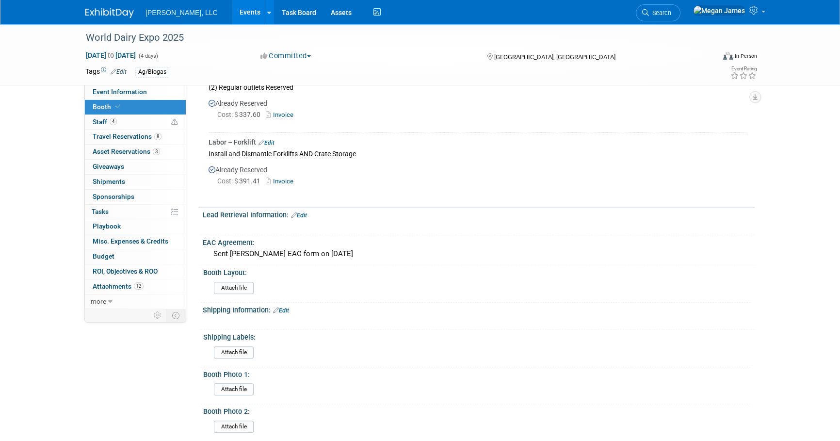
scroll to position [741, 0]
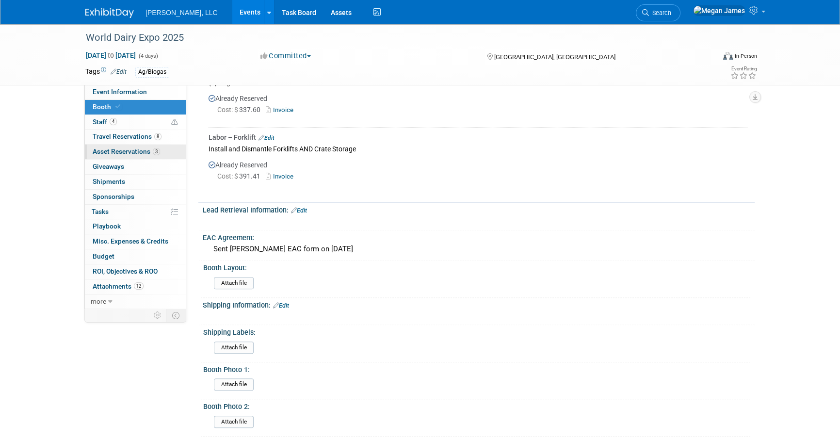
click at [134, 151] on span "Asset Reservations 3" at bounding box center [126, 151] width 67 height 8
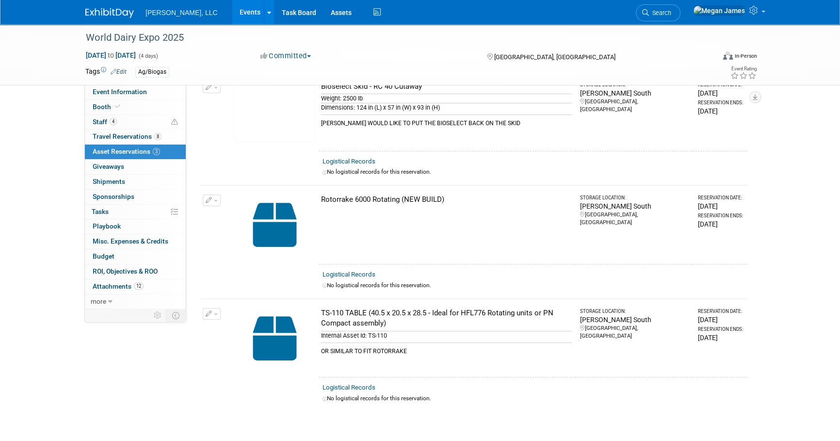
scroll to position [0, 0]
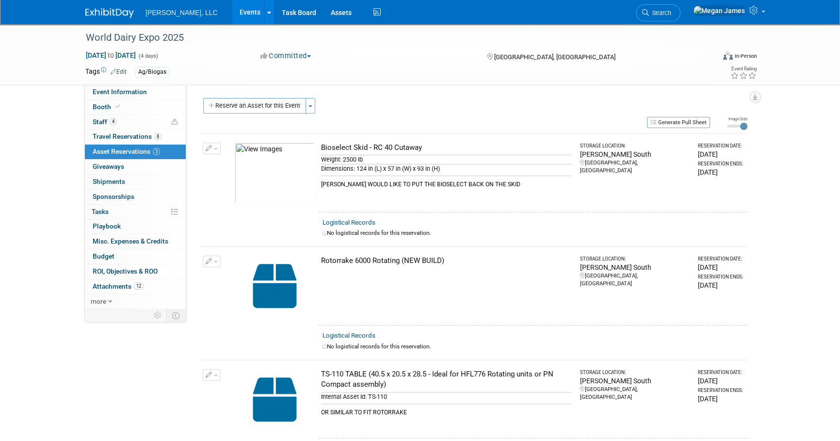
click at [268, 101] on button "Reserve an Asset for this Event" at bounding box center [254, 106] width 103 height 16
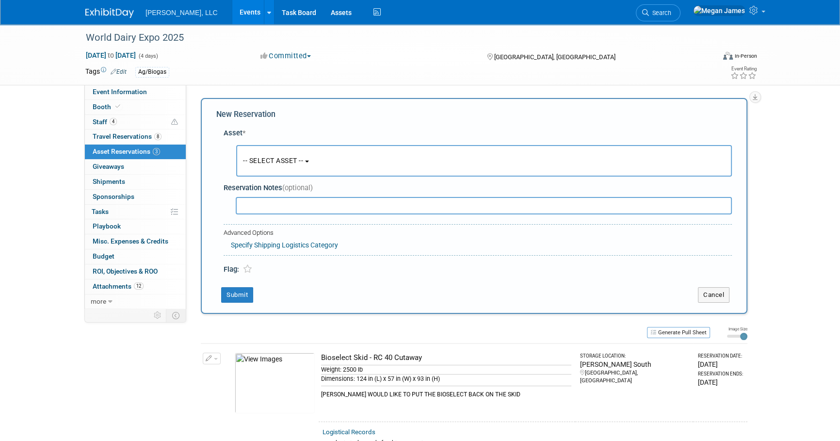
scroll to position [9, 0]
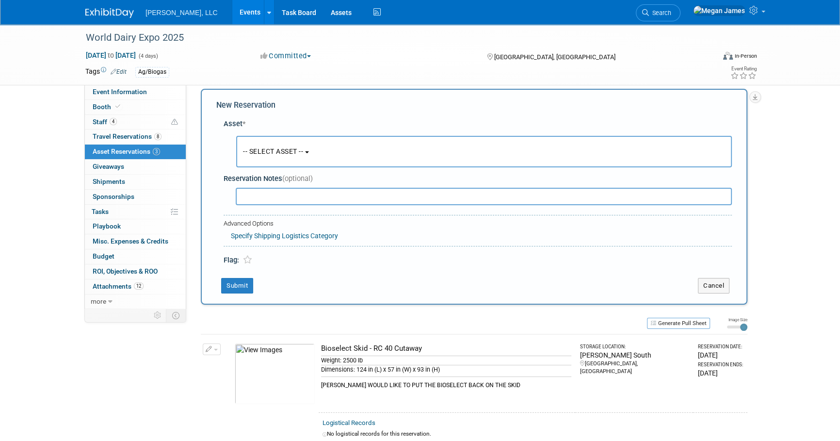
click at [293, 153] on span "-- SELECT ASSET --" at bounding box center [273, 151] width 60 height 8
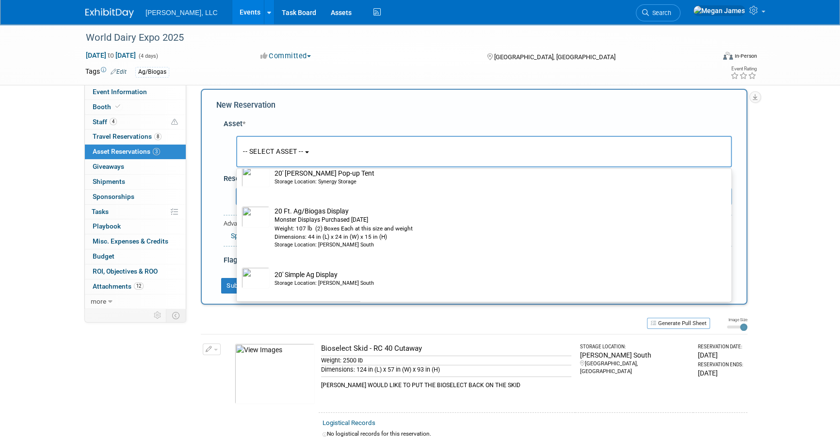
scroll to position [176, 0]
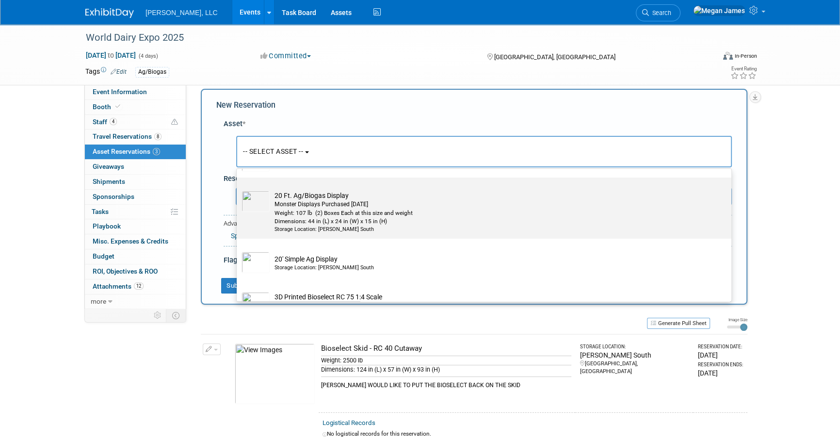
click at [428, 216] on div "Weight: 107 lb (2) Boxes Each at this size and weight" at bounding box center [492, 213] width 437 height 8
click at [238, 189] on input "20 Ft. Ag/Biogas Display Monster Displays Purchased [DATE] Weight: 107 lb (2) B…" at bounding box center [235, 186] width 6 height 6
select select "10720389"
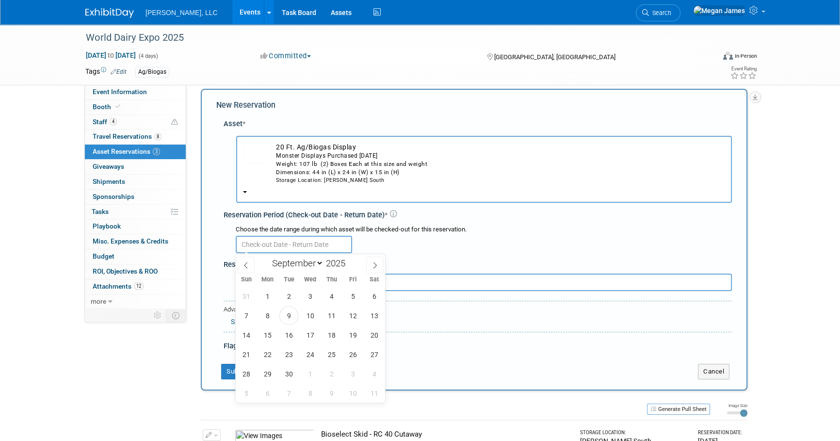
click at [298, 247] on input "text" at bounding box center [294, 244] width 116 height 17
click at [260, 296] on span "1" at bounding box center [267, 295] width 19 height 19
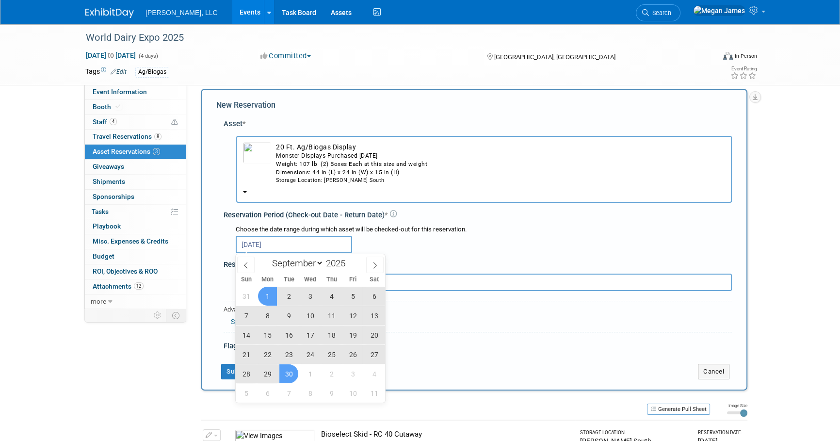
click at [289, 366] on span "30" at bounding box center [288, 373] width 19 height 19
type input "Sep 1, 2025 to Sep 30, 2025"
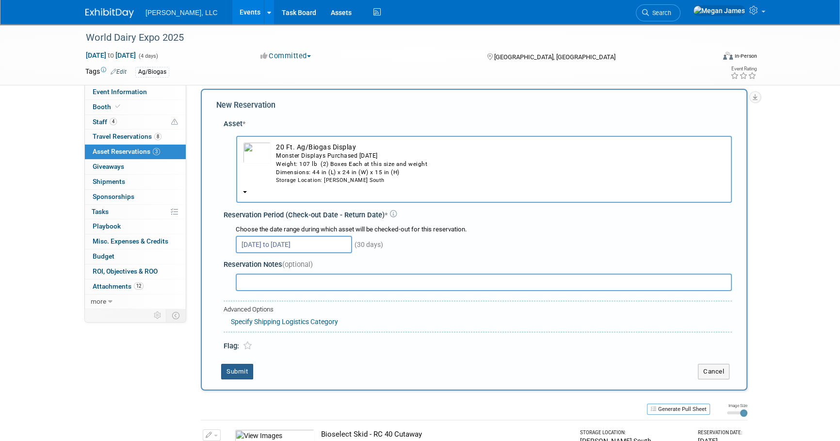
click at [241, 367] on button "Submit" at bounding box center [237, 372] width 32 height 16
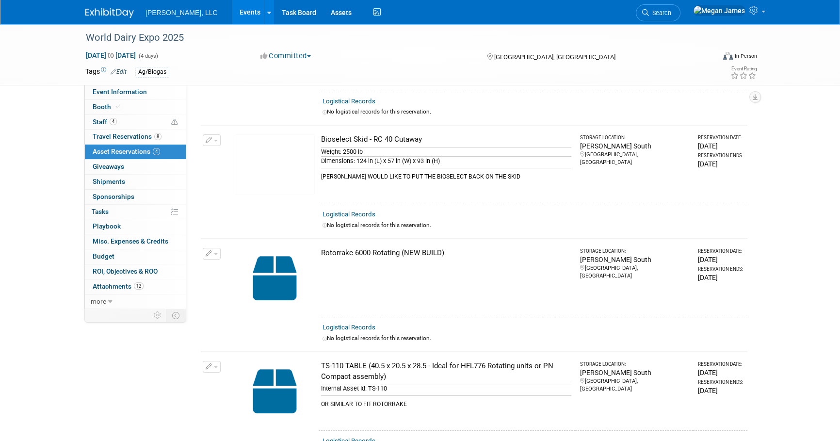
scroll to position [0, 0]
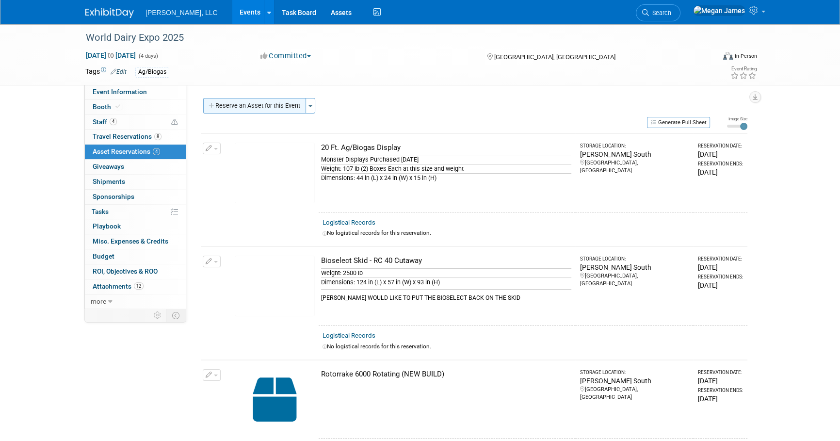
click at [286, 103] on button "Reserve an Asset for this Event" at bounding box center [254, 106] width 103 height 16
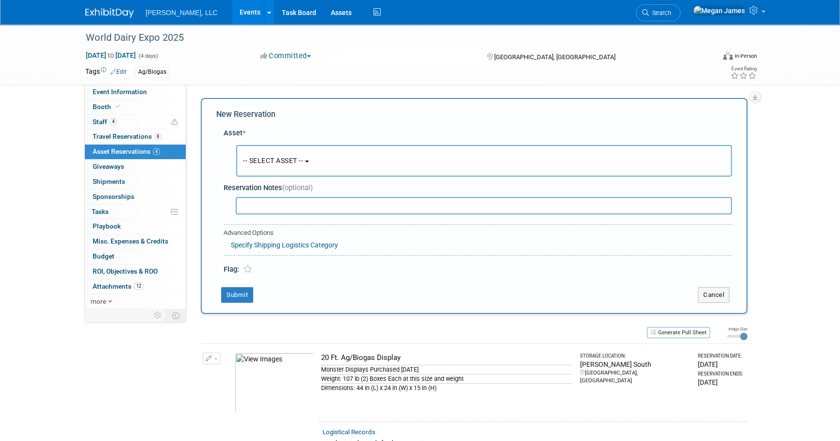
scroll to position [9, 0]
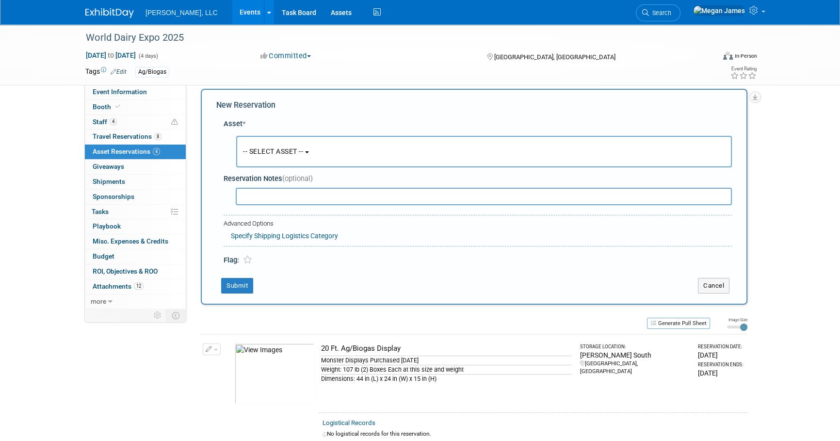
click at [313, 147] on button "-- SELECT ASSET --" at bounding box center [483, 152] width 495 height 32
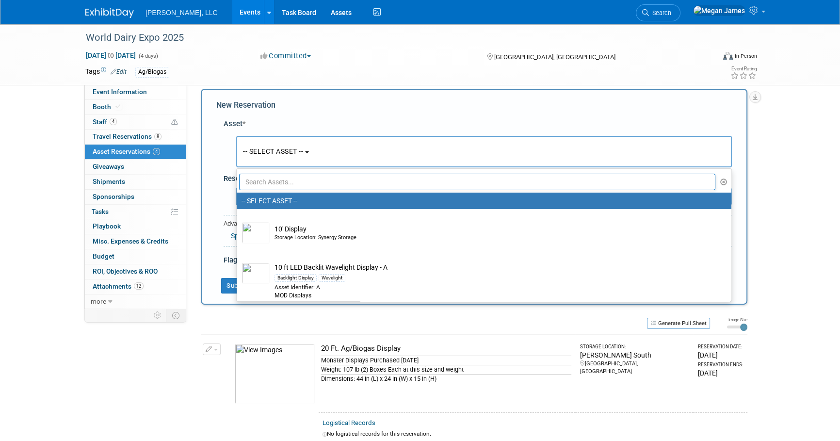
click at [304, 184] on input "text" at bounding box center [477, 182] width 476 height 16
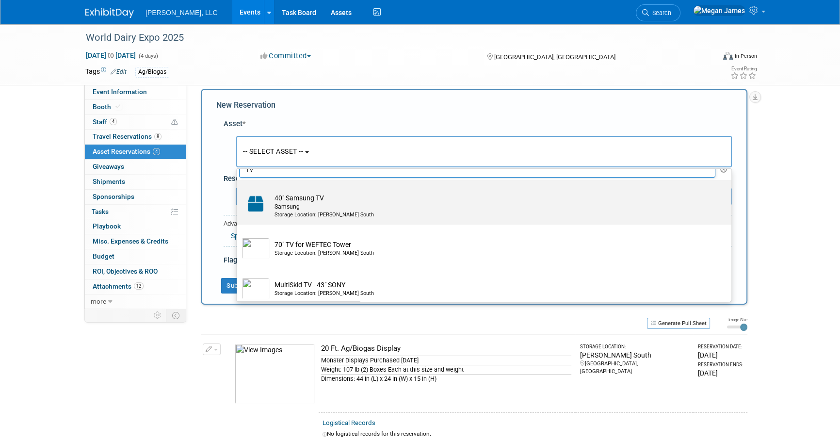
scroll to position [19, 0]
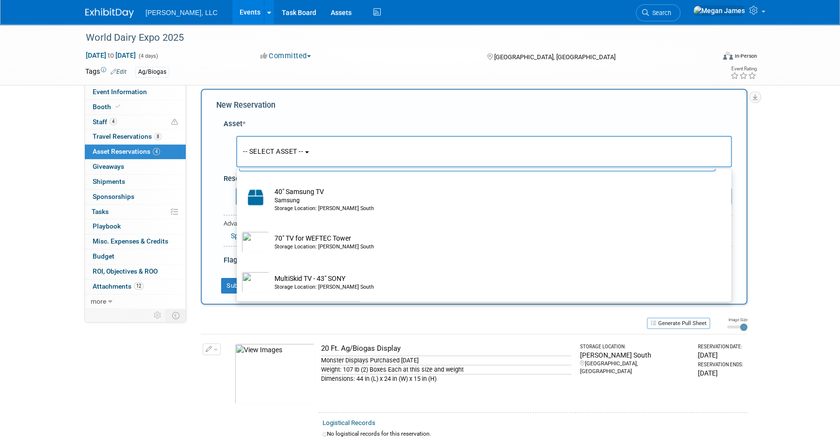
type input "TV"
click at [793, 214] on div "World Dairy Expo 2025 Sep 30, 2025 to Oct 3, 2025 (4 days) Sep 30, 2025 to Oct …" at bounding box center [420, 410] width 840 height 791
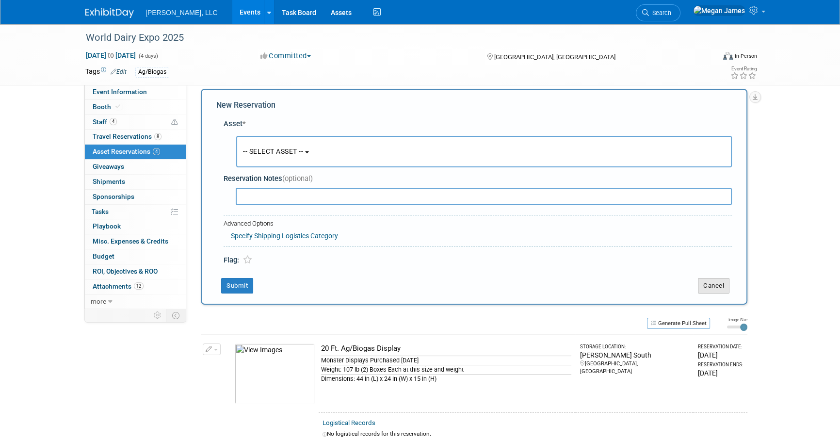
click at [722, 287] on button "Cancel" at bounding box center [714, 286] width 32 height 16
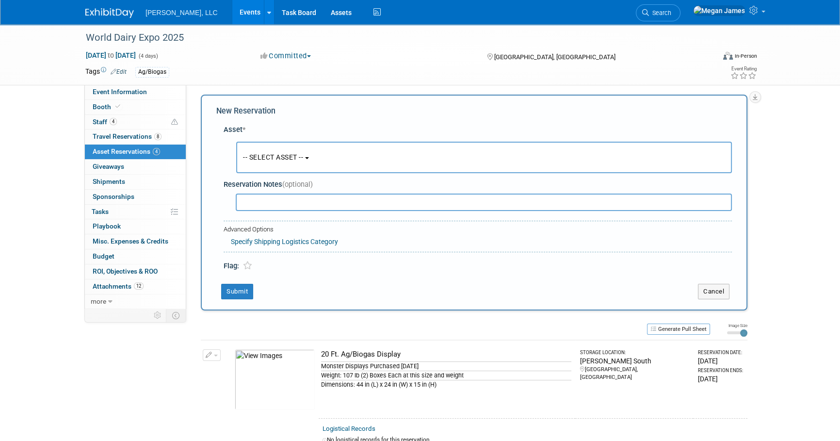
scroll to position [0, 0]
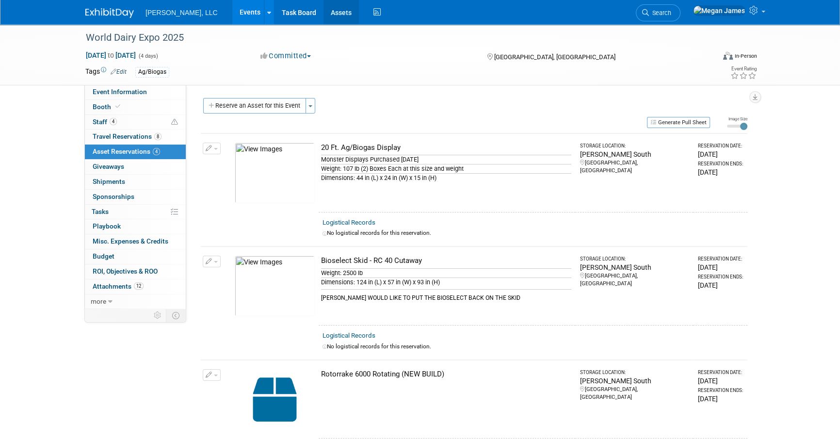
click at [323, 14] on link "Assets" at bounding box center [340, 12] width 35 height 24
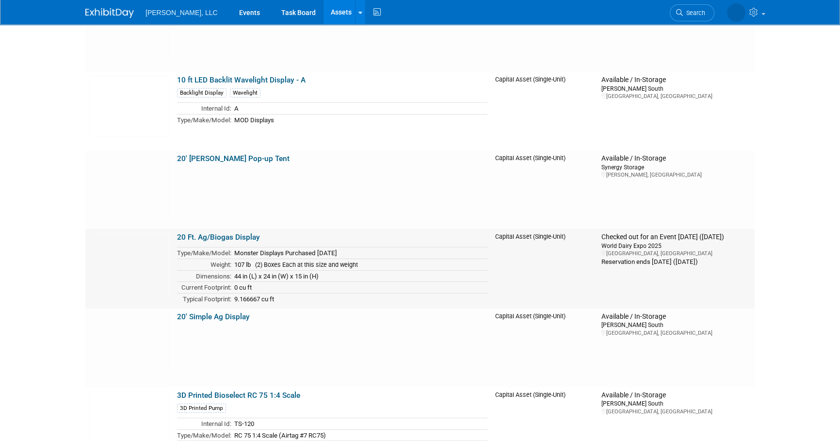
scroll to position [132, 0]
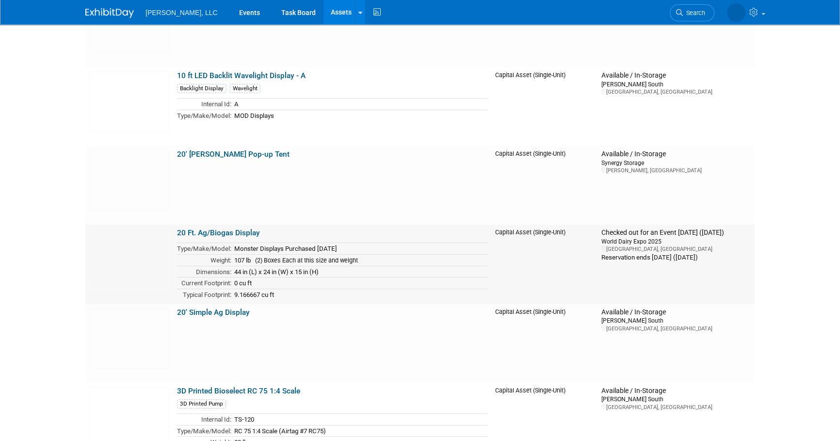
click at [246, 234] on link "20 Ft. Ag/Biogas Display" at bounding box center [218, 232] width 83 height 9
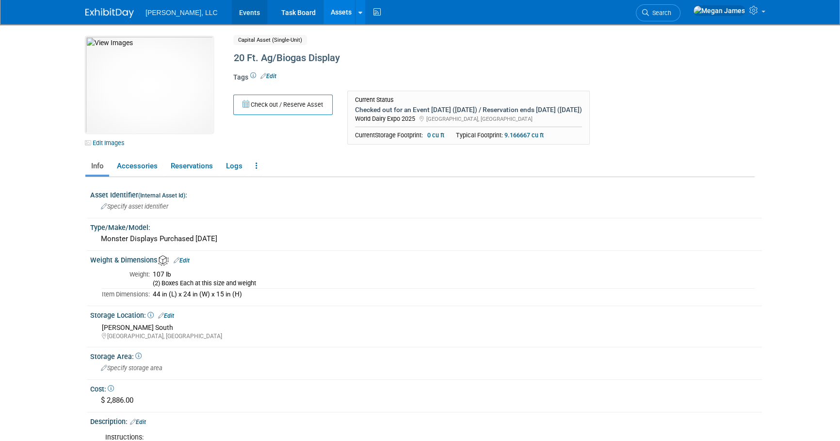
click at [232, 11] on link "Events" at bounding box center [249, 12] width 35 height 24
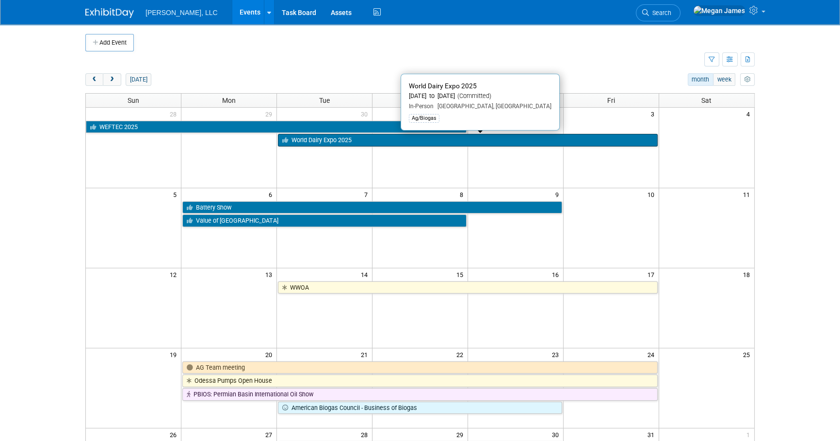
click at [319, 141] on link "World Dairy Expo 2025" at bounding box center [467, 140] width 379 height 13
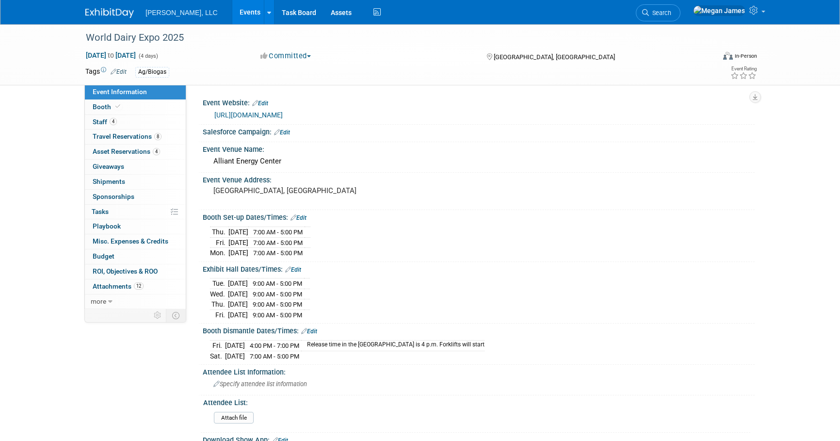
select select "Ag/Biogas"
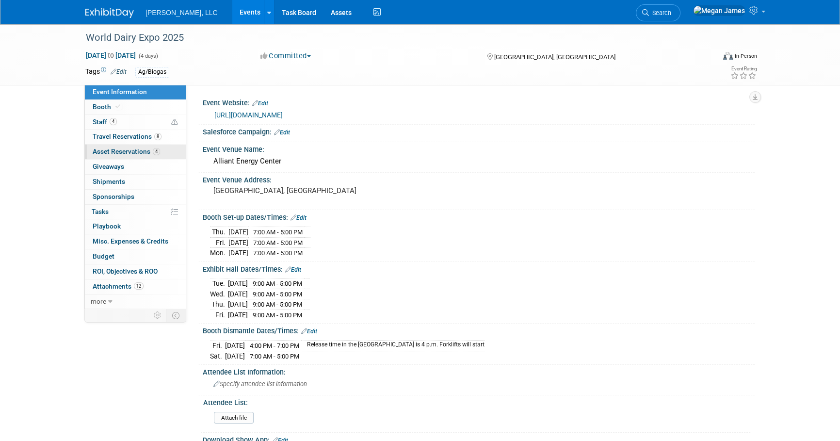
click at [146, 150] on span "Asset Reservations 4" at bounding box center [126, 151] width 67 height 8
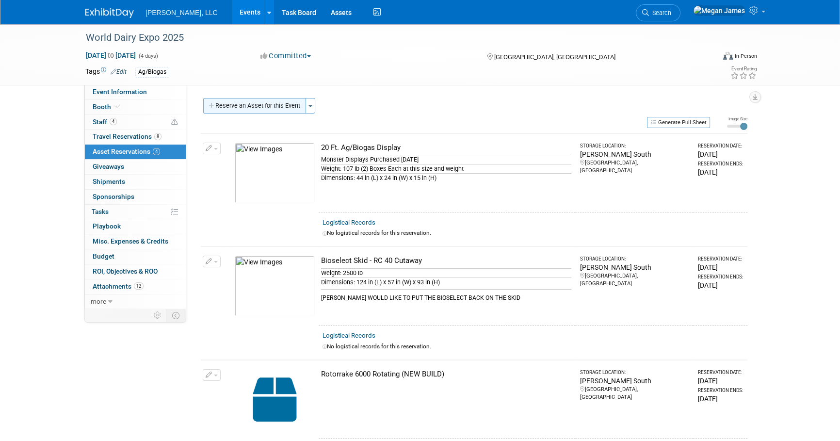
click at [271, 98] on button "Reserve an Asset for this Event" at bounding box center [254, 106] width 103 height 16
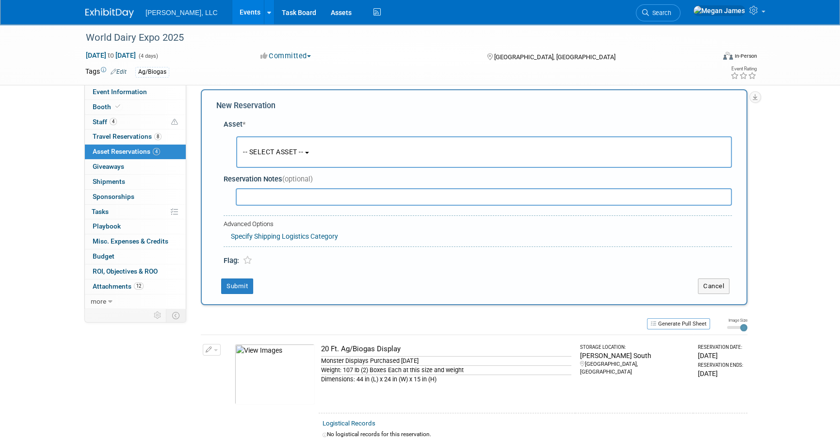
scroll to position [9, 0]
click at [271, 138] on button "-- SELECT ASSET --" at bounding box center [483, 152] width 495 height 32
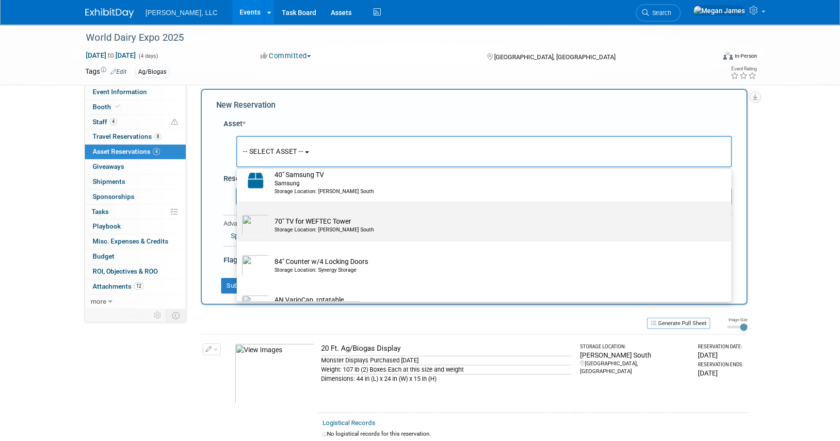
scroll to position [485, 0]
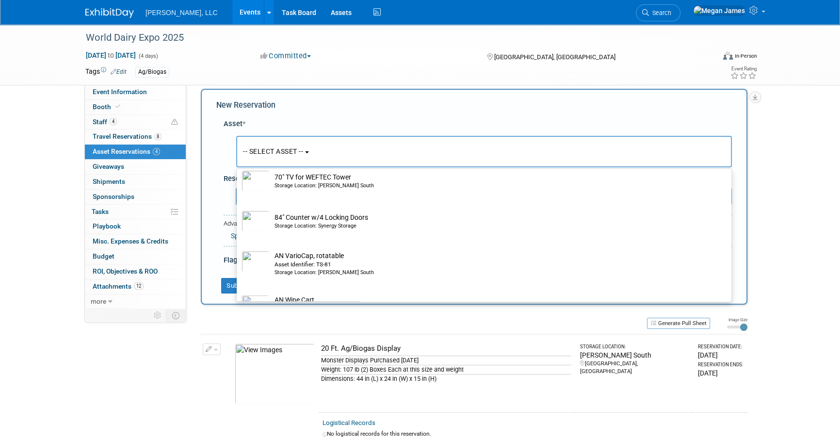
click at [301, 147] on span "-- SELECT ASSET --" at bounding box center [273, 151] width 60 height 8
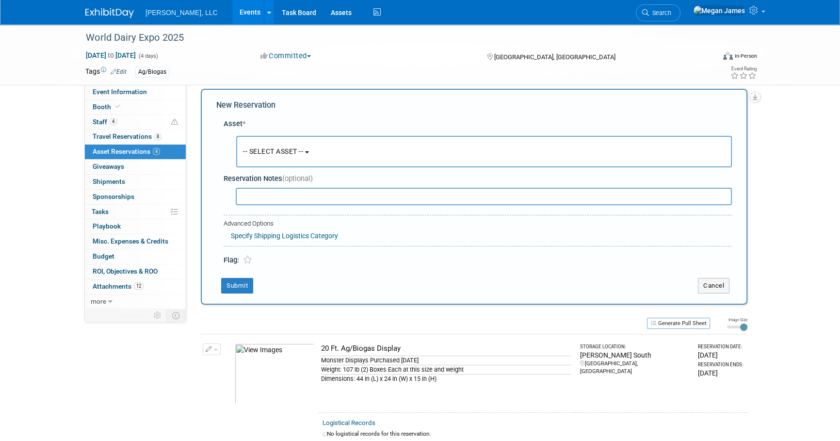
click at [303, 150] on span "-- SELECT ASSET --" at bounding box center [273, 151] width 60 height 8
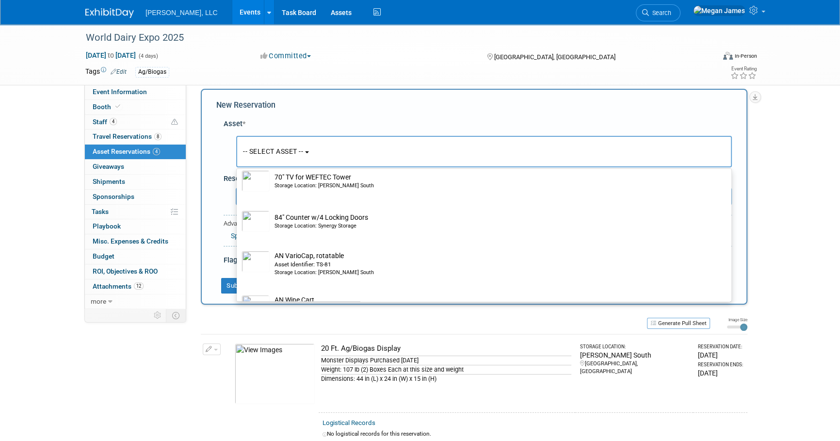
scroll to position [0, 0]
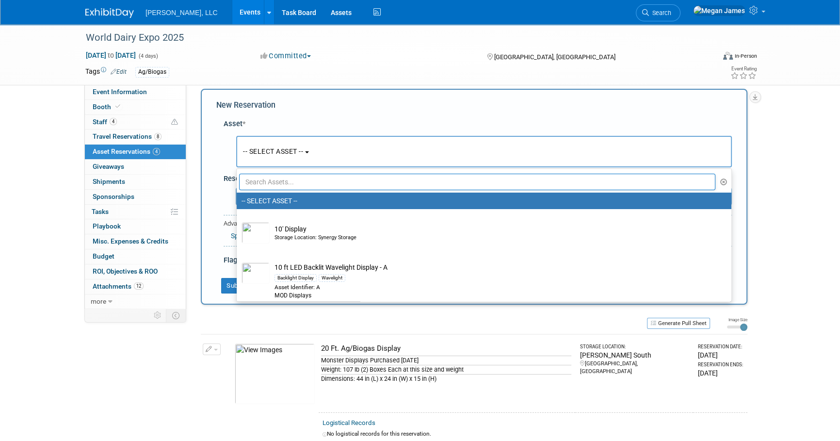
click at [385, 180] on input "text" at bounding box center [477, 182] width 476 height 16
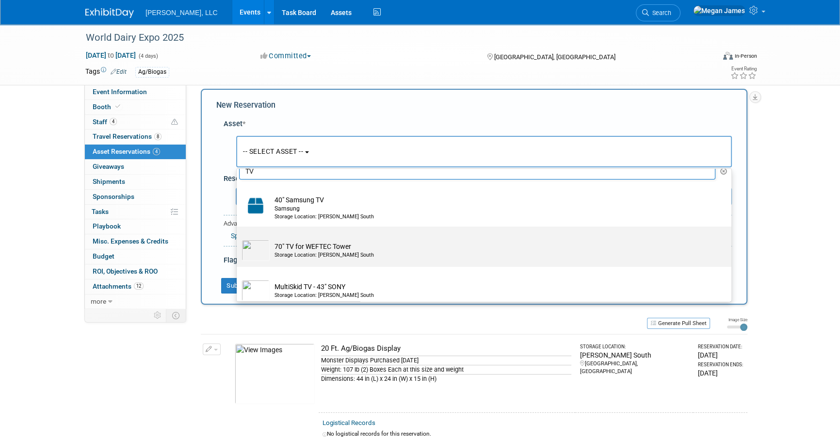
scroll to position [19, 0]
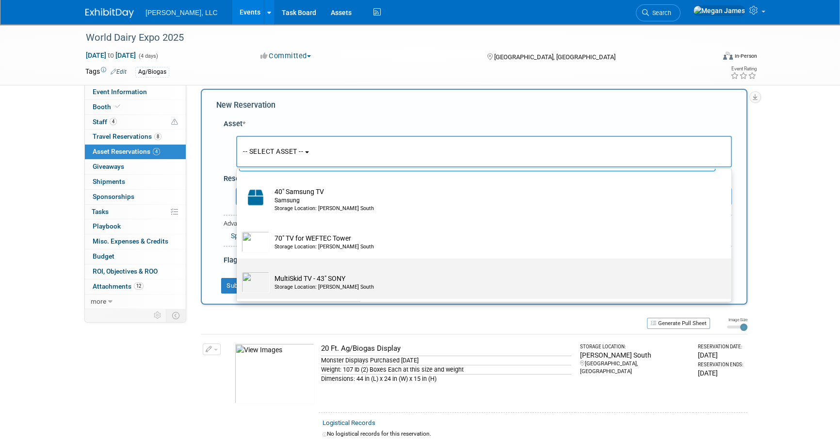
type input "TV"
click at [413, 272] on td "MultiSkid TV - 43" SONY Storage Location: [PERSON_NAME][GEOGRAPHIC_DATA]" at bounding box center [491, 281] width 442 height 21
click at [238, 270] on input "MultiSkid TV - 43" SONY Storage Location: [PERSON_NAME][GEOGRAPHIC_DATA]" at bounding box center [235, 267] width 6 height 6
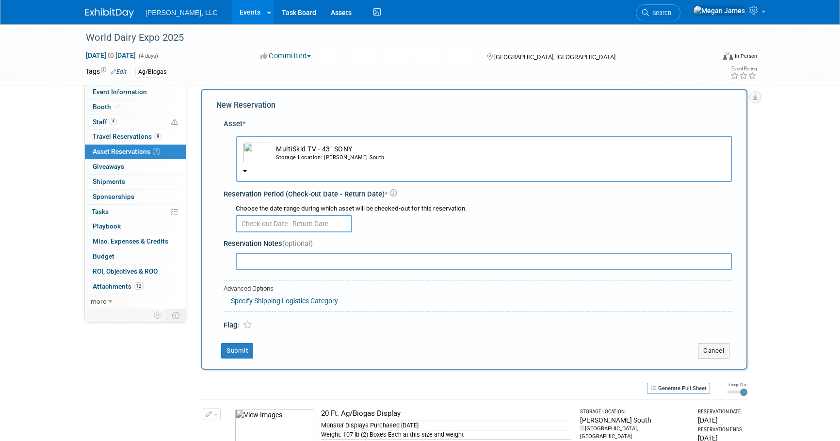
click at [349, 150] on td "MultiSkid TV - 43" SONY Storage Location: [PERSON_NAME][GEOGRAPHIC_DATA]" at bounding box center [498, 152] width 454 height 21
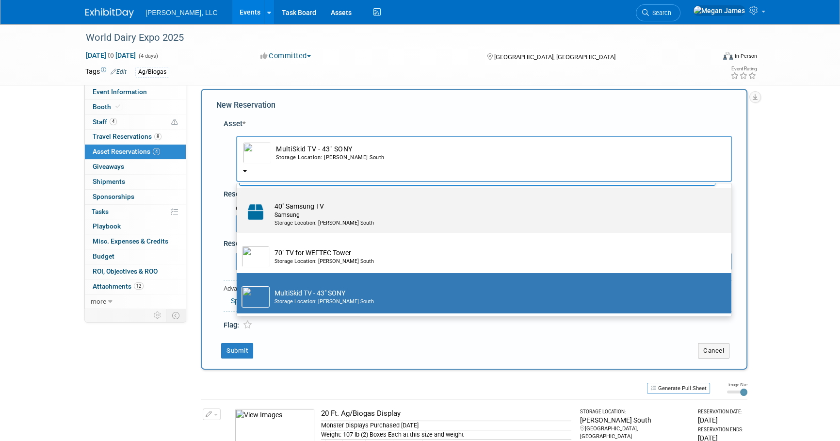
click at [360, 211] on div "Samsung" at bounding box center [492, 215] width 437 height 8
click at [238, 200] on input "40" Samsung TV Samsung Storage Location: [PERSON_NAME] South" at bounding box center [235, 196] width 6 height 6
select select "10719960"
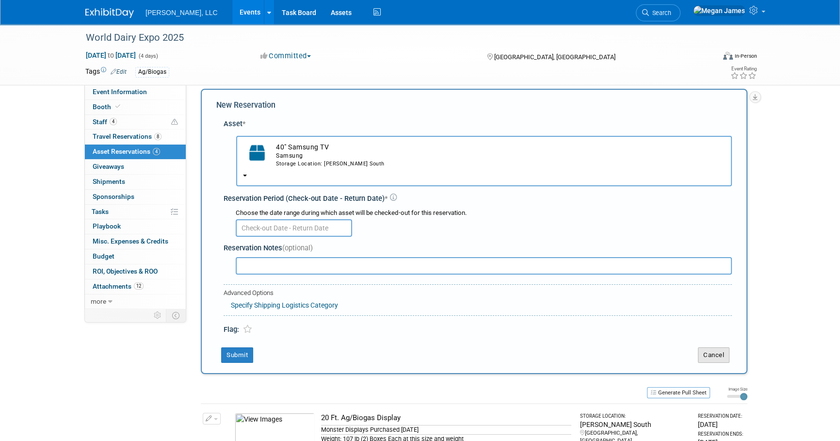
drag, startPoint x: 721, startPoint y: 349, endPoint x: 722, endPoint y: 344, distance: 4.9
click at [721, 347] on button "Cancel" at bounding box center [714, 355] width 32 height 16
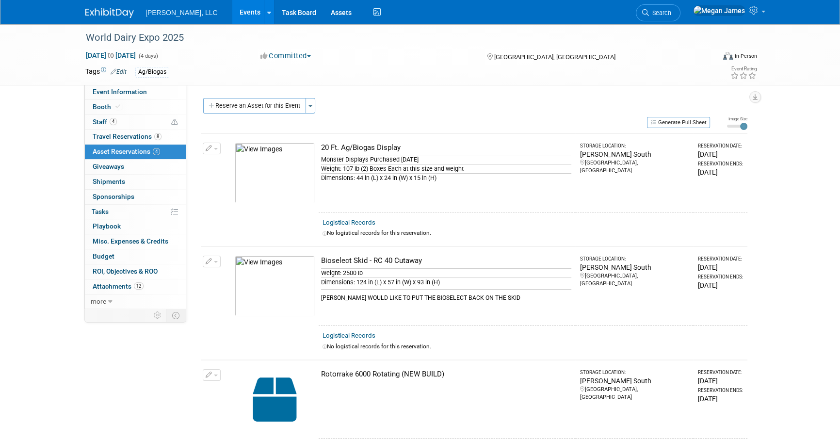
scroll to position [0, 0]
click at [784, 246] on div "World Dairy Expo 2025 [DATE] to [DATE] (4 days) [DATE] to [DATE] Committed Comm…" at bounding box center [420, 314] width 840 height 581
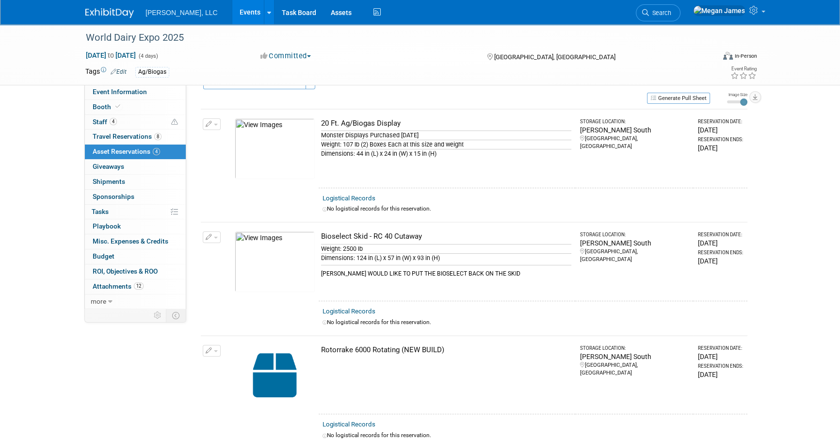
scroll to position [44, 0]
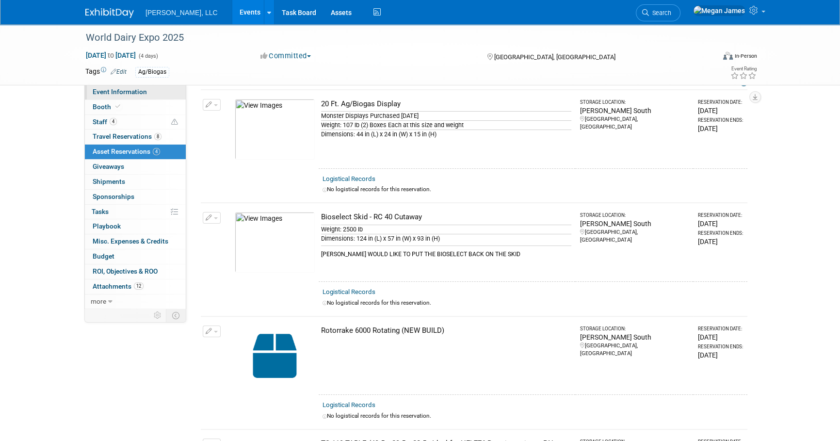
click at [168, 96] on link "Event Information" at bounding box center [135, 92] width 101 height 15
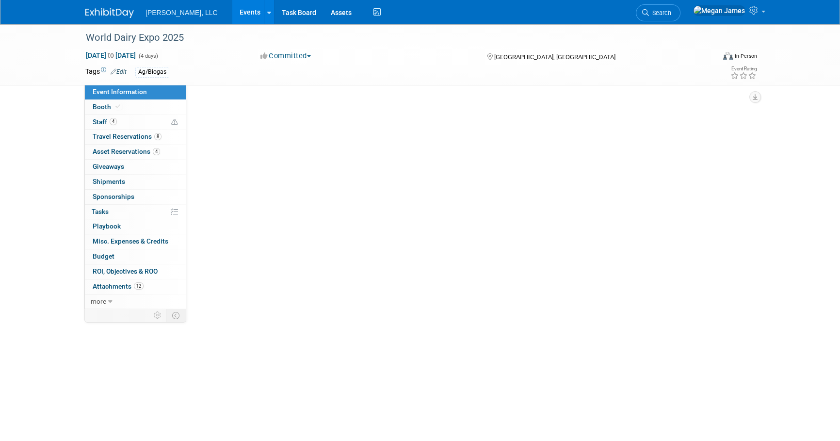
scroll to position [0, 0]
select select "Ag/Biogas"
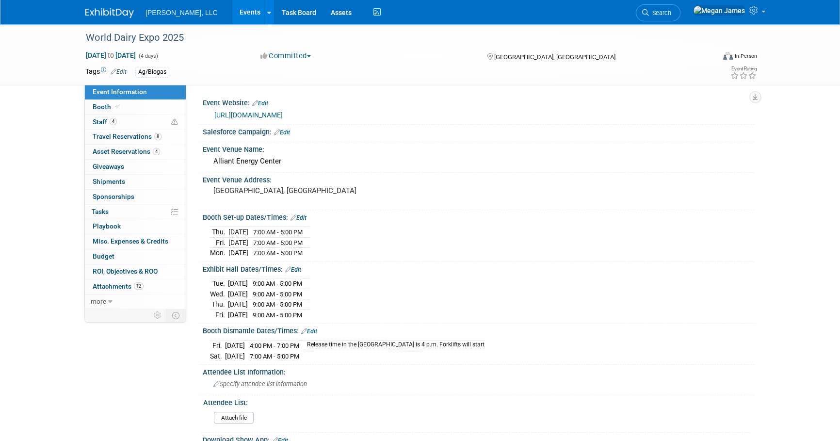
click at [784, 176] on div "World Dairy Expo 2025 [DATE] to [DATE] (4 days) [DATE] to [DATE] Committed Comm…" at bounding box center [420, 341] width 840 height 634
click at [825, 186] on div "World Dairy Expo 2025 [DATE] to [DATE] (4 days) [DATE] to [DATE] Committed Comm…" at bounding box center [420, 341] width 840 height 634
